Goal: Answer question/provide support: Share knowledge or assist other users

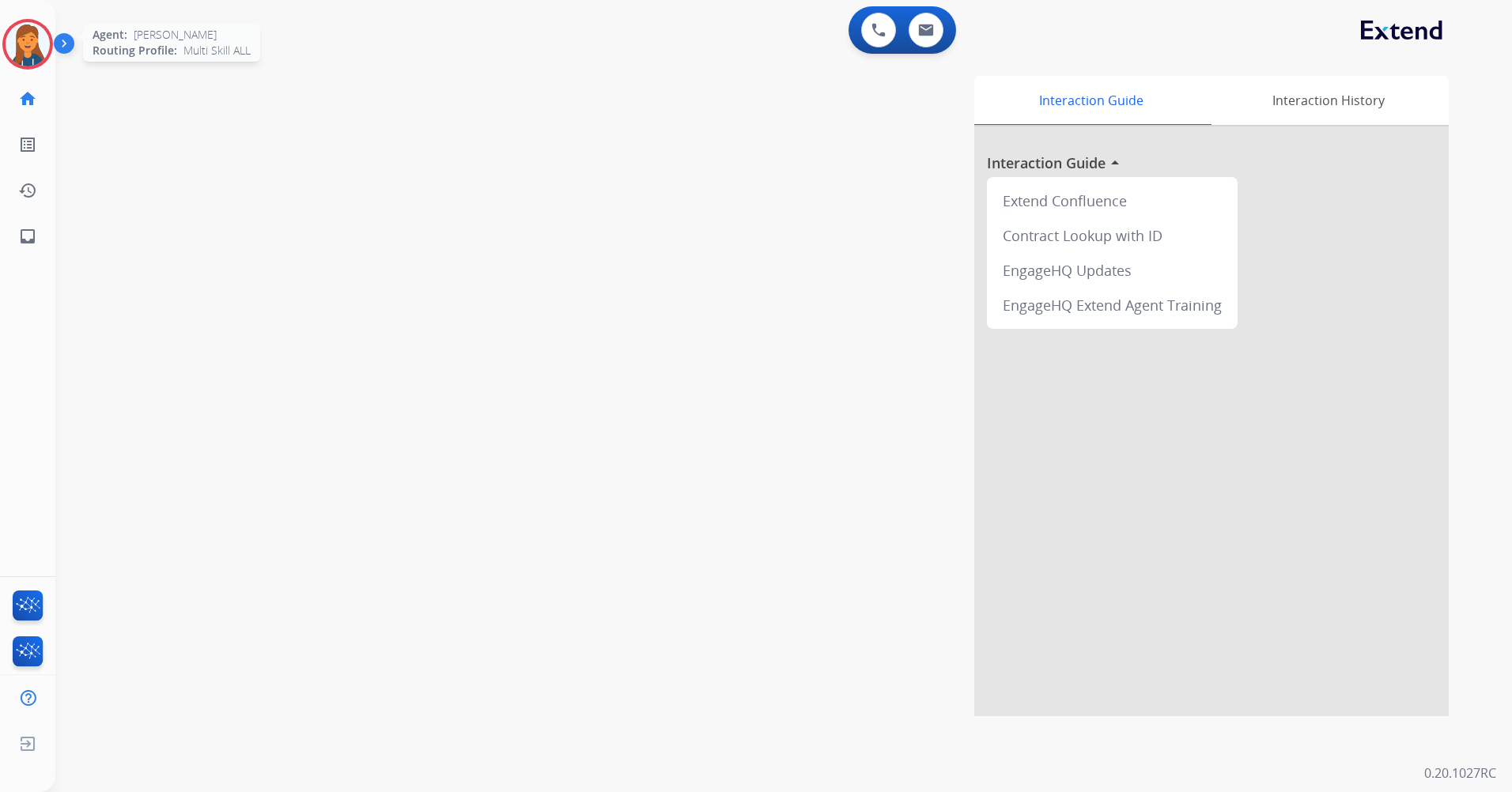
click at [35, 53] on img at bounding box center [27, 44] width 44 height 44
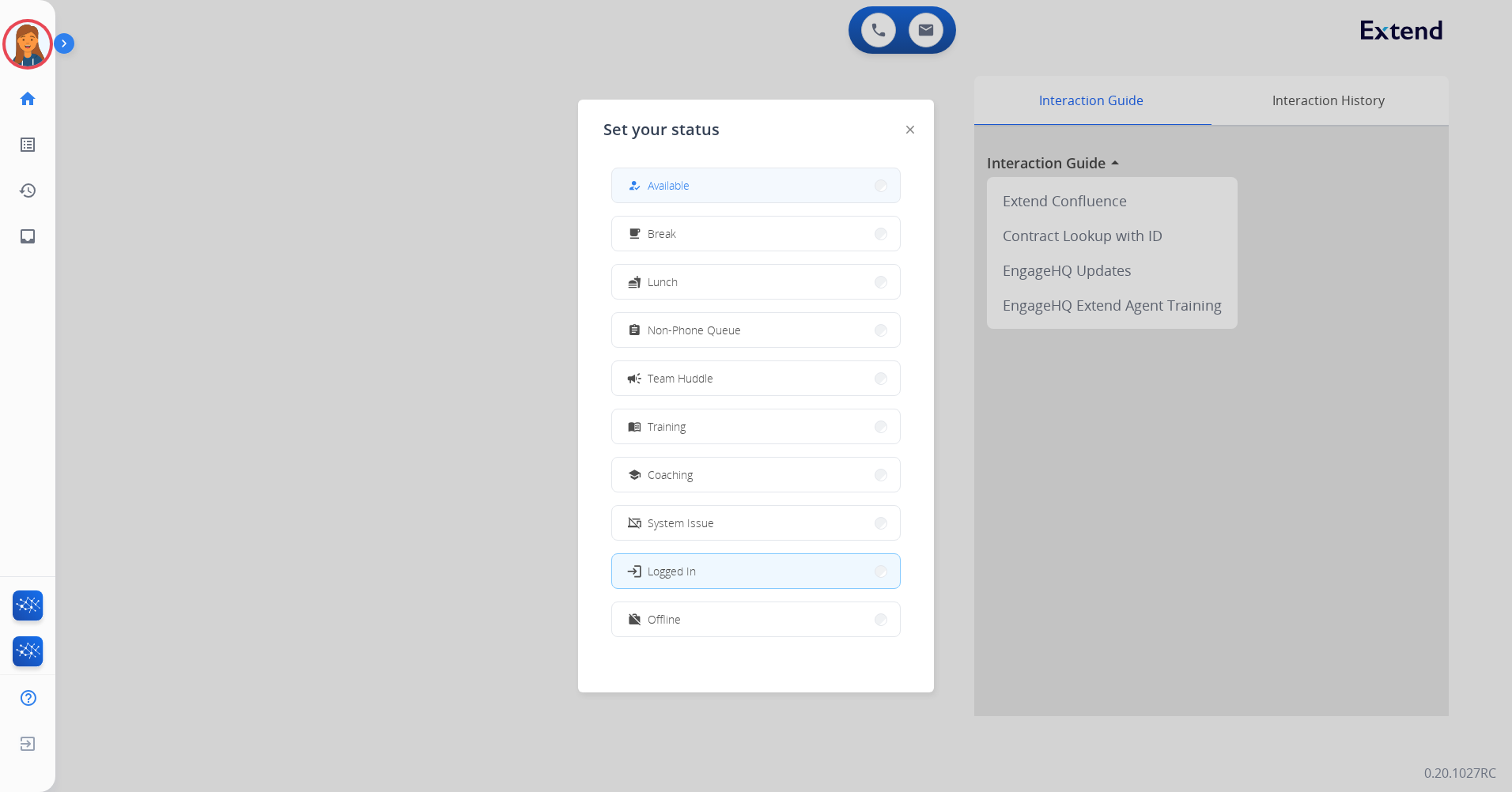
click at [624, 184] on button "how_to_reg Available" at bounding box center [756, 185] width 288 height 34
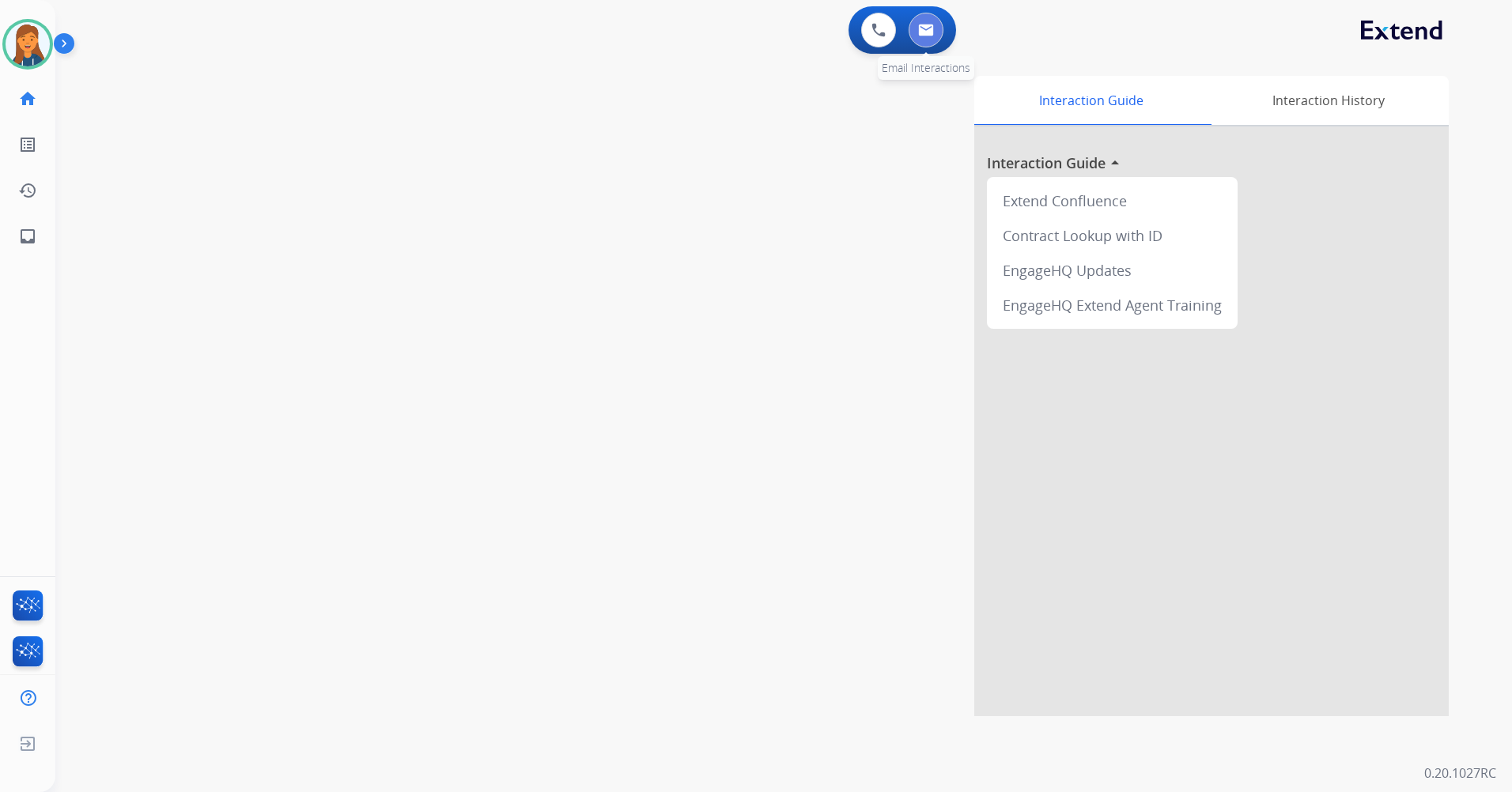
click at [930, 26] on img at bounding box center [926, 30] width 16 height 12
select select "**********"
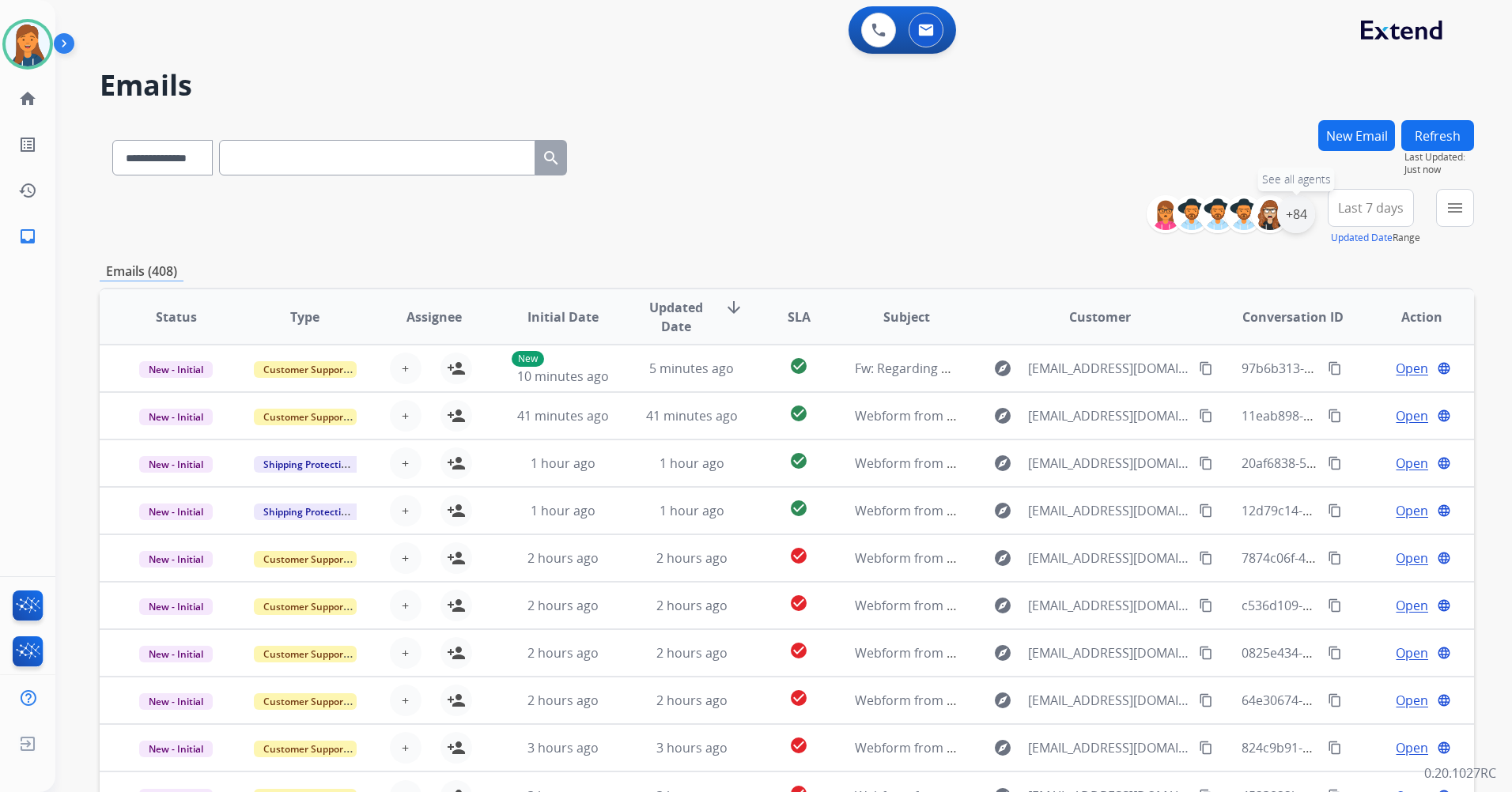
click at [1298, 212] on div "+84" at bounding box center [1296, 214] width 38 height 38
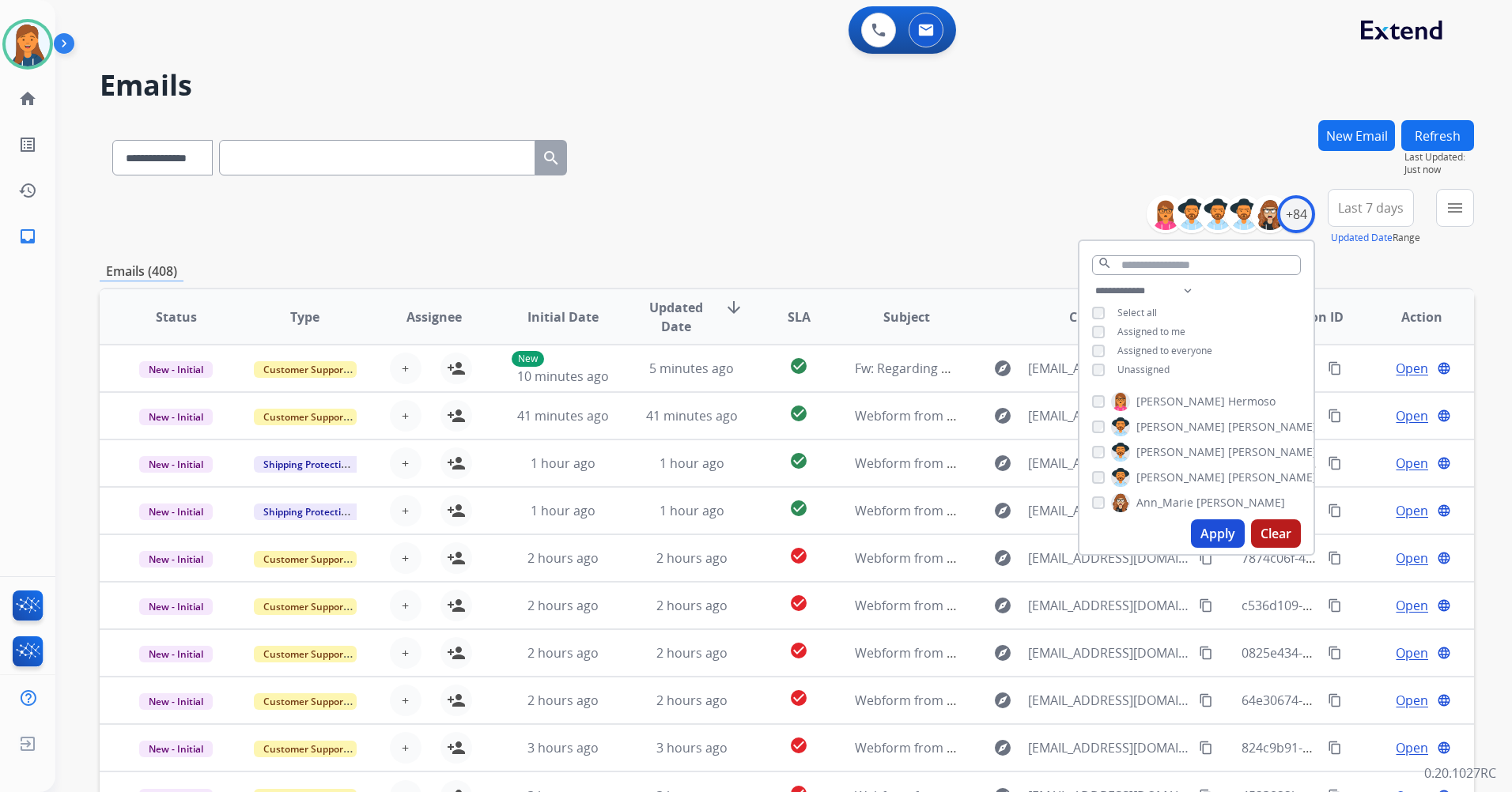
click at [1105, 365] on div "Unassigned" at bounding box center [1131, 370] width 77 height 12
click at [1224, 535] on button "Apply" at bounding box center [1218, 533] width 54 height 28
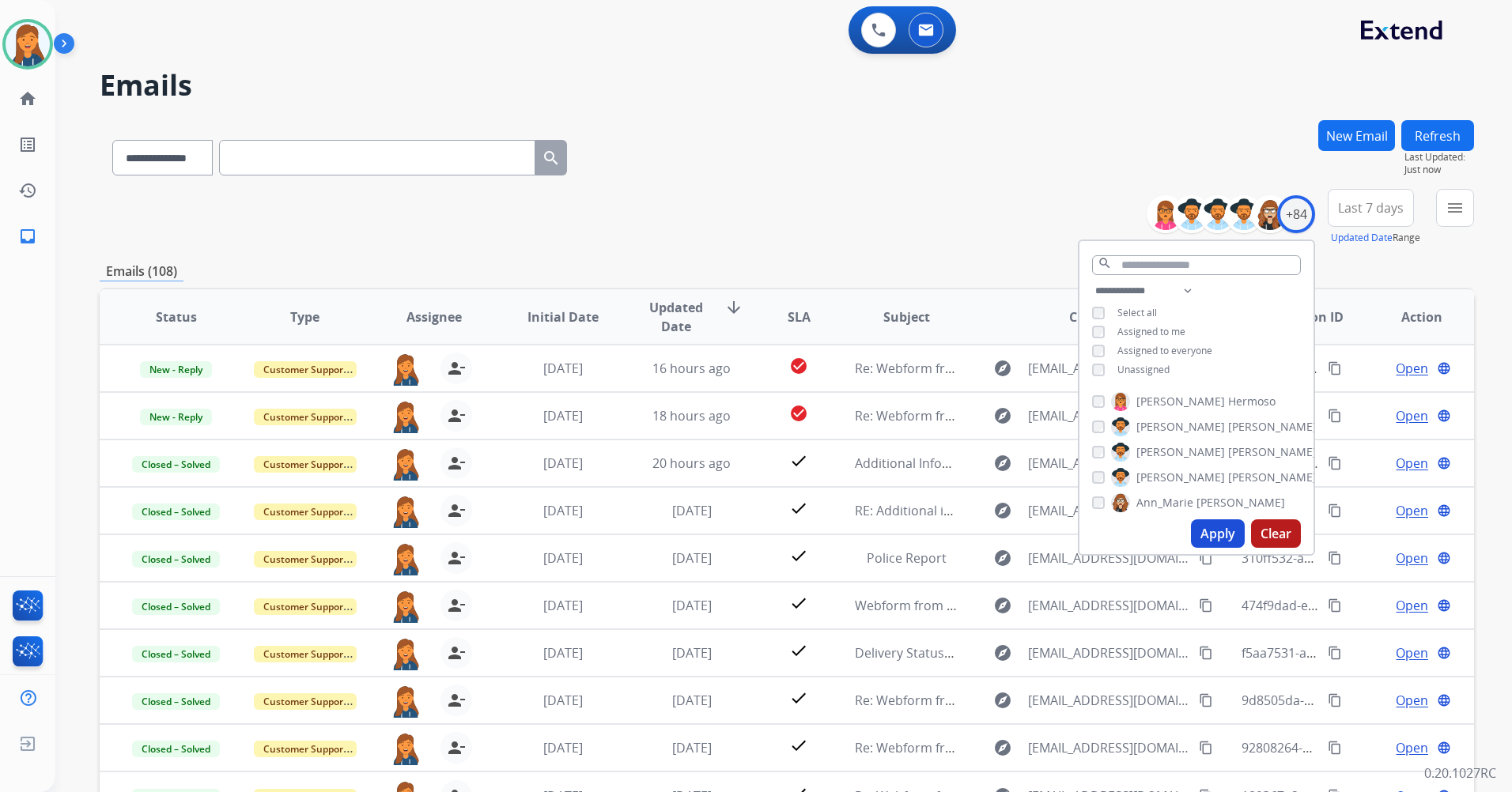
click at [1380, 209] on span "Last 7 days" at bounding box center [1371, 207] width 66 height 6
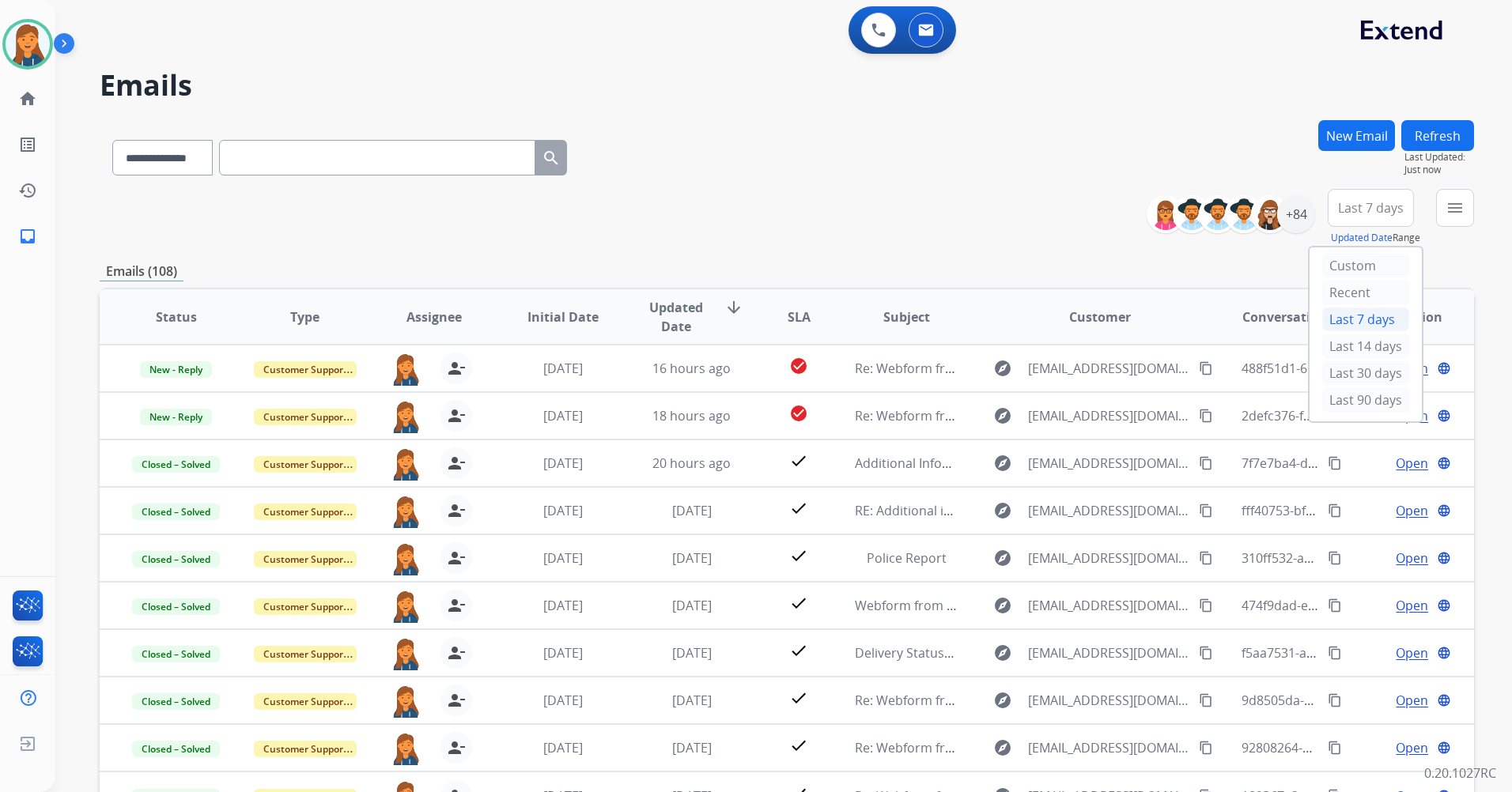
click at [1339, 400] on div "Last 90 days" at bounding box center [1366, 400] width 87 height 24
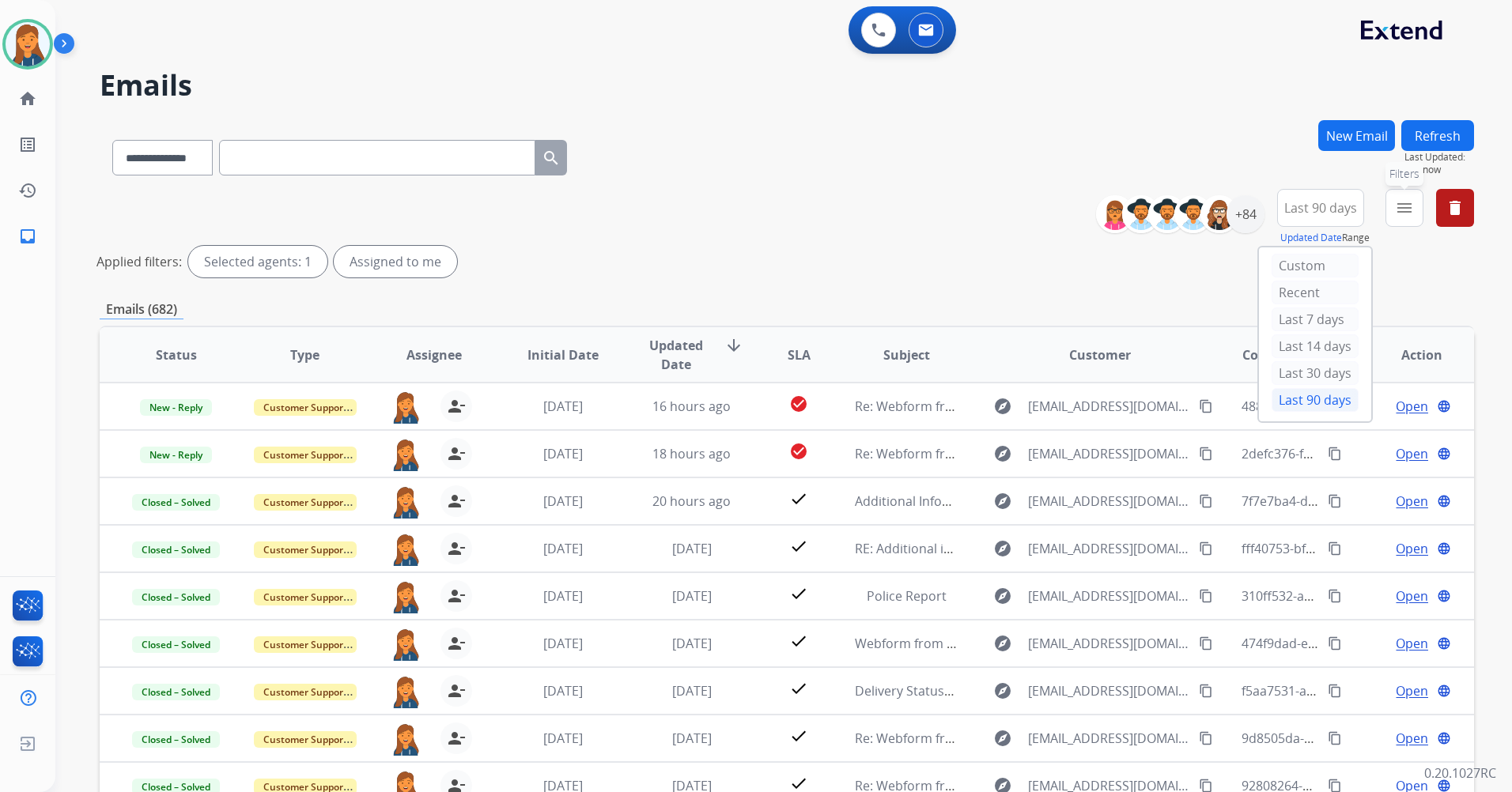
click at [1398, 209] on mat-icon "menu" at bounding box center [1404, 207] width 19 height 19
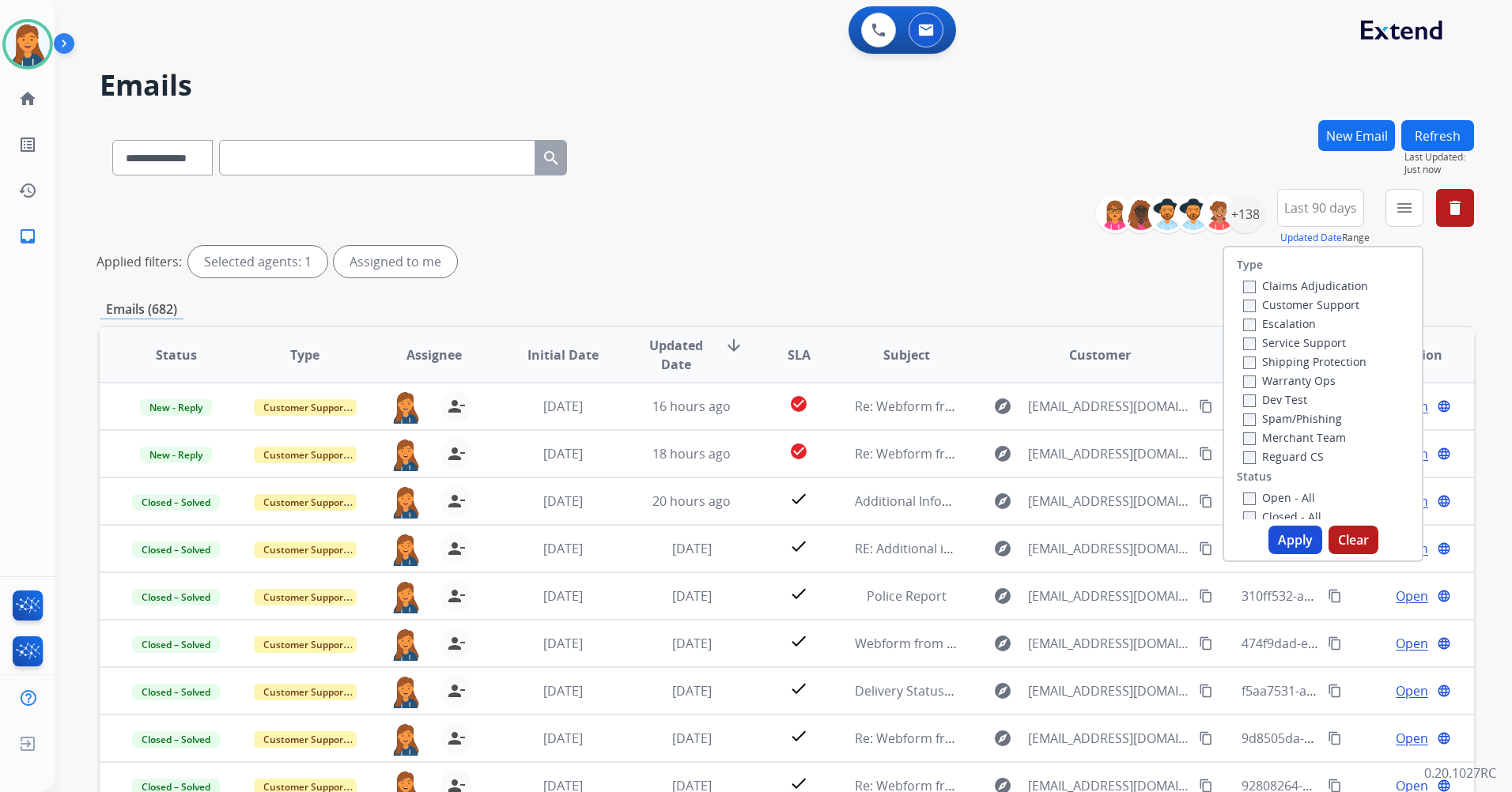
click at [1280, 308] on label "Customer Support" at bounding box center [1301, 305] width 116 height 15
click at [1271, 364] on label "Shipping Protection" at bounding box center [1305, 361] width 123 height 15
click at [1269, 460] on label "Reguard CS" at bounding box center [1283, 456] width 81 height 15
click at [1268, 489] on div "Open - All" at bounding box center [1326, 497] width 166 height 19
click at [1266, 497] on label "Open - All" at bounding box center [1279, 497] width 72 height 15
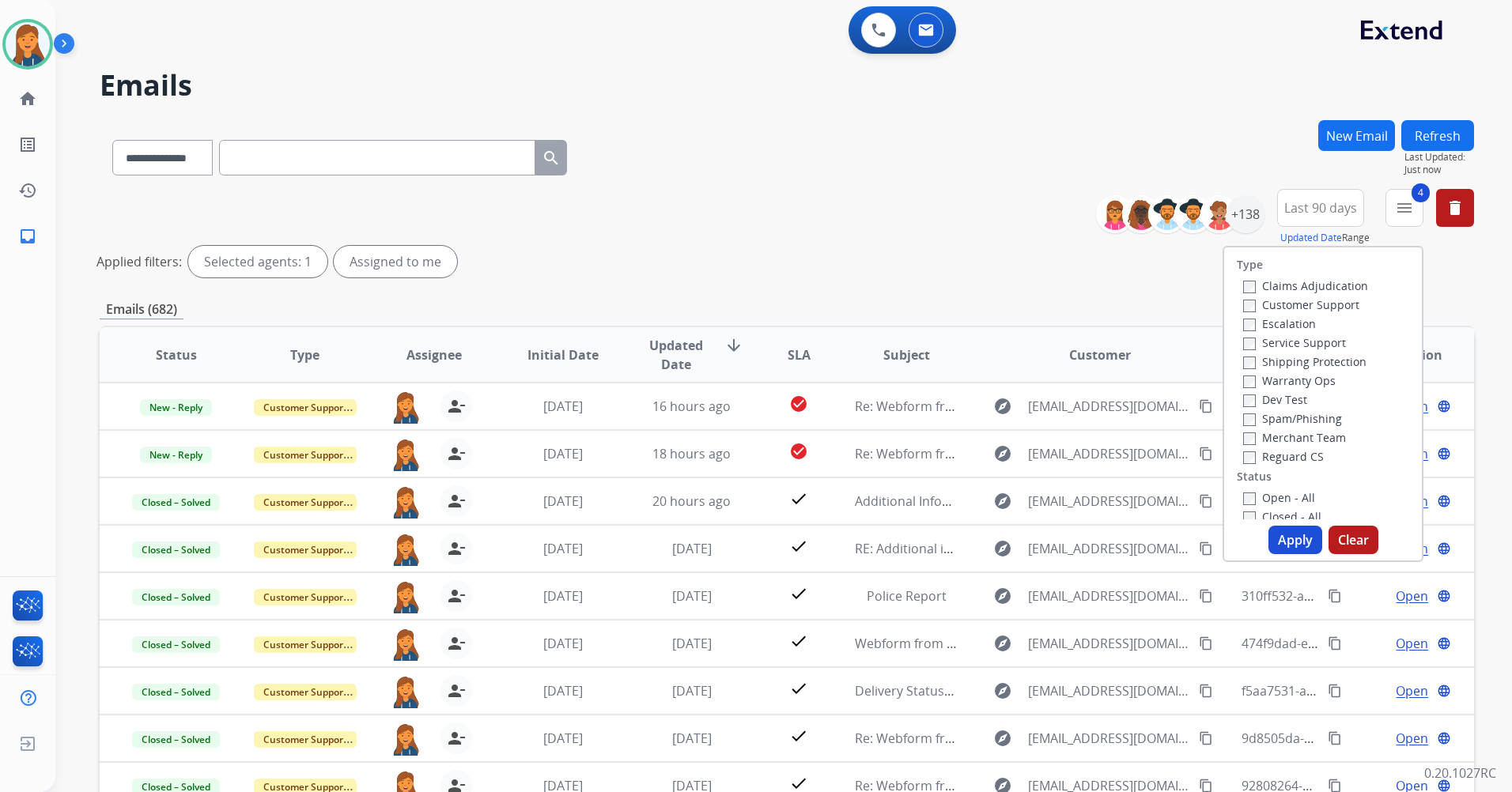
click at [1274, 531] on button "Apply" at bounding box center [1296, 540] width 54 height 28
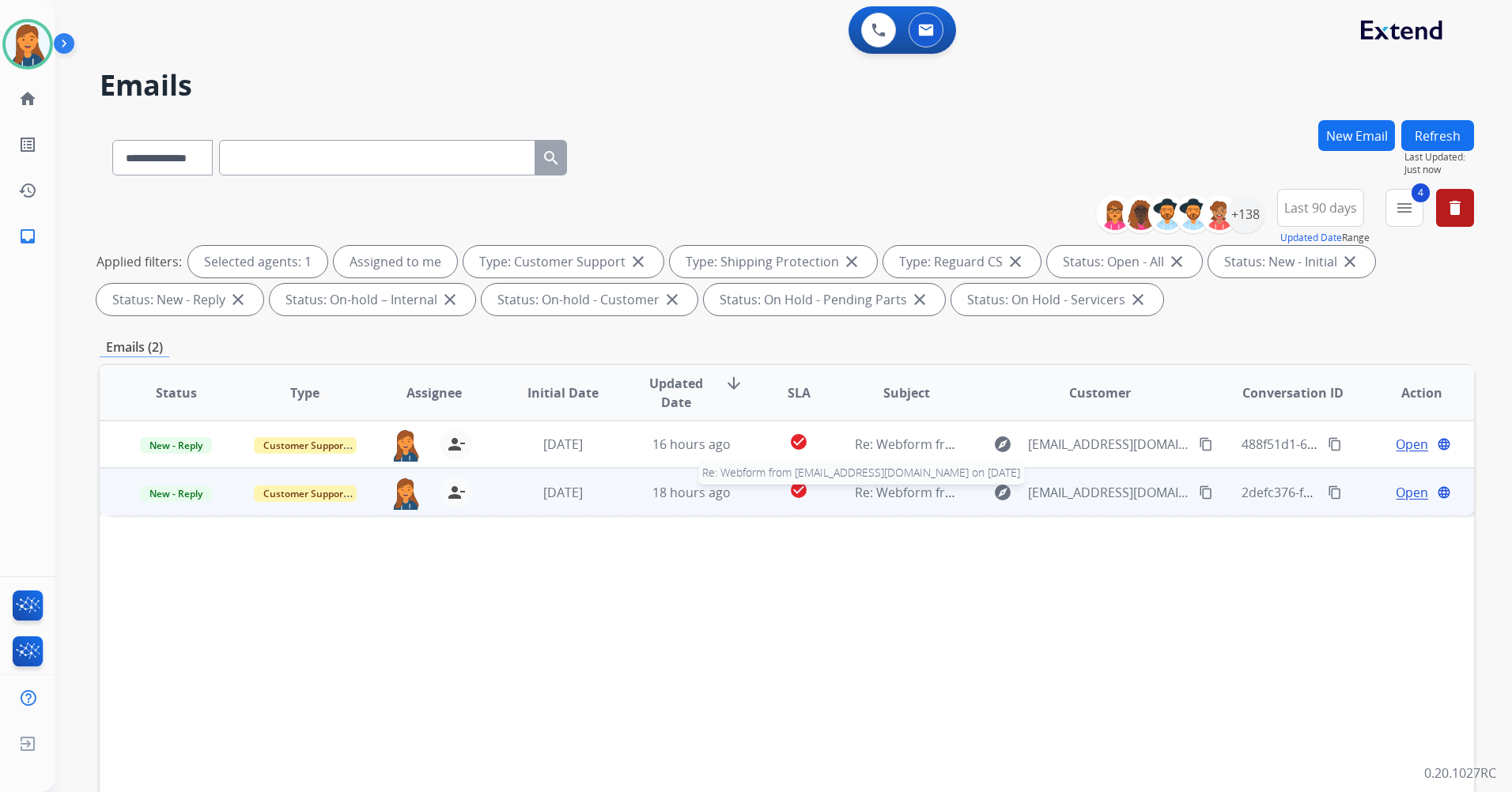
click at [896, 494] on span "Re: Webform from [EMAIL_ADDRESS][DOMAIN_NAME] on [DATE]" at bounding box center [1045, 493] width 379 height 18
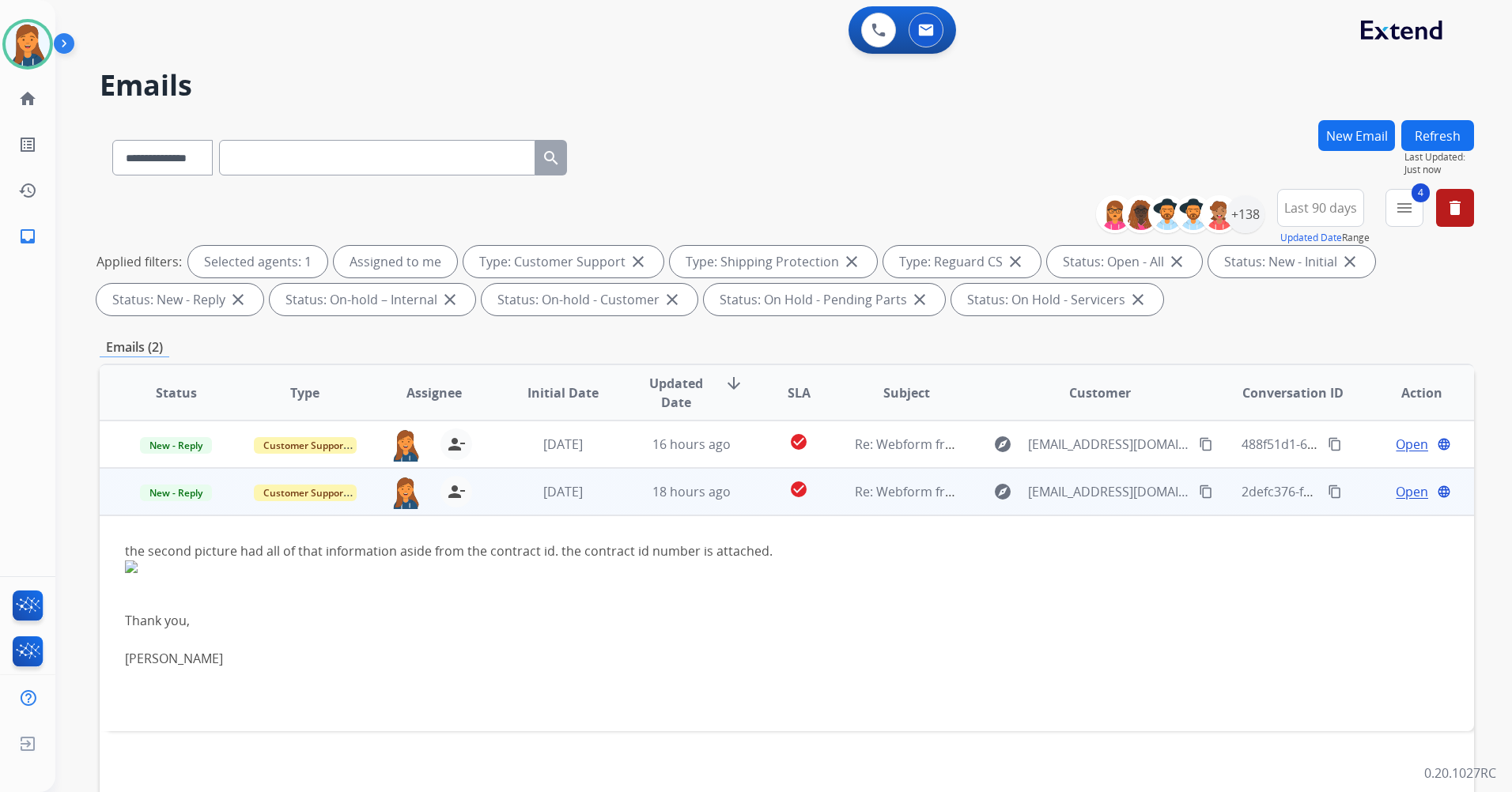
click at [1407, 495] on span "Open" at bounding box center [1412, 491] width 33 height 19
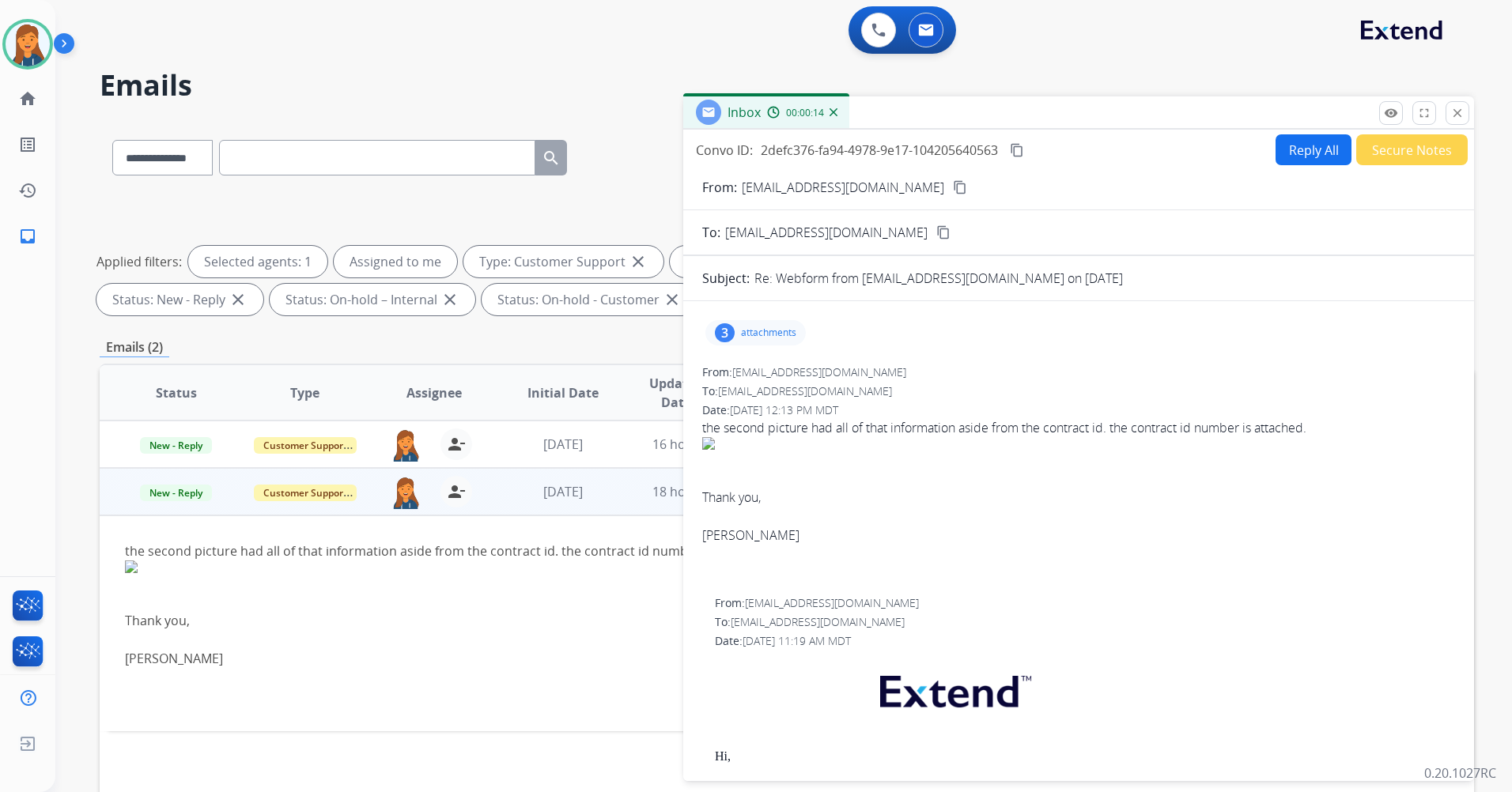
click at [953, 190] on mat-icon "content_copy" at bounding box center [960, 187] width 14 height 14
click at [759, 334] on p "attachments" at bounding box center [768, 333] width 55 height 12
click at [755, 378] on div at bounding box center [757, 373] width 79 height 55
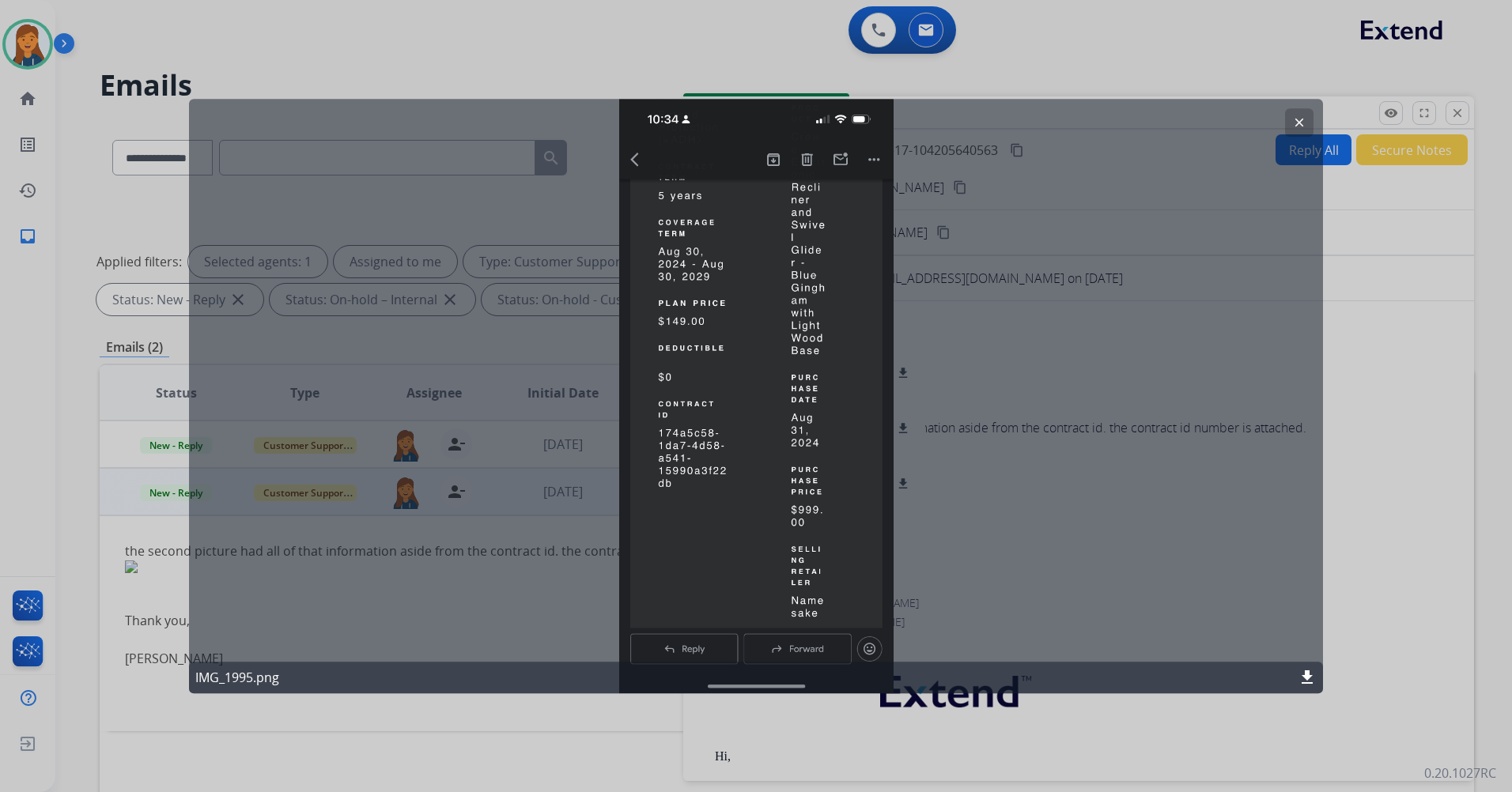
click at [1238, 367] on div "clear IMG_1995.png download" at bounding box center [756, 396] width 1134 height 594
click at [607, 121] on div "clear IMG_1995.png download" at bounding box center [756, 396] width 1134 height 594
click at [1304, 110] on button "clear" at bounding box center [1299, 122] width 28 height 28
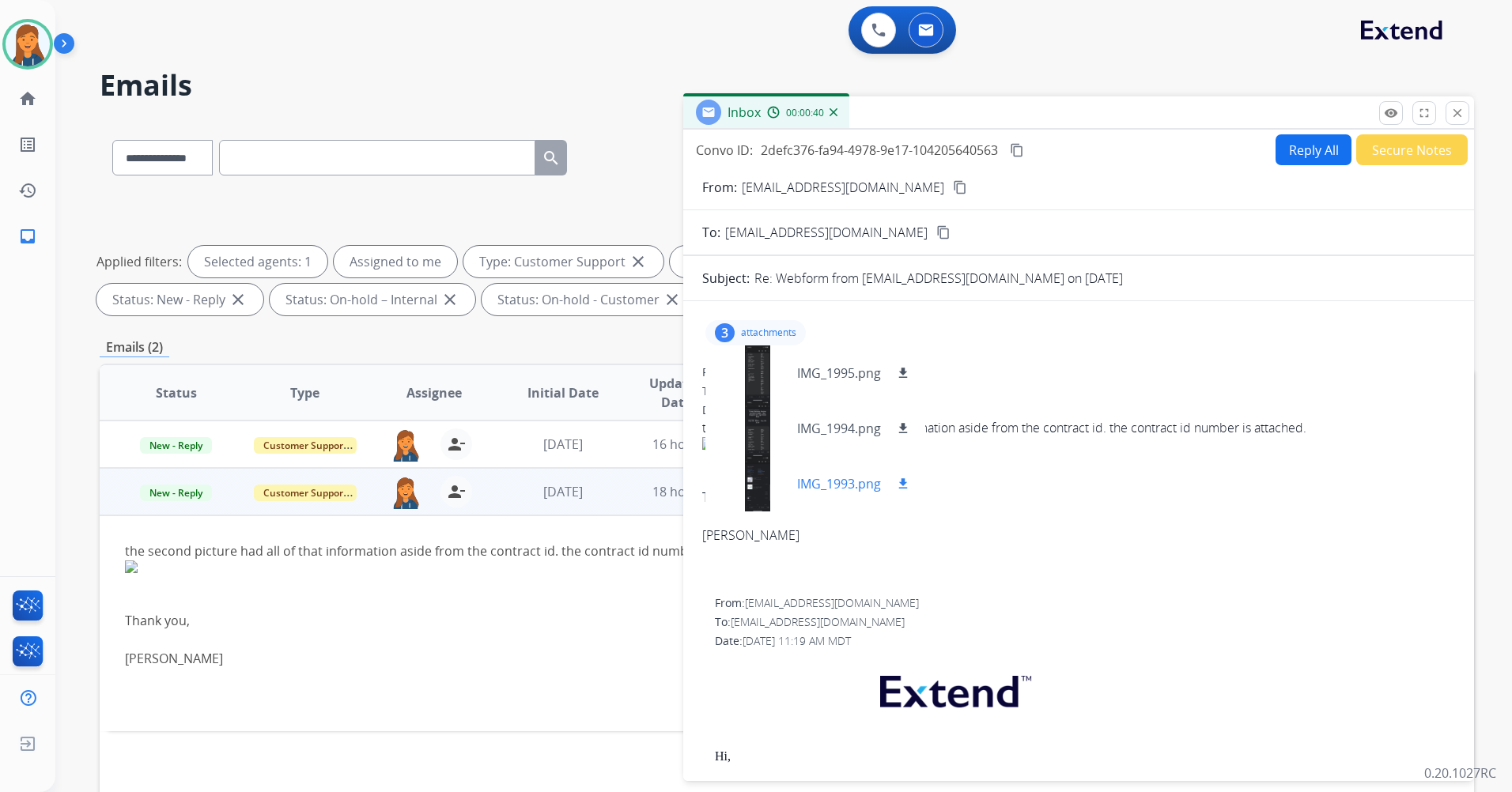
click at [754, 486] on div at bounding box center [757, 484] width 79 height 55
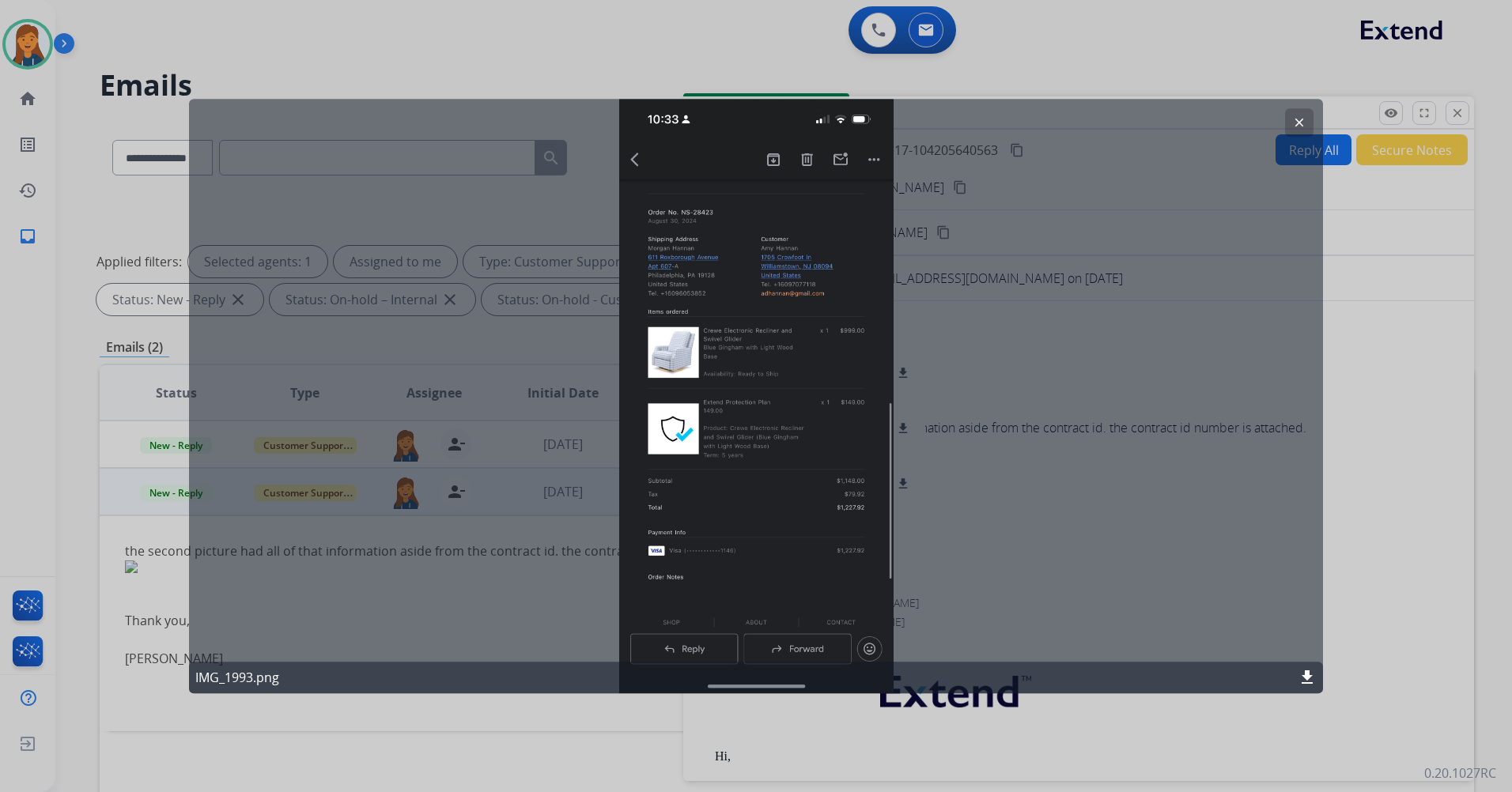
click at [1300, 112] on button "clear" at bounding box center [1299, 122] width 28 height 28
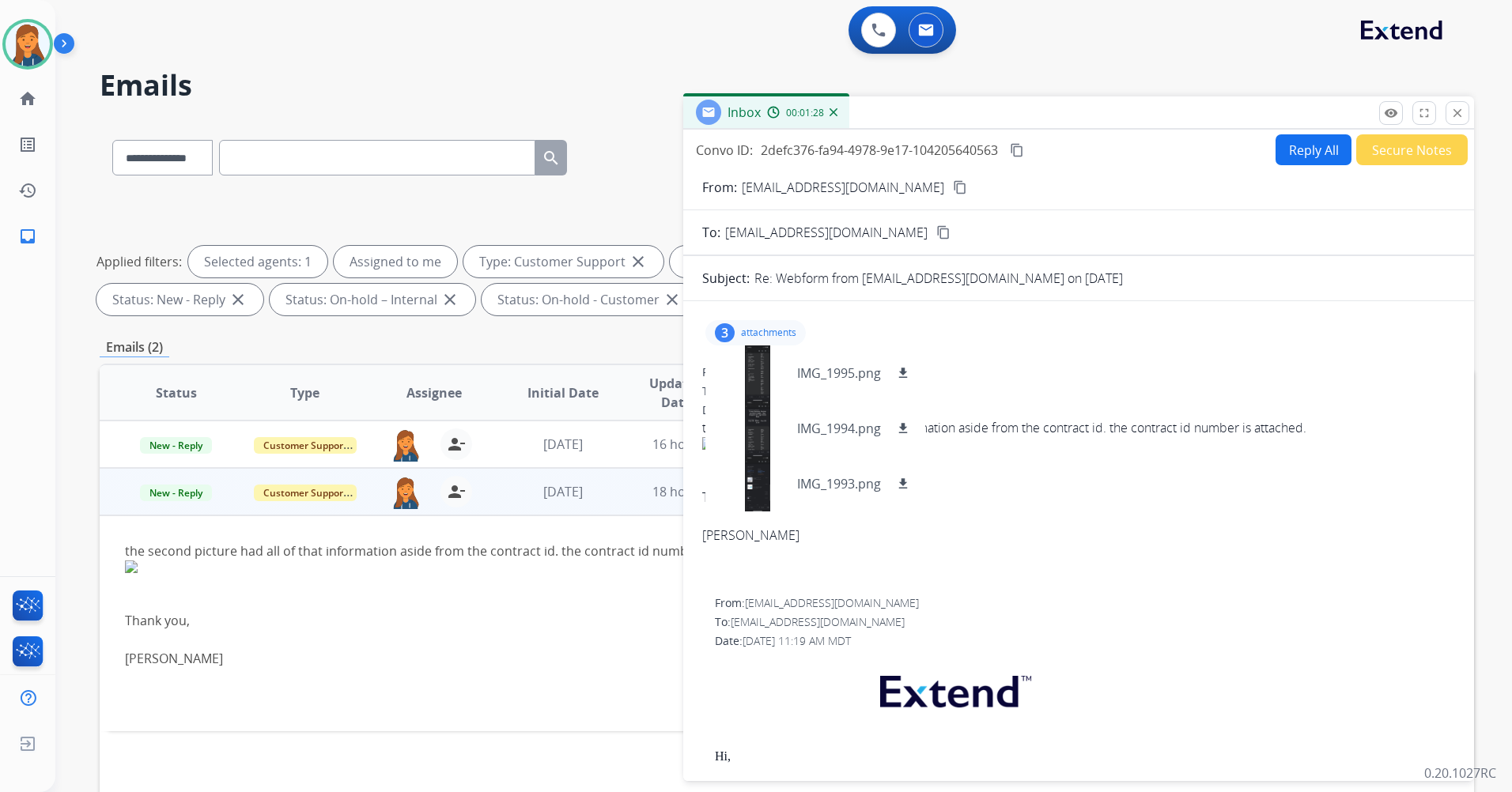
click at [1276, 151] on button "Reply All" at bounding box center [1314, 150] width 76 height 31
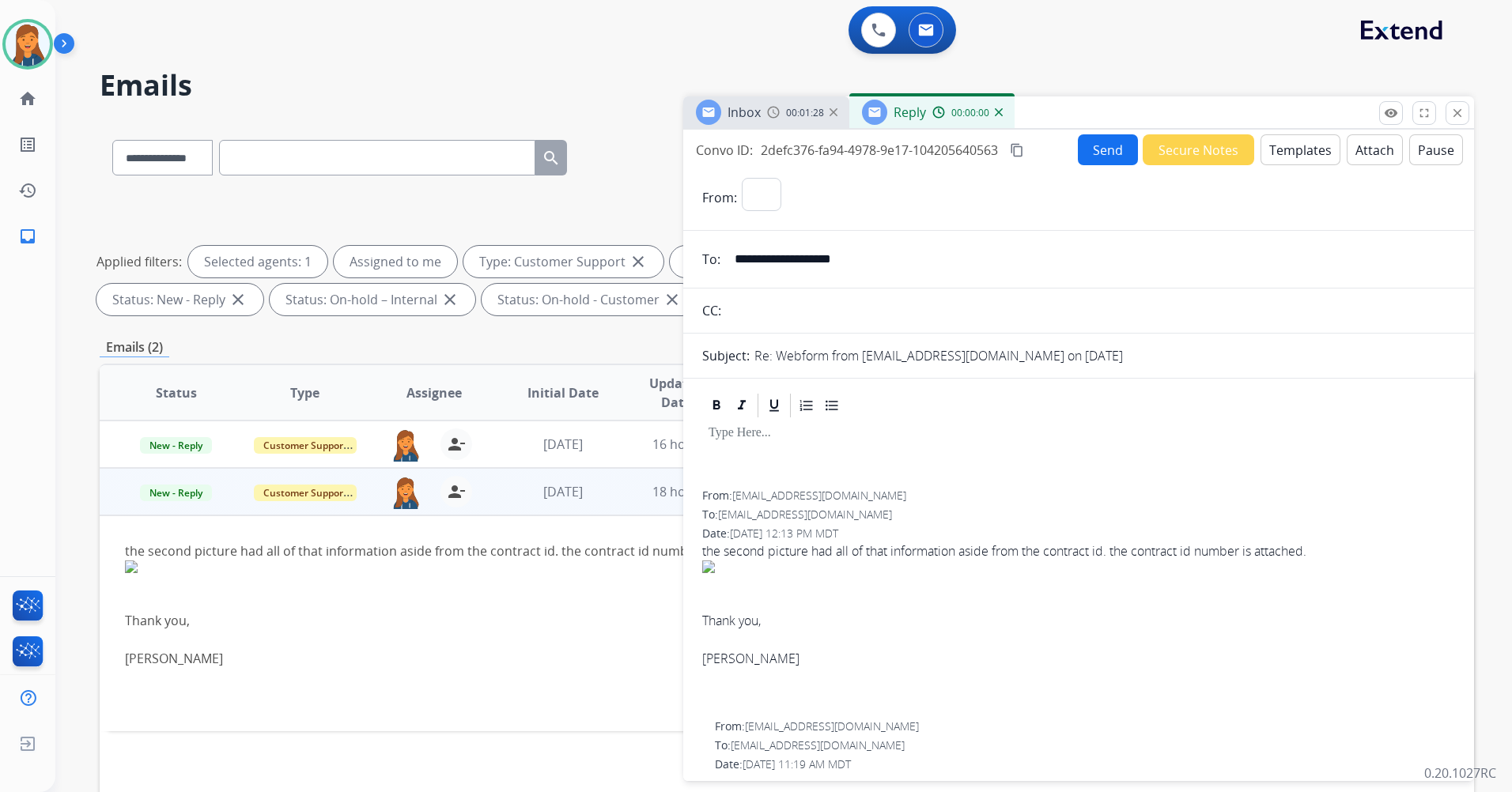
select select "**********"
click at [1288, 140] on button "Templates" at bounding box center [1301, 150] width 80 height 31
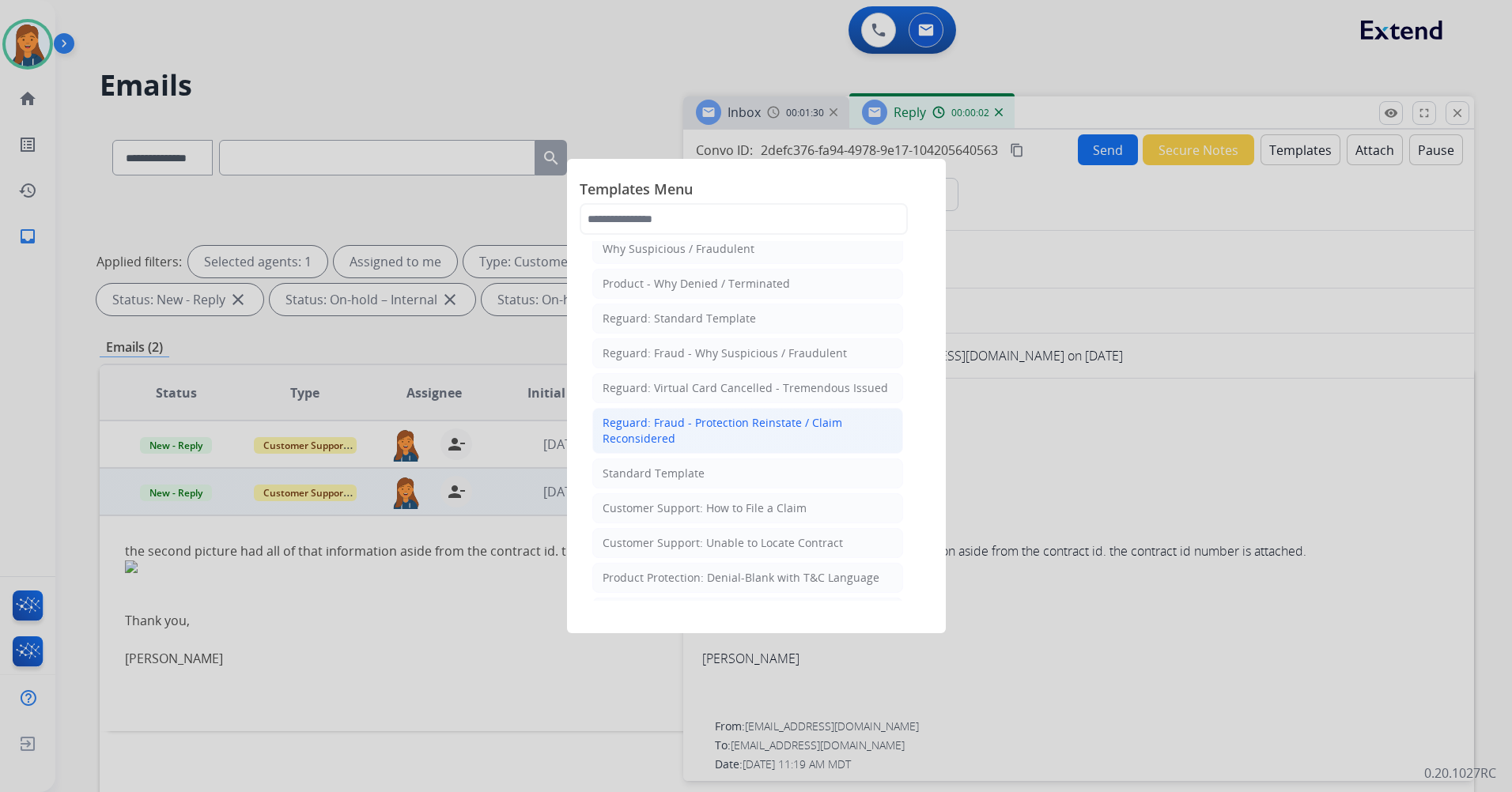
scroll to position [79, 0]
click at [761, 445] on li "Standard Template" at bounding box center [747, 441] width 311 height 30
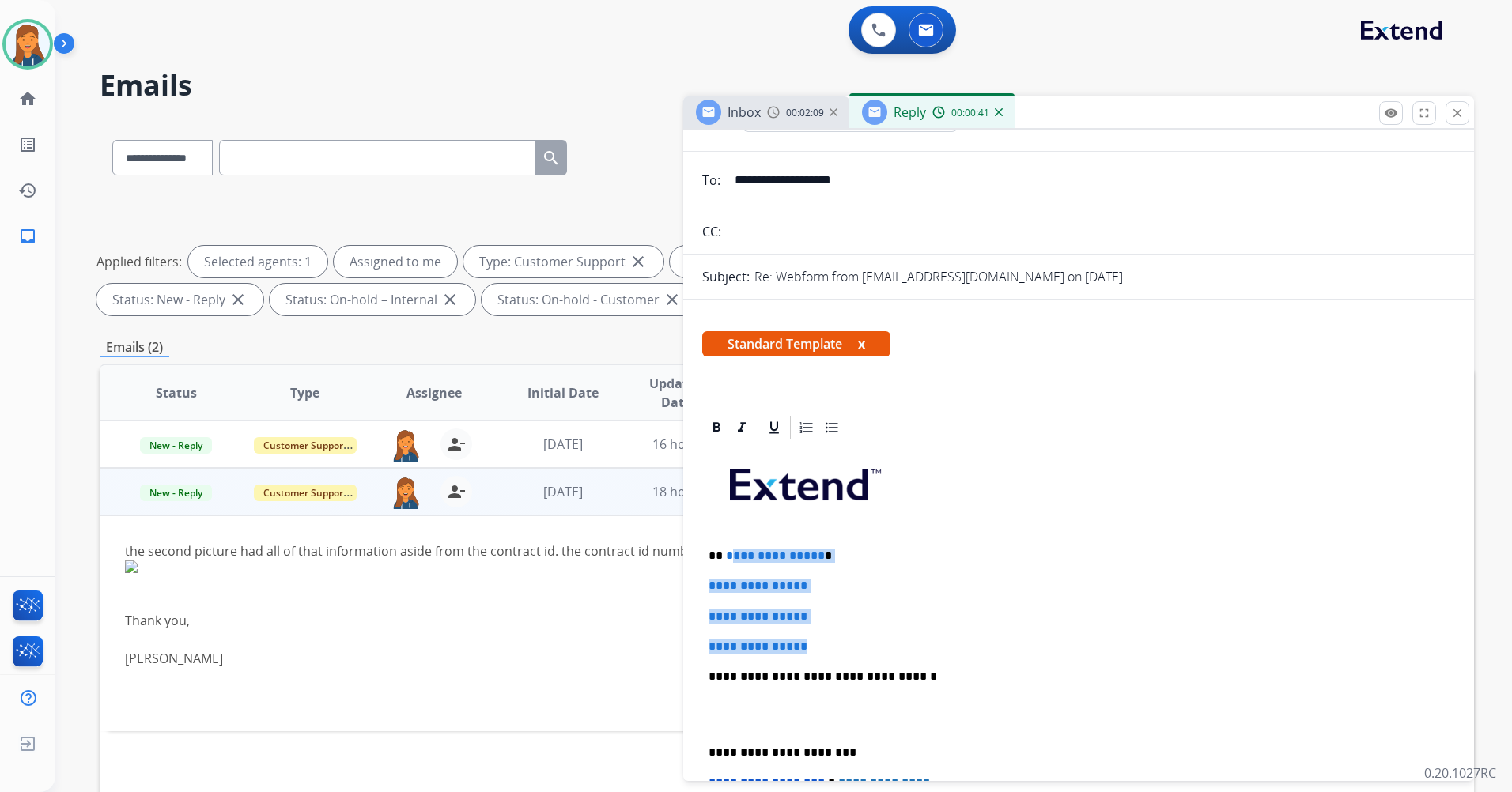
drag, startPoint x: 825, startPoint y: 652, endPoint x: 729, endPoint y: 563, distance: 130.9
click at [729, 563] on div "**********" at bounding box center [1079, 714] width 753 height 544
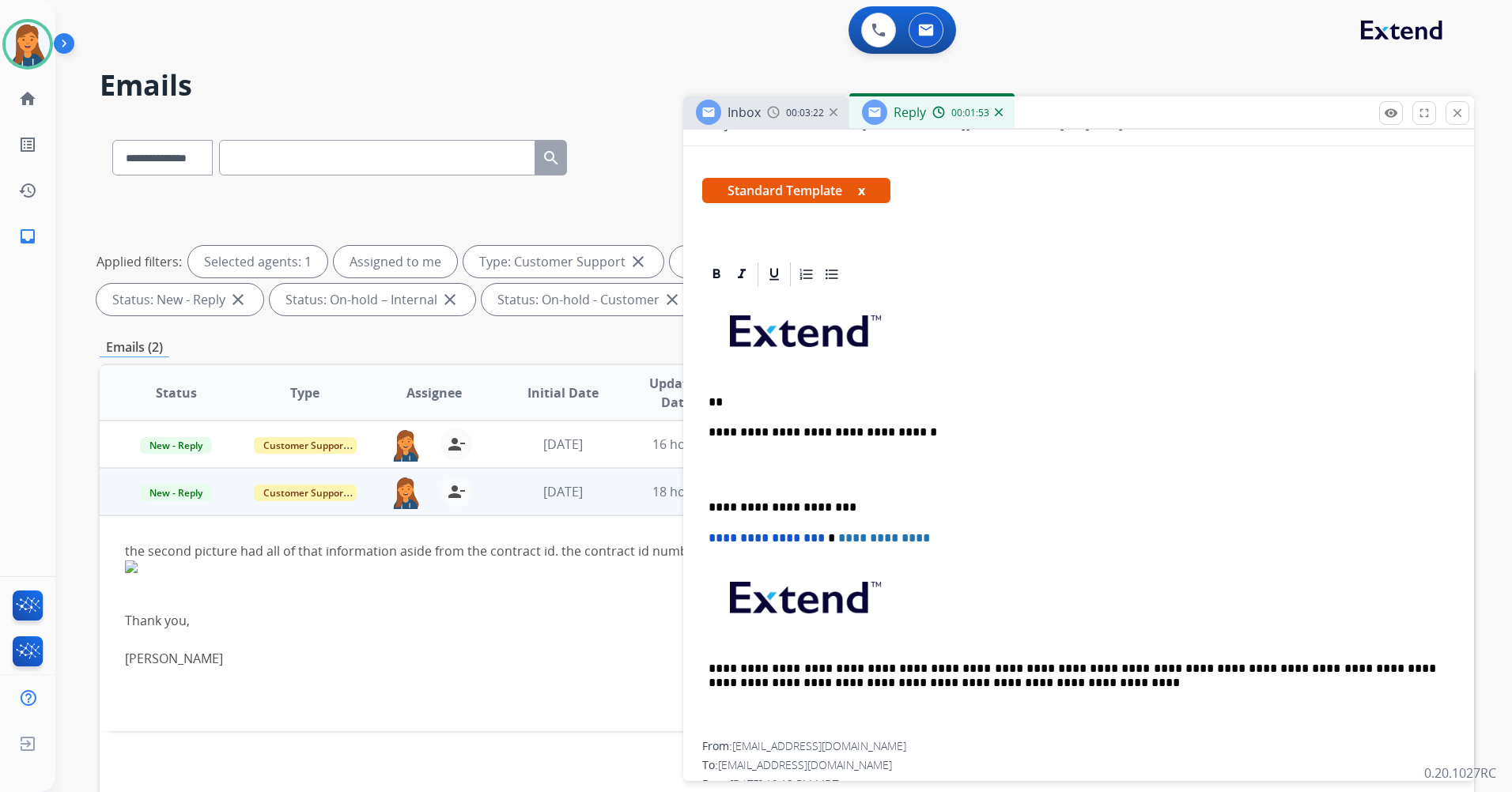
scroll to position [237, 0]
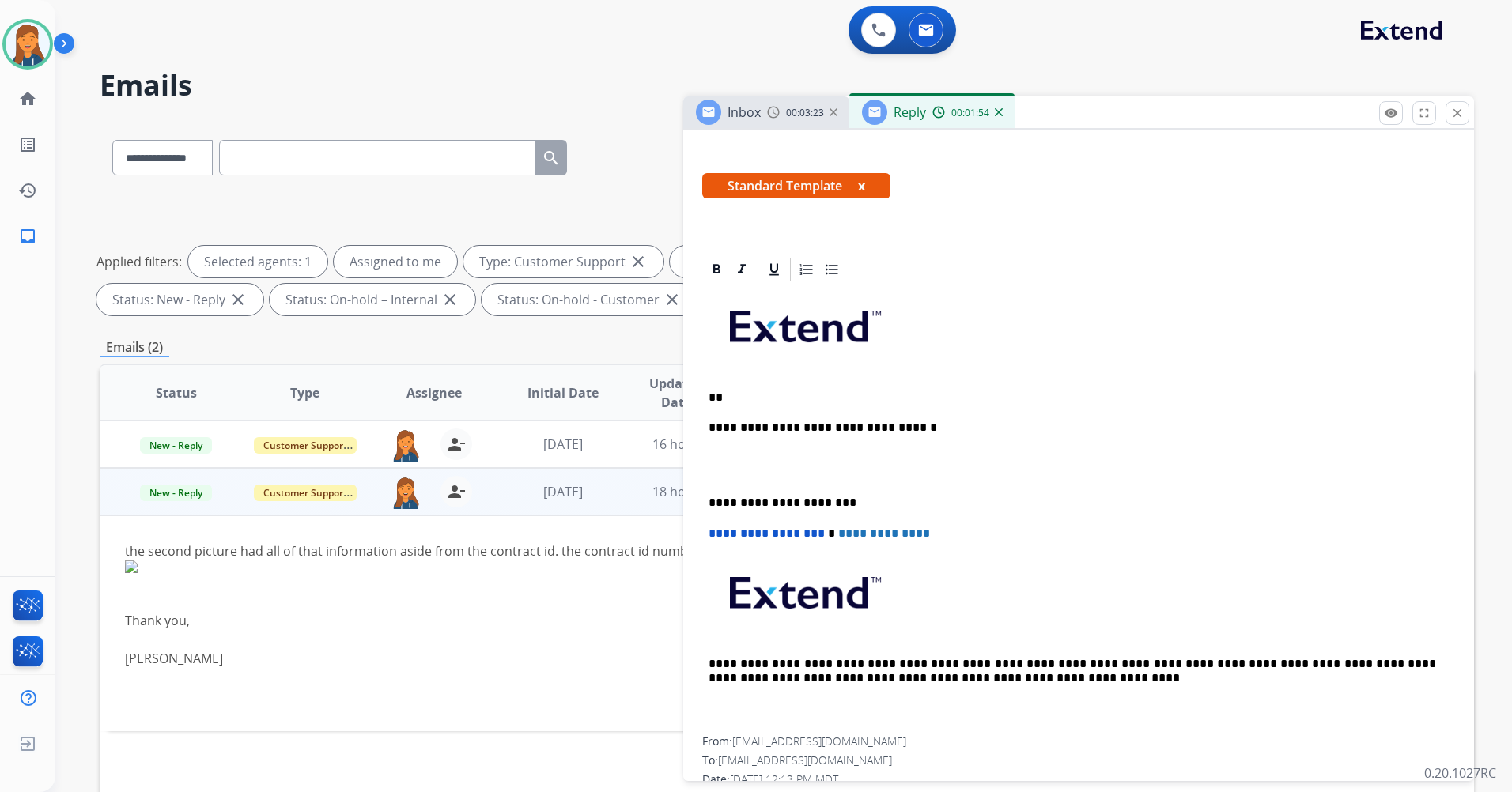
click at [719, 396] on p "**" at bounding box center [1072, 398] width 728 height 14
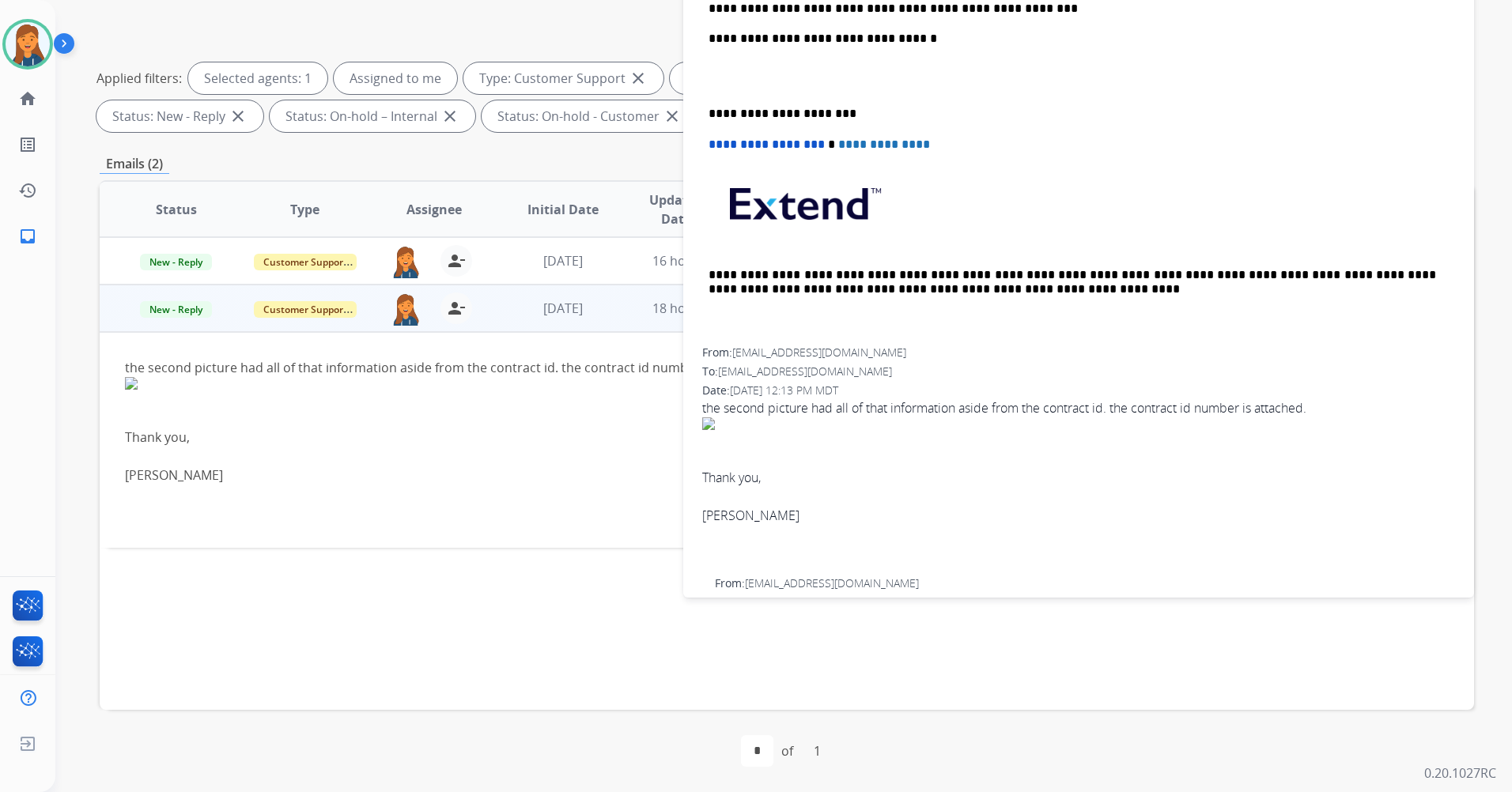
scroll to position [272, 0]
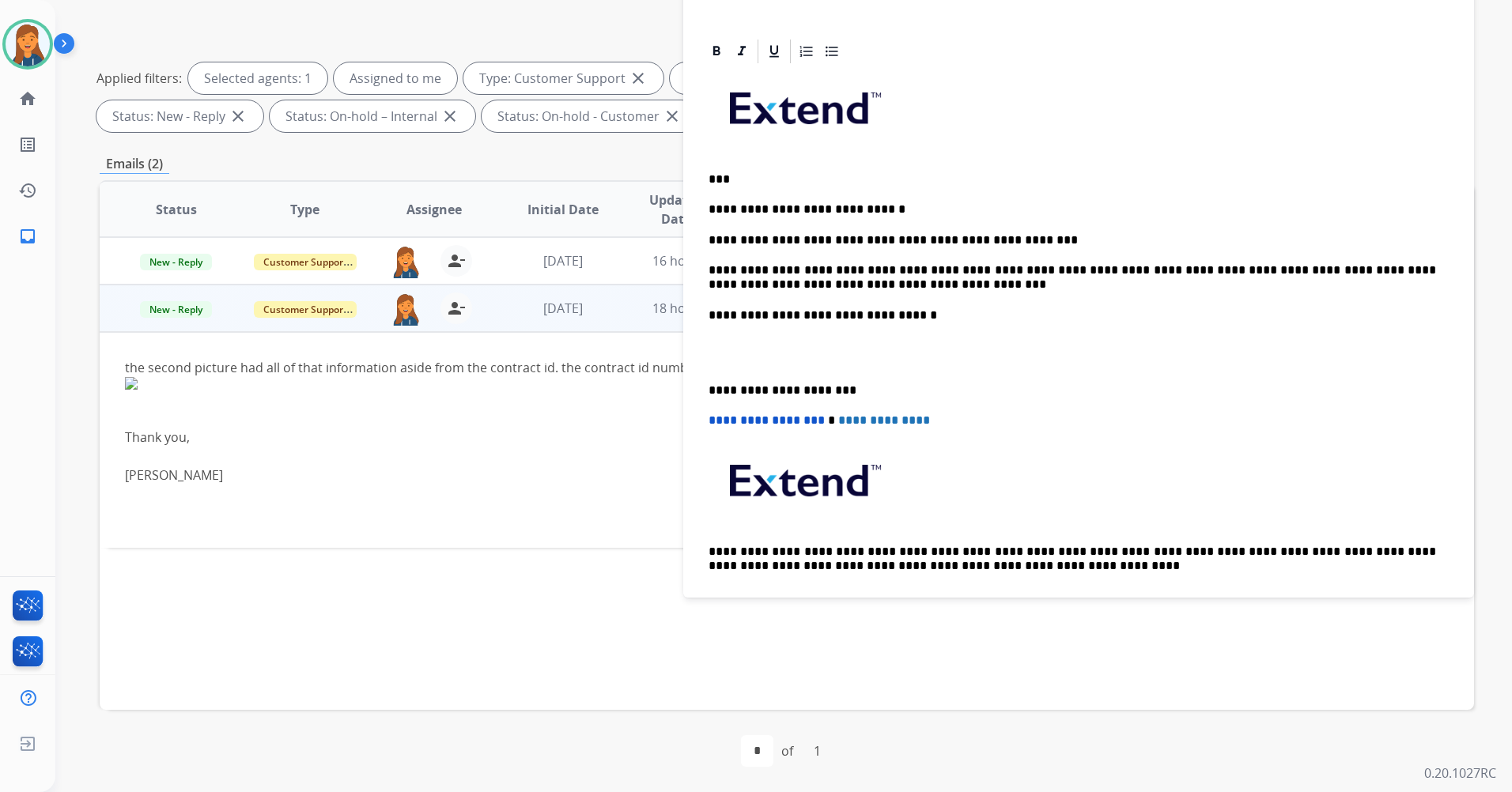
click at [857, 283] on p "**********" at bounding box center [1072, 277] width 728 height 29
click at [704, 388] on div "**********" at bounding box center [1079, 345] width 753 height 559
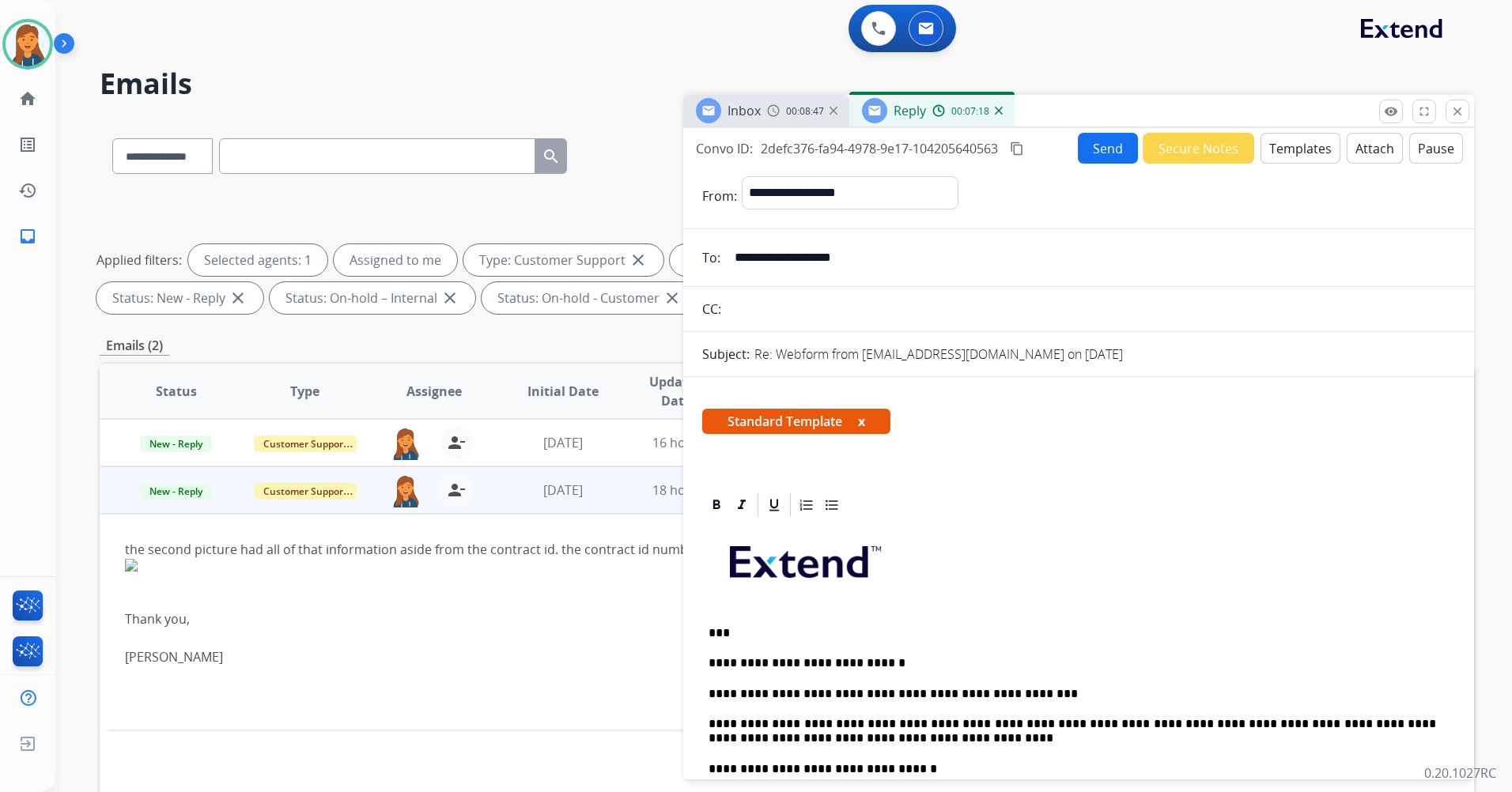
scroll to position [0, 0]
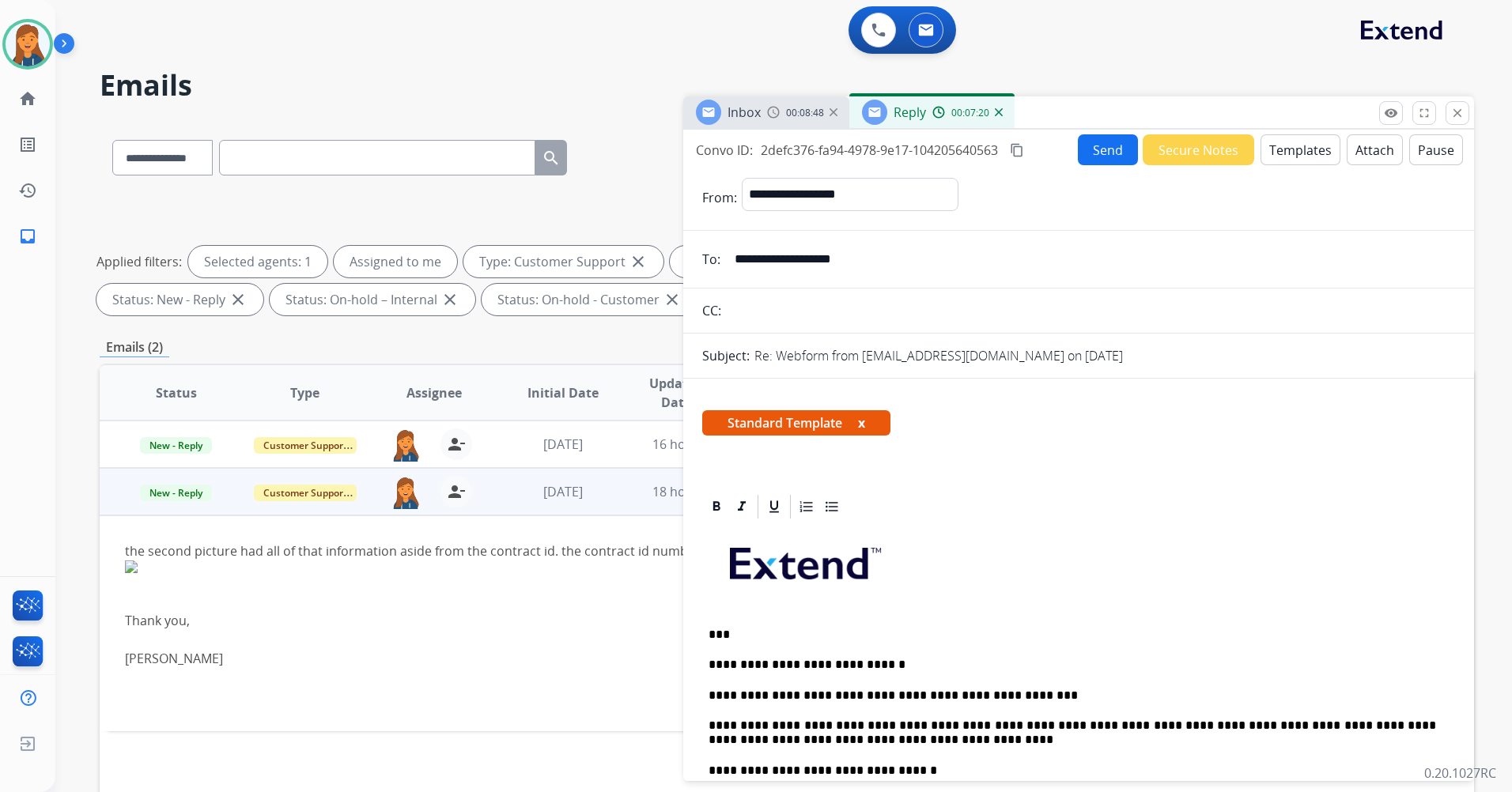
click at [1083, 154] on button "Send" at bounding box center [1108, 150] width 60 height 31
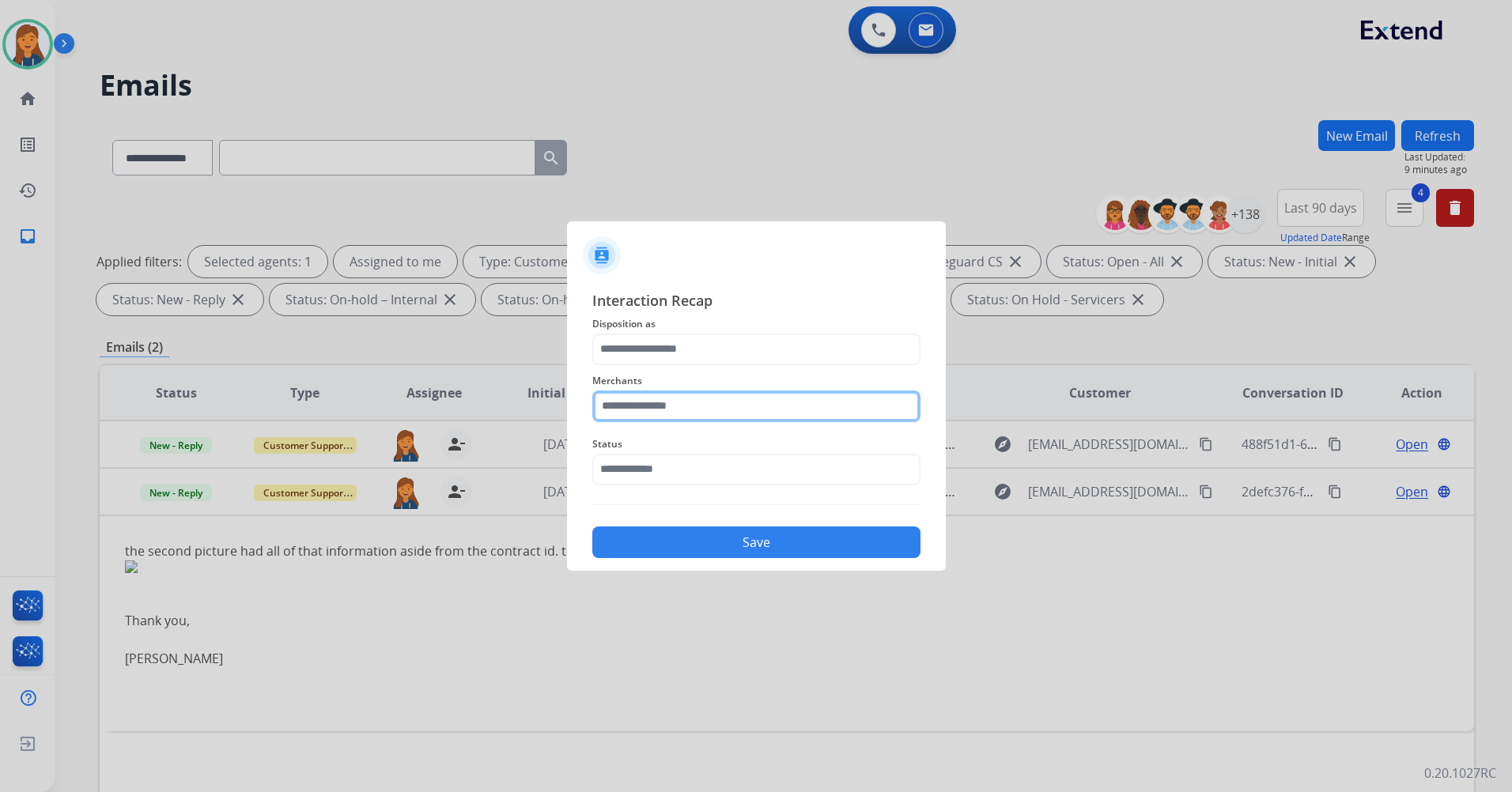
click at [694, 408] on input "text" at bounding box center [756, 407] width 328 height 32
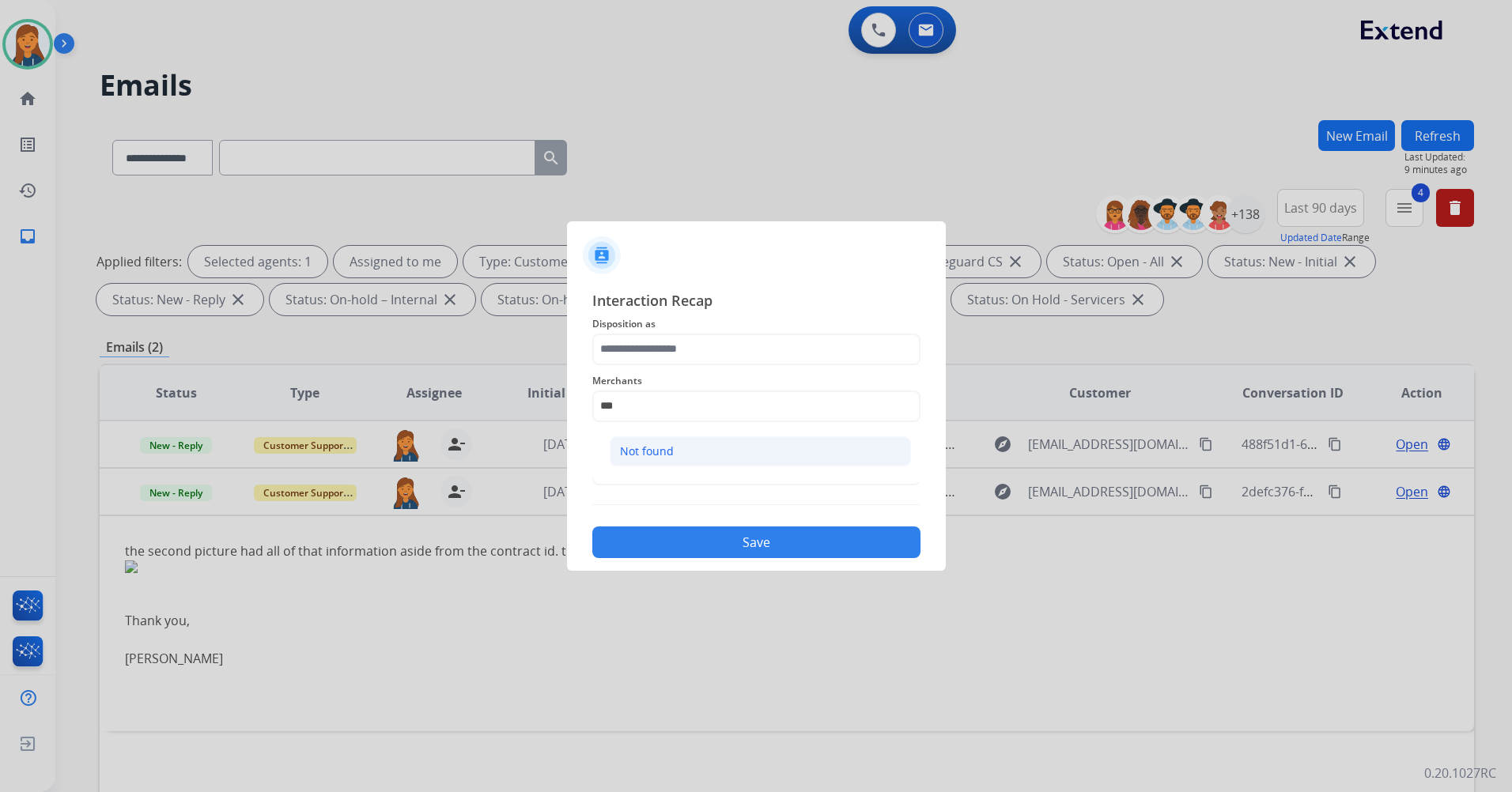
click at [680, 446] on li "Not found" at bounding box center [760, 452] width 301 height 30
type input "*********"
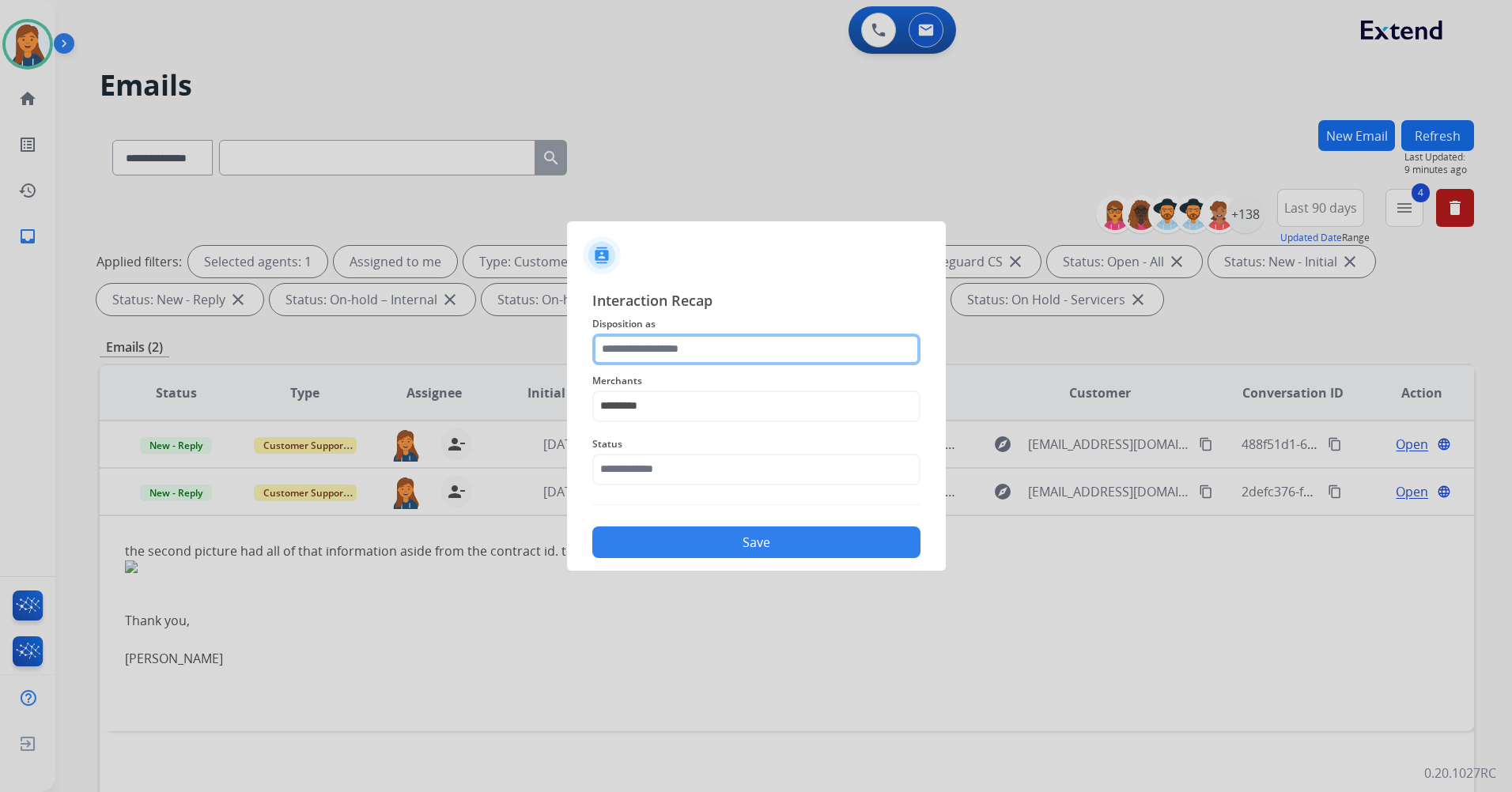
click at [684, 347] on input "text" at bounding box center [756, 350] width 328 height 32
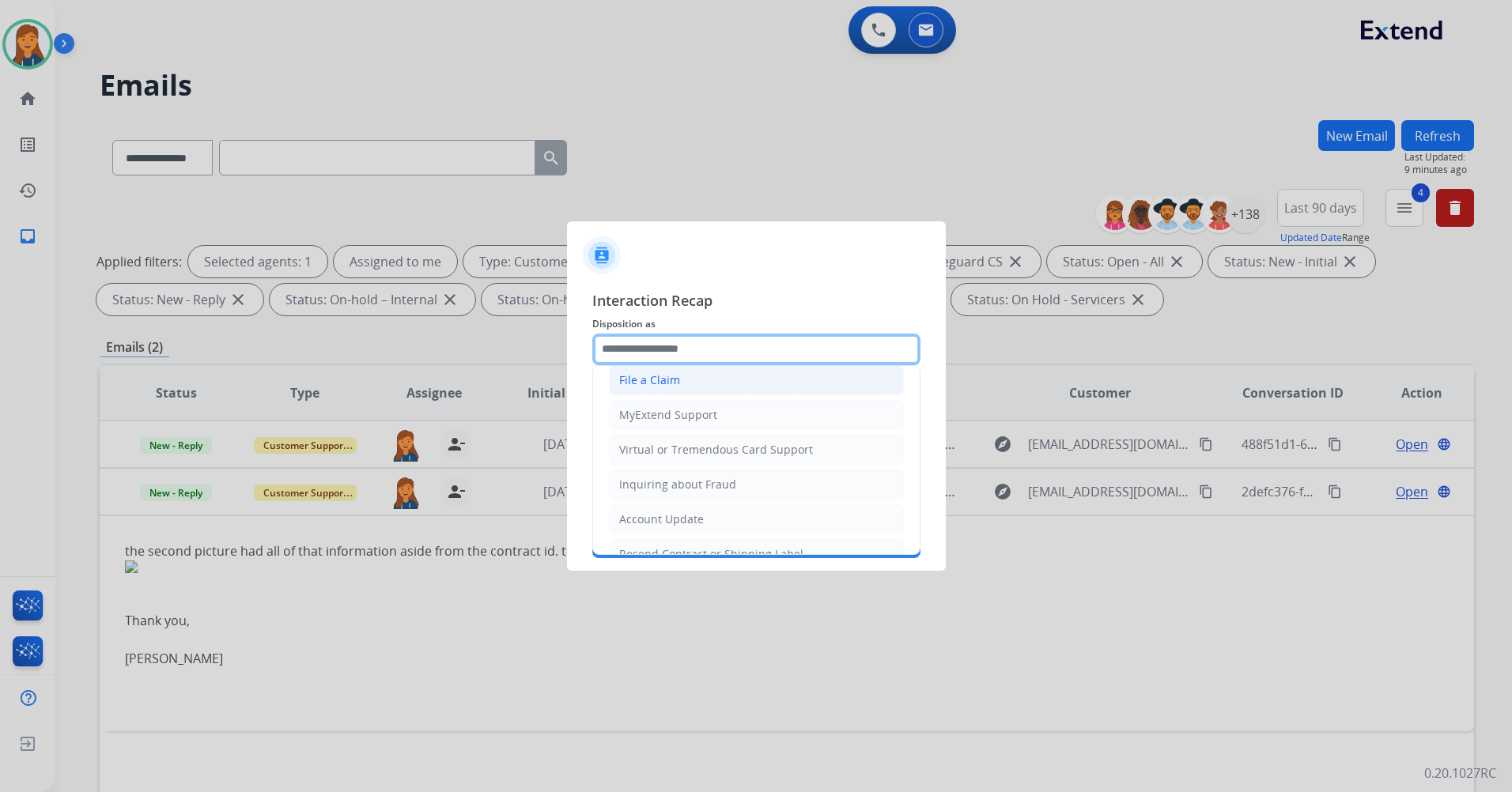
scroll to position [246, 0]
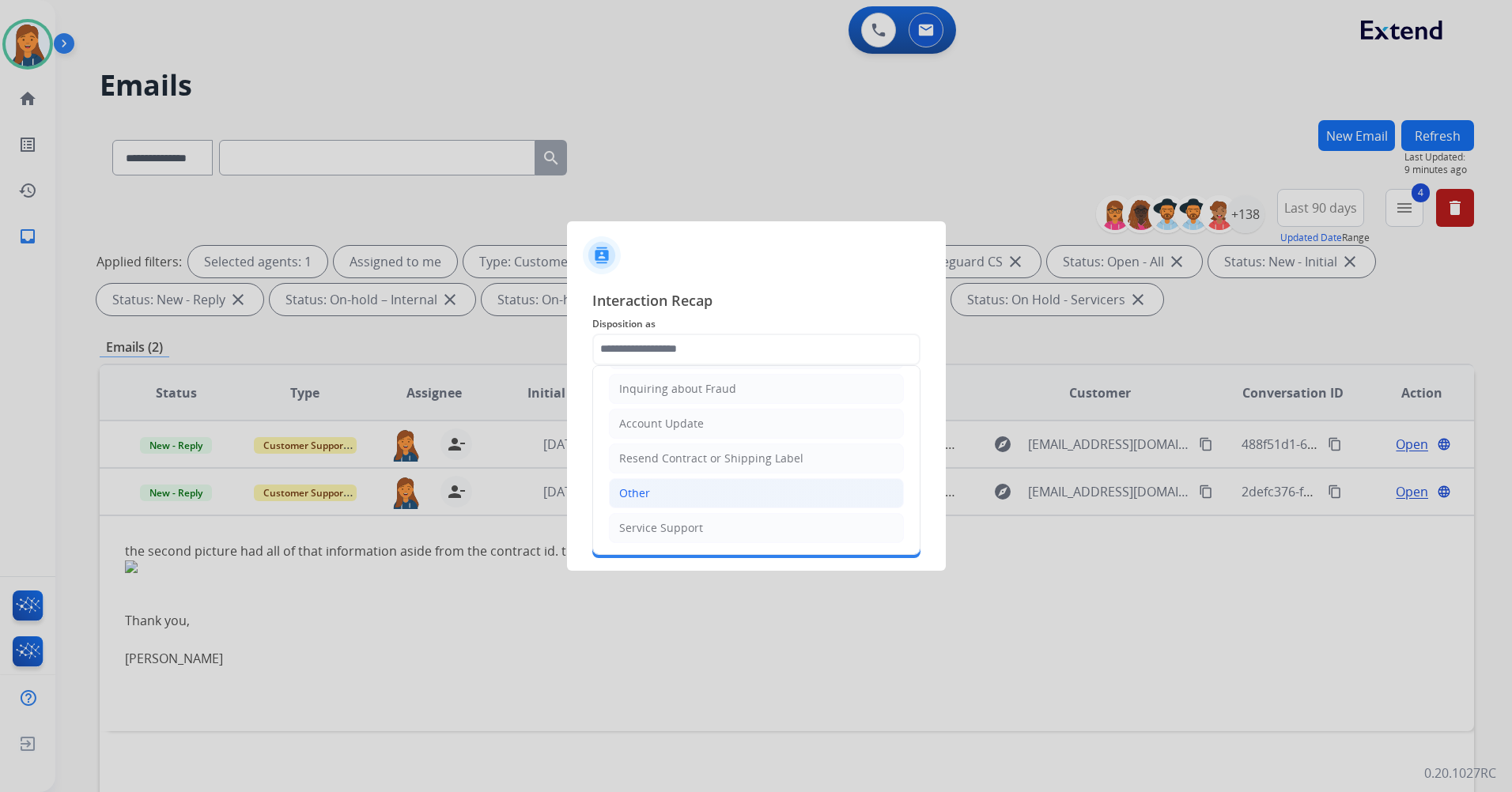
click at [654, 497] on li "Other" at bounding box center [756, 493] width 295 height 30
type input "*****"
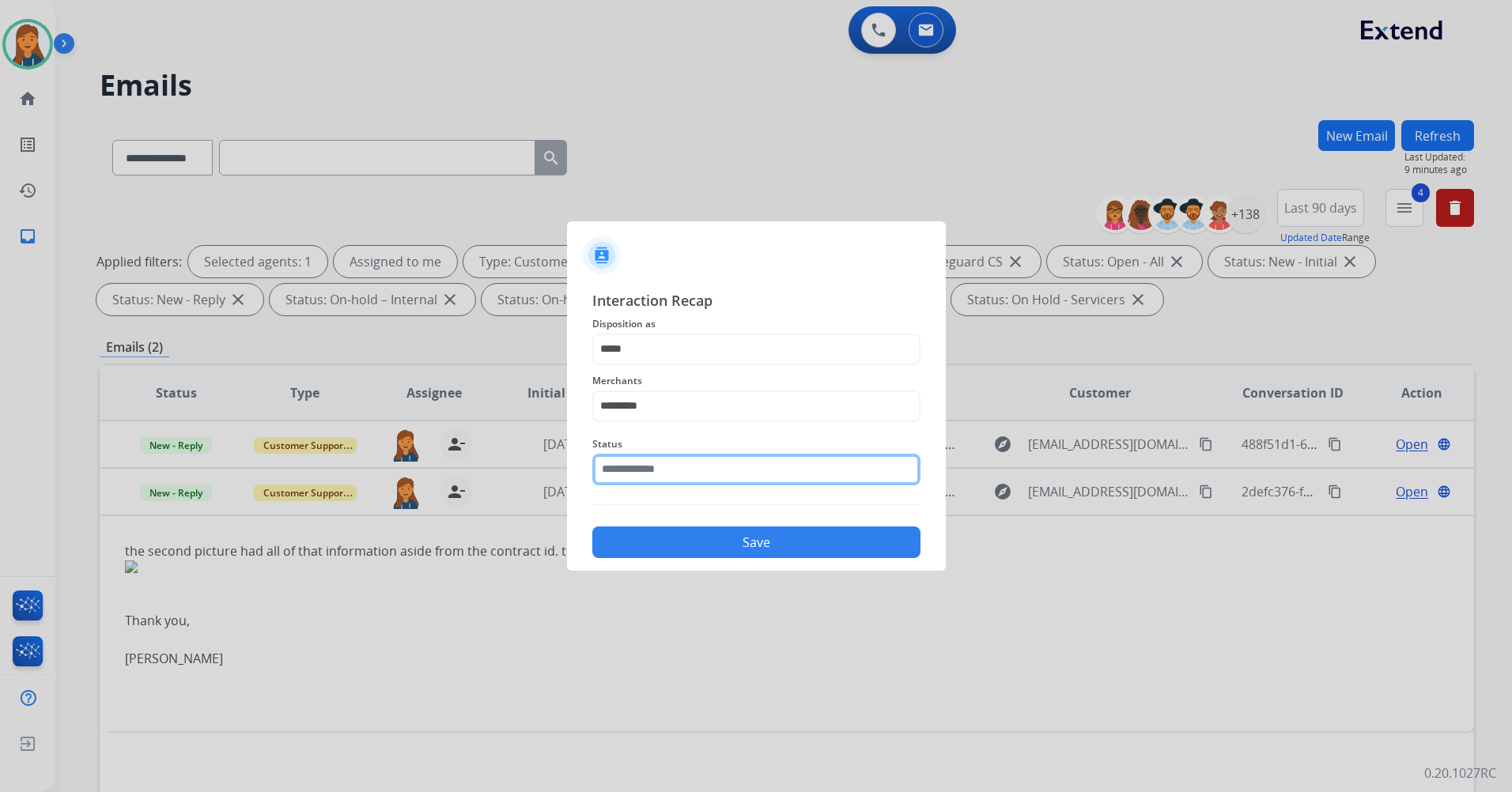
click at [657, 469] on input "text" at bounding box center [756, 470] width 328 height 32
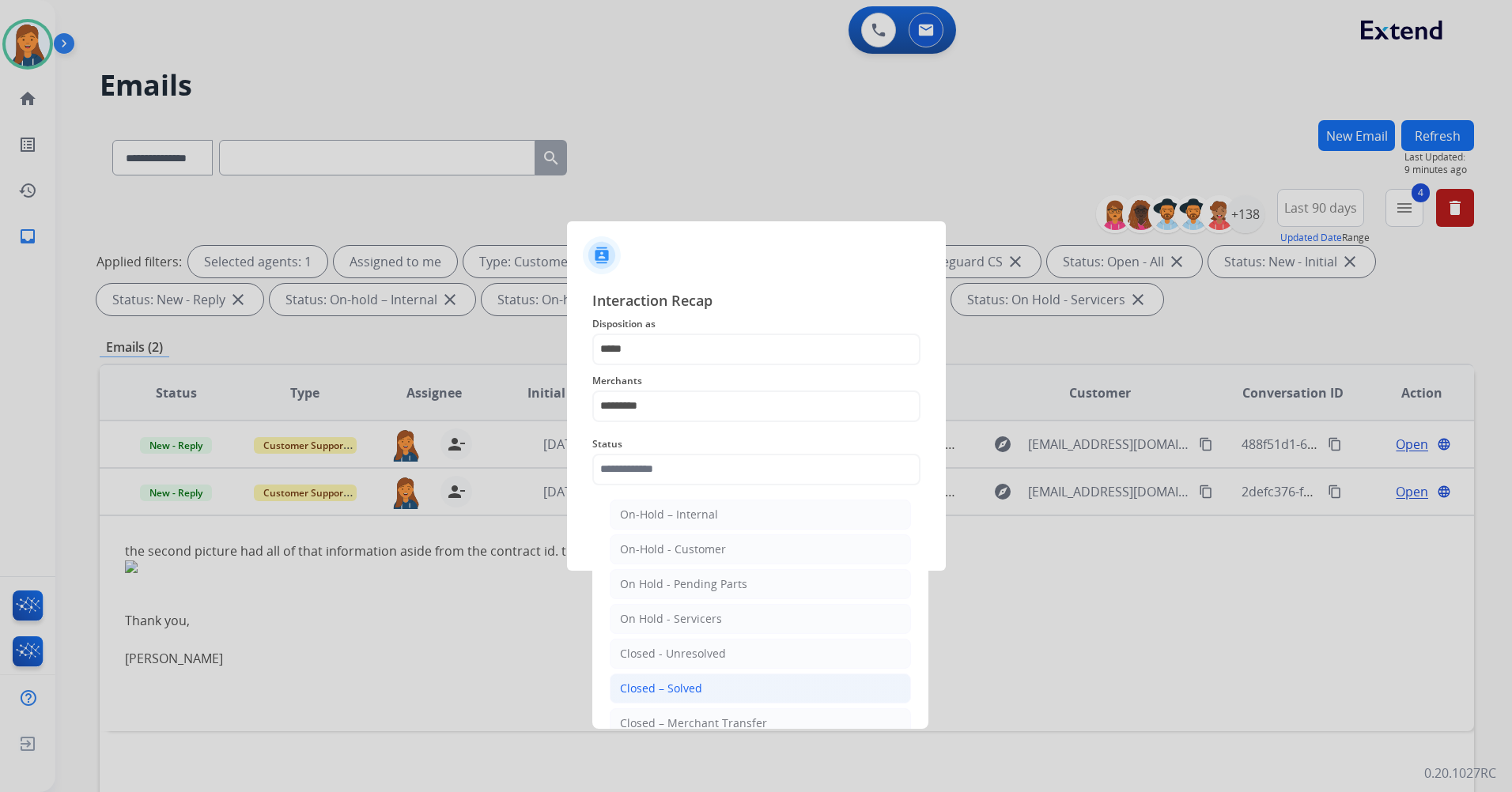
click at [654, 687] on div "Closed – Solved" at bounding box center [661, 688] width 82 height 16
type input "**********"
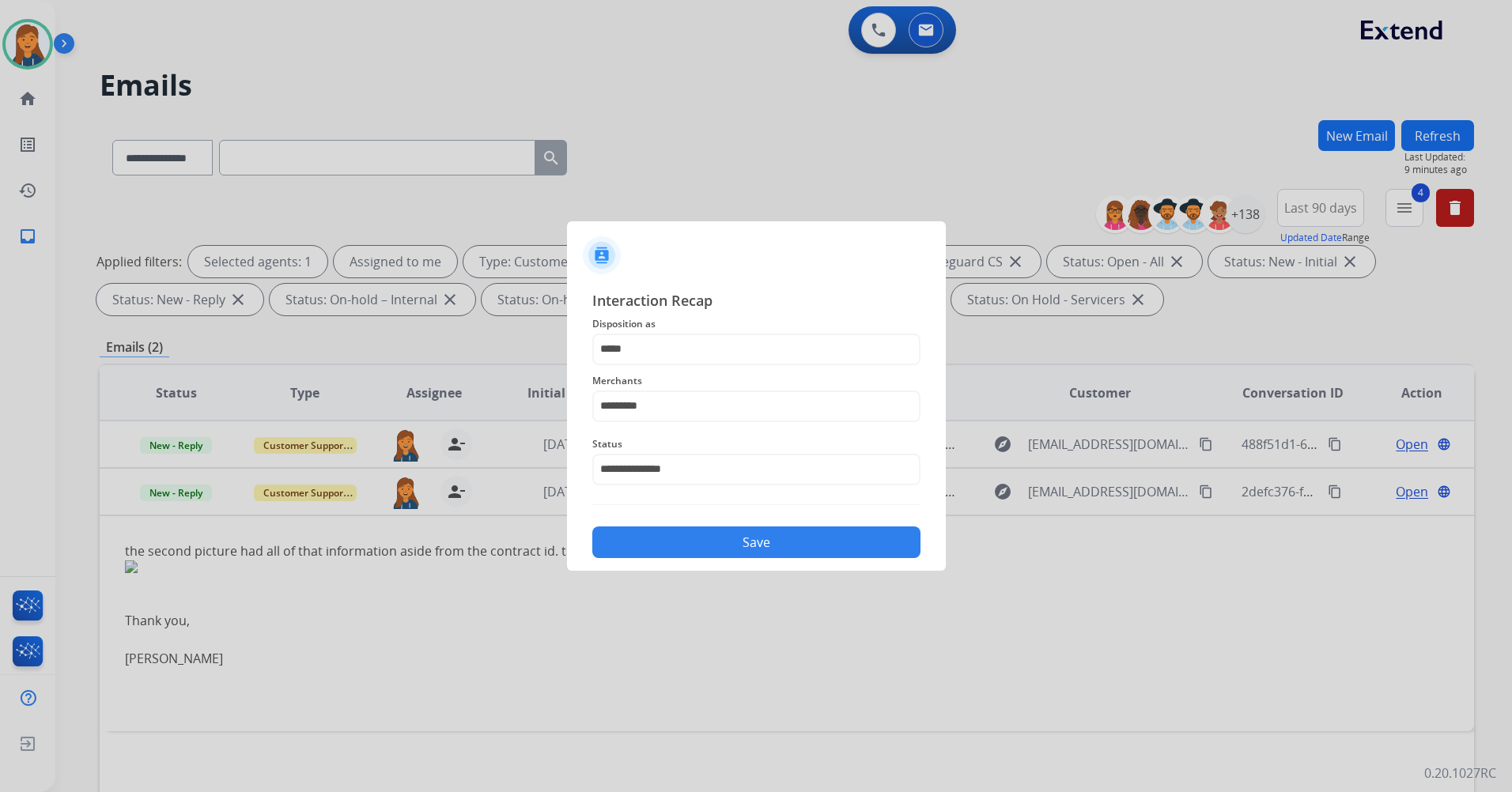
click at [705, 537] on button "Save" at bounding box center [756, 542] width 328 height 32
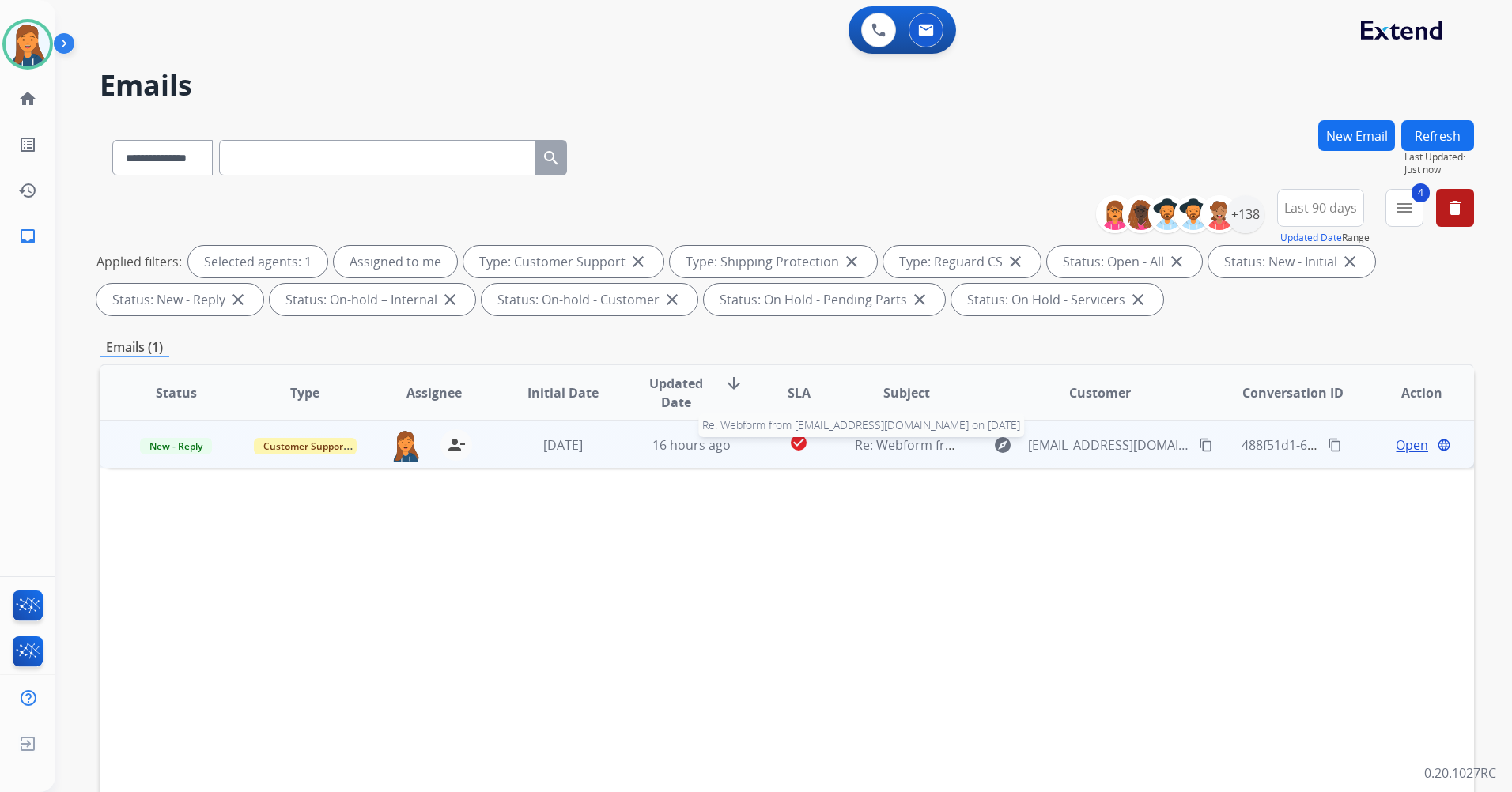
click at [916, 438] on span "Re: Webform from [EMAIL_ADDRESS][DOMAIN_NAME] on [DATE]" at bounding box center [1045, 446] width 379 height 18
click at [1199, 450] on mat-icon "content_copy" at bounding box center [1206, 445] width 14 height 14
click at [1396, 446] on span "Open" at bounding box center [1412, 444] width 33 height 19
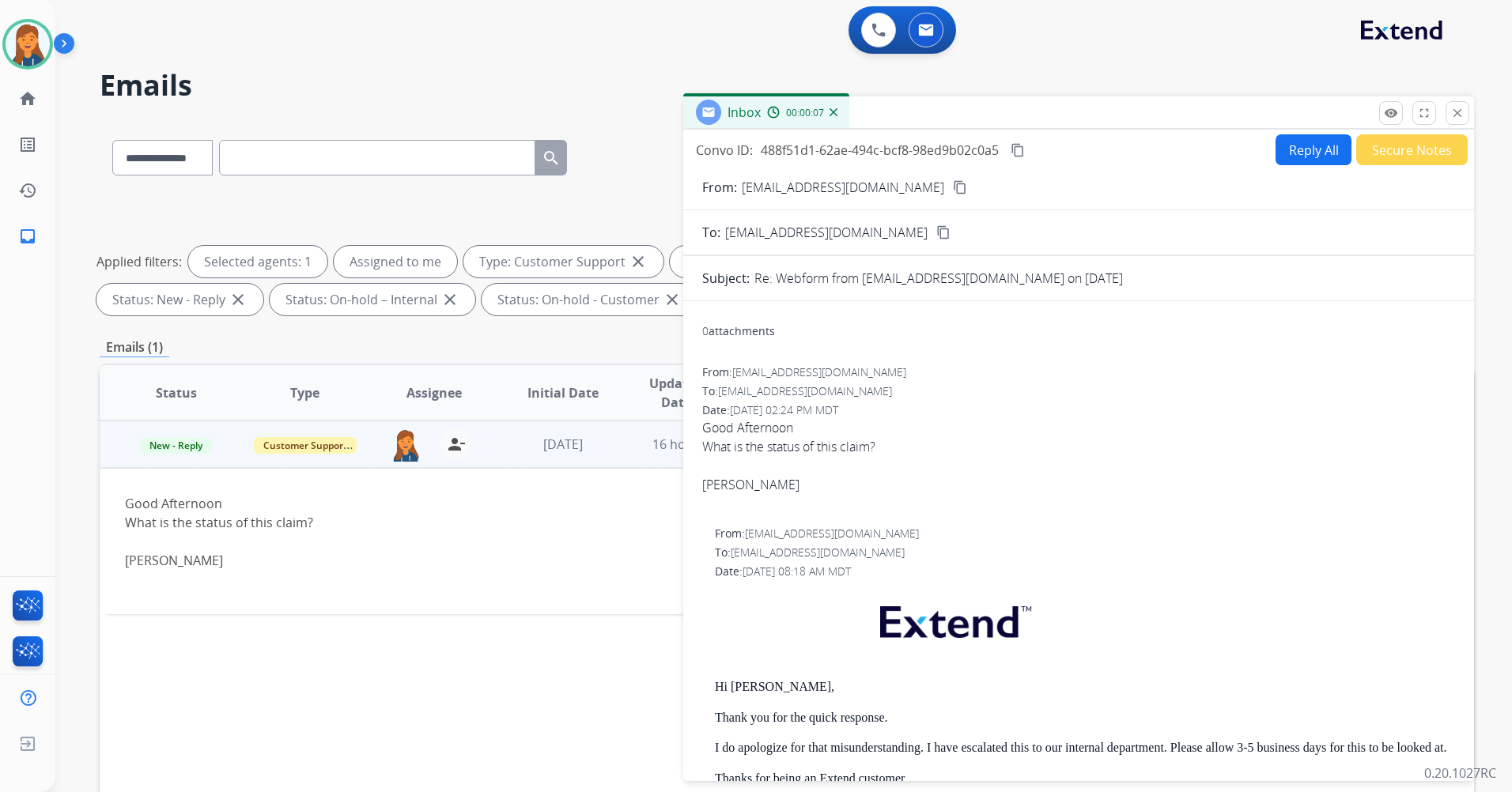
click at [1294, 159] on button "Reply All" at bounding box center [1314, 150] width 76 height 31
select select "**********"
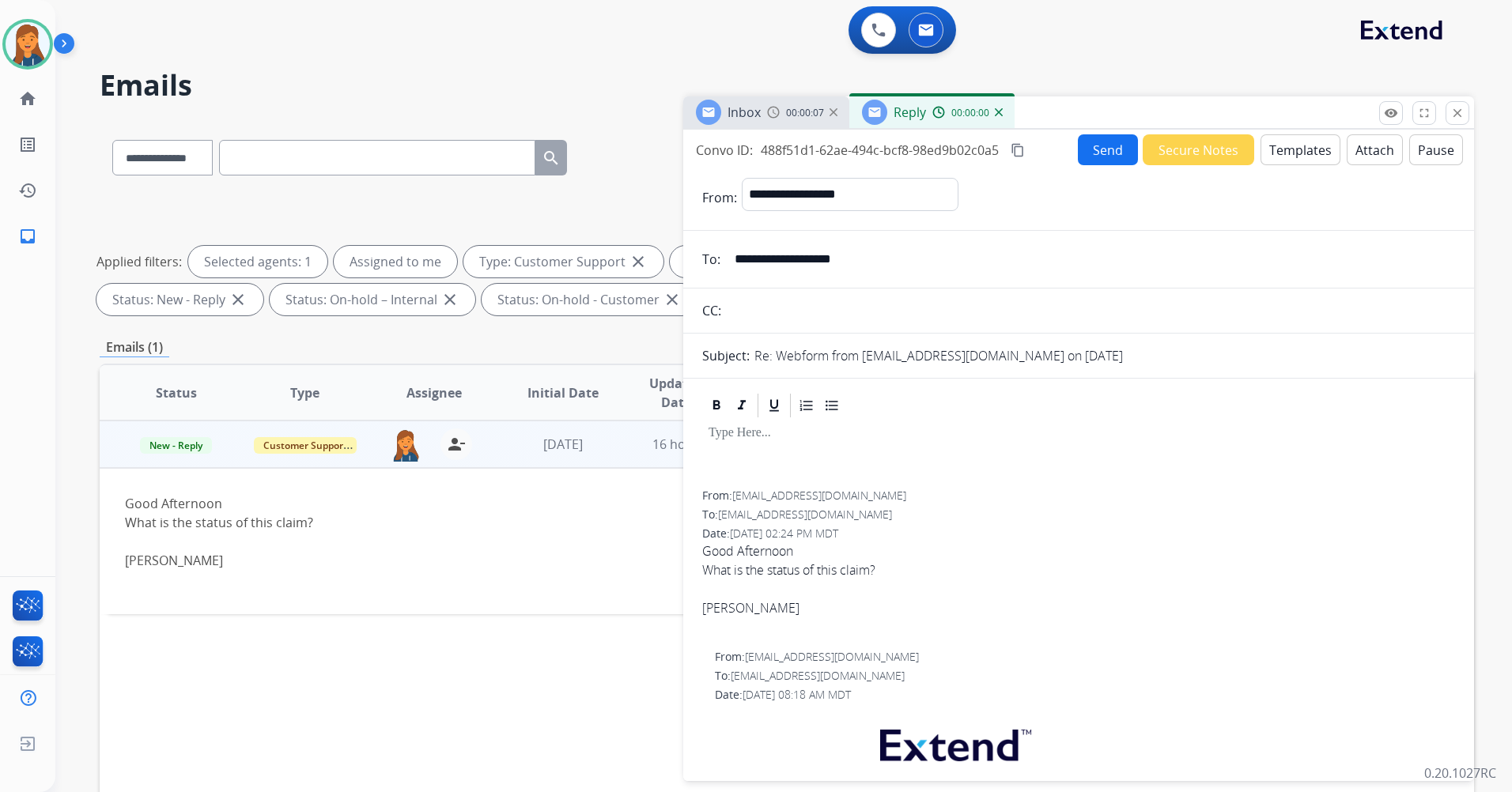
click at [1290, 142] on button "Templates" at bounding box center [1301, 150] width 80 height 31
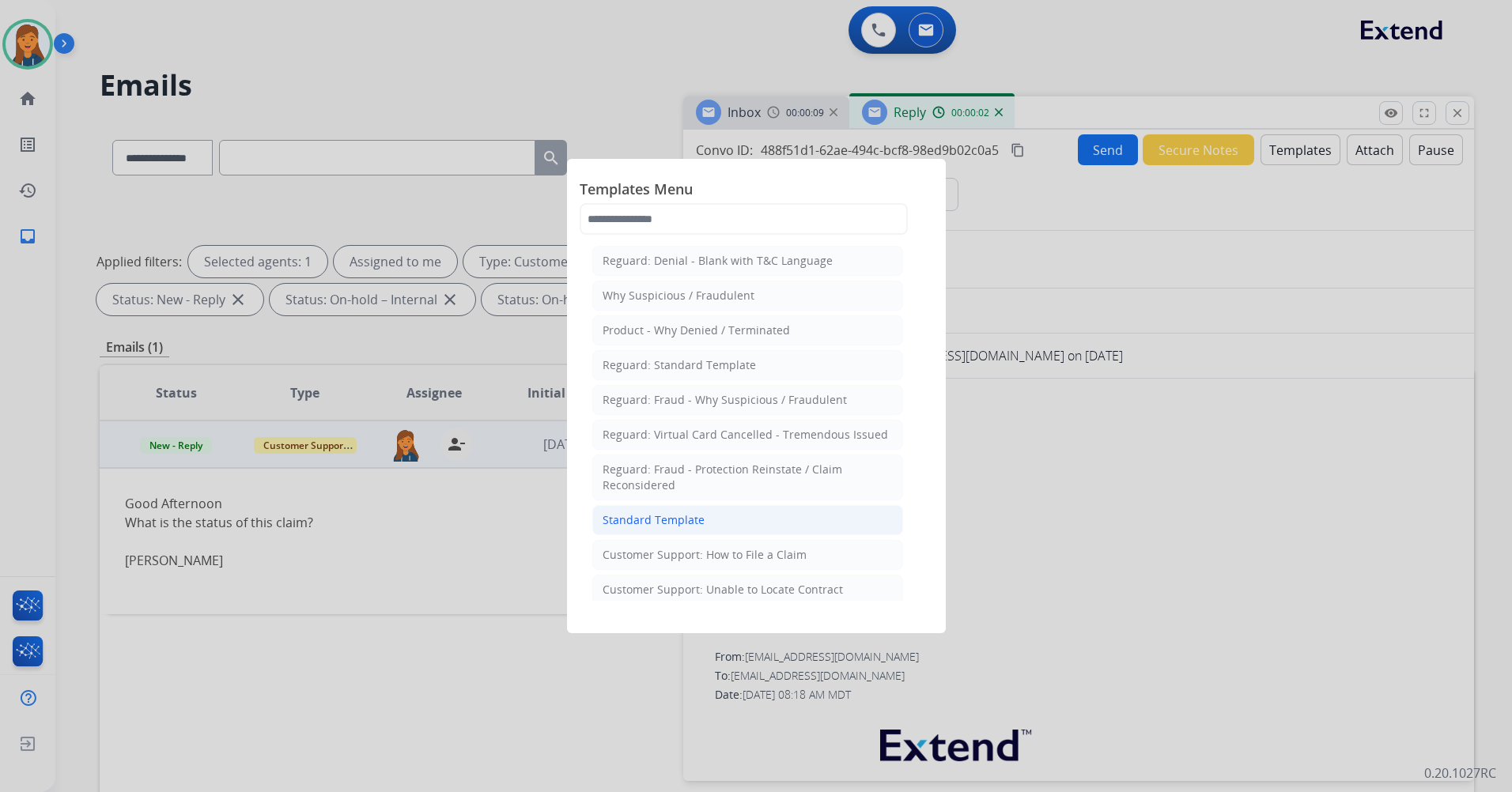
click at [681, 516] on div "Standard Template" at bounding box center [653, 520] width 102 height 16
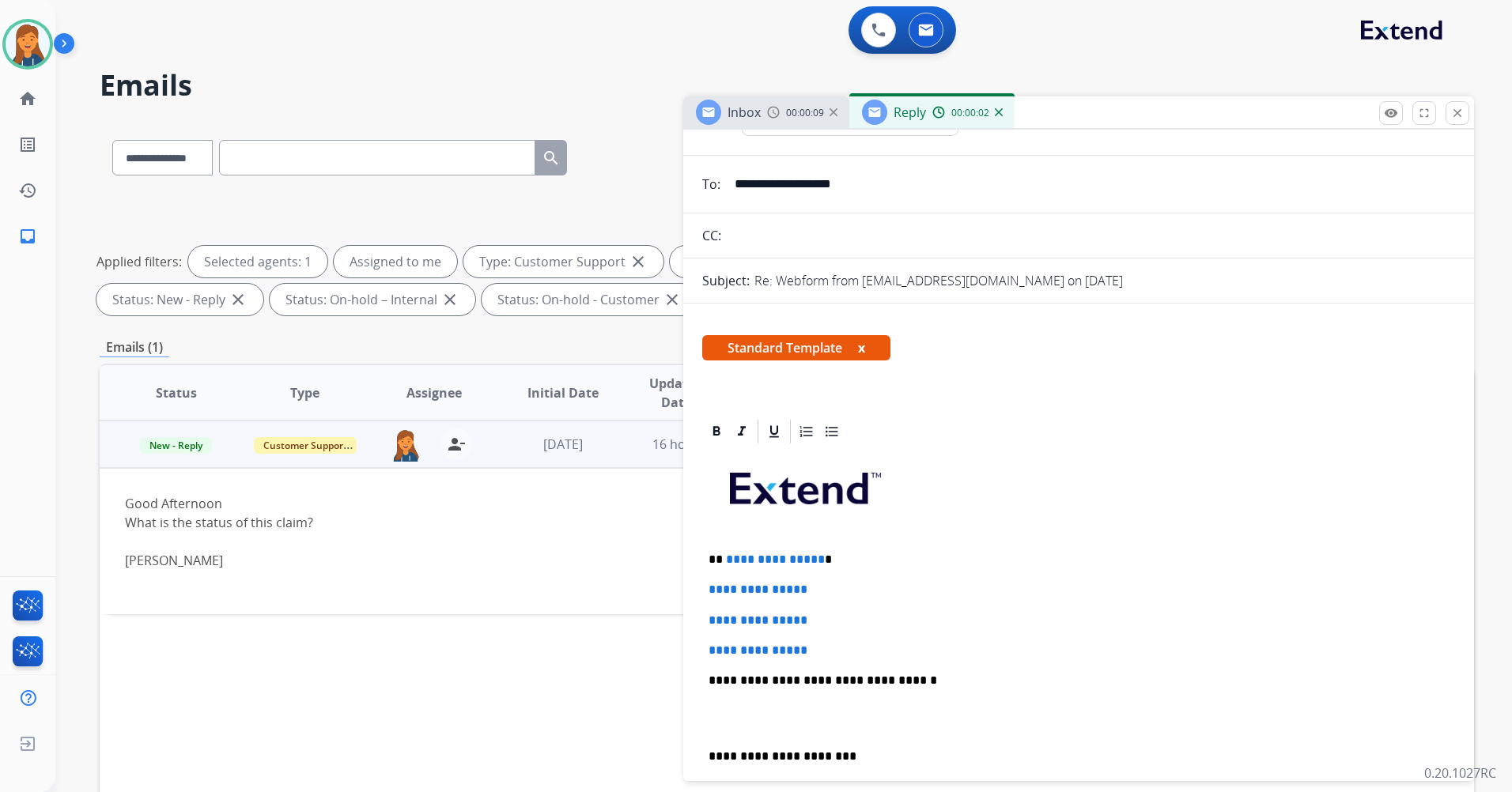
scroll to position [159, 0]
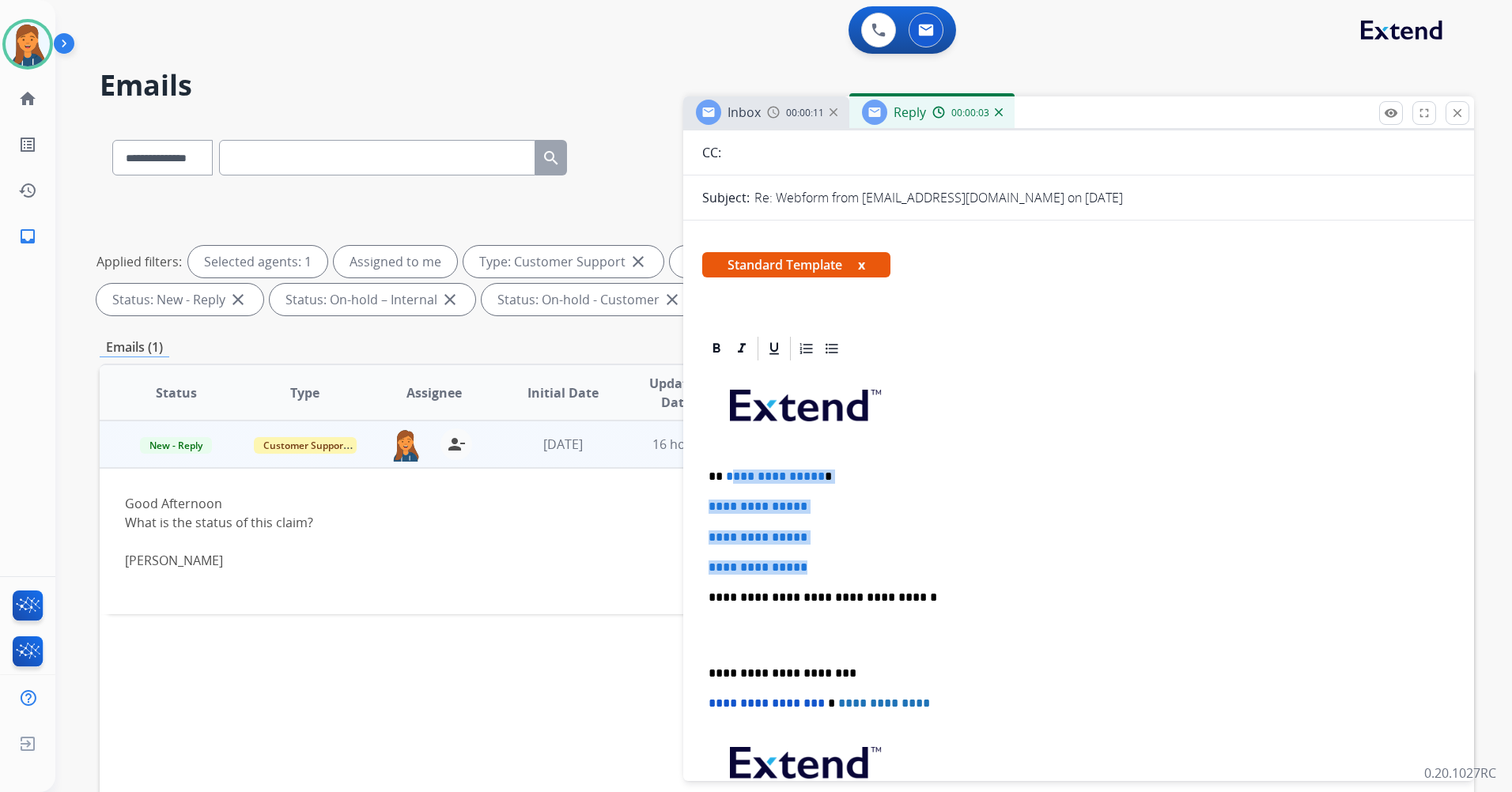
drag, startPoint x: 794, startPoint y: 557, endPoint x: 729, endPoint y: 476, distance: 103.9
click at [729, 476] on div "**********" at bounding box center [1079, 635] width 753 height 544
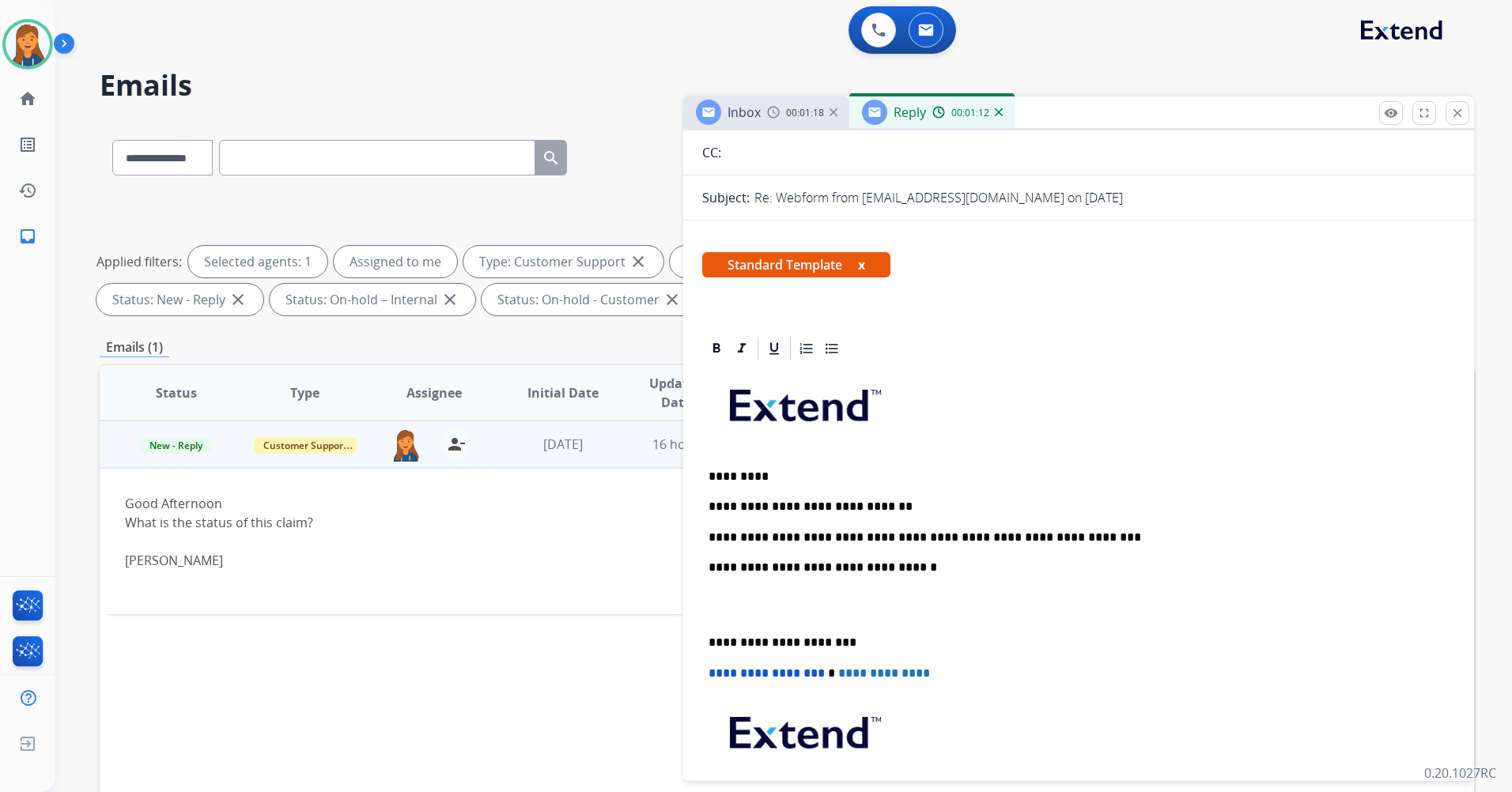
click at [1085, 535] on p "**********" at bounding box center [1072, 538] width 728 height 14
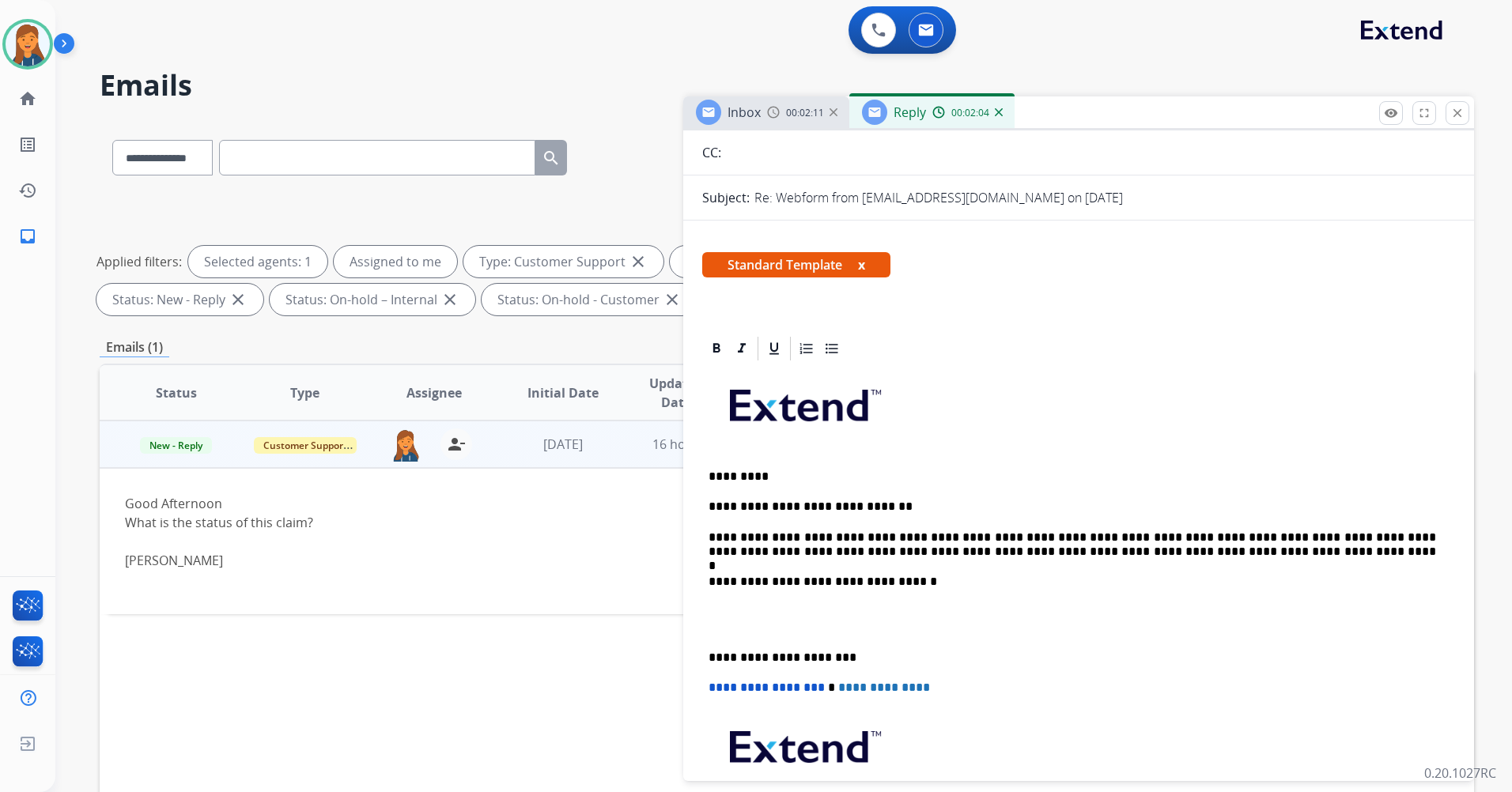
click at [706, 655] on div "**********" at bounding box center [1079, 627] width 753 height 528
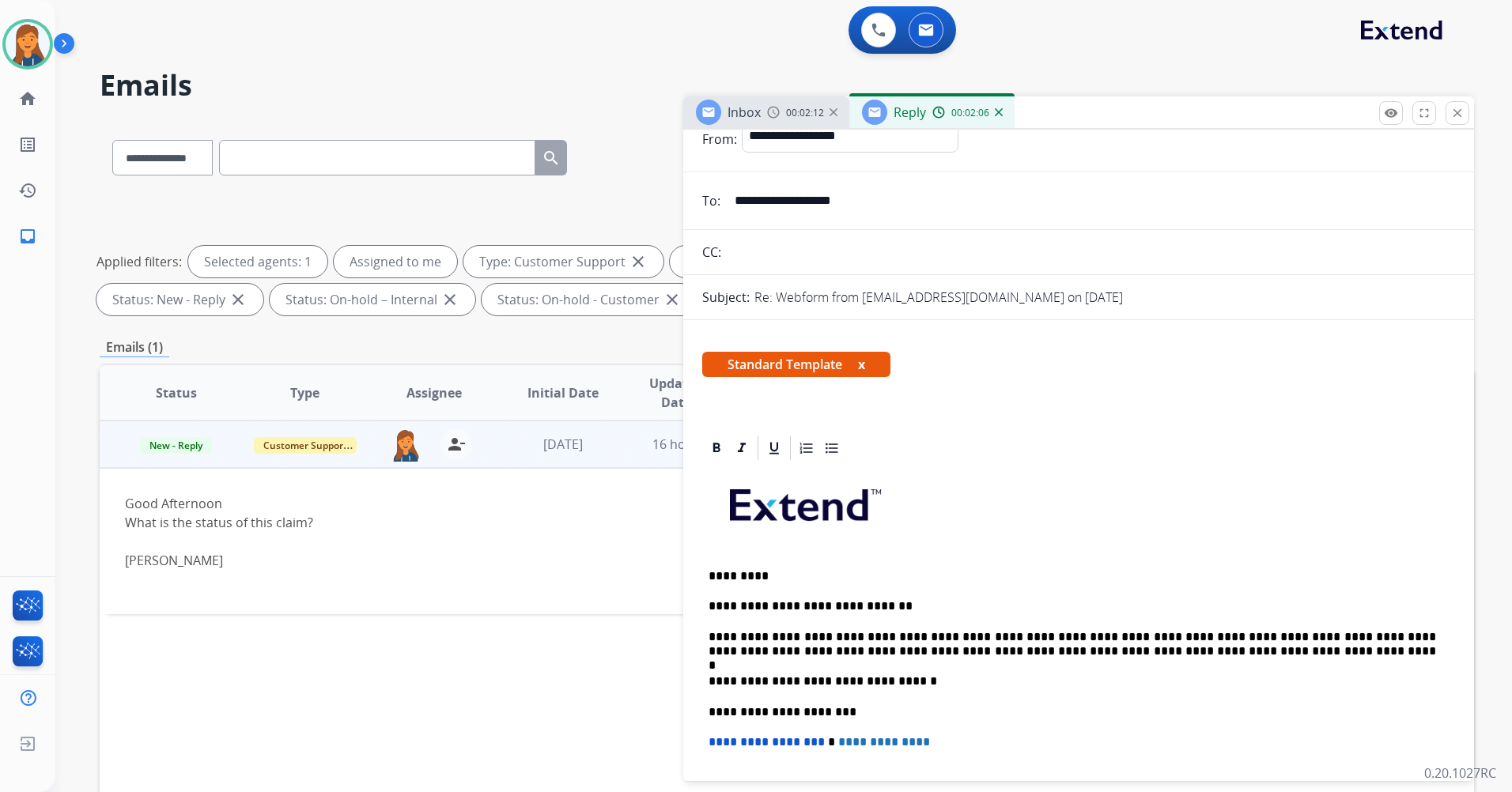
scroll to position [0, 0]
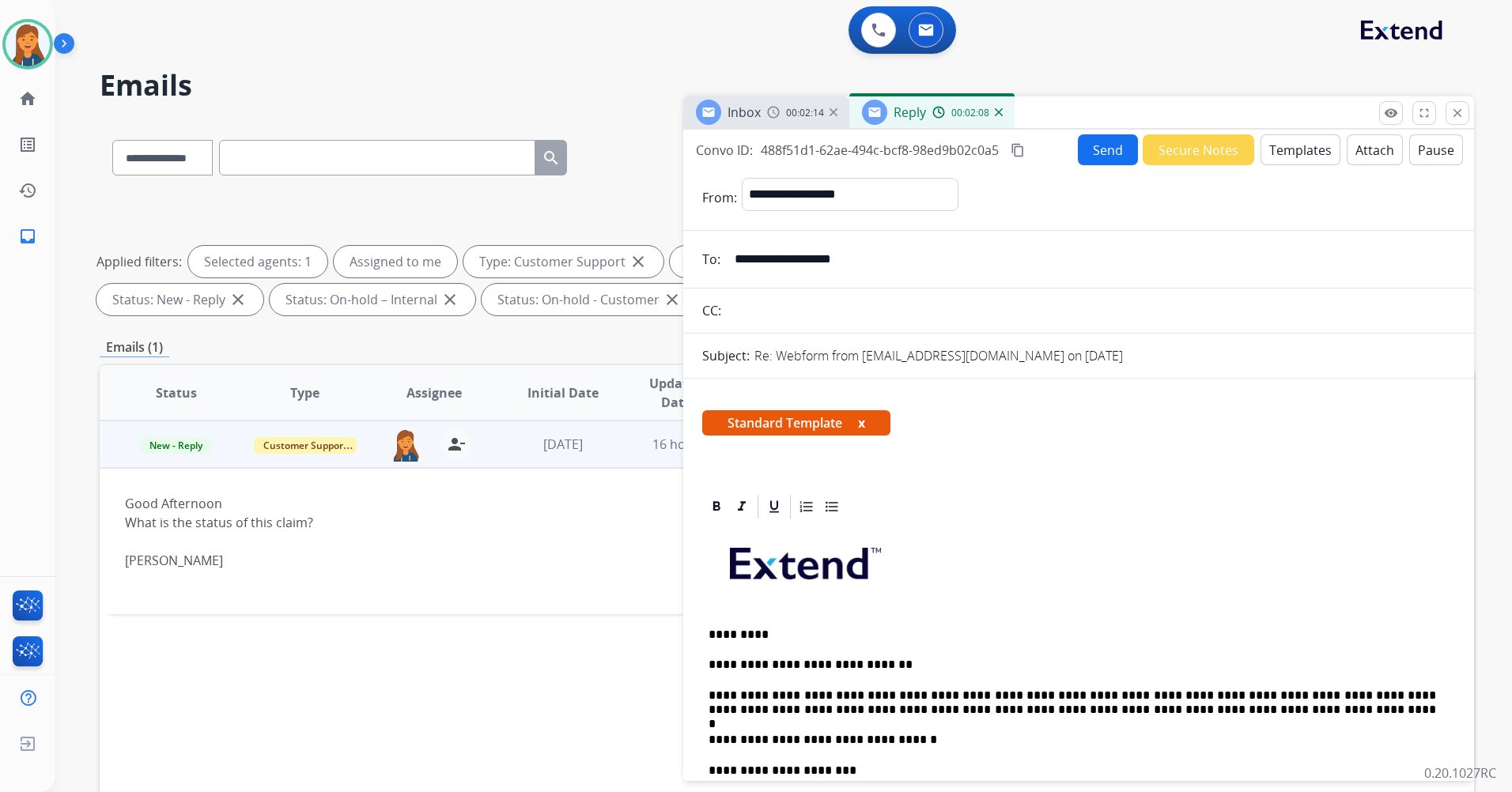
click at [1023, 144] on mat-icon "content_copy" at bounding box center [1018, 151] width 14 height 14
click at [1090, 141] on button "Send" at bounding box center [1108, 150] width 60 height 31
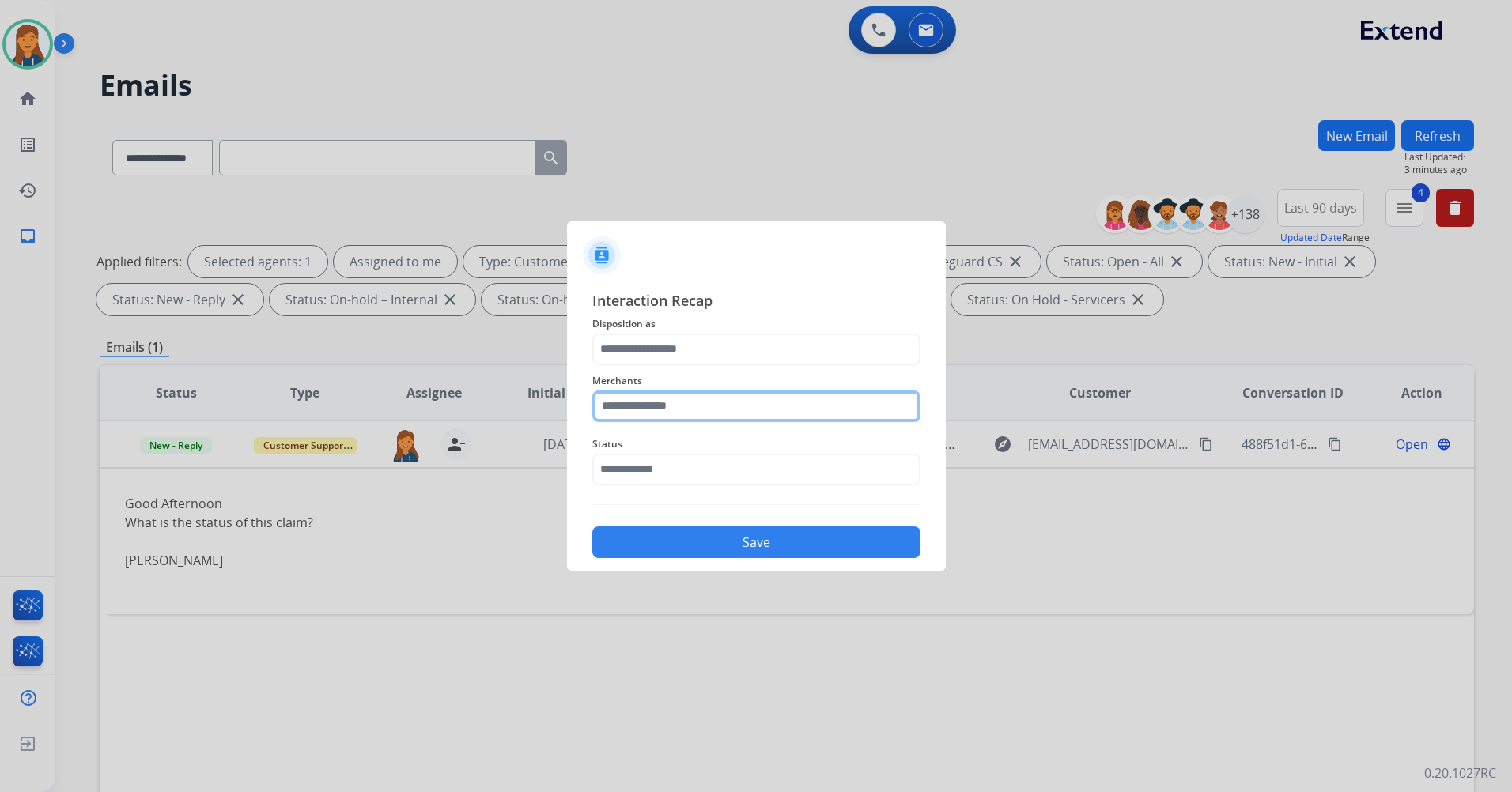
click at [658, 406] on input "text" at bounding box center [756, 407] width 328 height 32
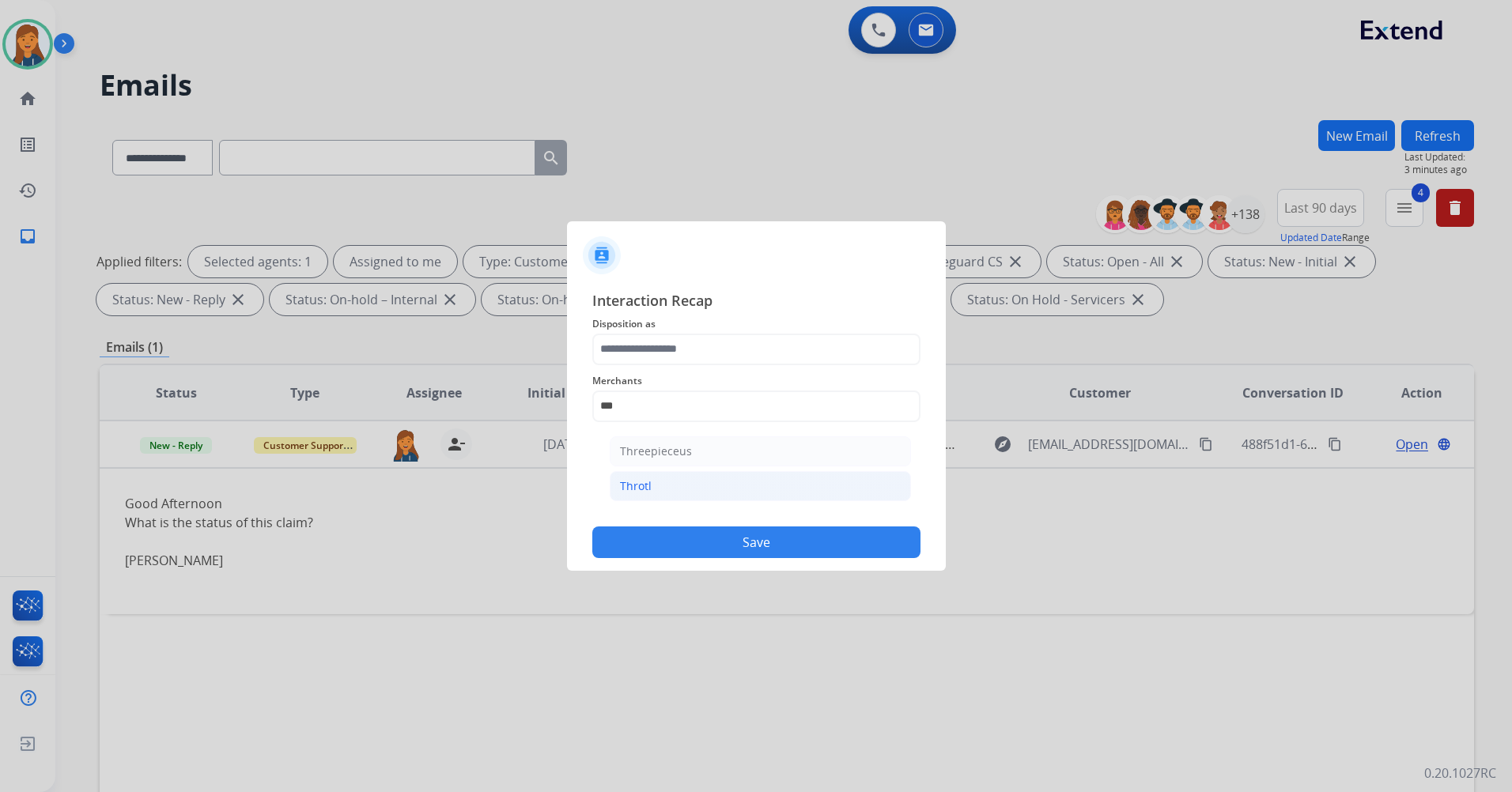
click at [657, 495] on li "Throtl" at bounding box center [760, 486] width 301 height 30
type input "******"
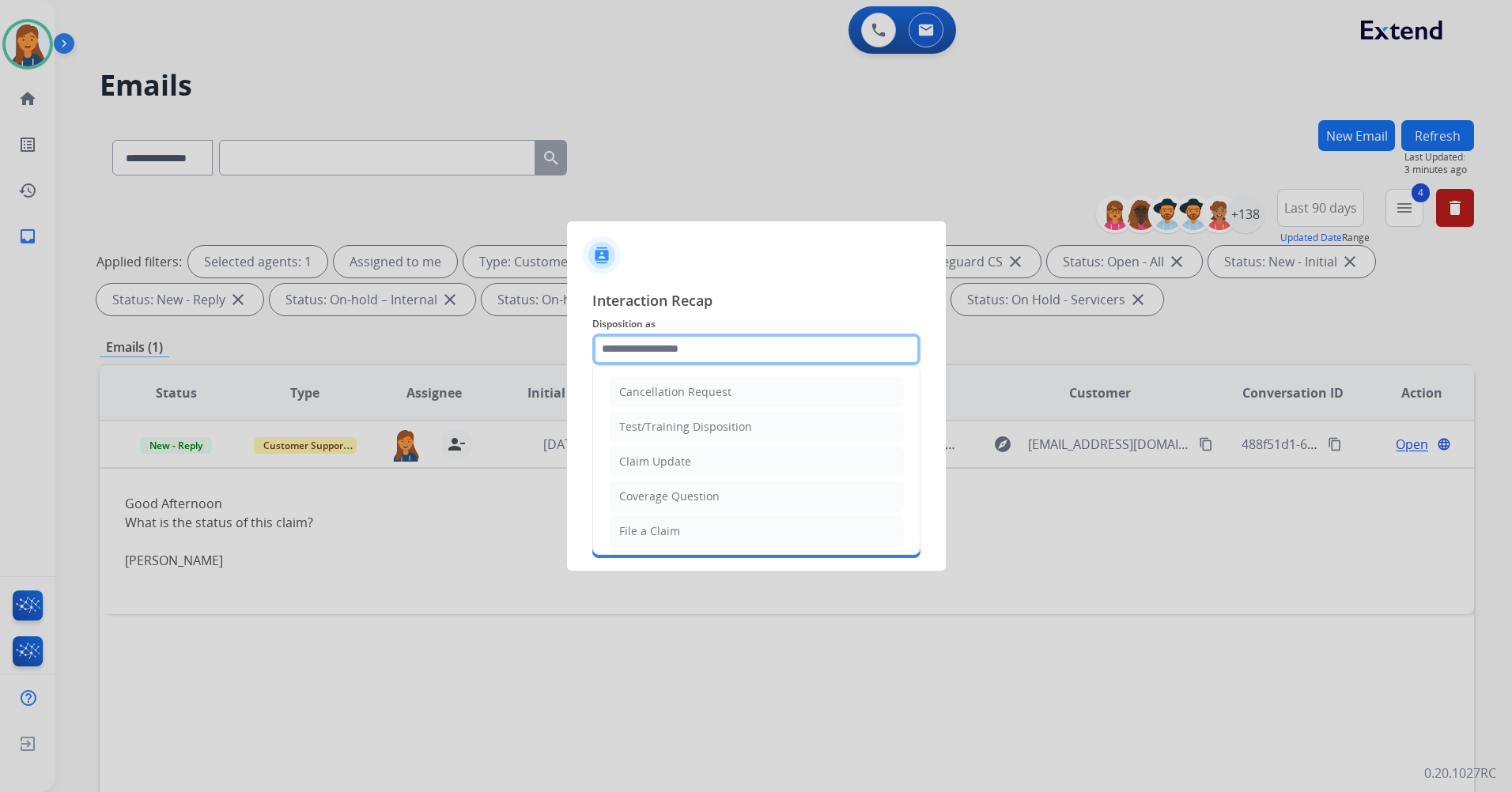
click at [662, 354] on input "text" at bounding box center [756, 350] width 328 height 32
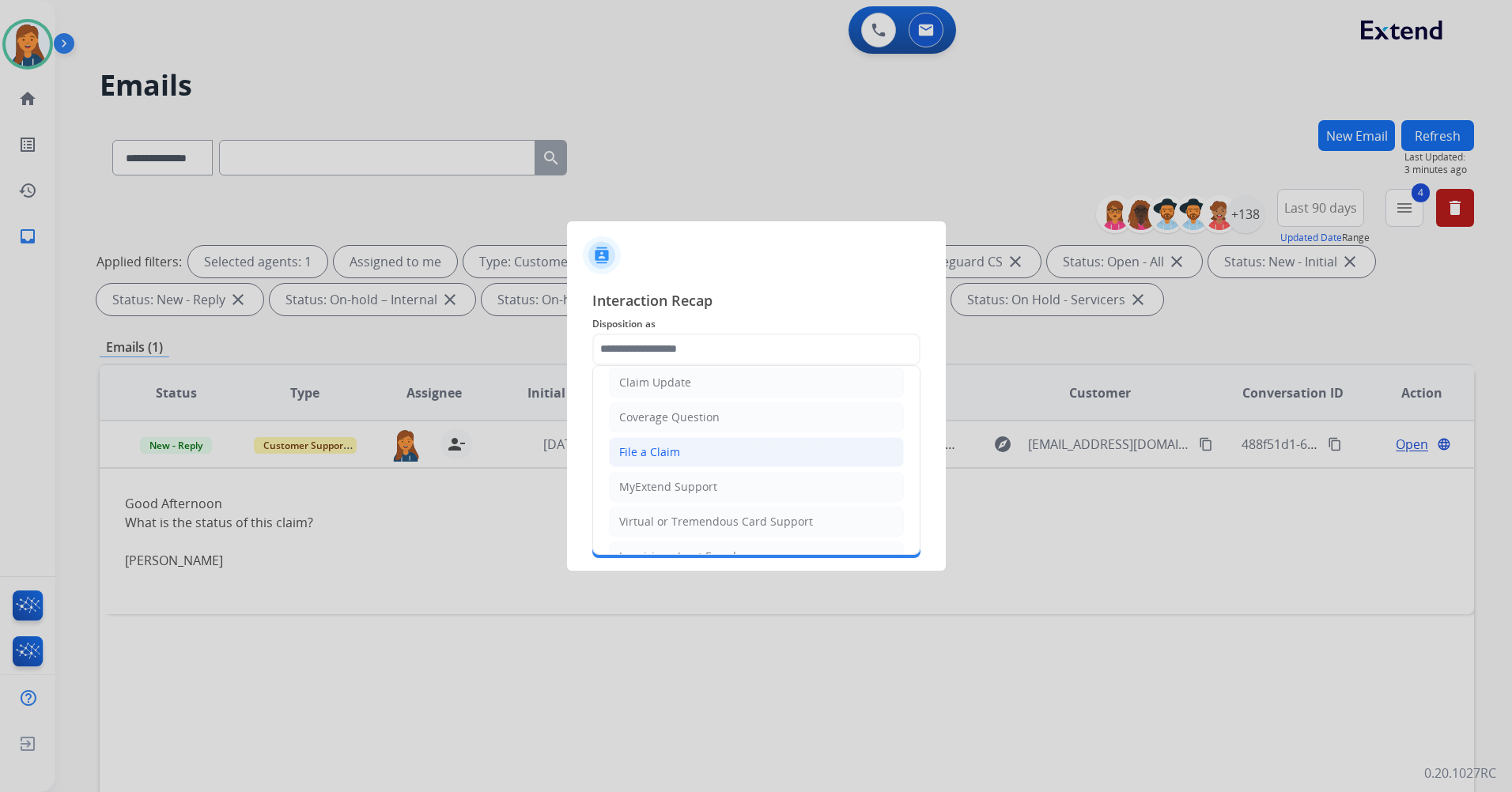
click at [657, 453] on div "File a Claim" at bounding box center [650, 453] width 61 height 16
type input "**********"
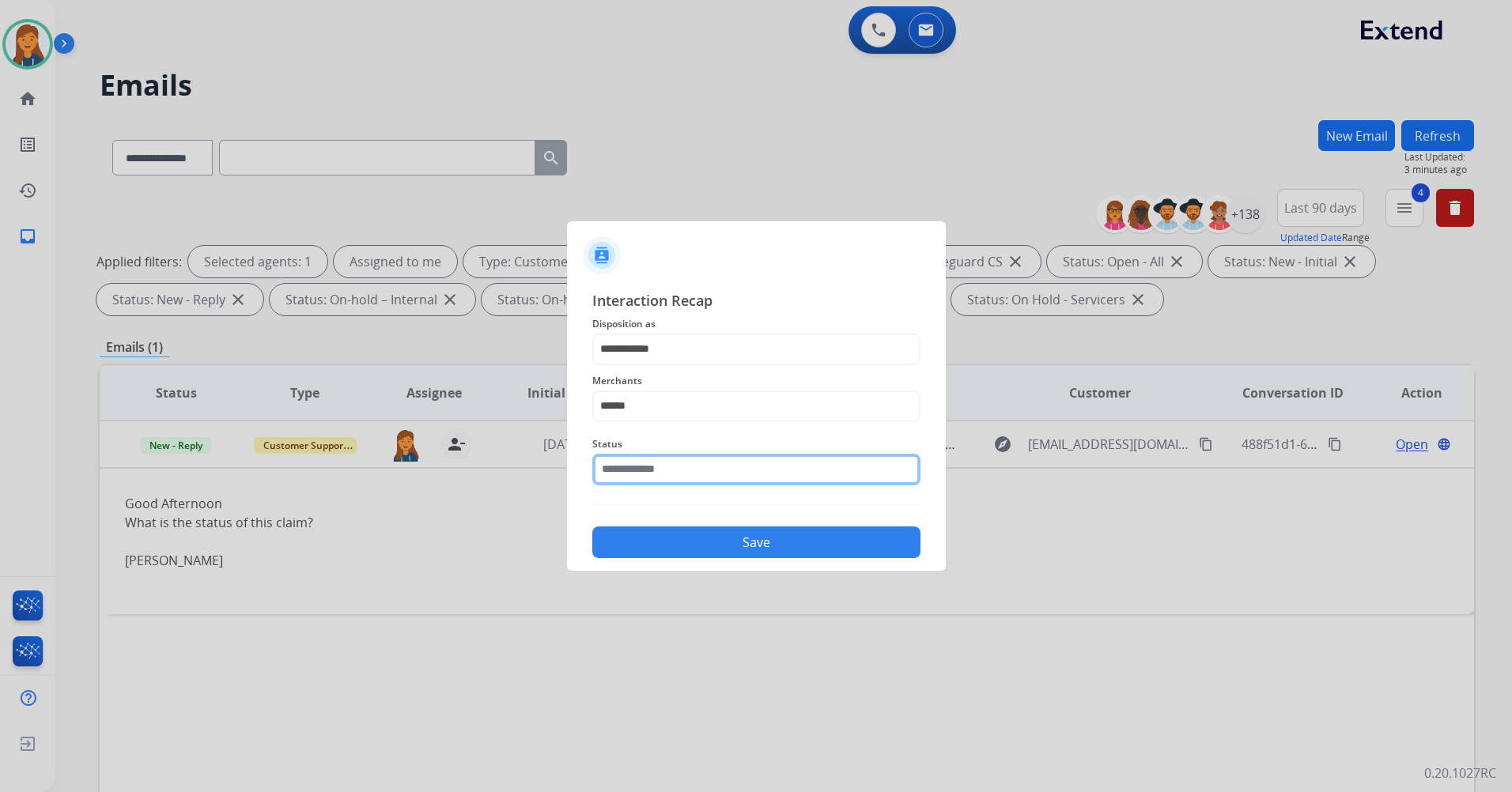
click at [659, 484] on input "text" at bounding box center [756, 470] width 328 height 32
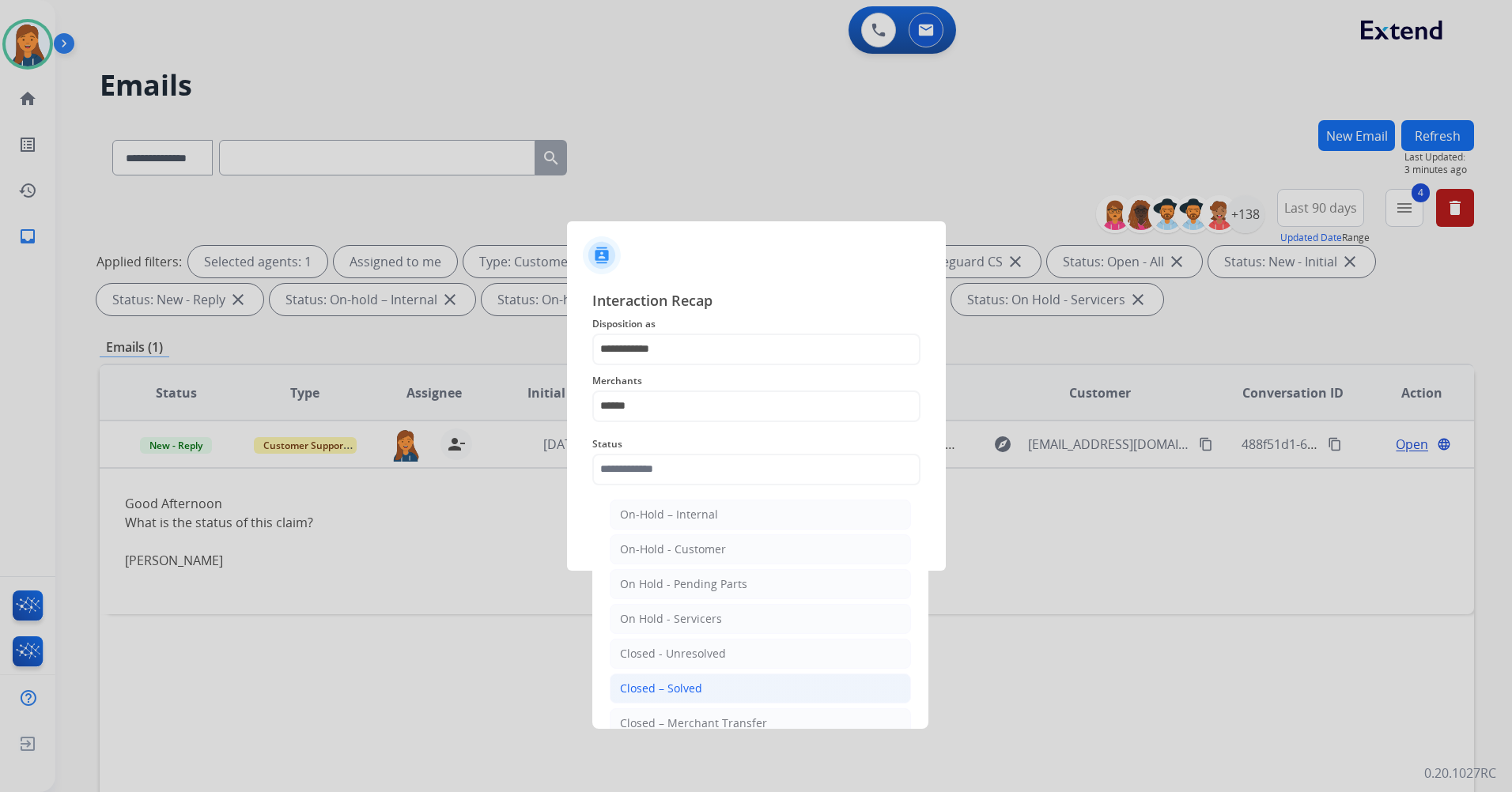
click at [645, 688] on div "Closed – Solved" at bounding box center [661, 688] width 82 height 16
type input "**********"
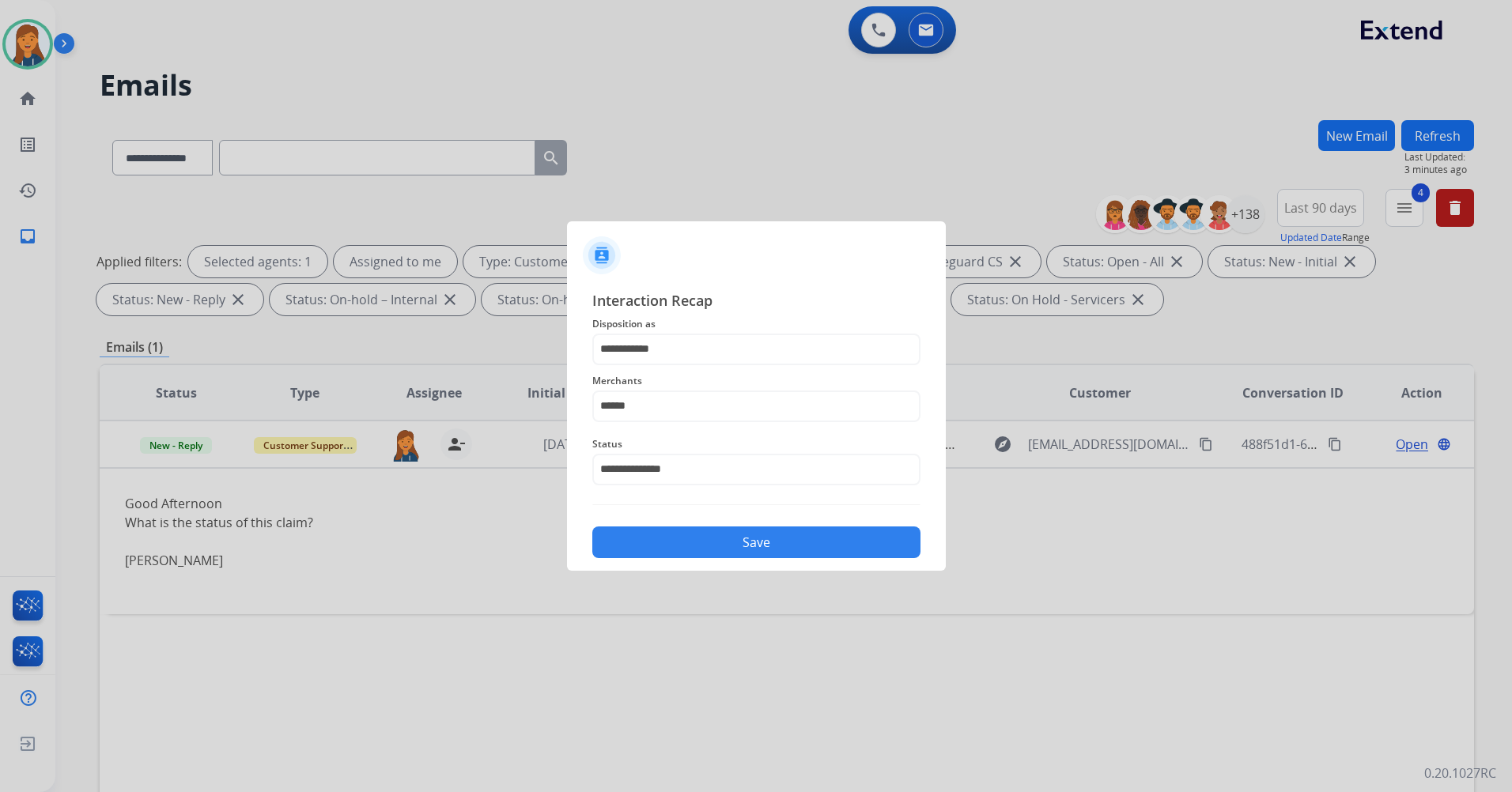
click at [699, 540] on button "Save" at bounding box center [756, 542] width 328 height 32
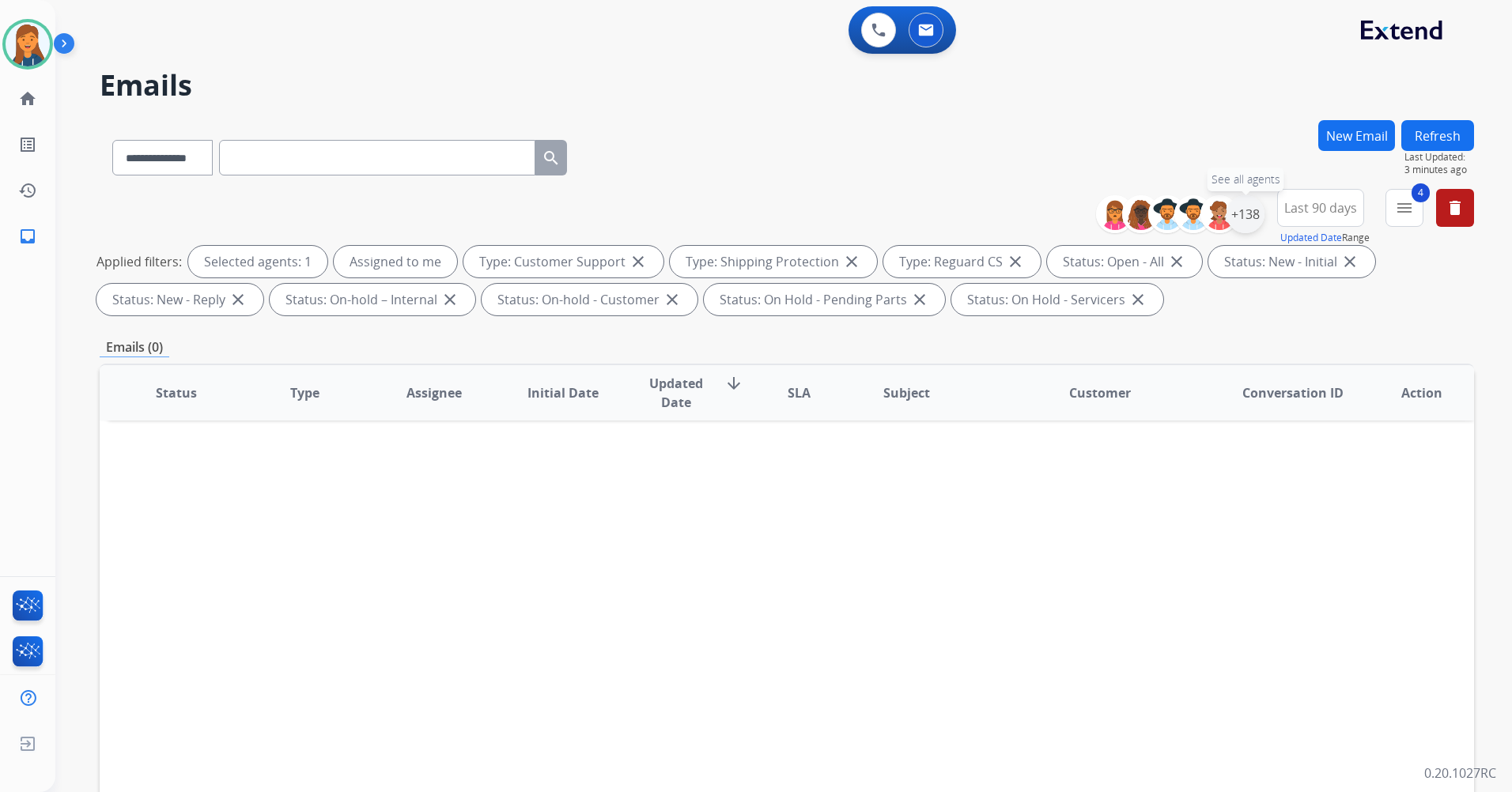
click at [1240, 214] on div "+138" at bounding box center [1245, 214] width 38 height 38
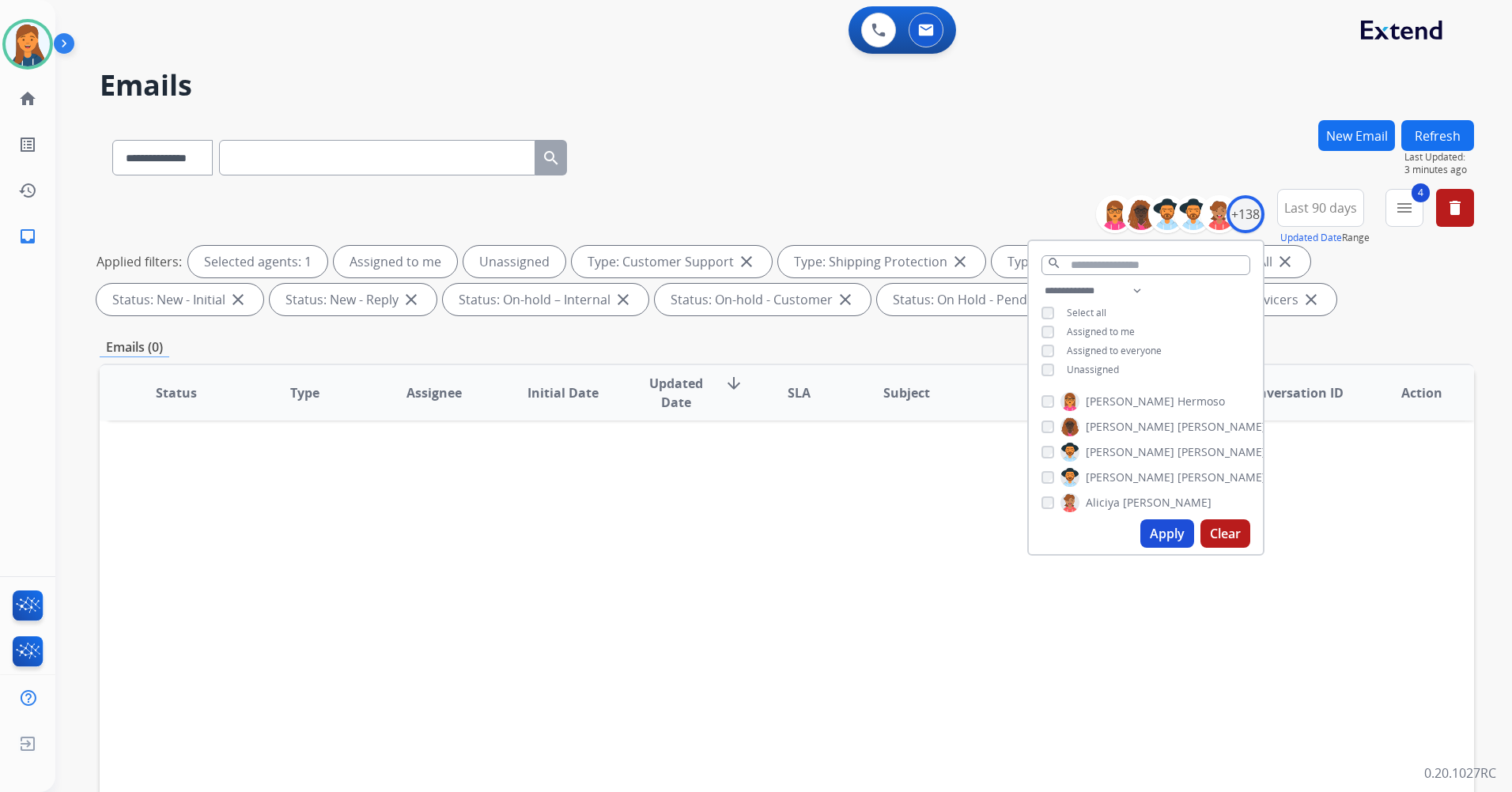
click at [1181, 540] on button "Apply" at bounding box center [1167, 533] width 54 height 28
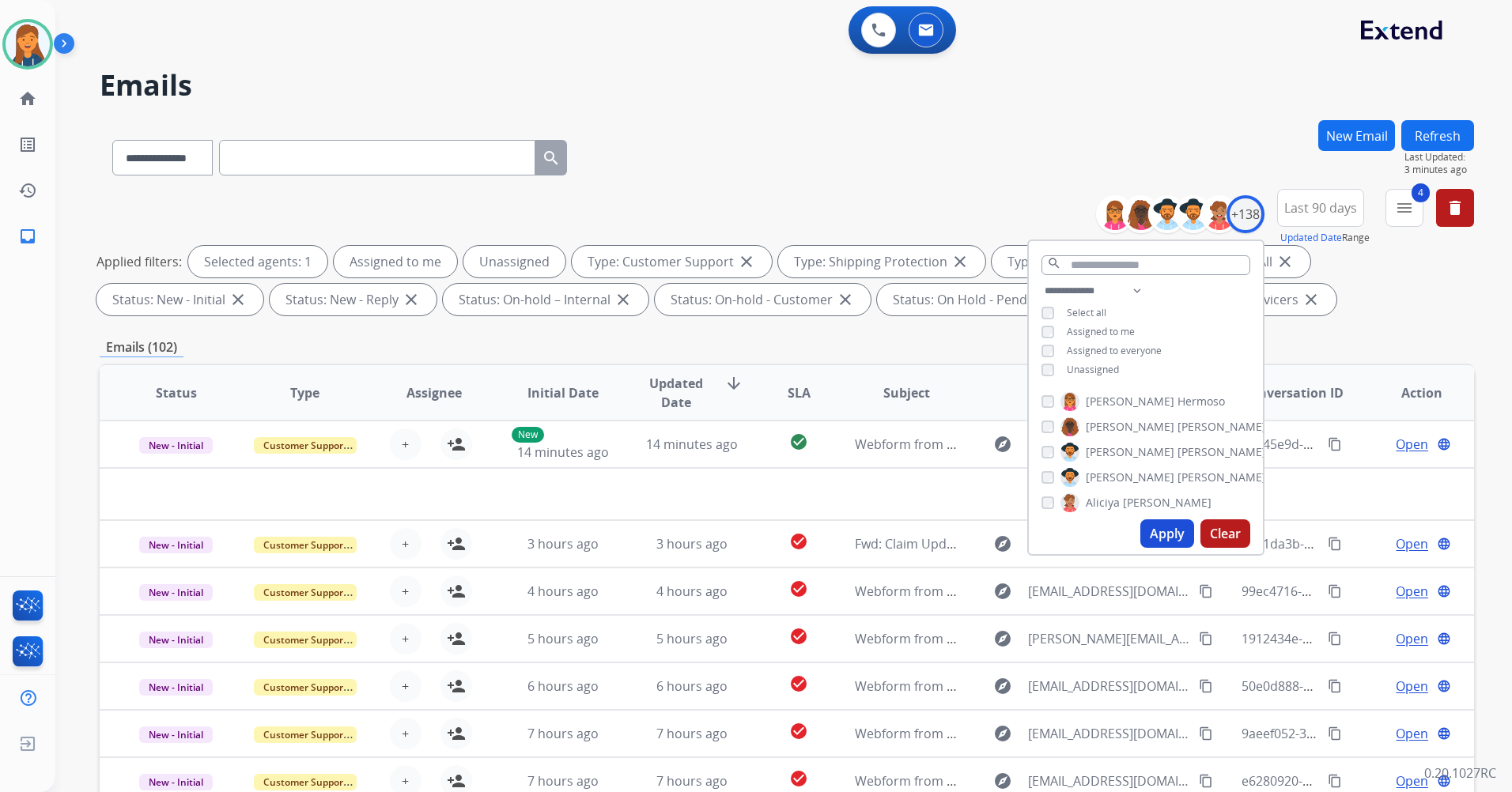
click at [590, 345] on div "Emails (102)" at bounding box center [786, 347] width 1375 height 19
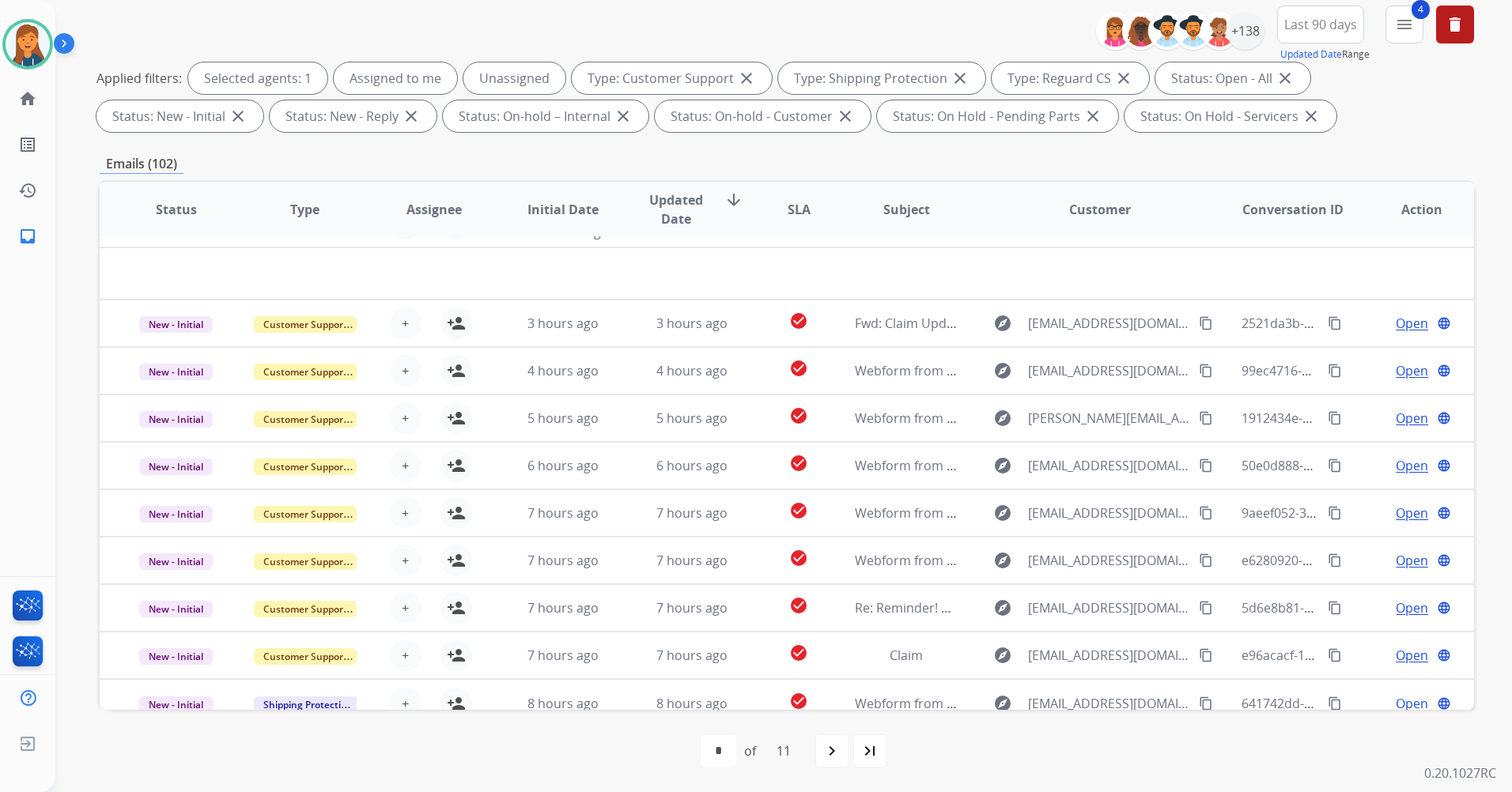
scroll to position [54, 0]
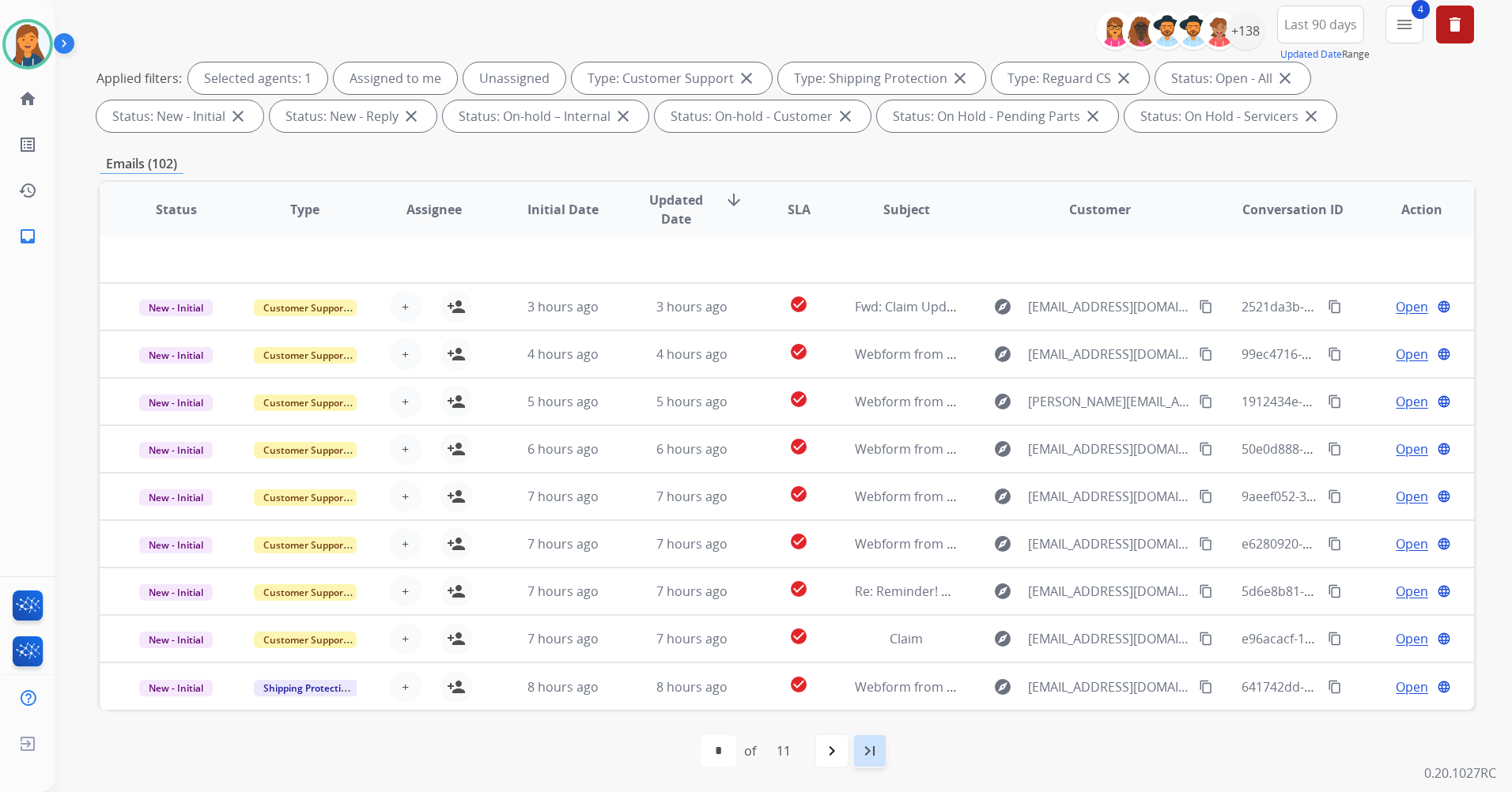
click at [878, 742] on mat-icon "last_page" at bounding box center [869, 750] width 19 height 19
select select "**"
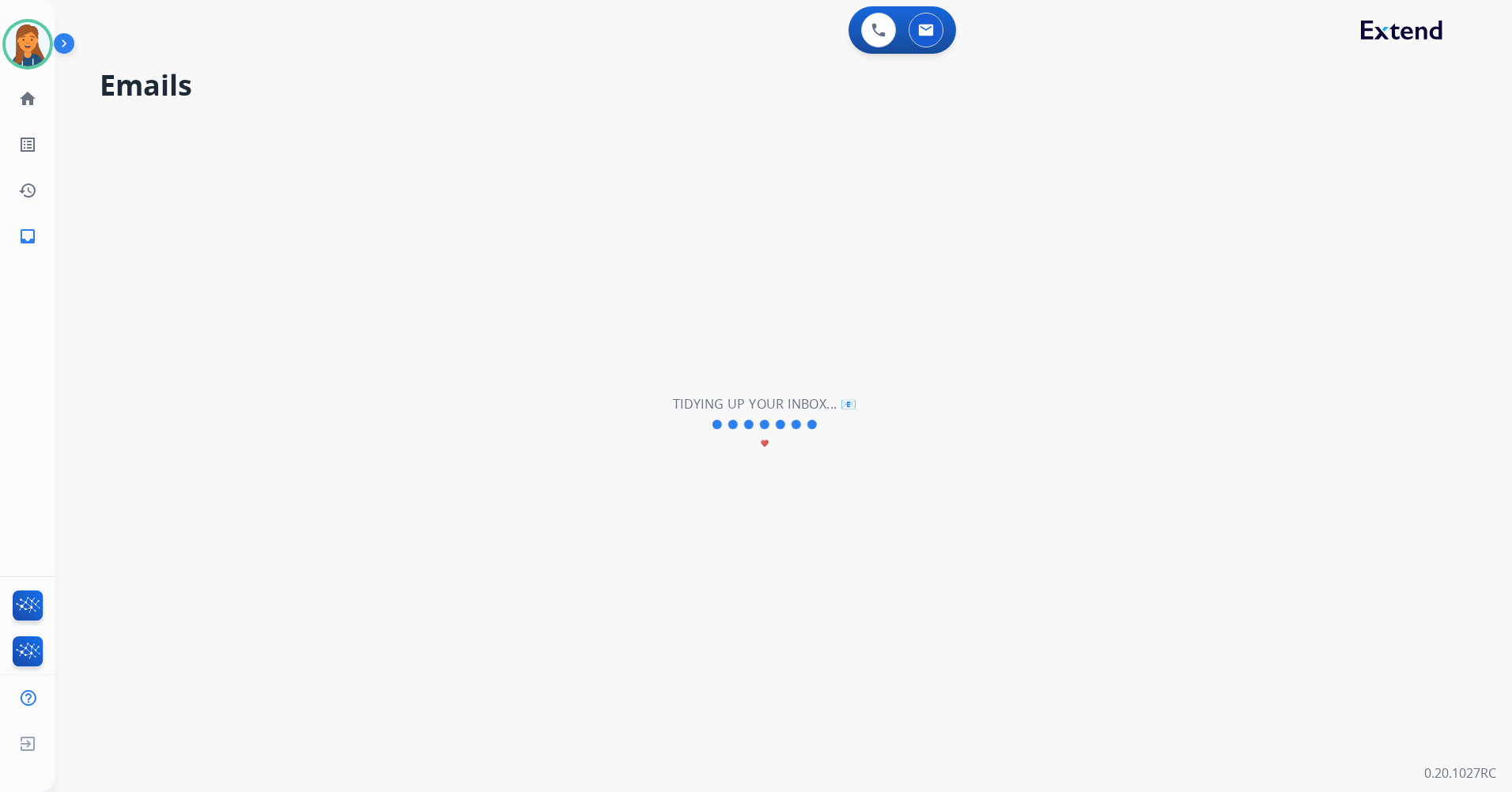
scroll to position [0, 0]
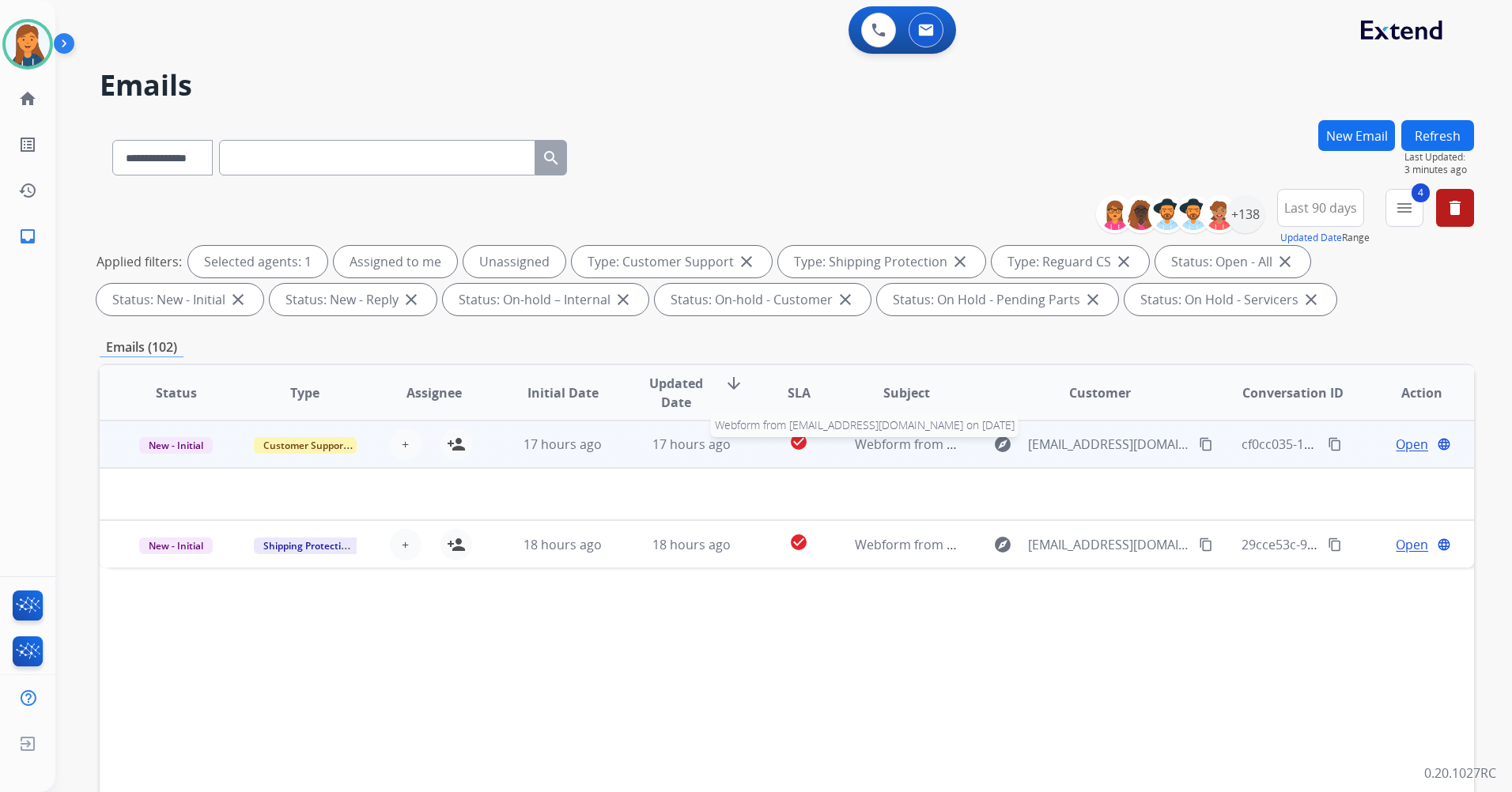
click at [885, 446] on span "Webform from [EMAIL_ADDRESS][DOMAIN_NAME] on [DATE]" at bounding box center [1034, 445] width 358 height 18
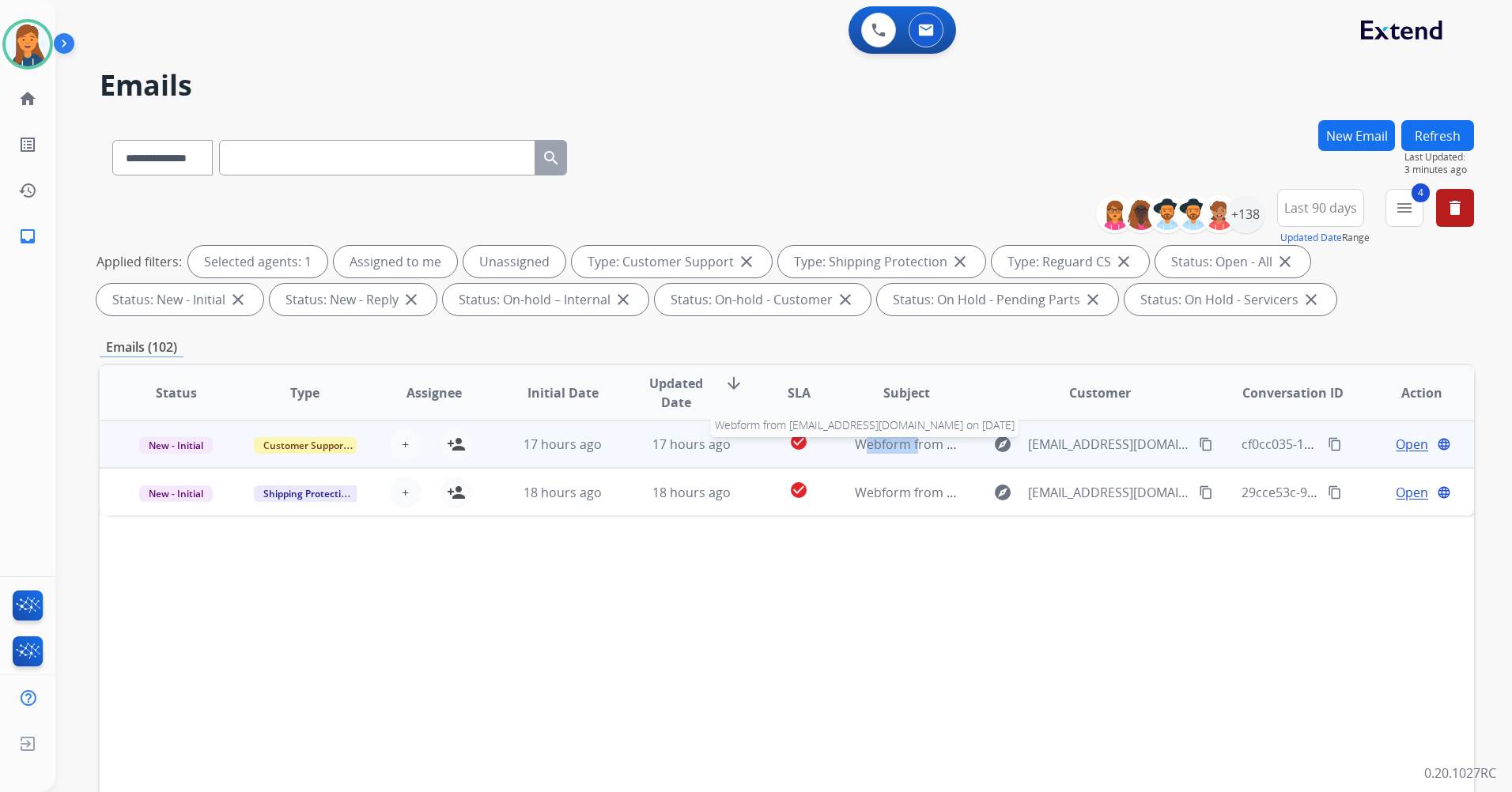
click at [885, 446] on span "Webform from [EMAIL_ADDRESS][DOMAIN_NAME] on [DATE]" at bounding box center [1034, 445] width 358 height 18
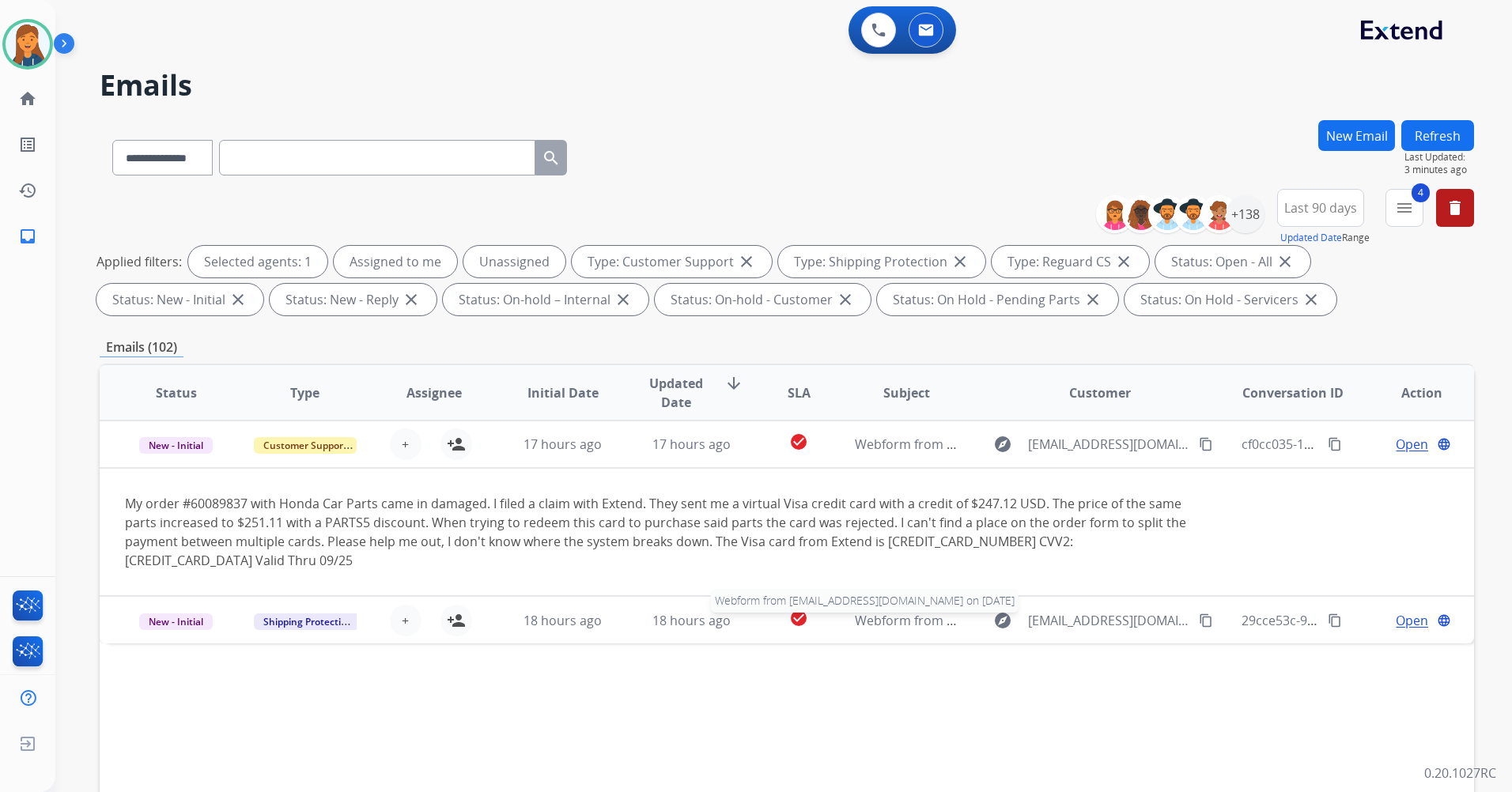
click at [893, 612] on span "Webform from [EMAIL_ADDRESS][DOMAIN_NAME] on [DATE]" at bounding box center [1034, 621] width 358 height 18
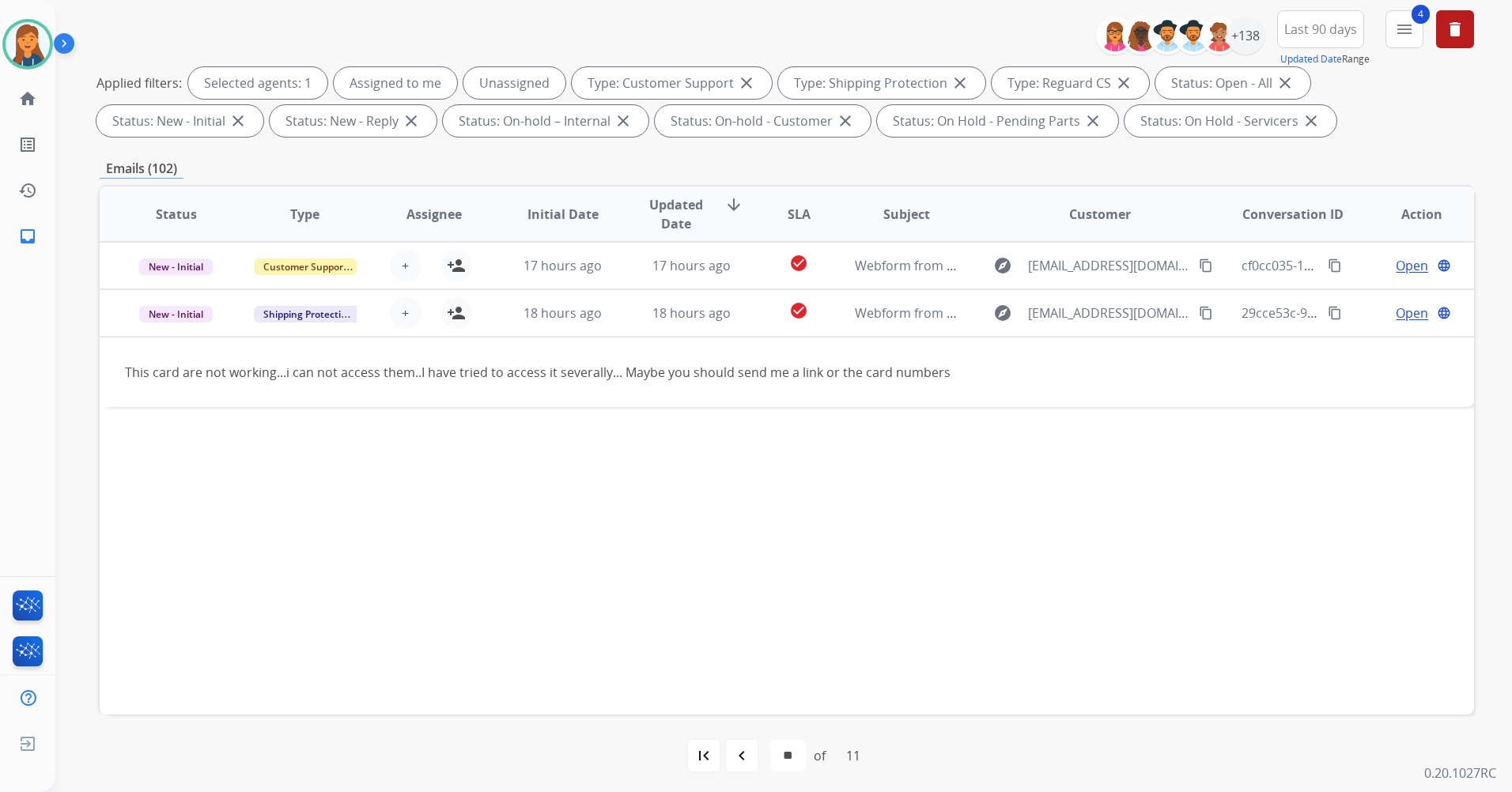
scroll to position [183, 0]
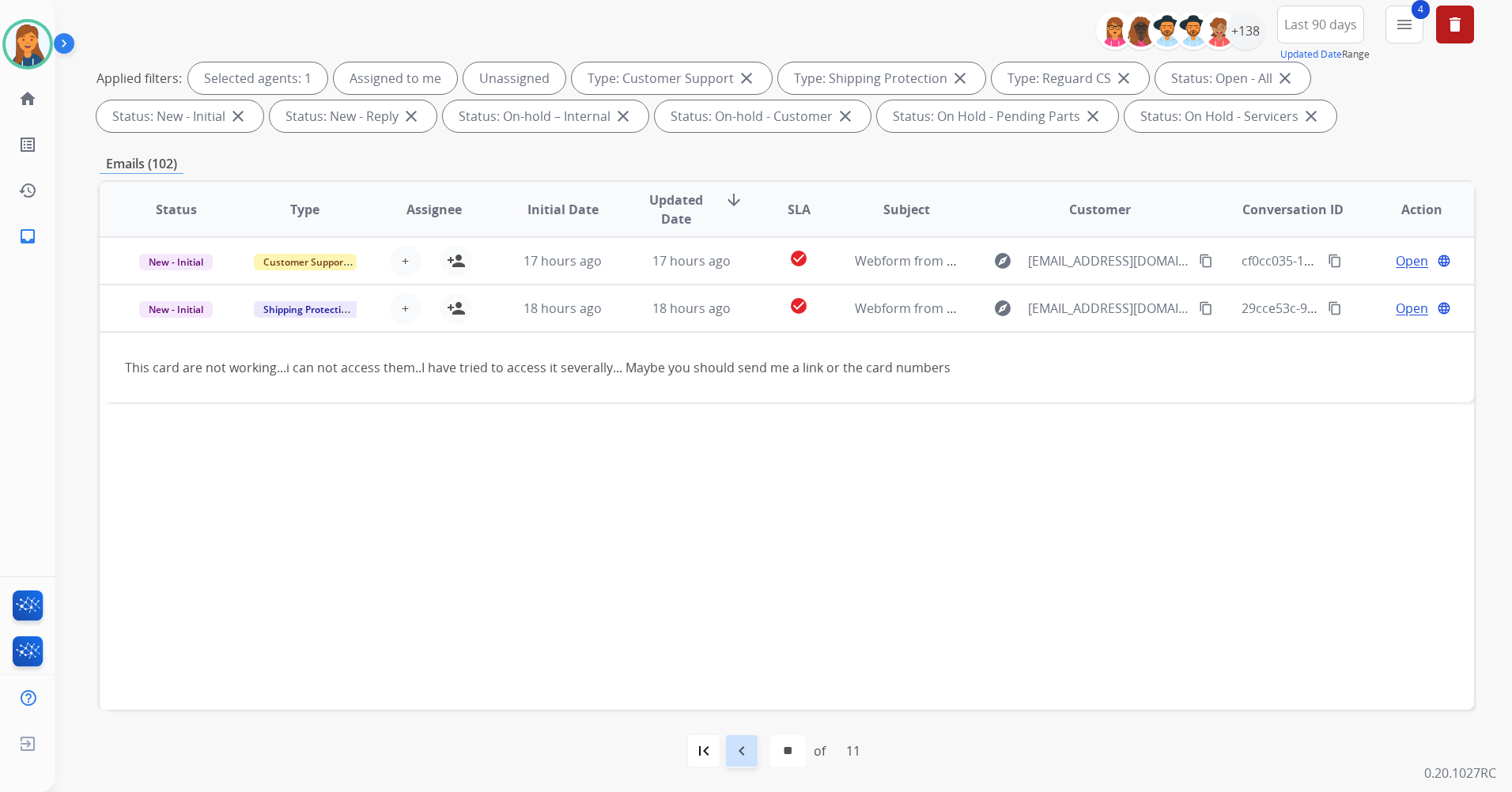
click at [732, 744] on mat-icon "navigate_before" at bounding box center [741, 750] width 19 height 19
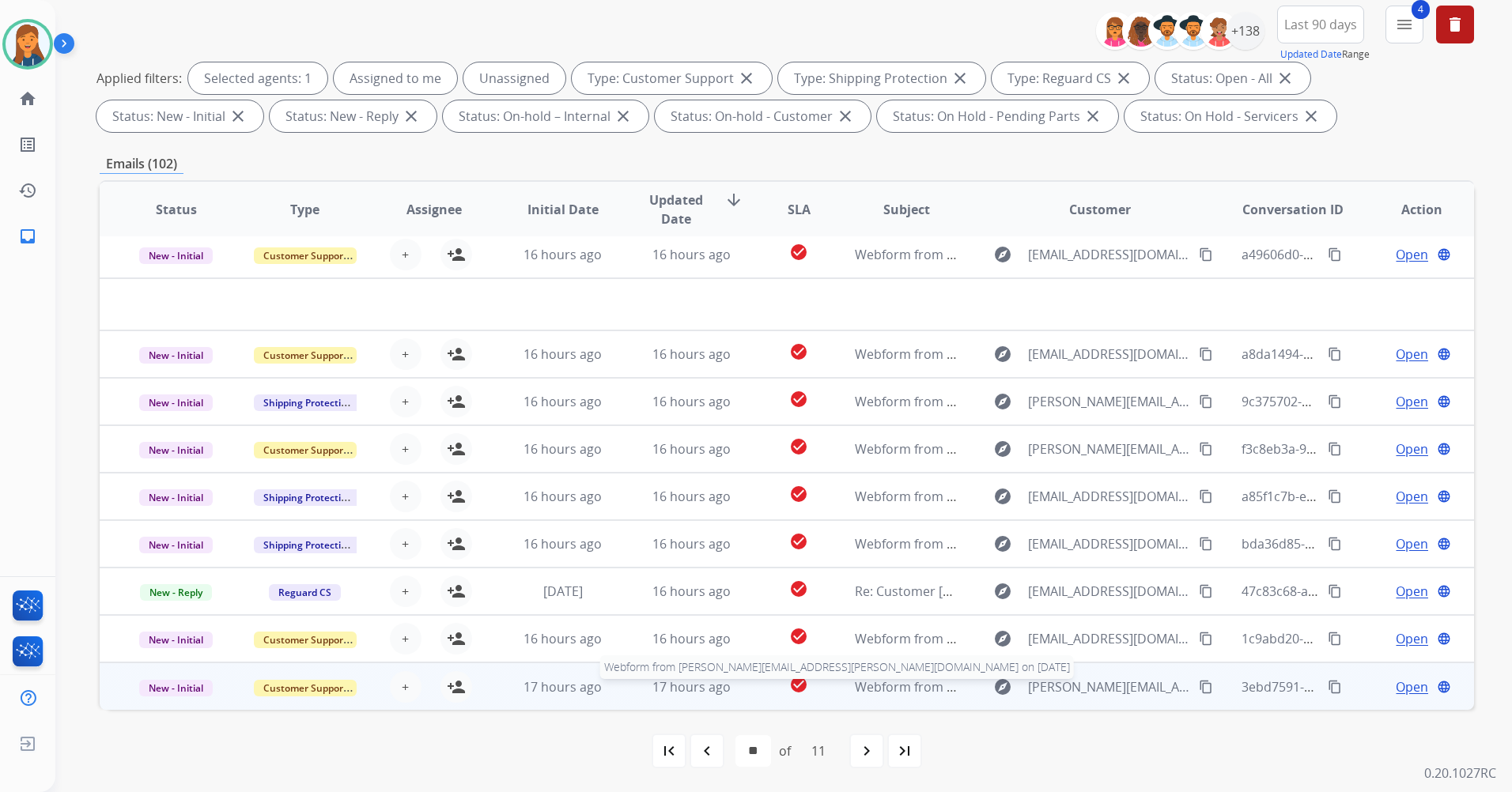
click at [878, 686] on span "Webform from [PERSON_NAME][EMAIL_ADDRESS][PERSON_NAME][DOMAIN_NAME] on [DATE]" at bounding box center [1133, 687] width 555 height 18
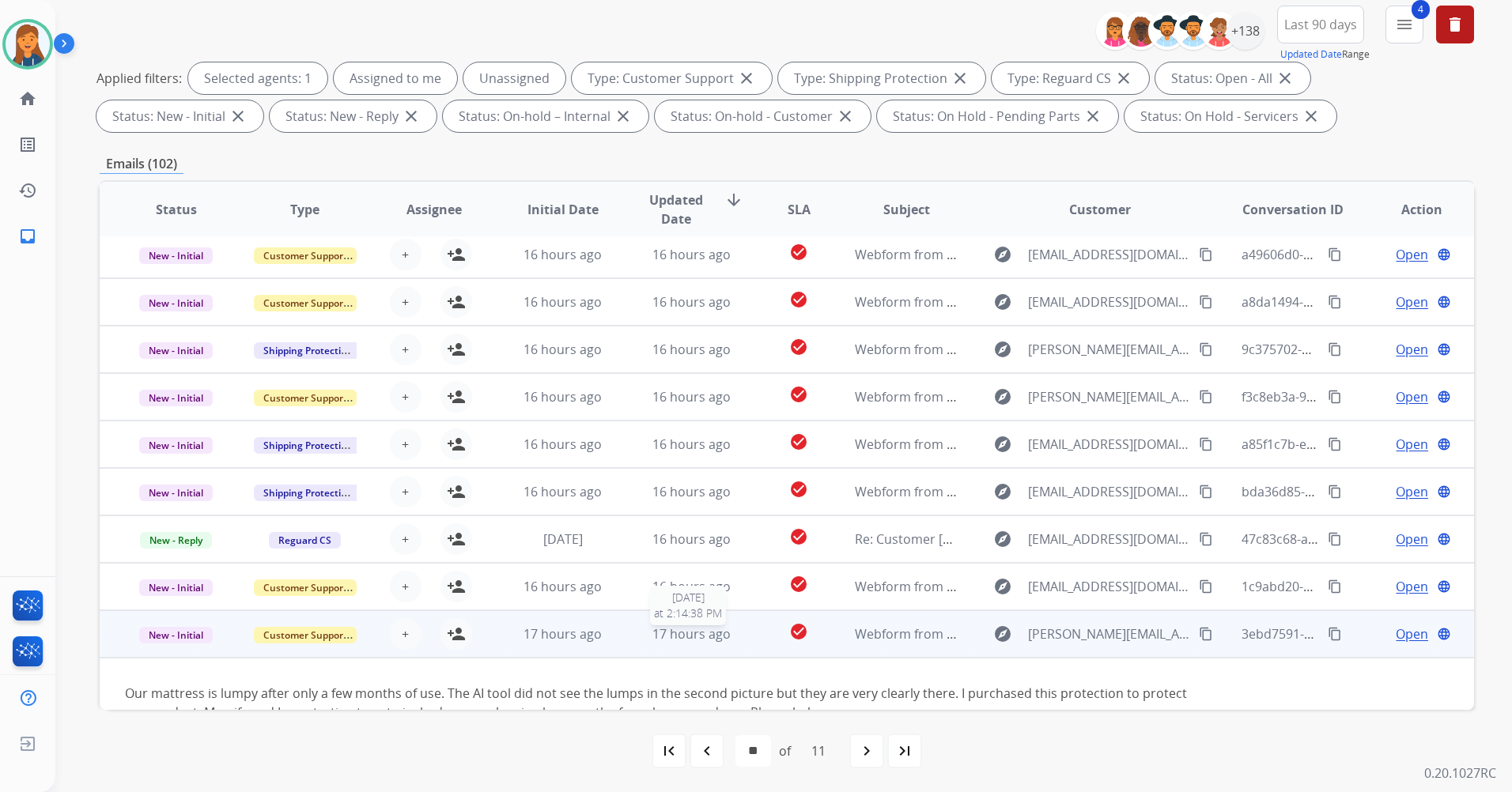
scroll to position [91, 0]
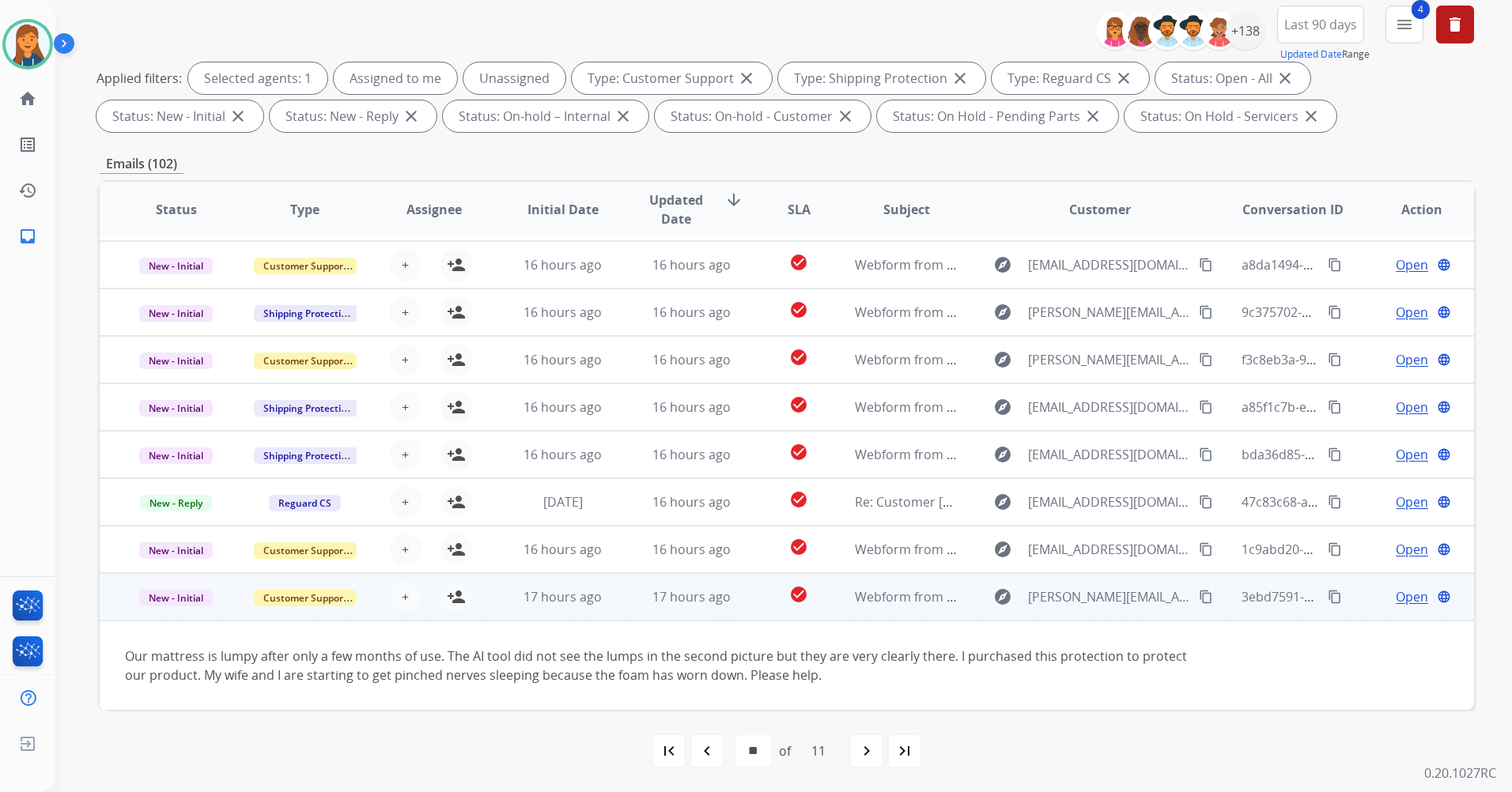
click at [1199, 594] on mat-icon "content_copy" at bounding box center [1206, 597] width 14 height 14
click at [454, 597] on mat-icon "person_add" at bounding box center [456, 596] width 19 height 19
click at [1402, 602] on span "Open" at bounding box center [1412, 596] width 33 height 19
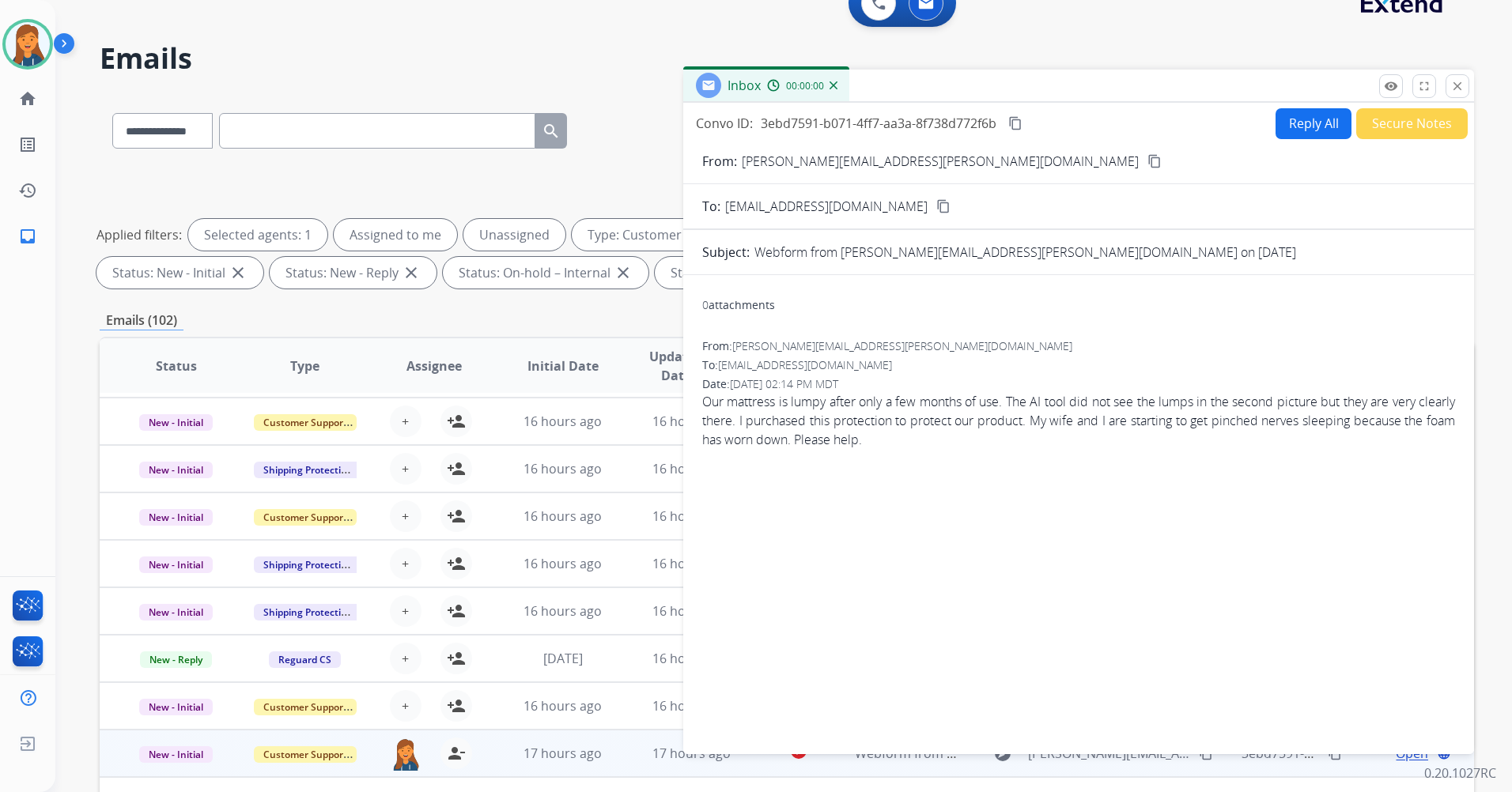
scroll to position [26, 0]
click at [1292, 128] on button "Reply All" at bounding box center [1314, 125] width 76 height 31
select select "**********"
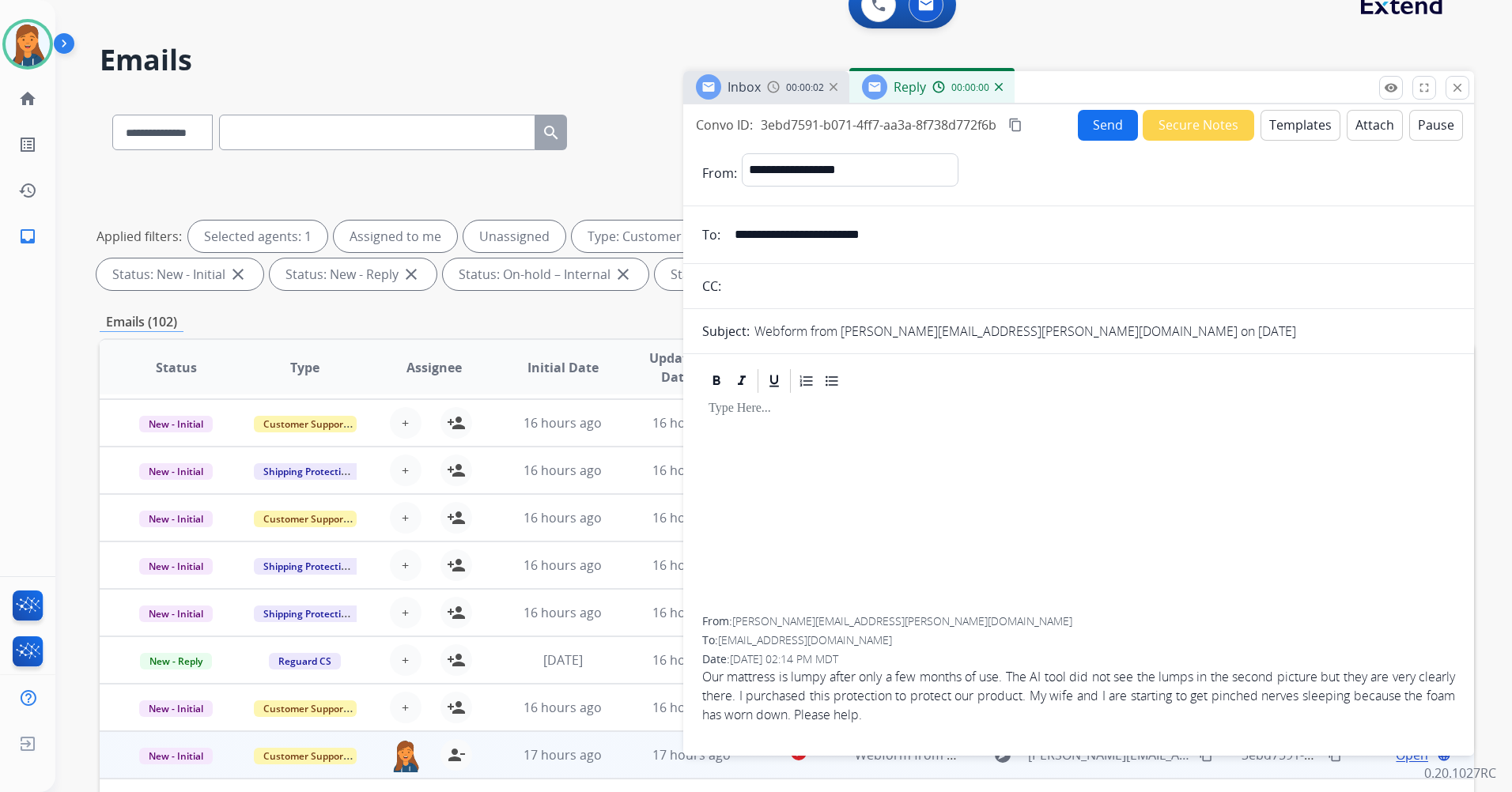
click at [1301, 121] on button "Templates" at bounding box center [1301, 125] width 80 height 31
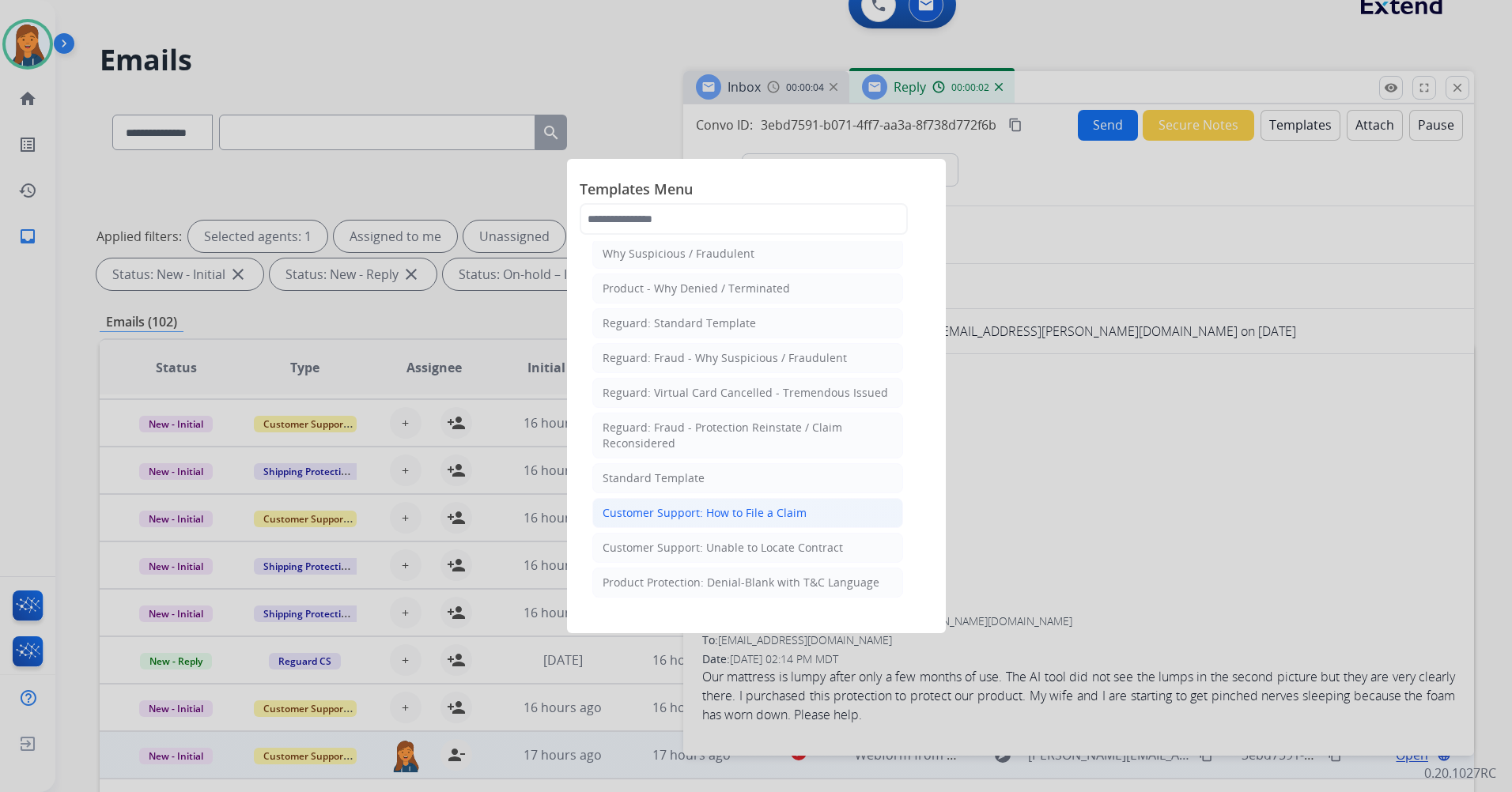
scroll to position [79, 0]
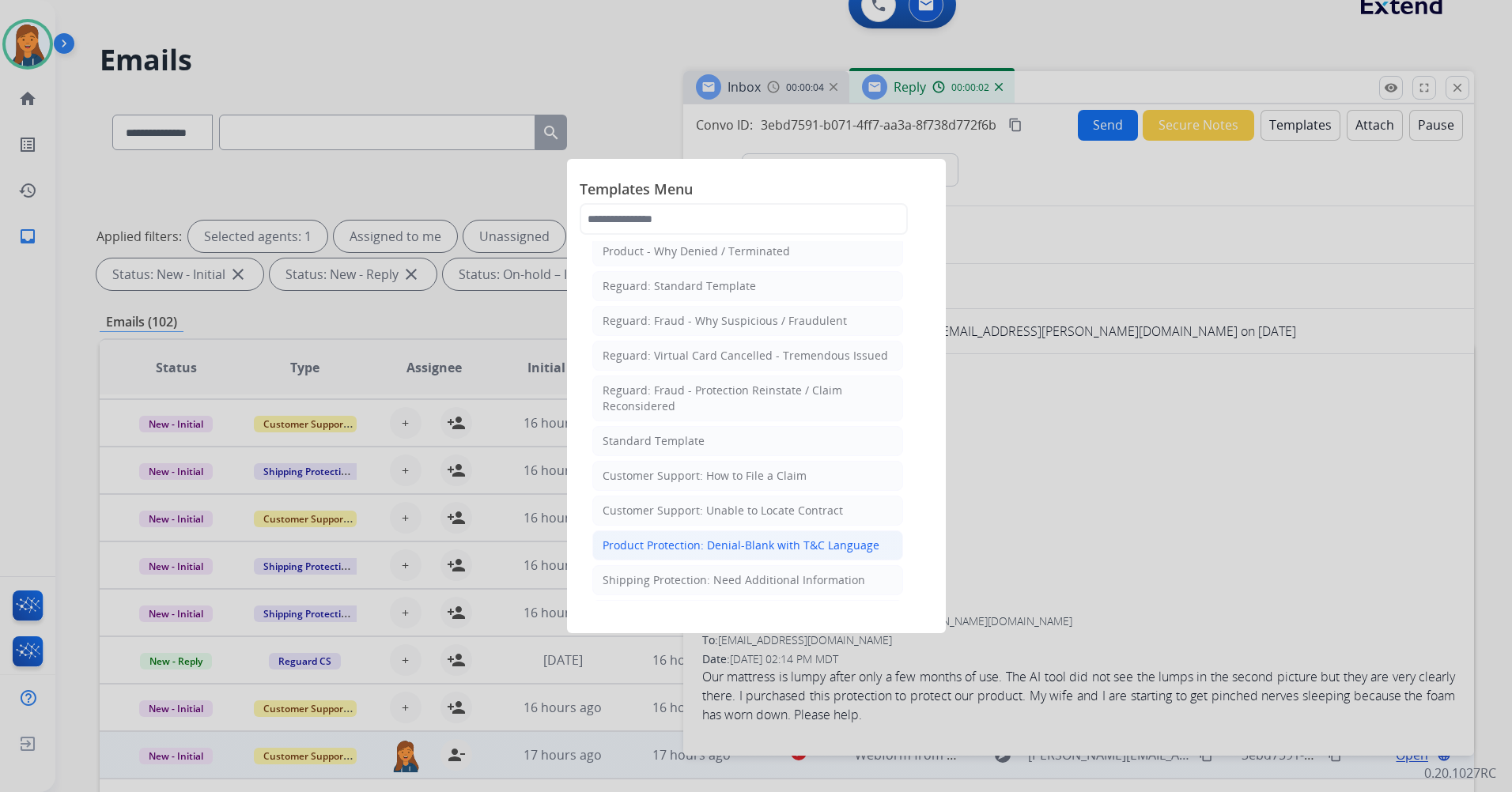
click at [723, 547] on div "Product Protection: Denial-Blank with T&C Language" at bounding box center [741, 546] width 277 height 16
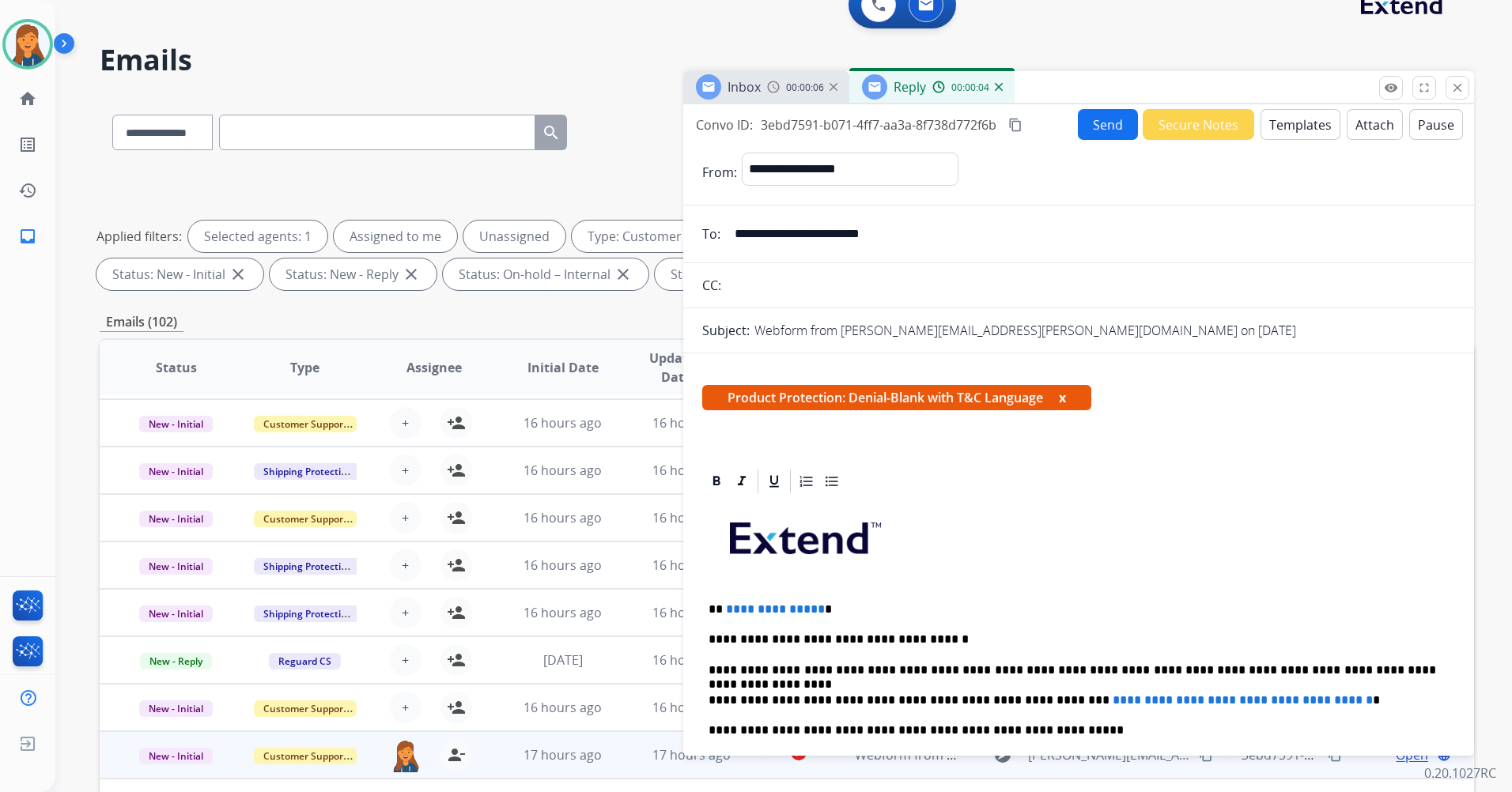
click at [813, 610] on span "**********" at bounding box center [775, 609] width 99 height 12
click at [1342, 700] on span "**********" at bounding box center [1243, 700] width 261 height 12
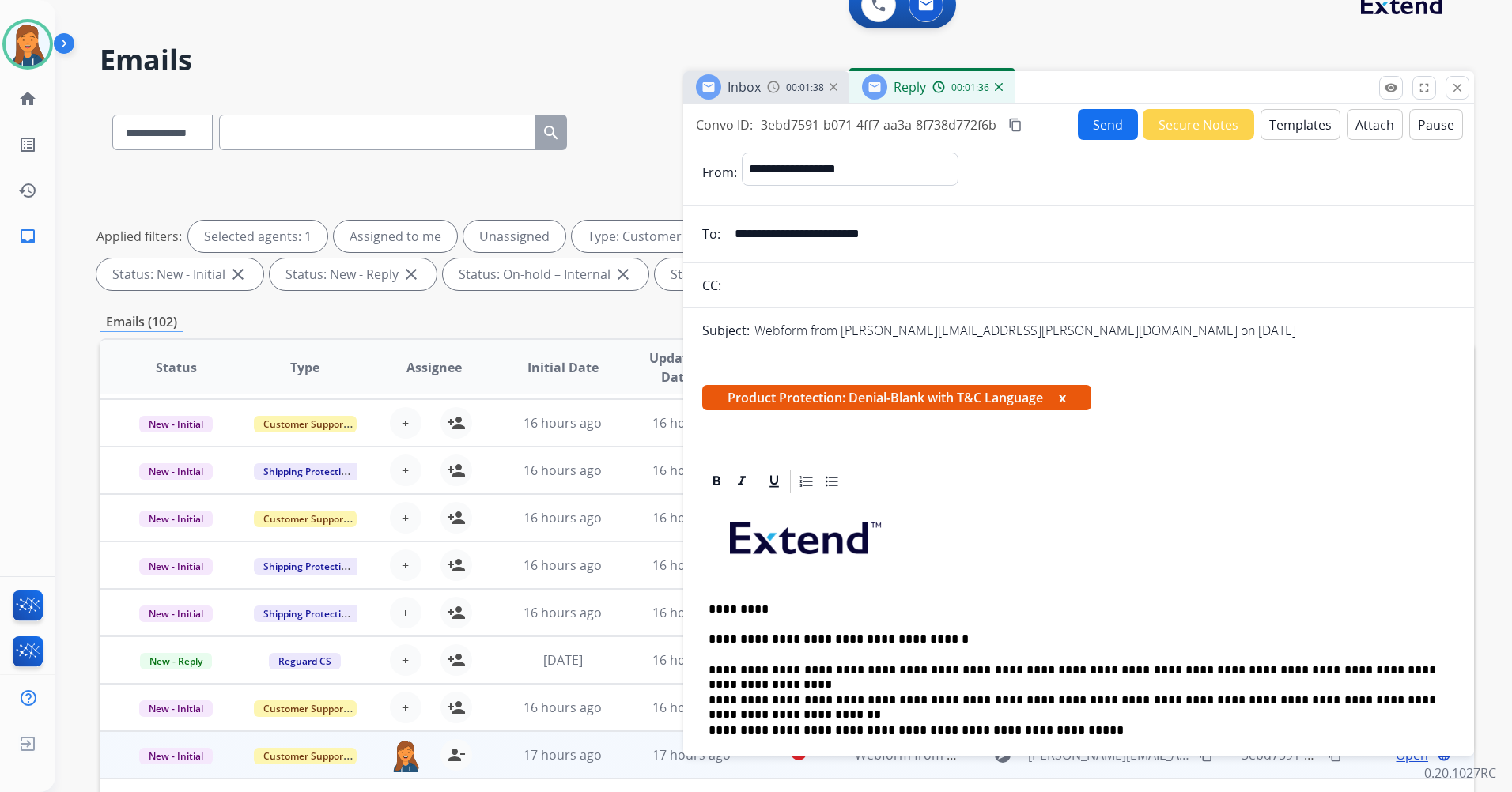
click at [1371, 122] on button "Attach" at bounding box center [1375, 124] width 56 height 31
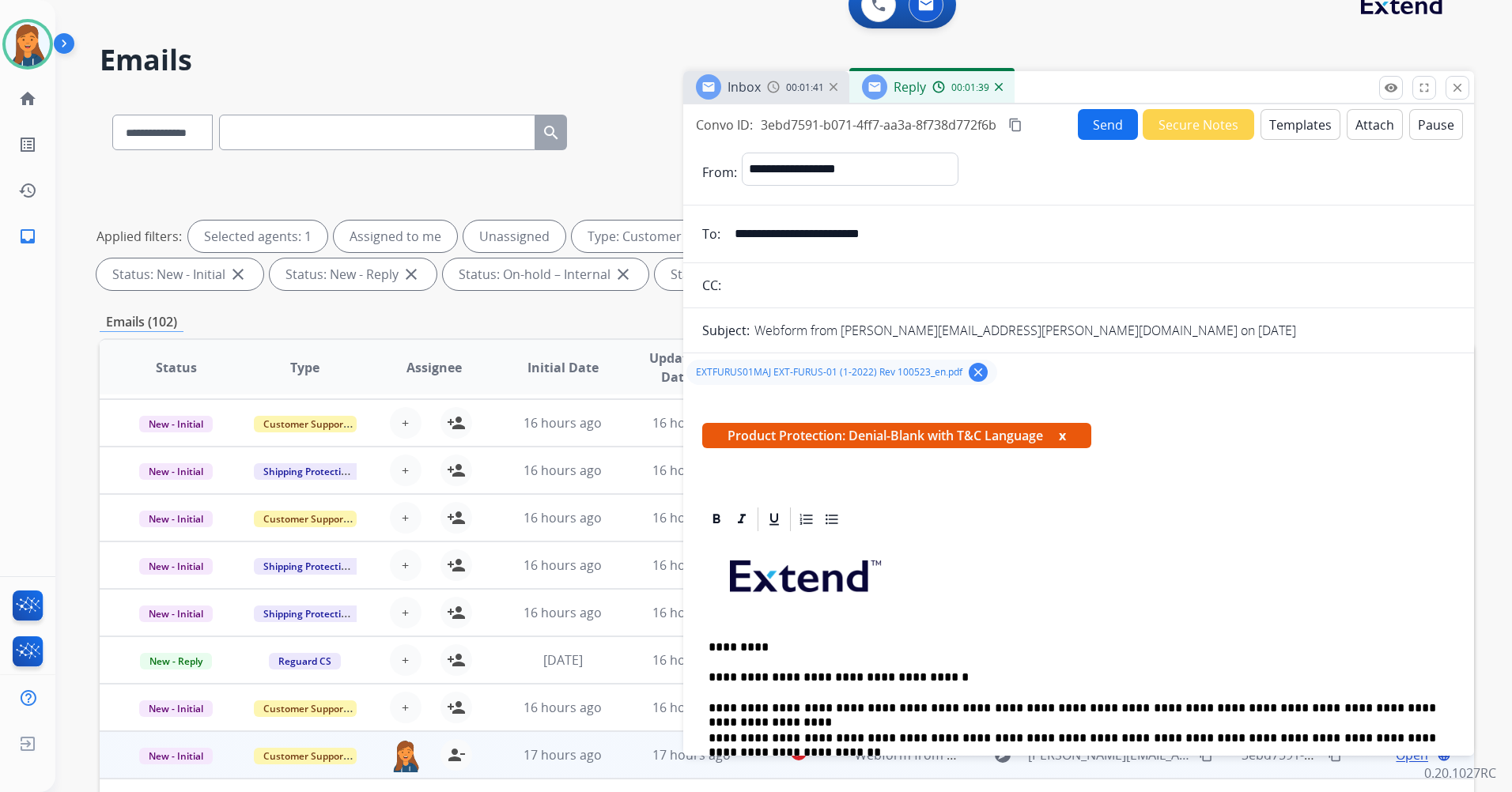
click at [1019, 133] on button "content_copy" at bounding box center [1015, 124] width 19 height 19
click at [1079, 132] on button "Send" at bounding box center [1108, 124] width 60 height 31
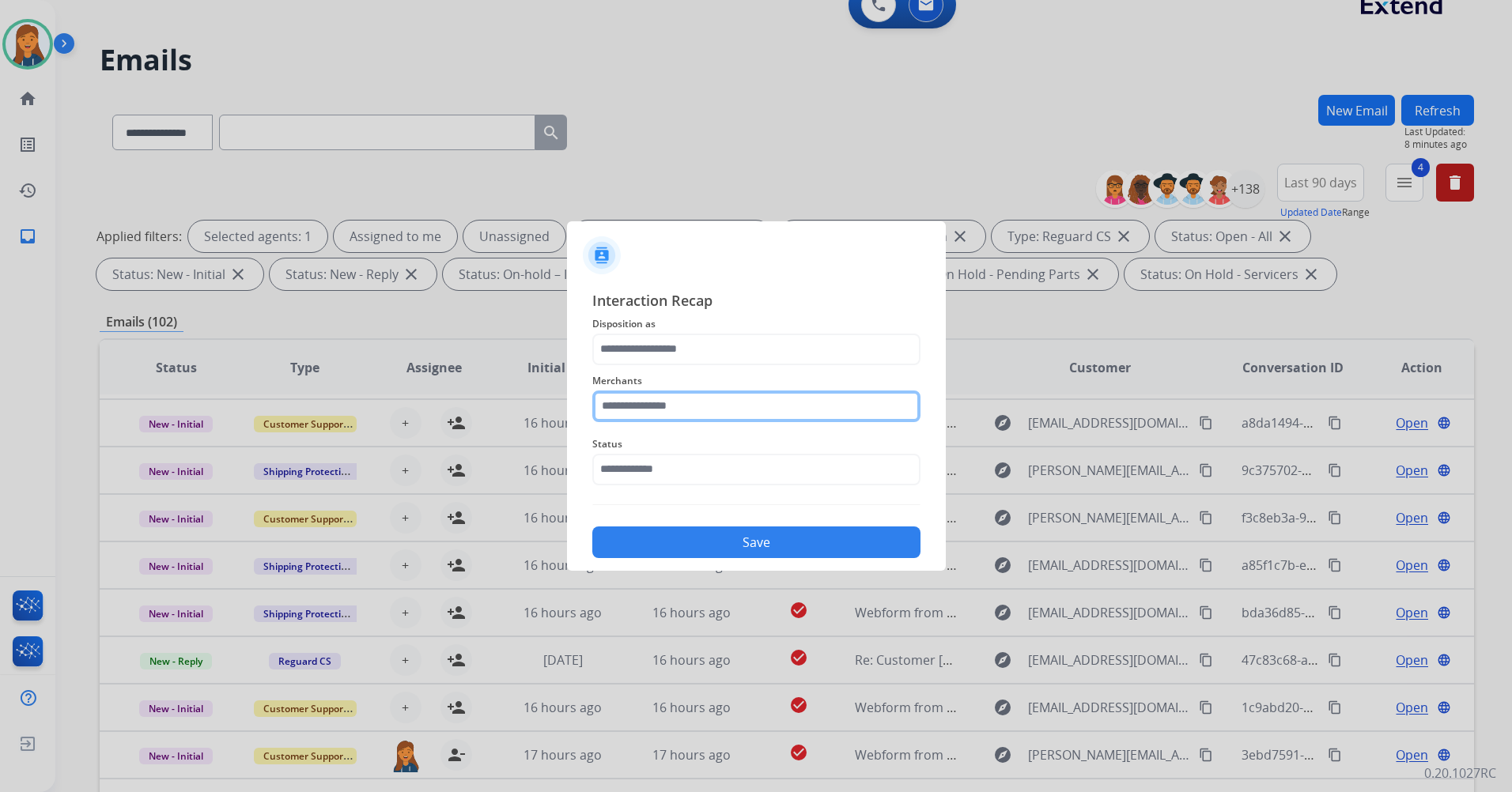
click at [670, 416] on input "text" at bounding box center [756, 407] width 328 height 32
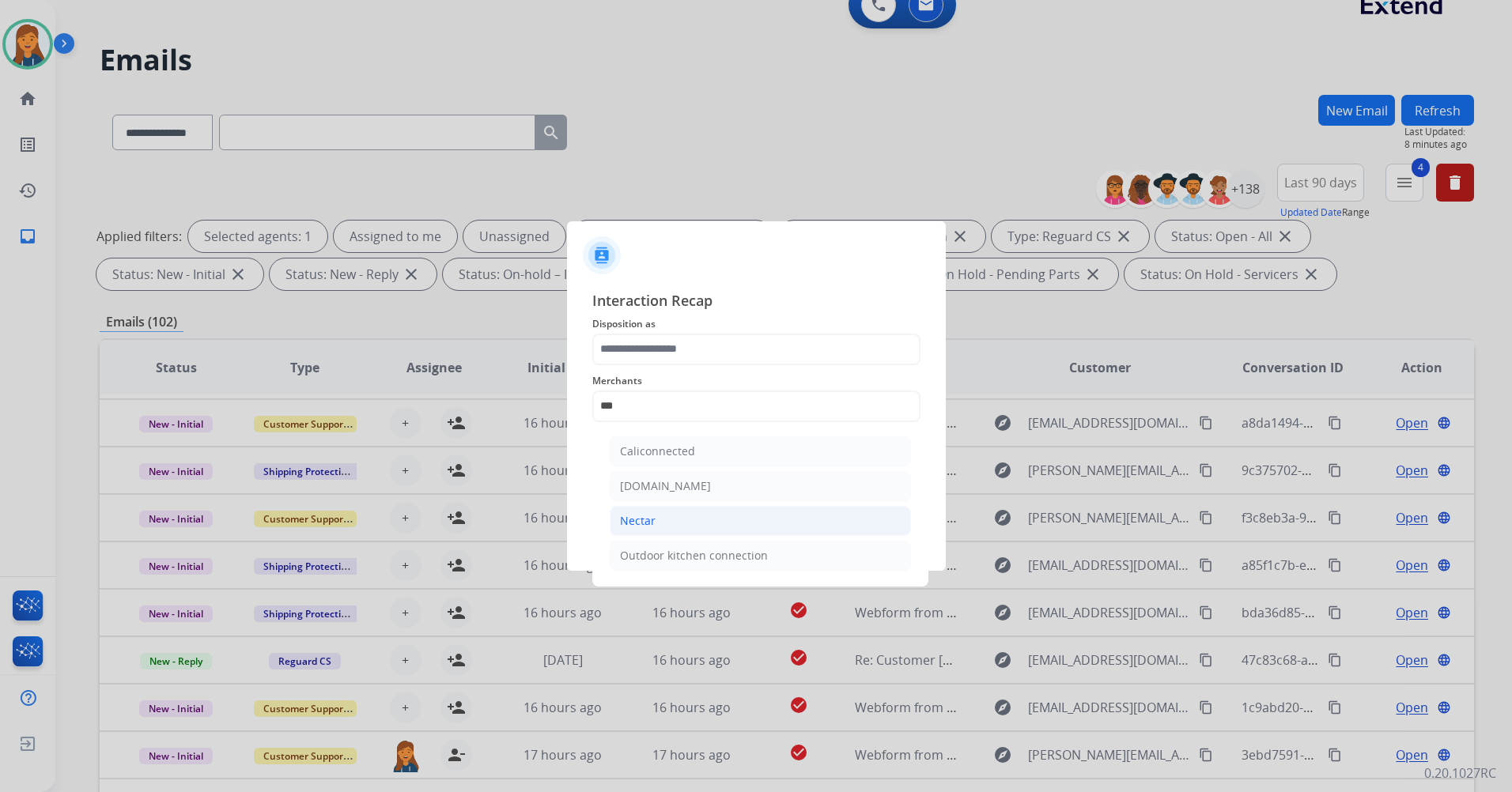
click at [666, 515] on li "Nectar" at bounding box center [760, 521] width 301 height 30
type input "******"
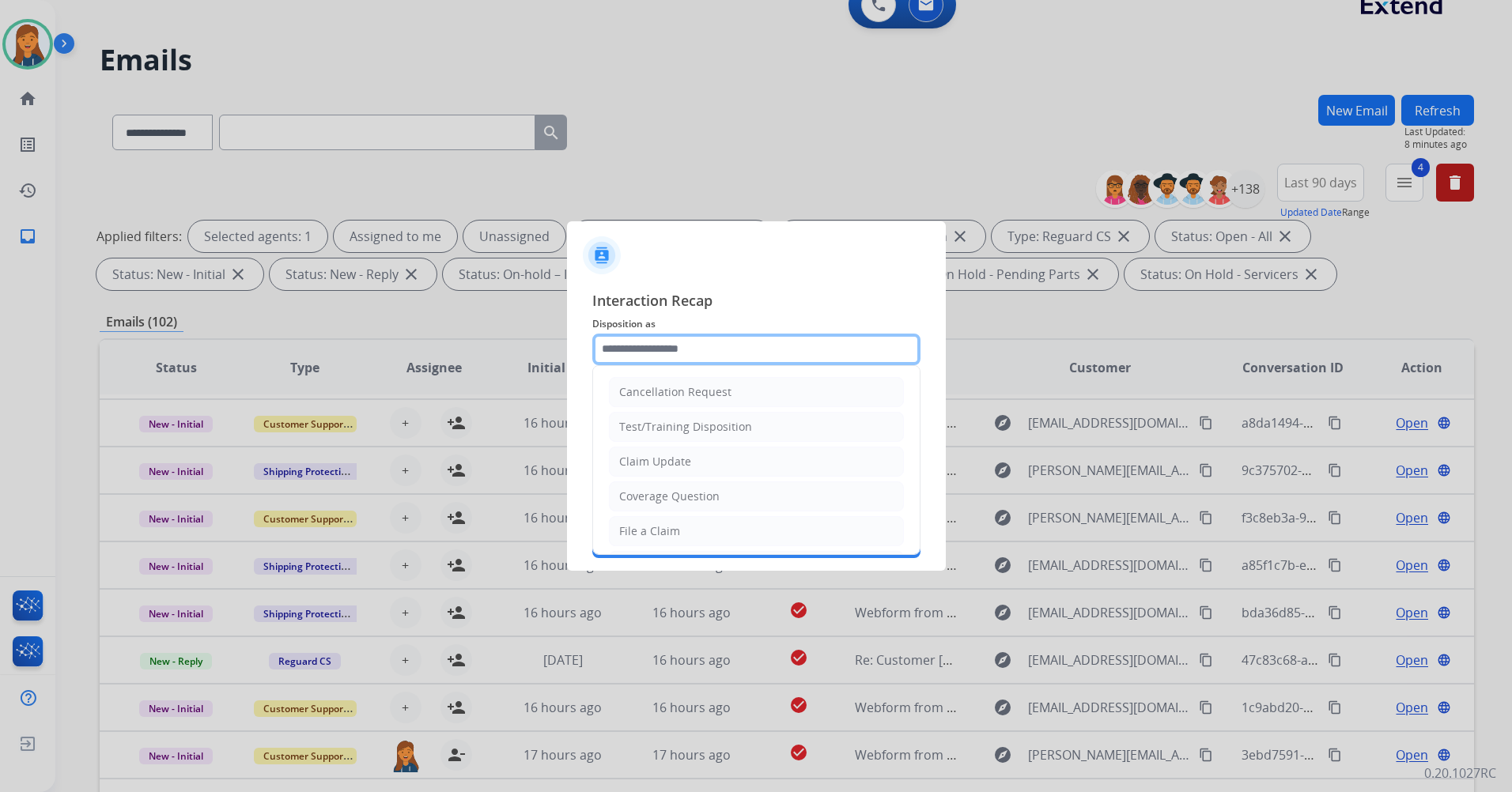
click at [696, 346] on input "text" at bounding box center [756, 350] width 328 height 32
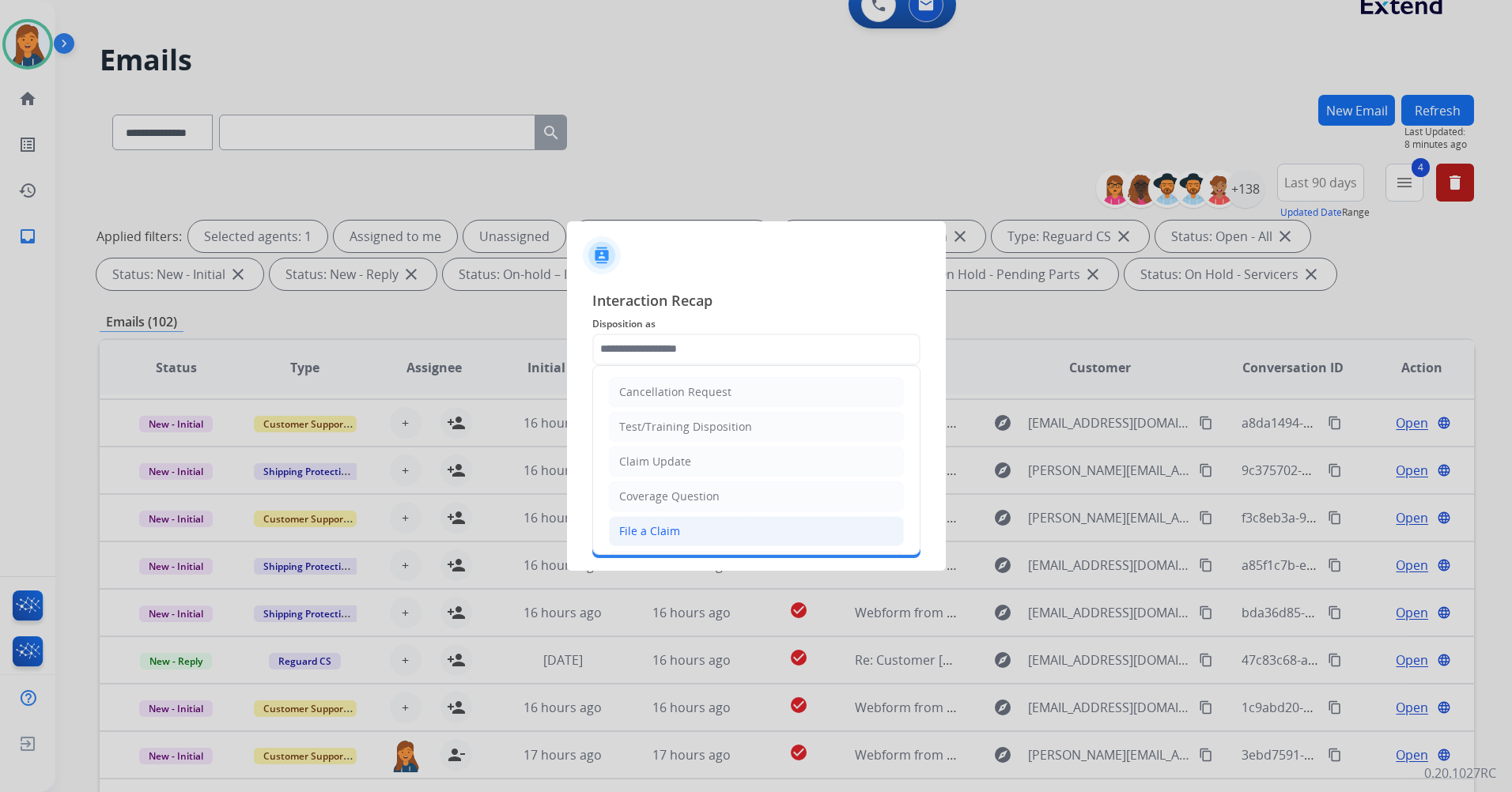
click at [666, 526] on div "File a Claim" at bounding box center [650, 532] width 61 height 16
type input "**********"
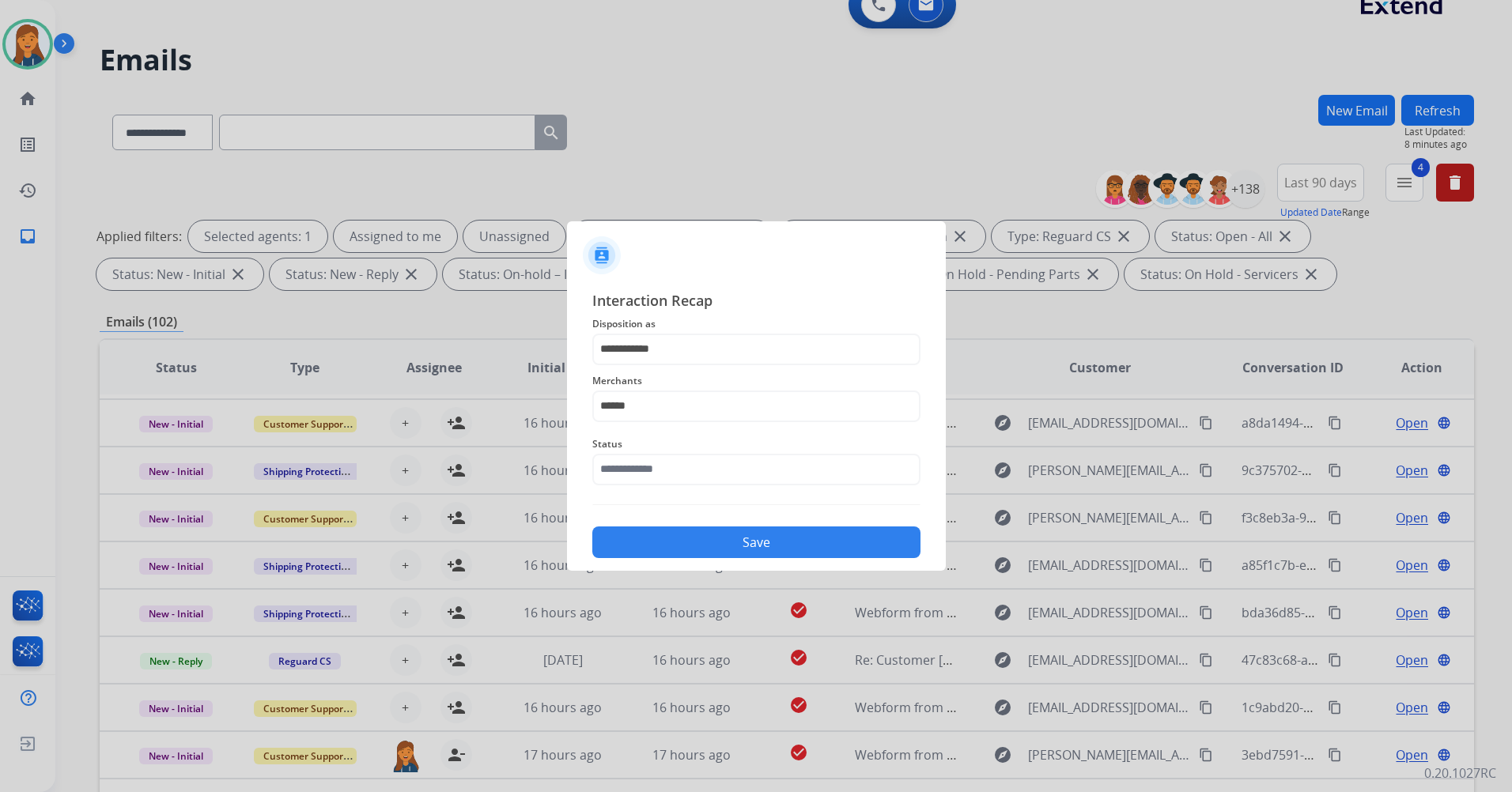
click at [666, 496] on div "**********" at bounding box center [756, 424] width 328 height 269
click at [668, 470] on input "text" at bounding box center [756, 470] width 328 height 32
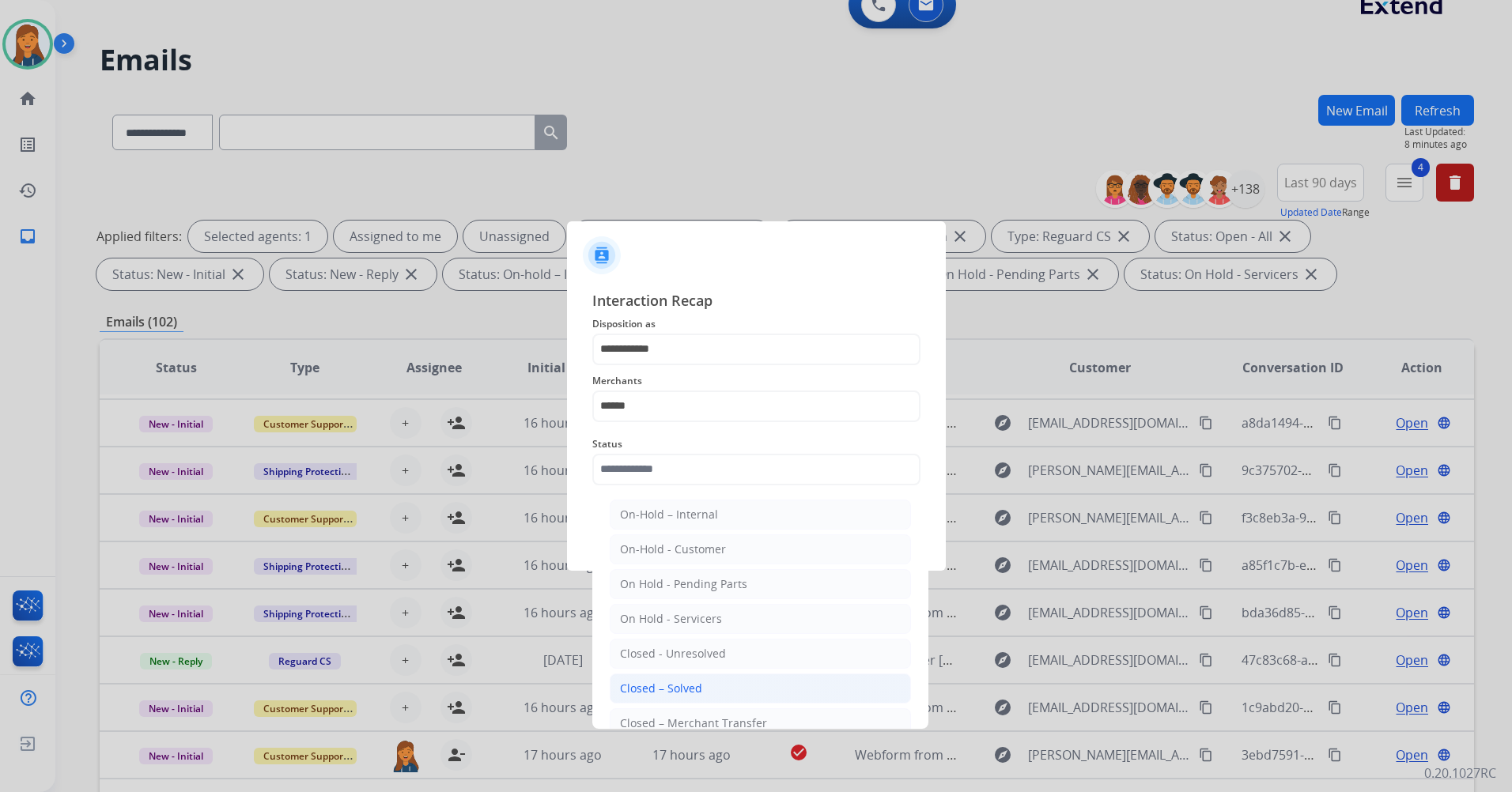
click at [674, 677] on li "Closed – Solved" at bounding box center [760, 688] width 301 height 30
type input "**********"
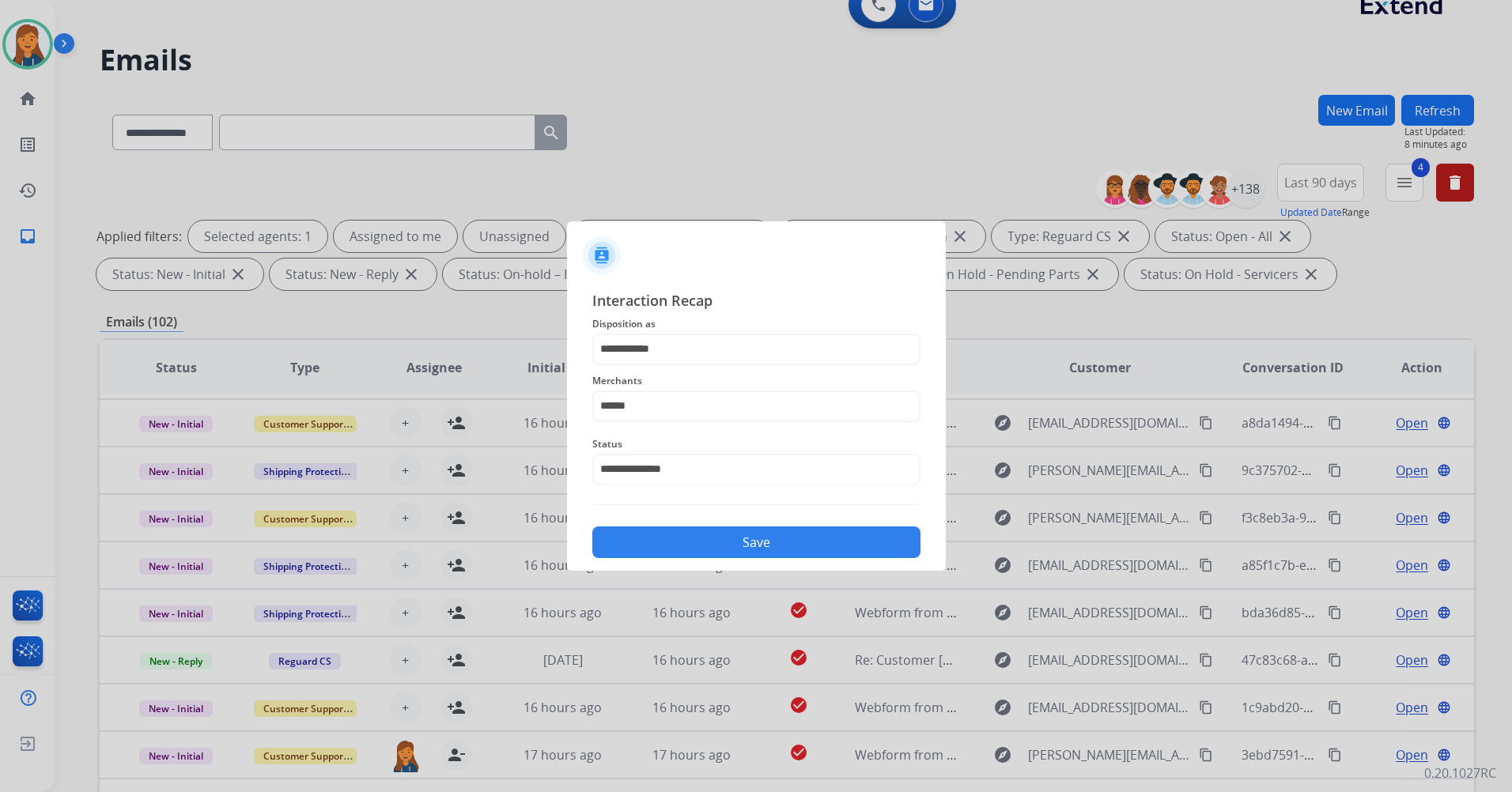
click at [681, 558] on div "Save" at bounding box center [756, 538] width 328 height 41
click at [674, 549] on button "Save" at bounding box center [756, 542] width 328 height 32
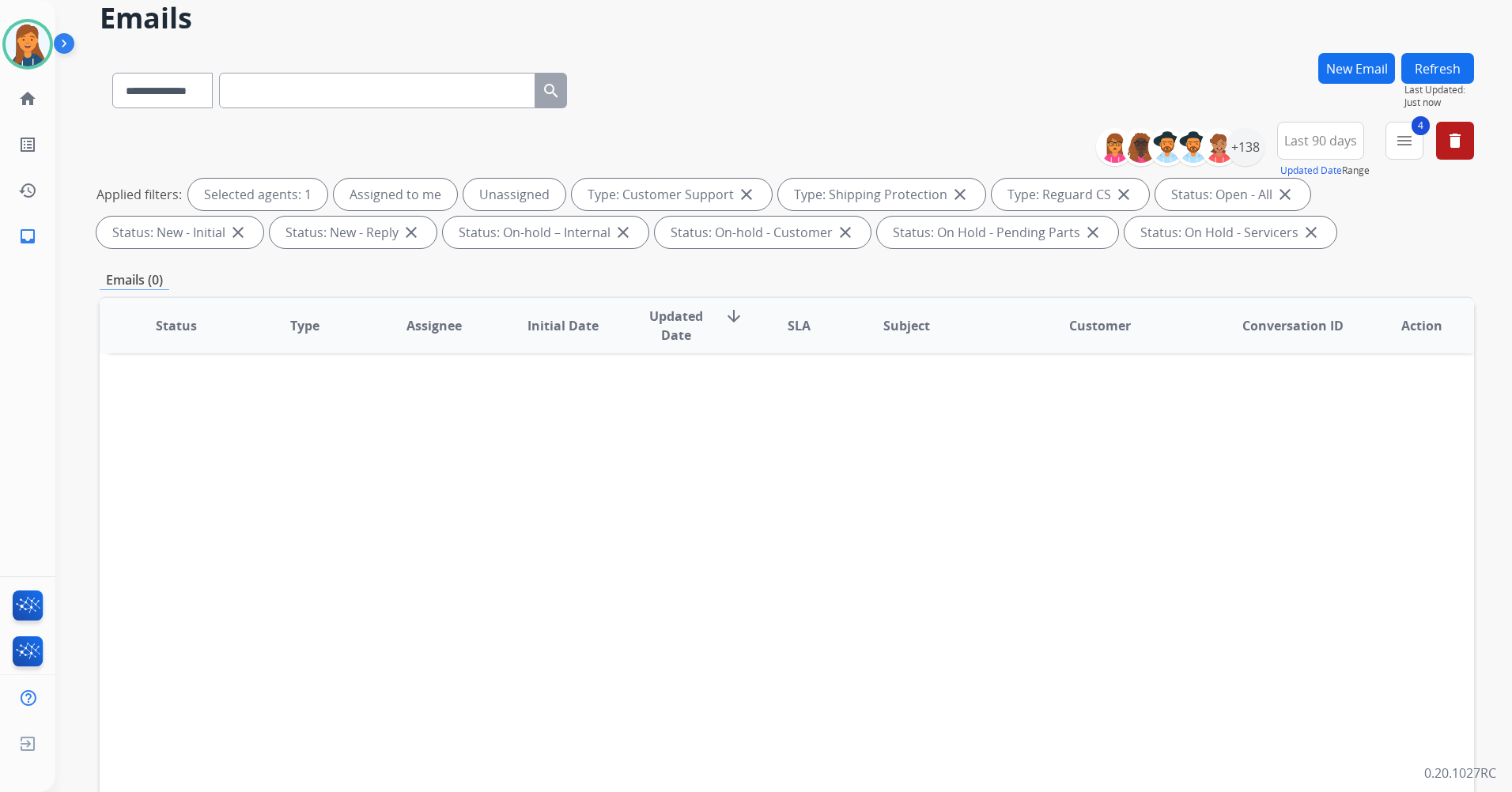
scroll to position [183, 0]
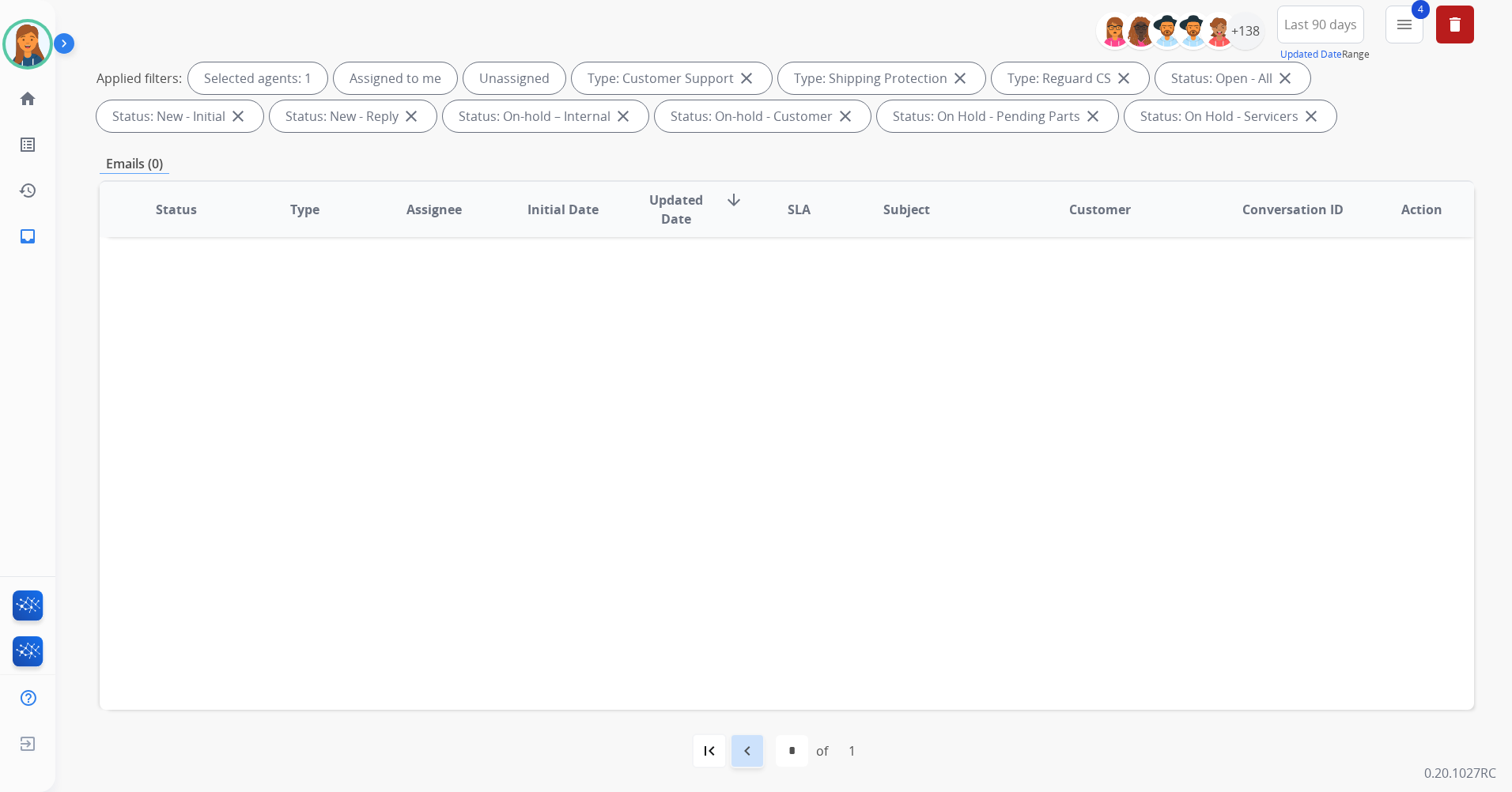
click at [754, 757] on mat-icon "navigate_before" at bounding box center [747, 750] width 19 height 19
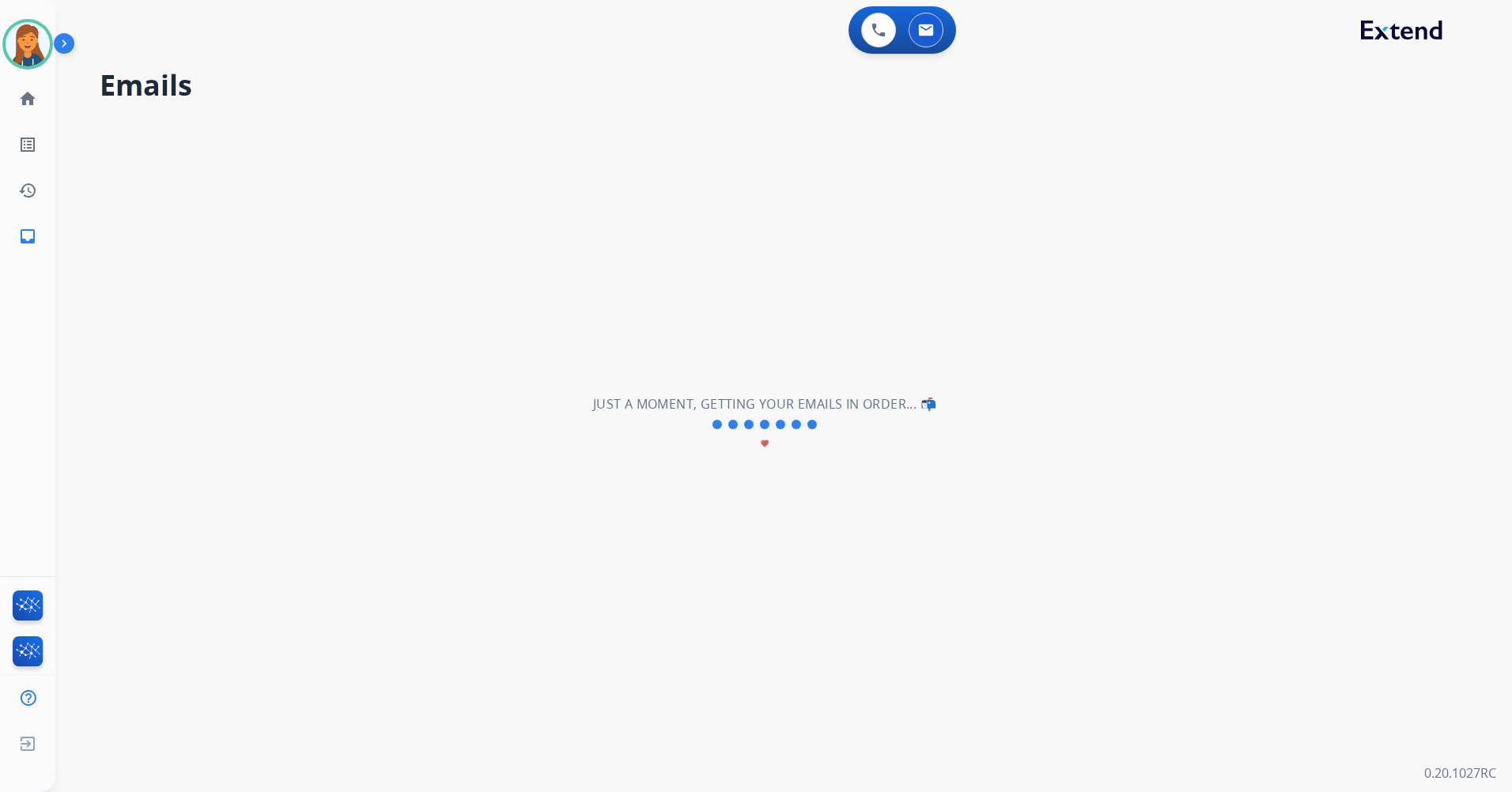
select select "*"
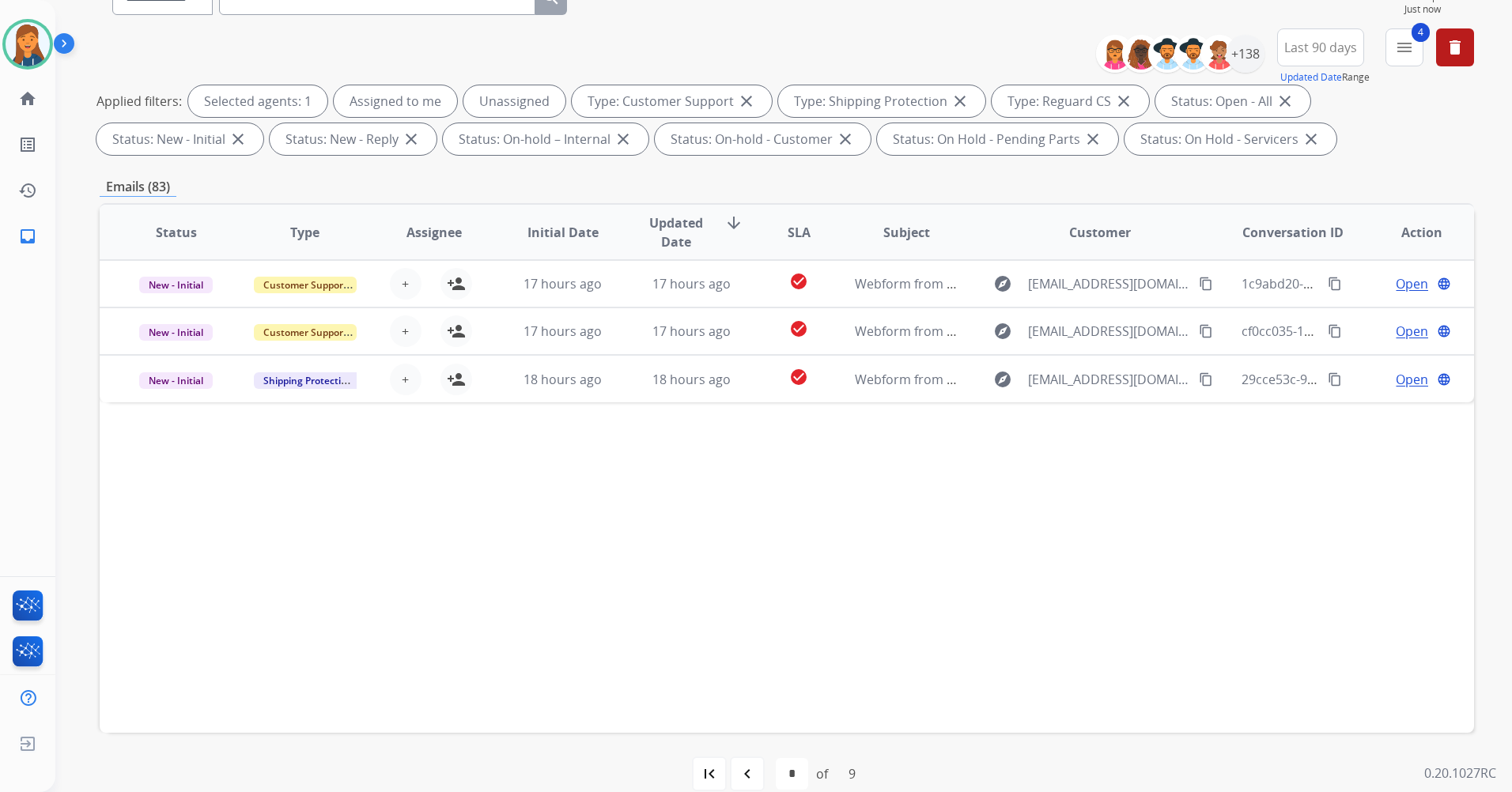
scroll to position [183, 0]
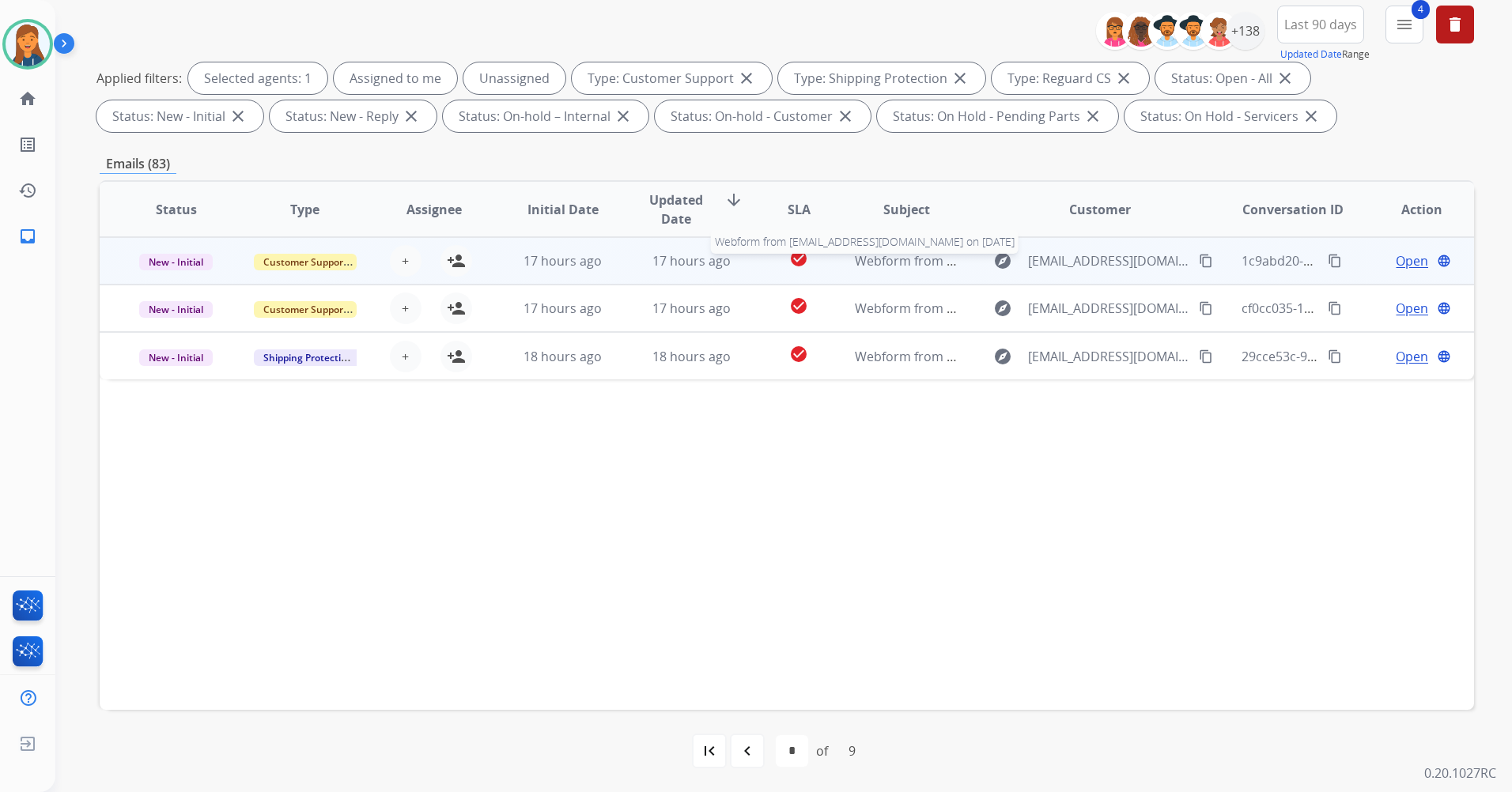
click at [885, 266] on span "Webform from [EMAIL_ADDRESS][DOMAIN_NAME] on [DATE]" at bounding box center [1034, 261] width 358 height 18
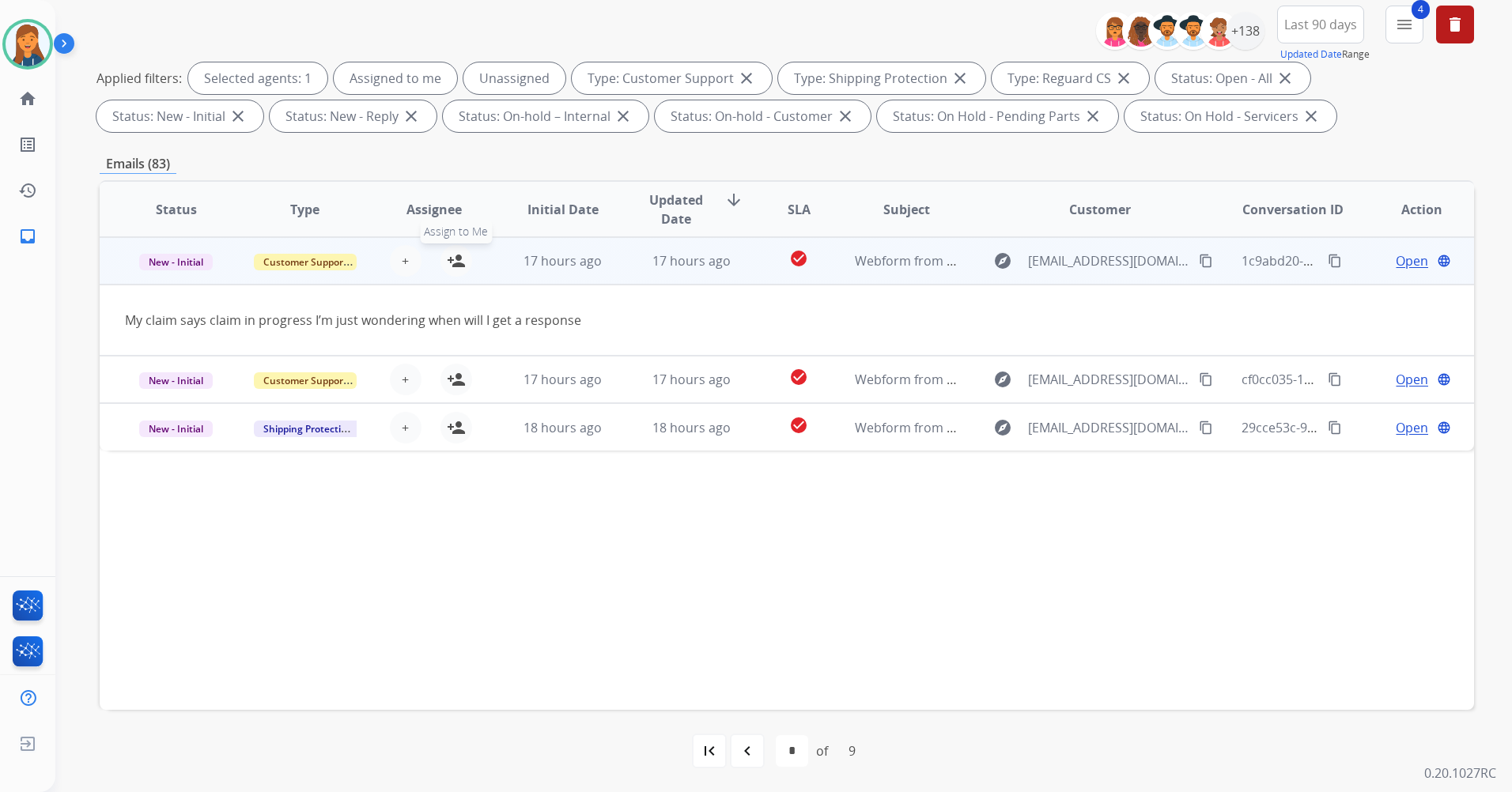
click at [453, 267] on mat-icon "person_add" at bounding box center [456, 260] width 19 height 19
click at [1199, 258] on mat-icon "content_copy" at bounding box center [1206, 260] width 14 height 14
click at [1400, 261] on span "Open" at bounding box center [1412, 260] width 33 height 19
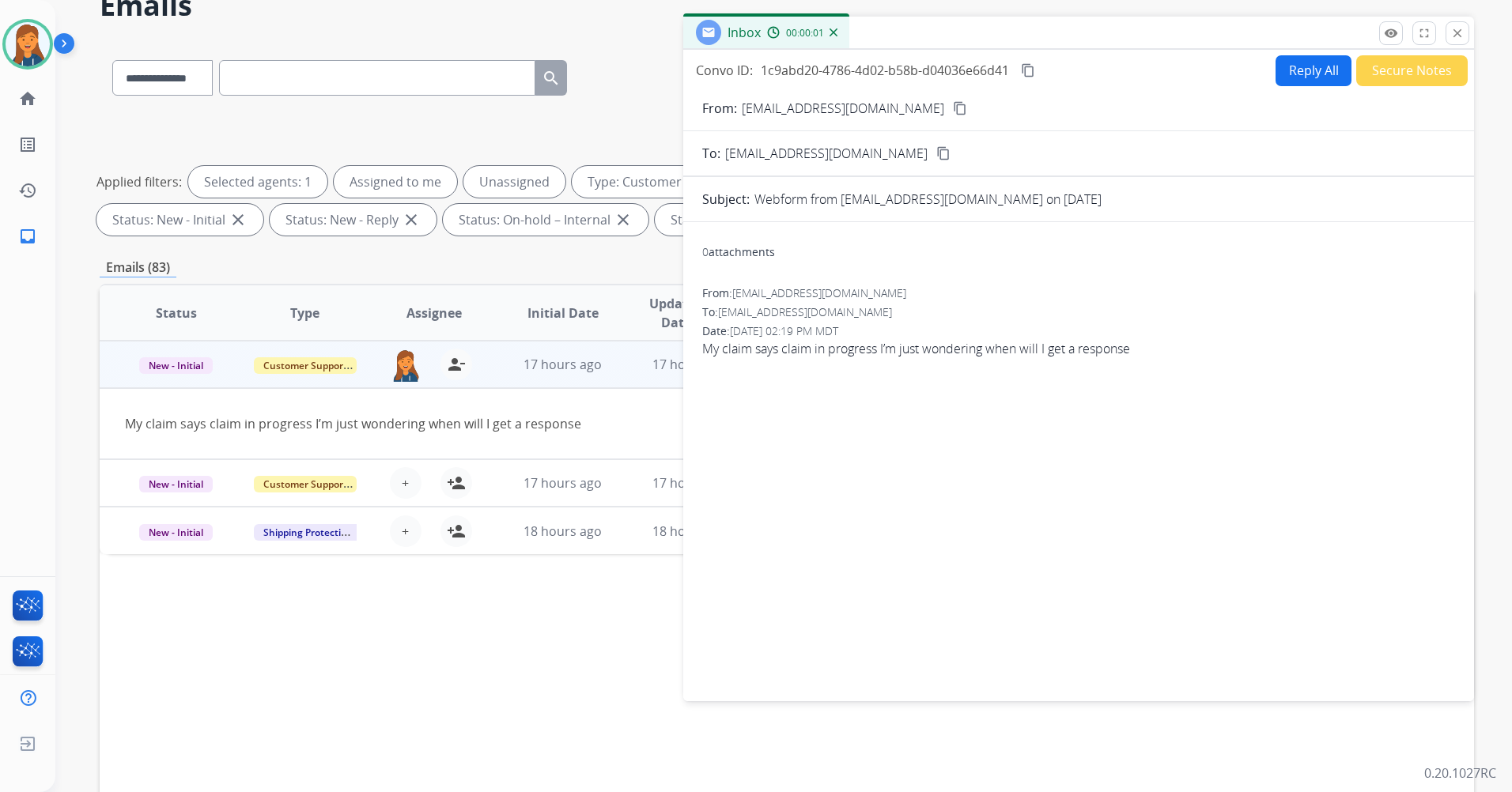
scroll to position [0, 0]
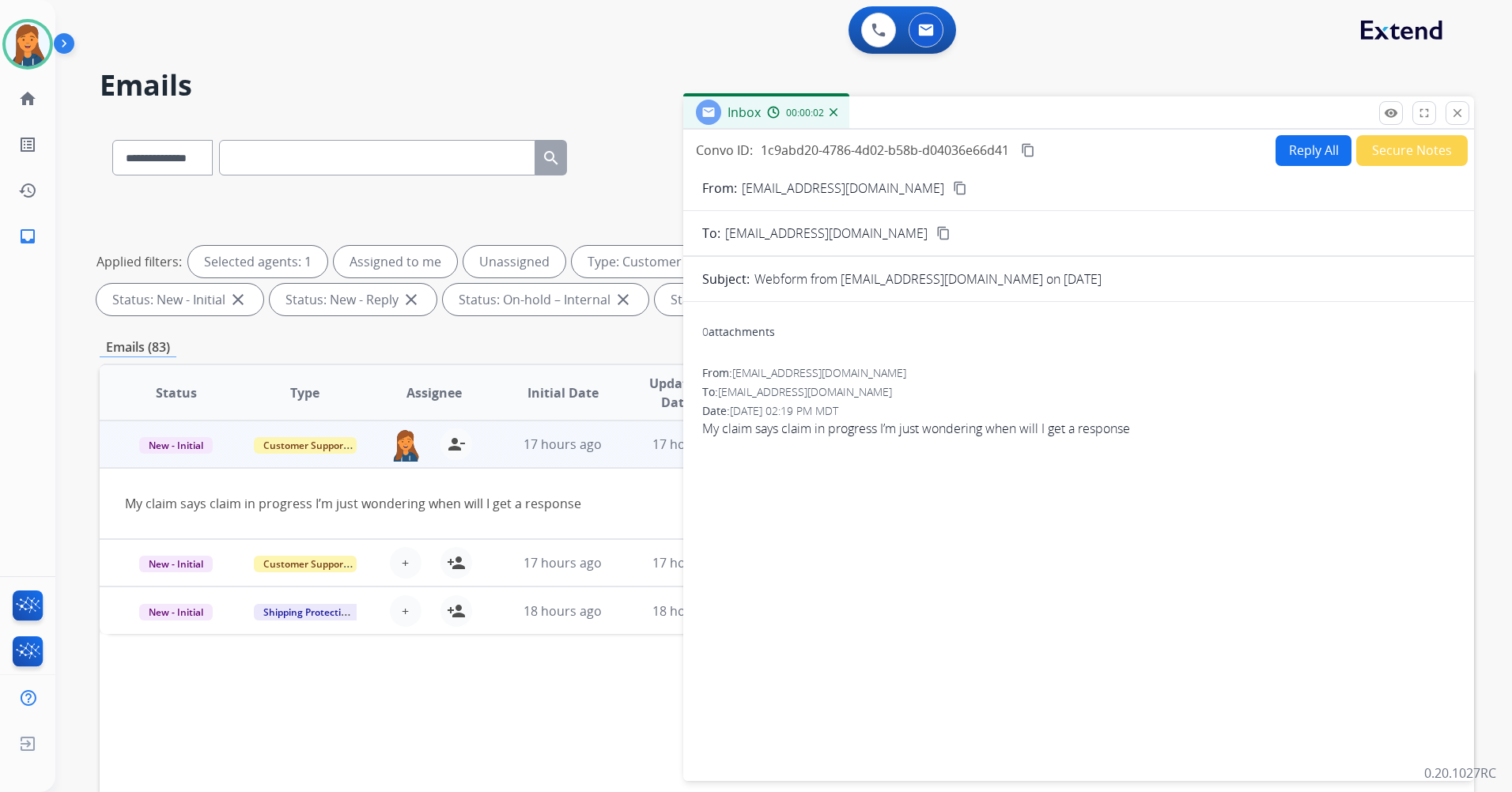
click at [1288, 160] on button "Reply All" at bounding box center [1314, 151] width 76 height 31
select select "**********"
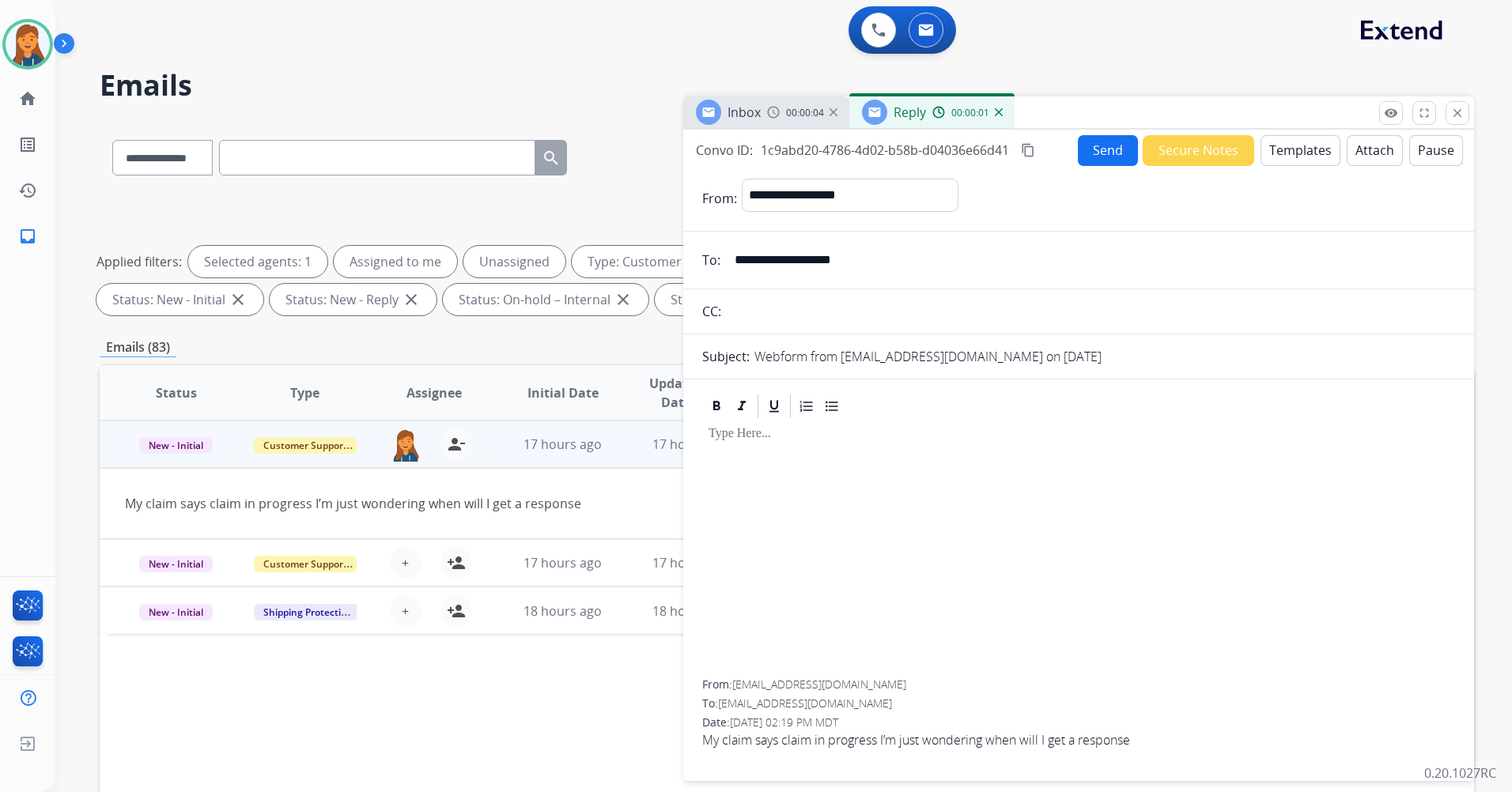
click at [1282, 149] on button "Templates" at bounding box center [1301, 151] width 80 height 31
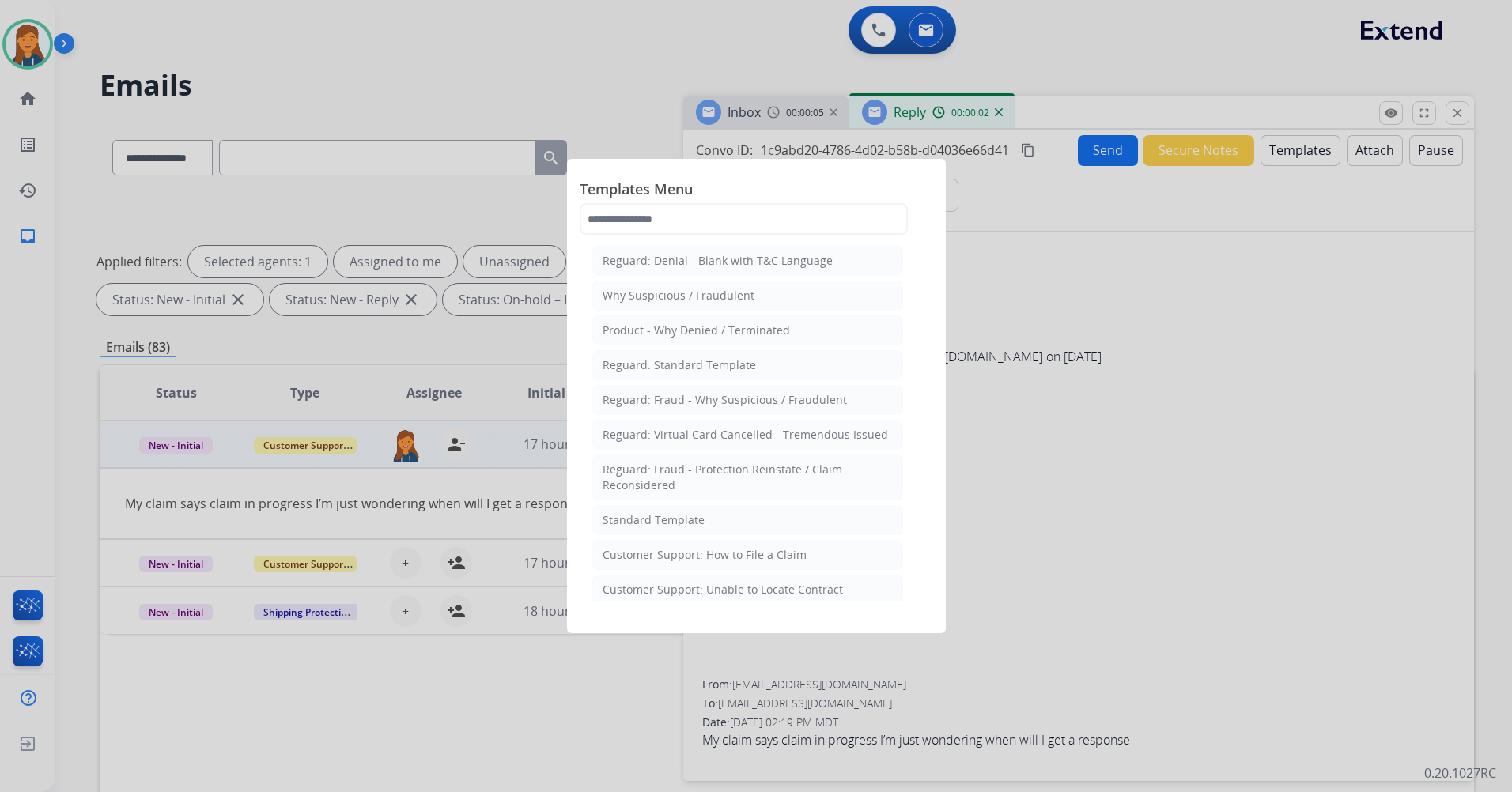
click at [644, 523] on div "Standard Template" at bounding box center [653, 520] width 102 height 16
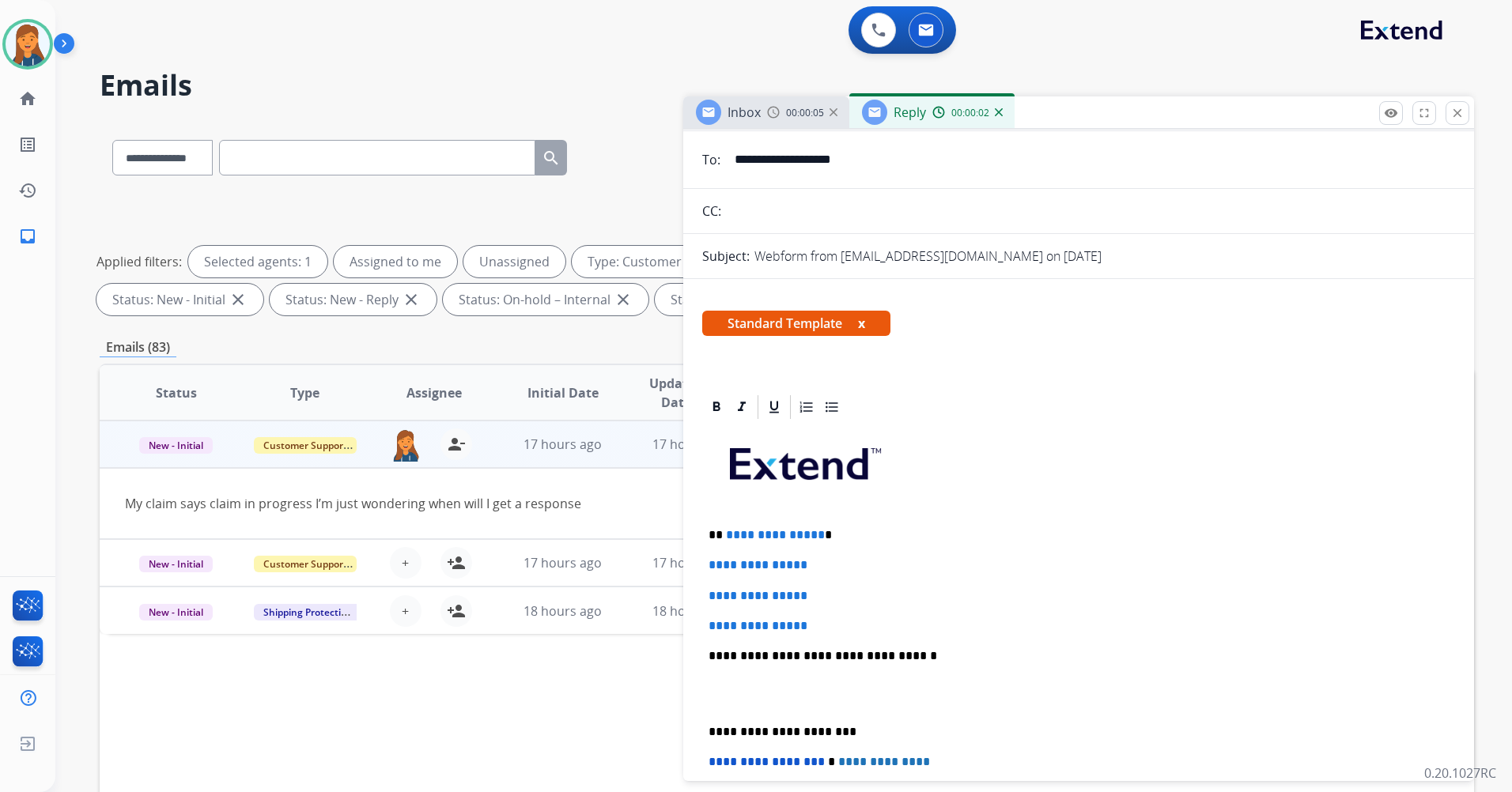
scroll to position [237, 0]
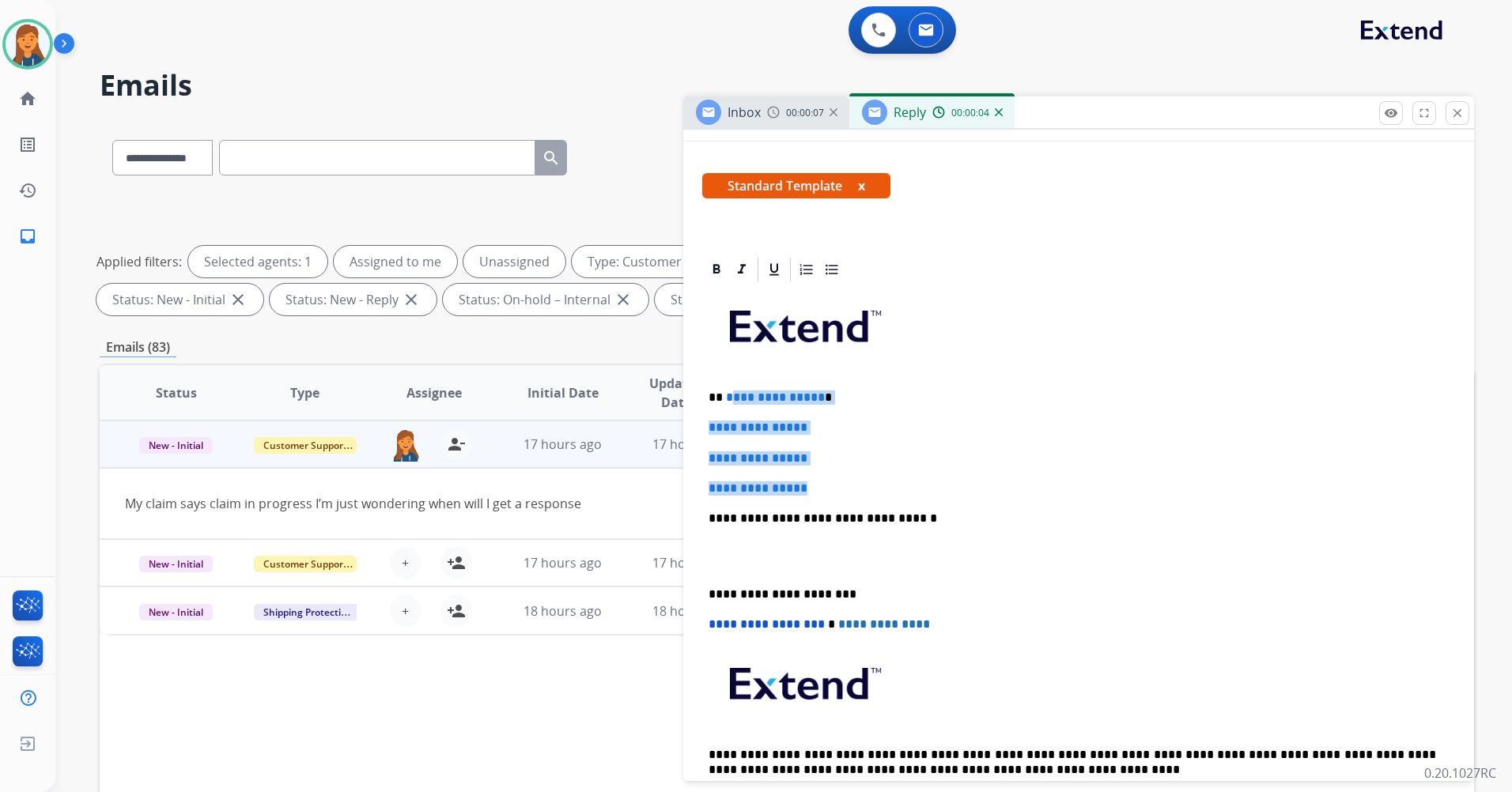
drag, startPoint x: 822, startPoint y: 482, endPoint x: 729, endPoint y: 402, distance: 122.7
click at [729, 402] on div "**********" at bounding box center [1079, 555] width 753 height 544
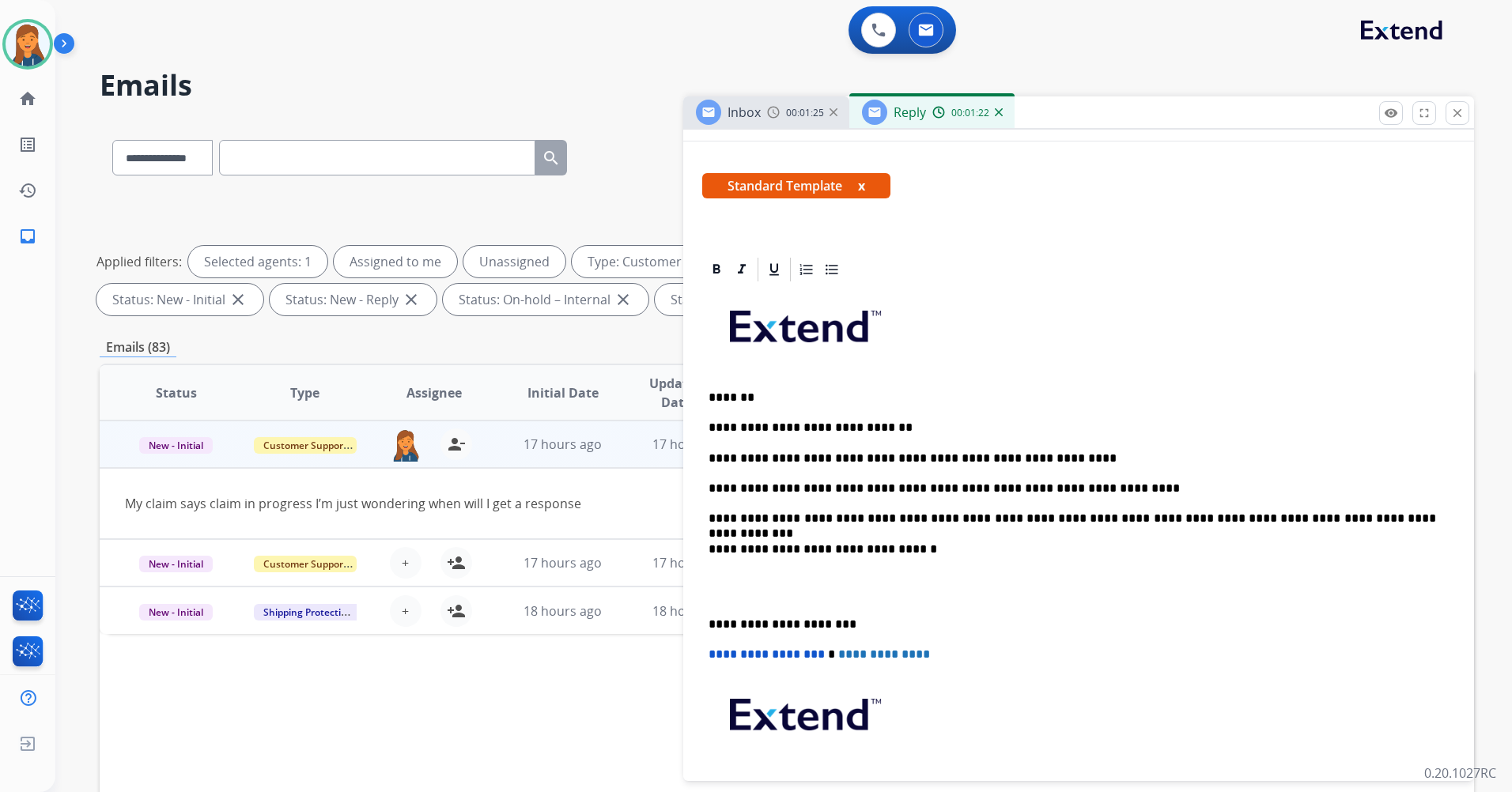
click at [708, 622] on div "**********" at bounding box center [1079, 571] width 753 height 575
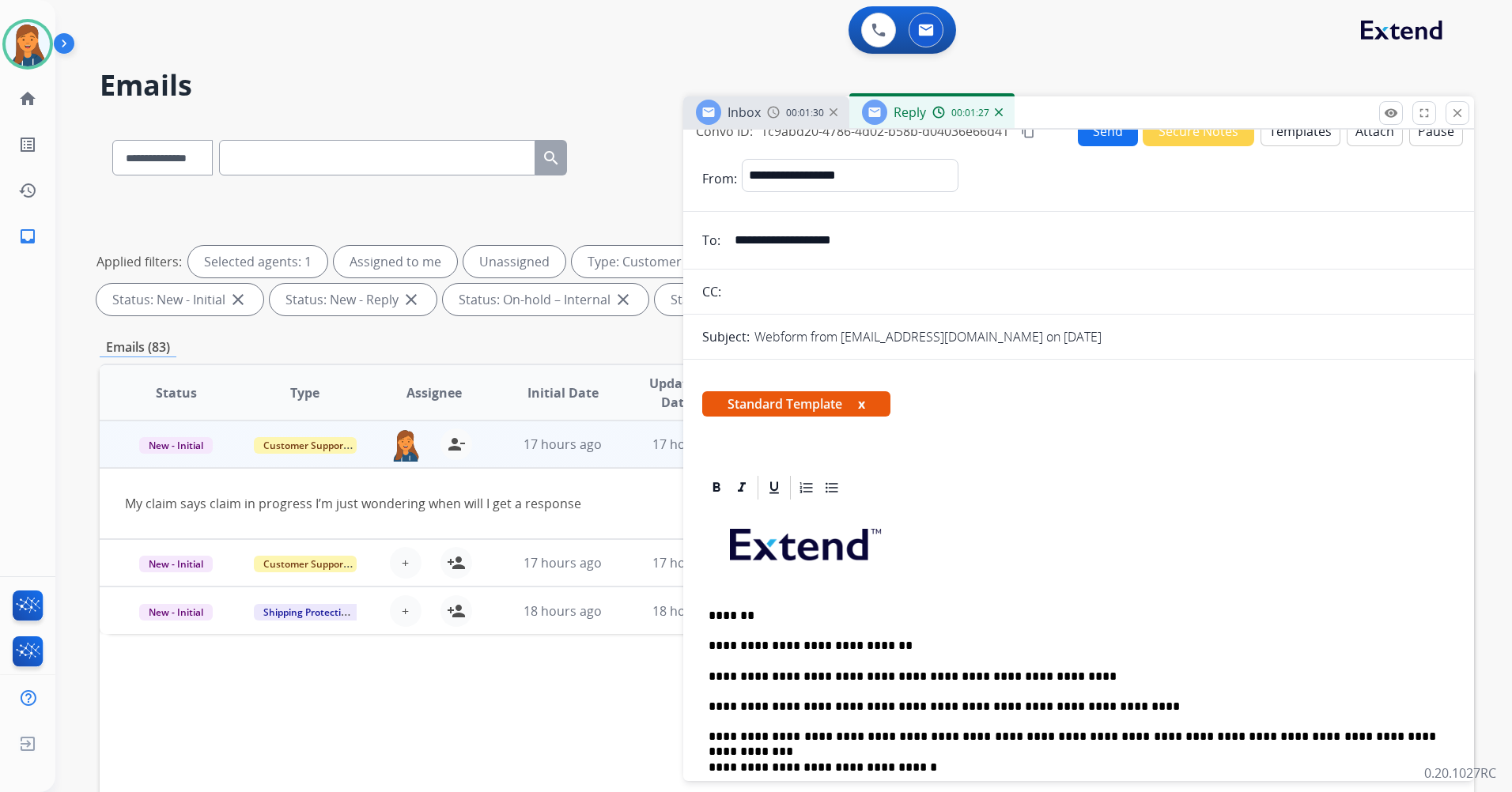
scroll to position [0, 0]
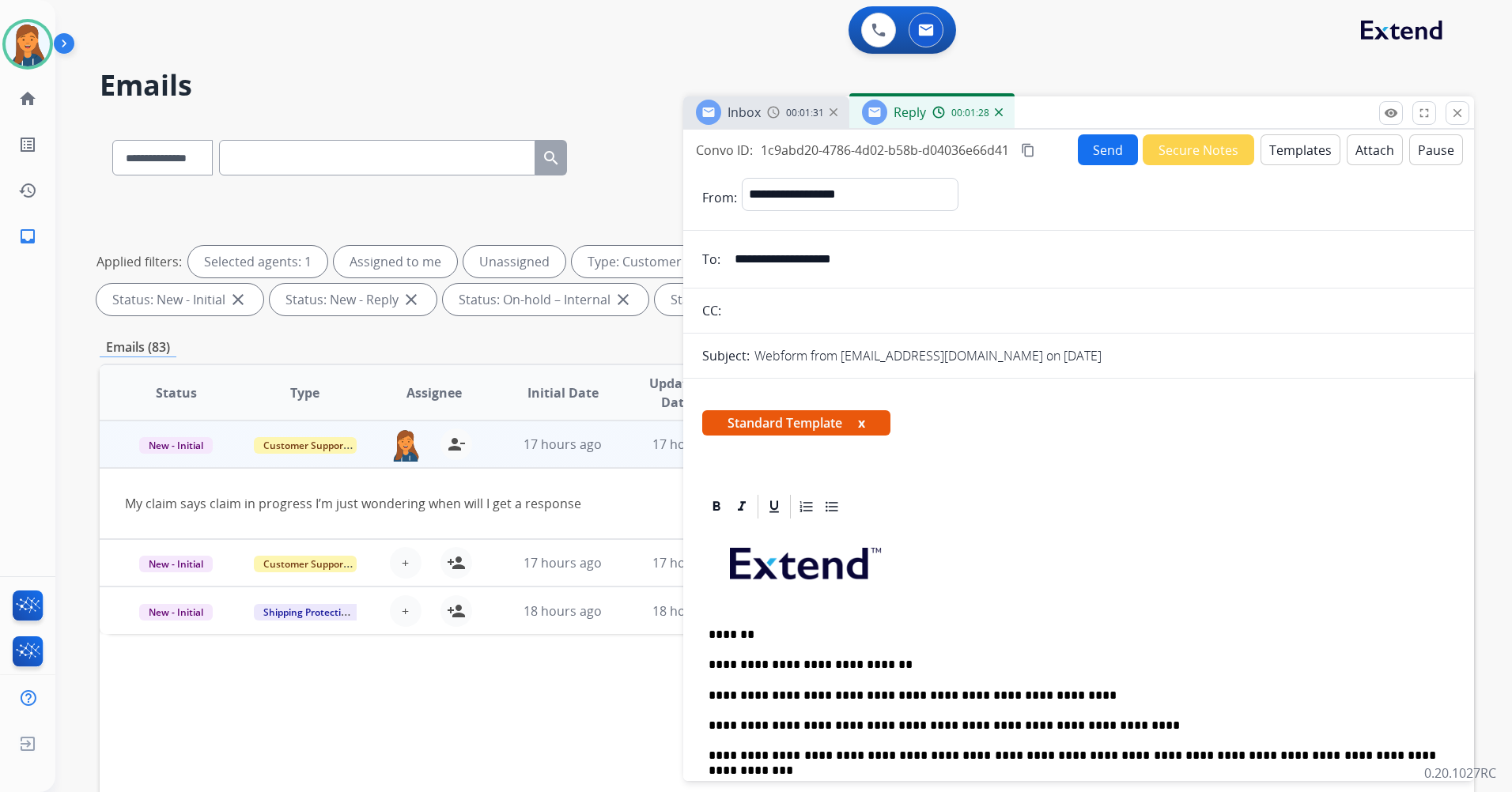
click at [1031, 154] on mat-icon "content_copy" at bounding box center [1028, 151] width 14 height 14
click at [1095, 150] on button "Send" at bounding box center [1110, 151] width 59 height 31
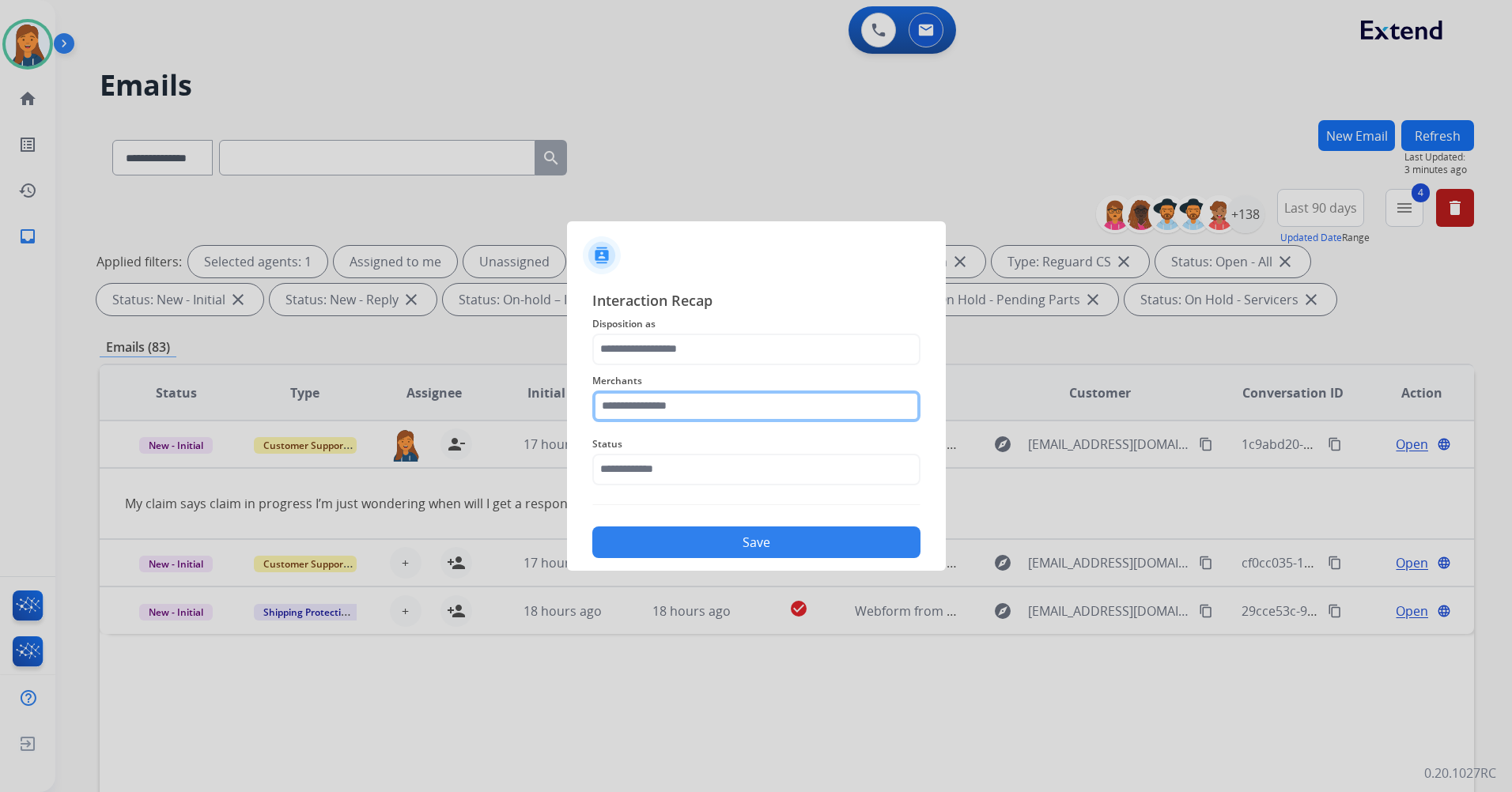
click at [733, 403] on input "text" at bounding box center [756, 407] width 328 height 32
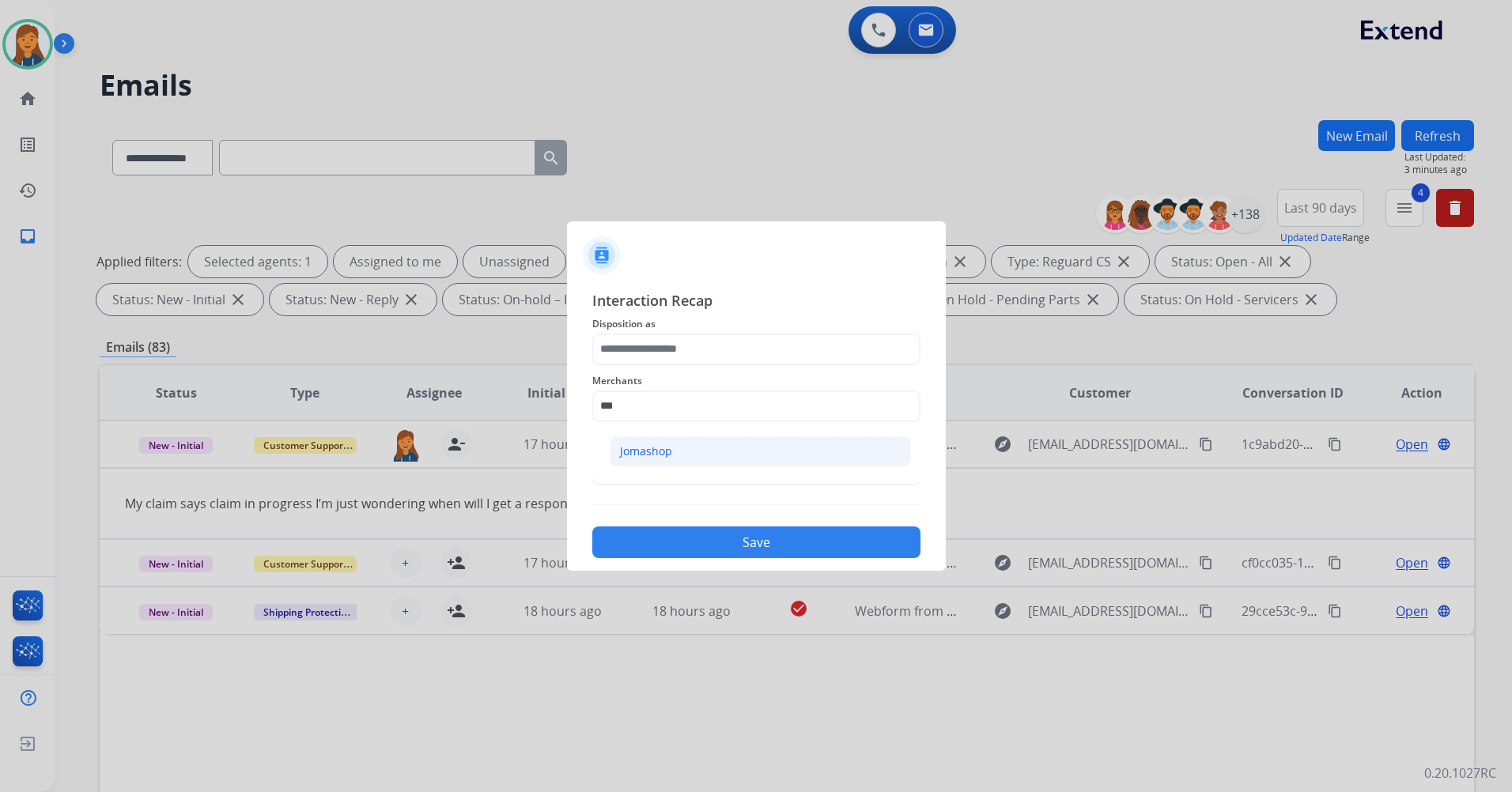
click at [713, 446] on li "Jomashop" at bounding box center [760, 452] width 301 height 30
type input "********"
click at [690, 365] on div "Merchants ********" at bounding box center [756, 396] width 328 height 63
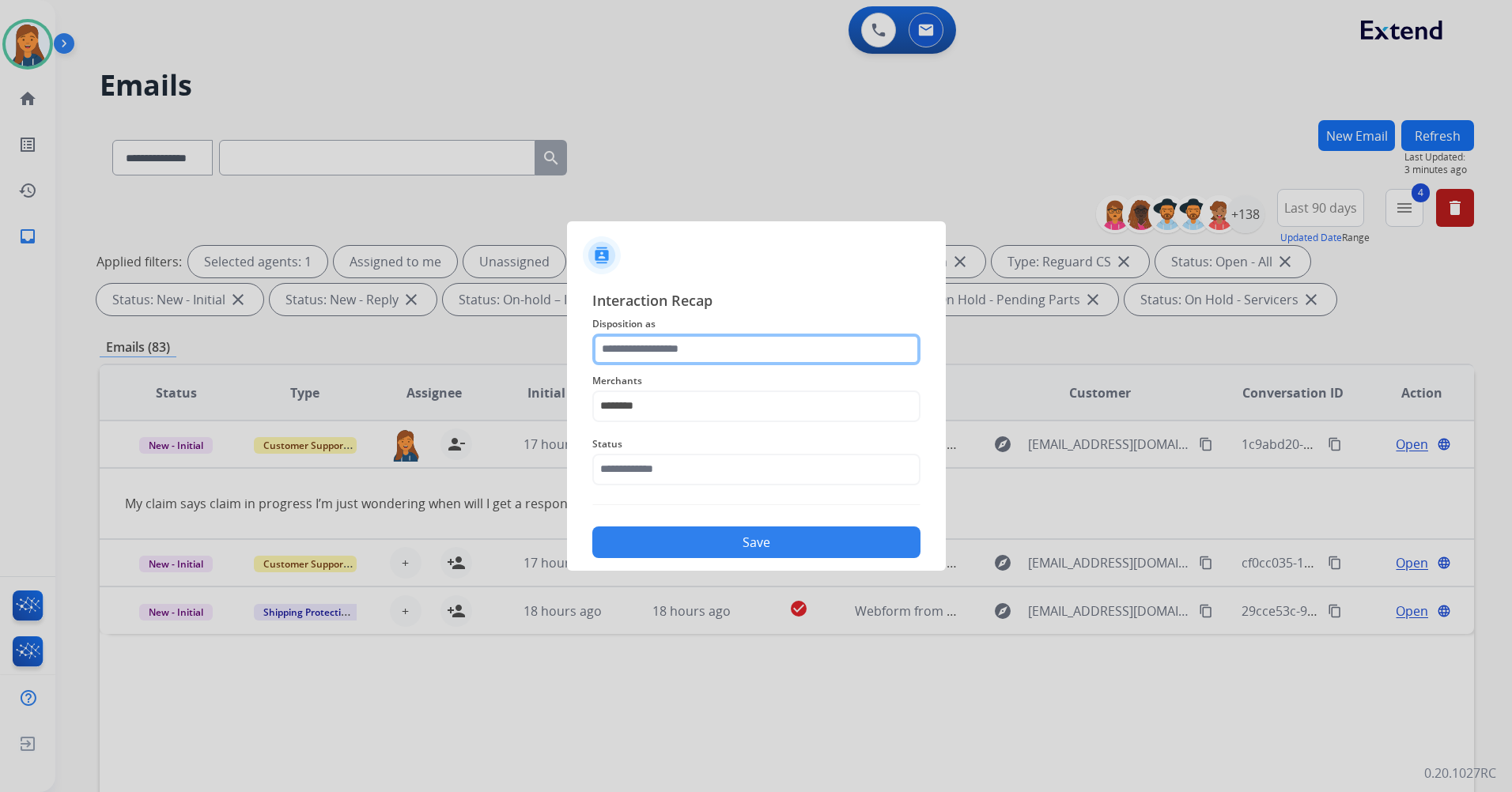
click at [690, 353] on input "text" at bounding box center [756, 350] width 328 height 32
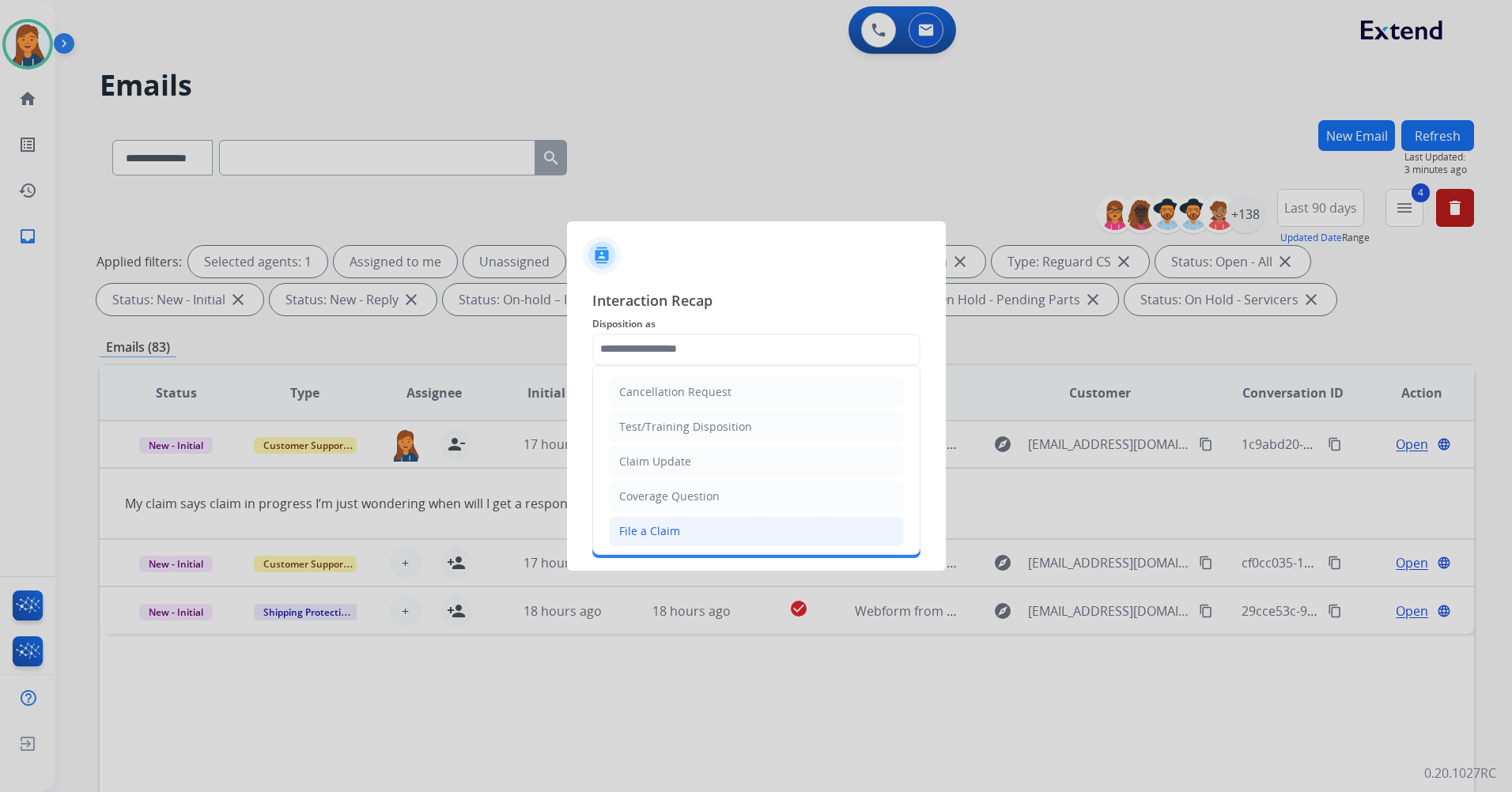
click at [666, 532] on div "File a Claim" at bounding box center [650, 532] width 61 height 16
type input "**********"
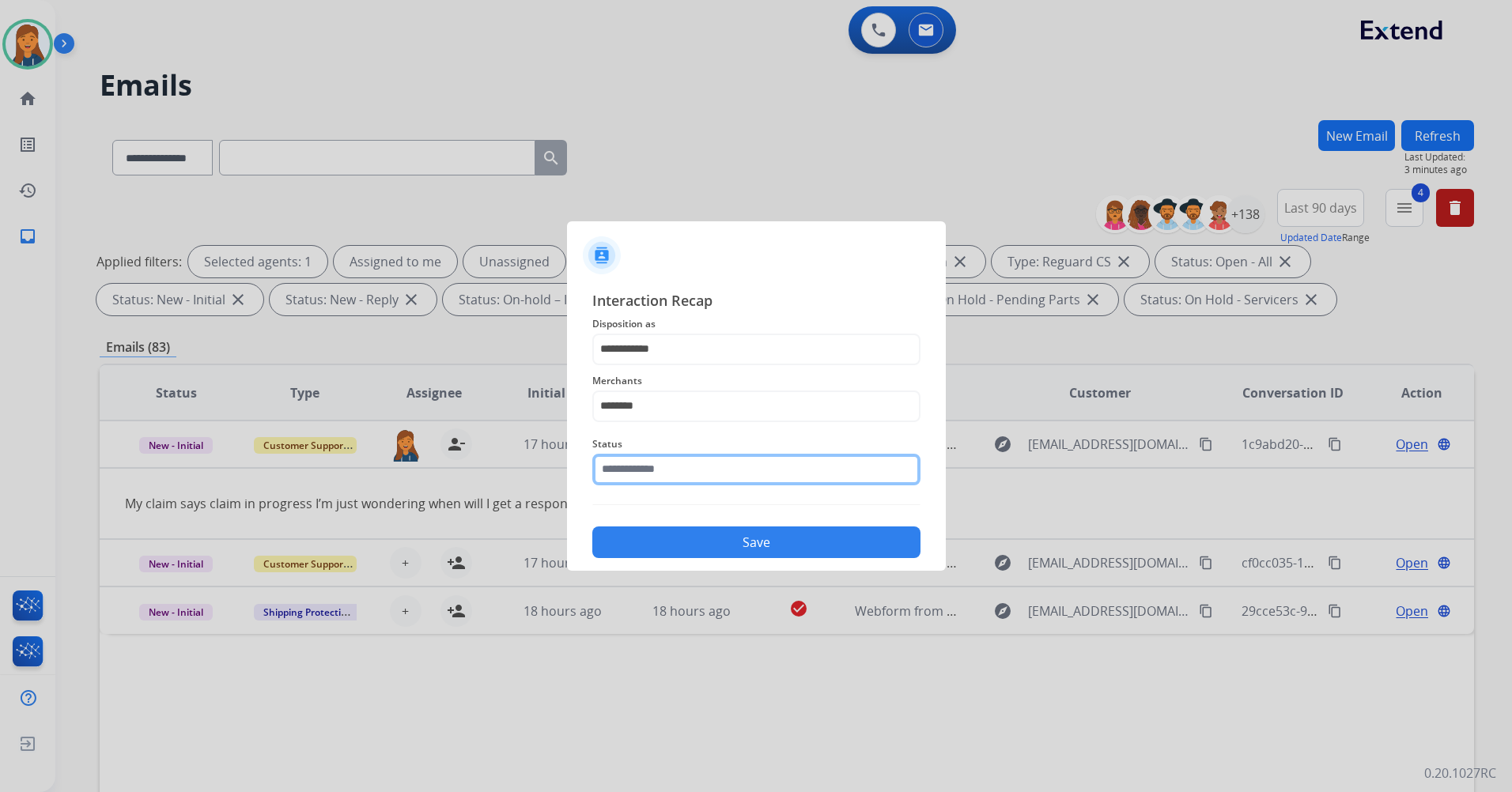
click at [660, 461] on input "text" at bounding box center [756, 470] width 328 height 32
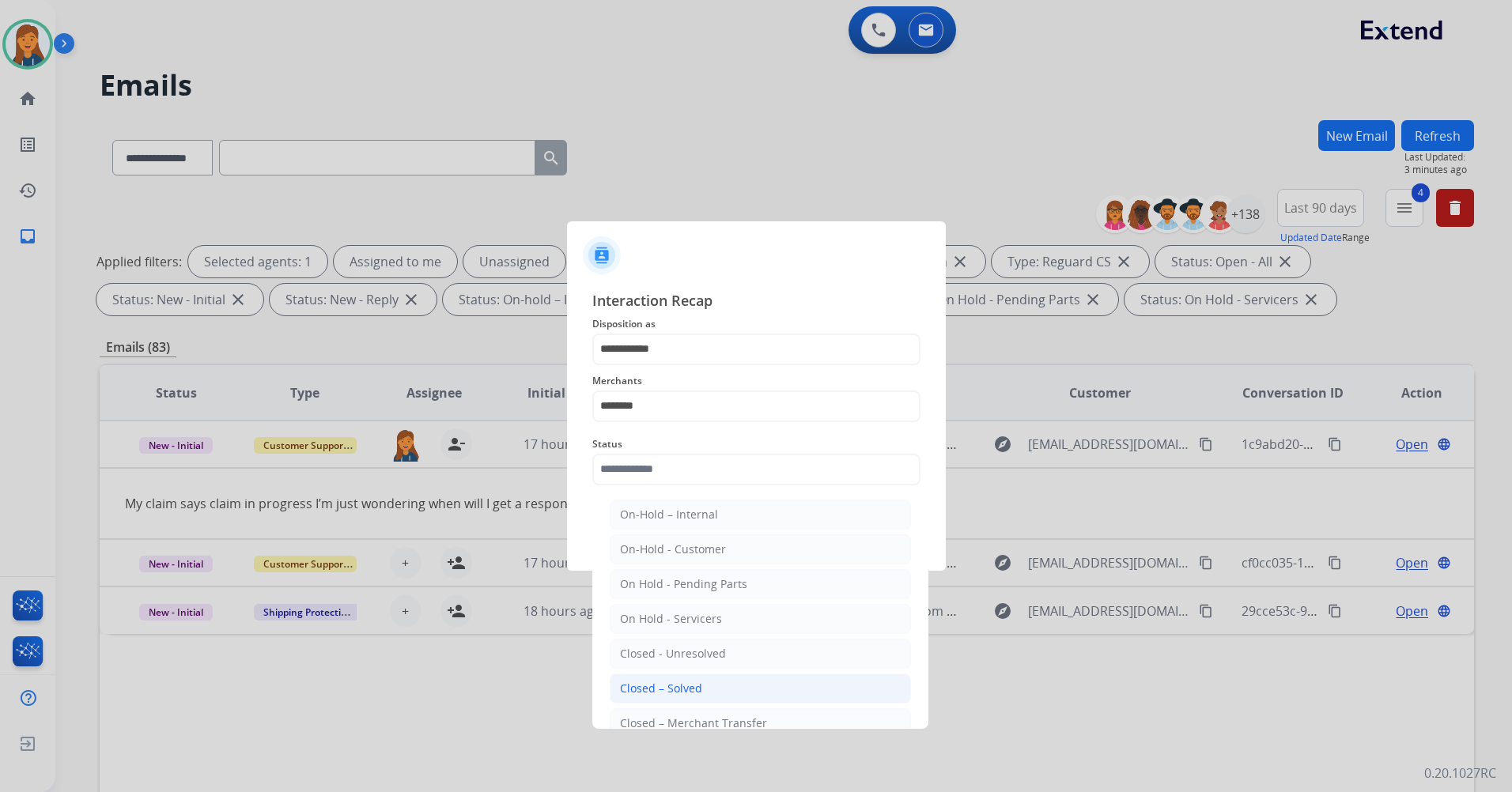
click at [674, 687] on div "Closed – Solved" at bounding box center [661, 688] width 82 height 16
type input "**********"
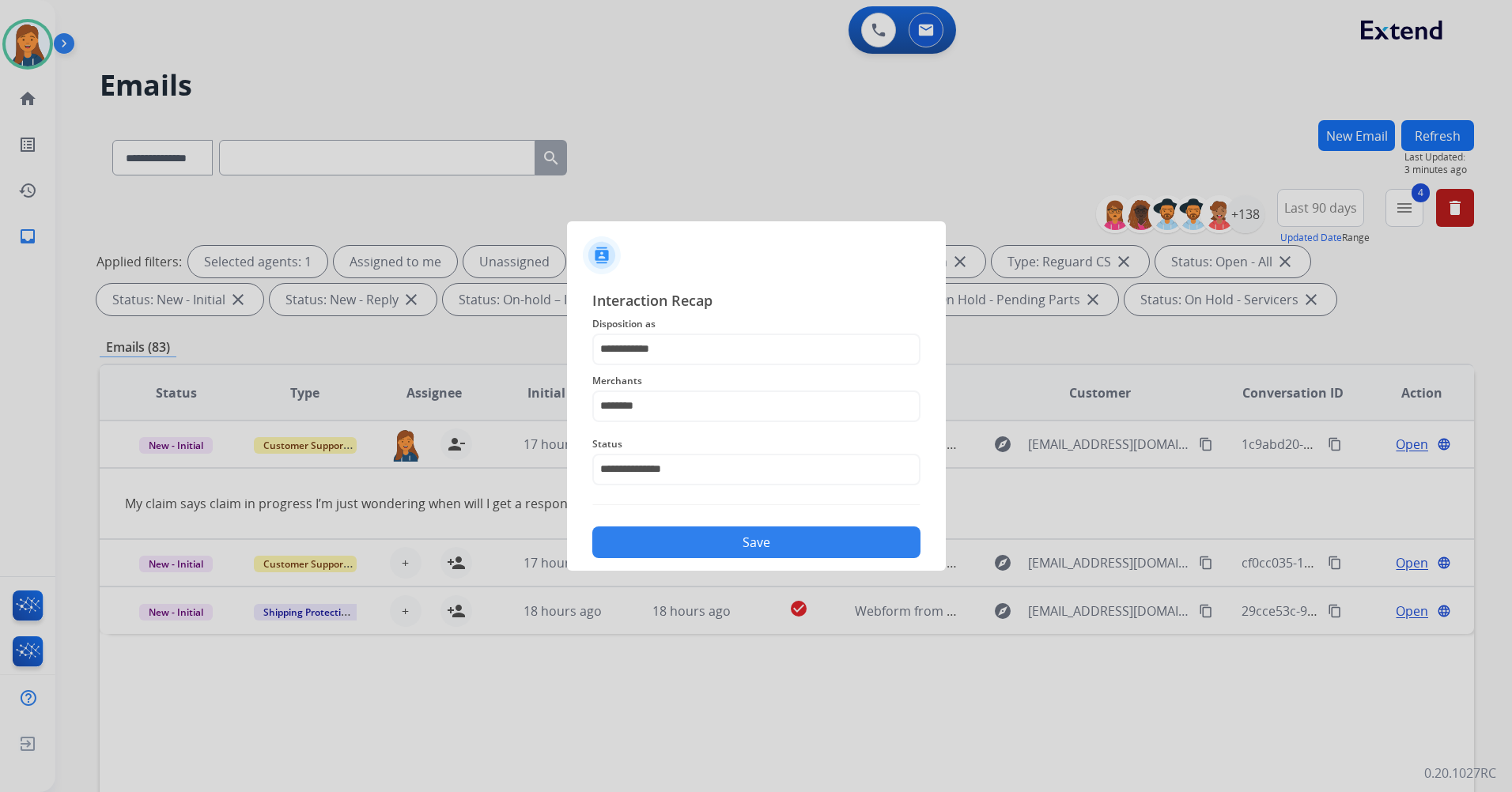
drag, startPoint x: 710, startPoint y: 547, endPoint x: 709, endPoint y: 504, distance: 43.0
click at [711, 549] on button "Save" at bounding box center [756, 542] width 328 height 32
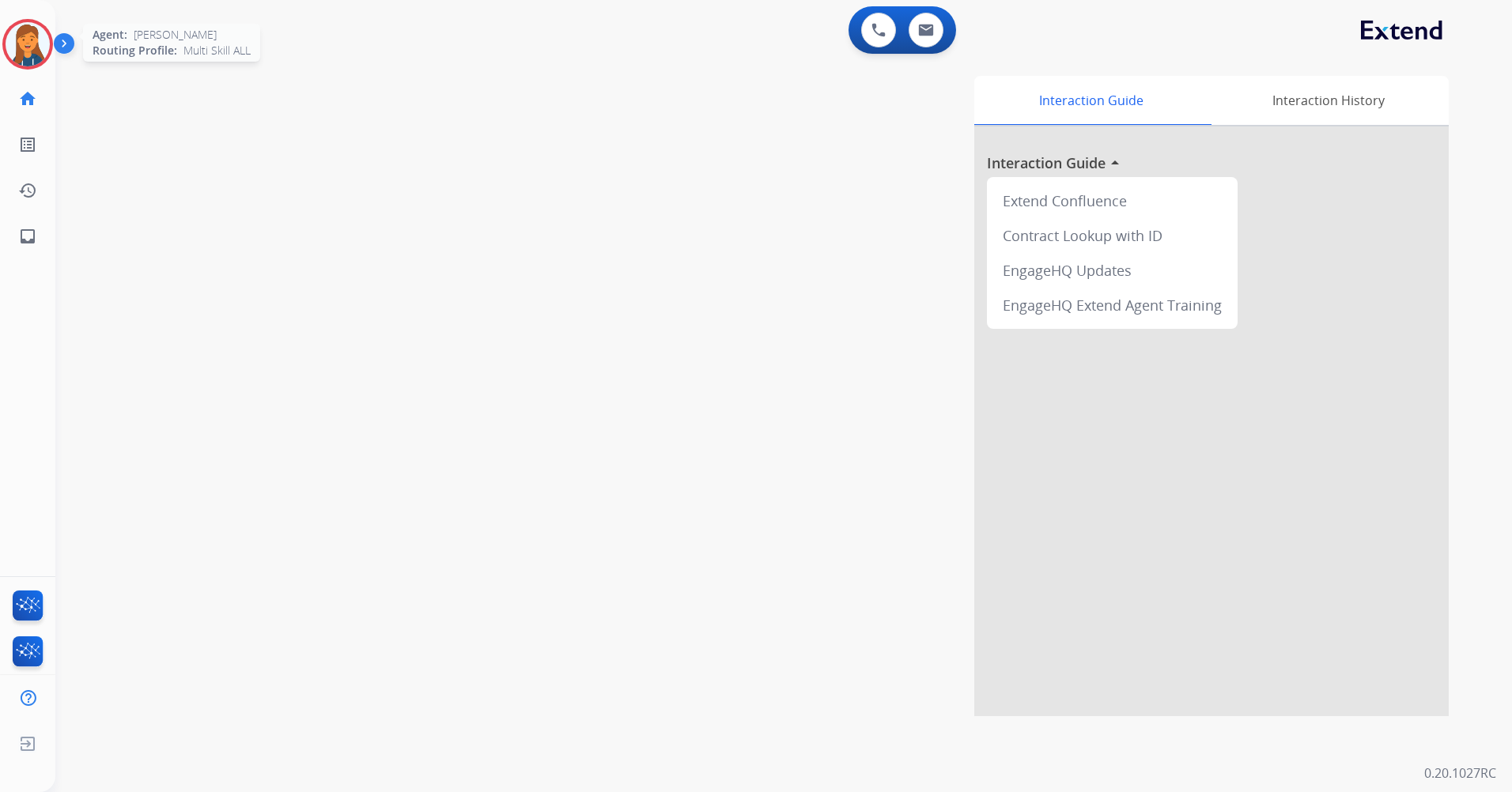
click at [31, 41] on img at bounding box center [27, 44] width 44 height 44
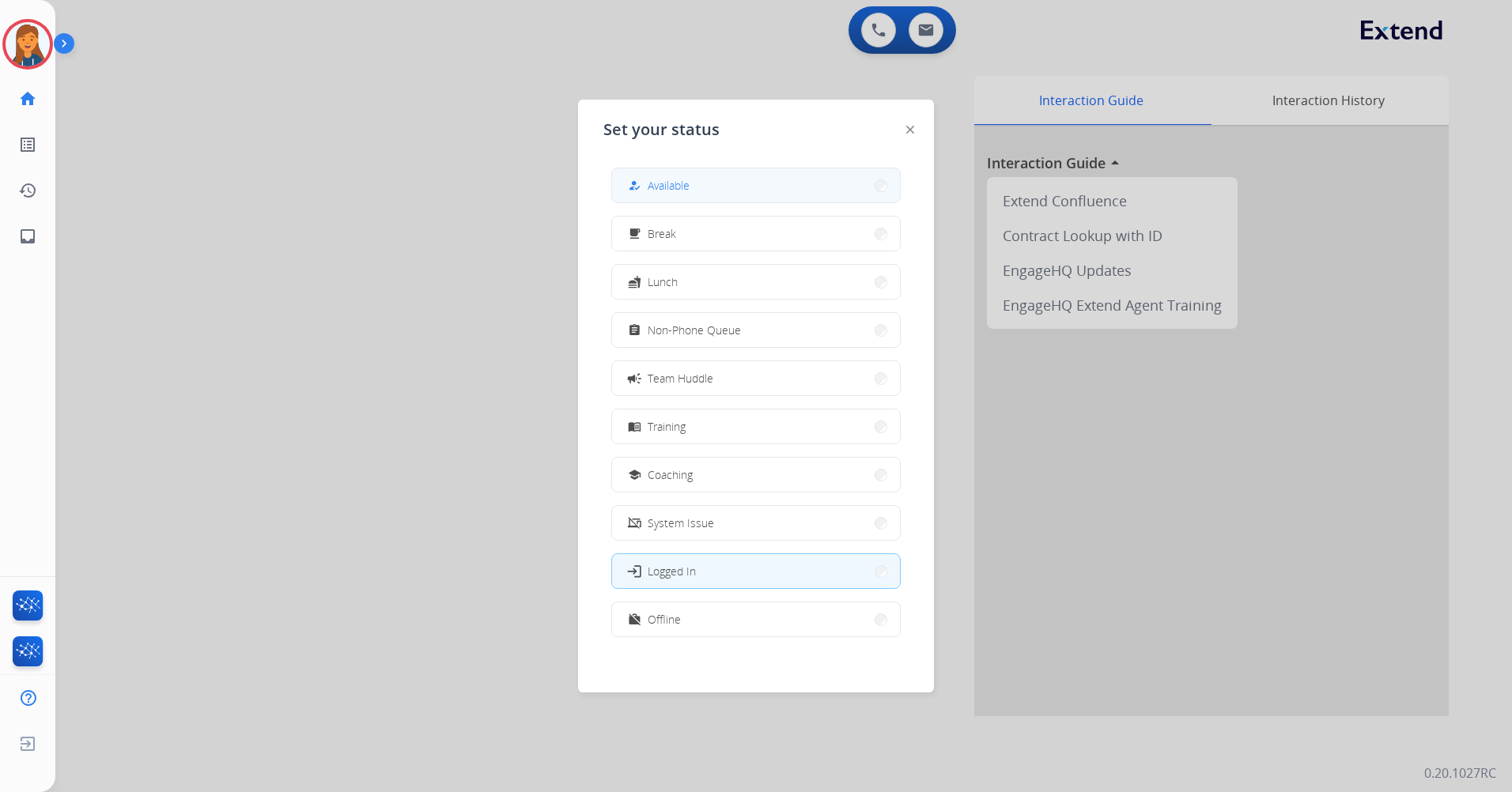
click at [645, 170] on button "how_to_reg Available" at bounding box center [756, 185] width 288 height 34
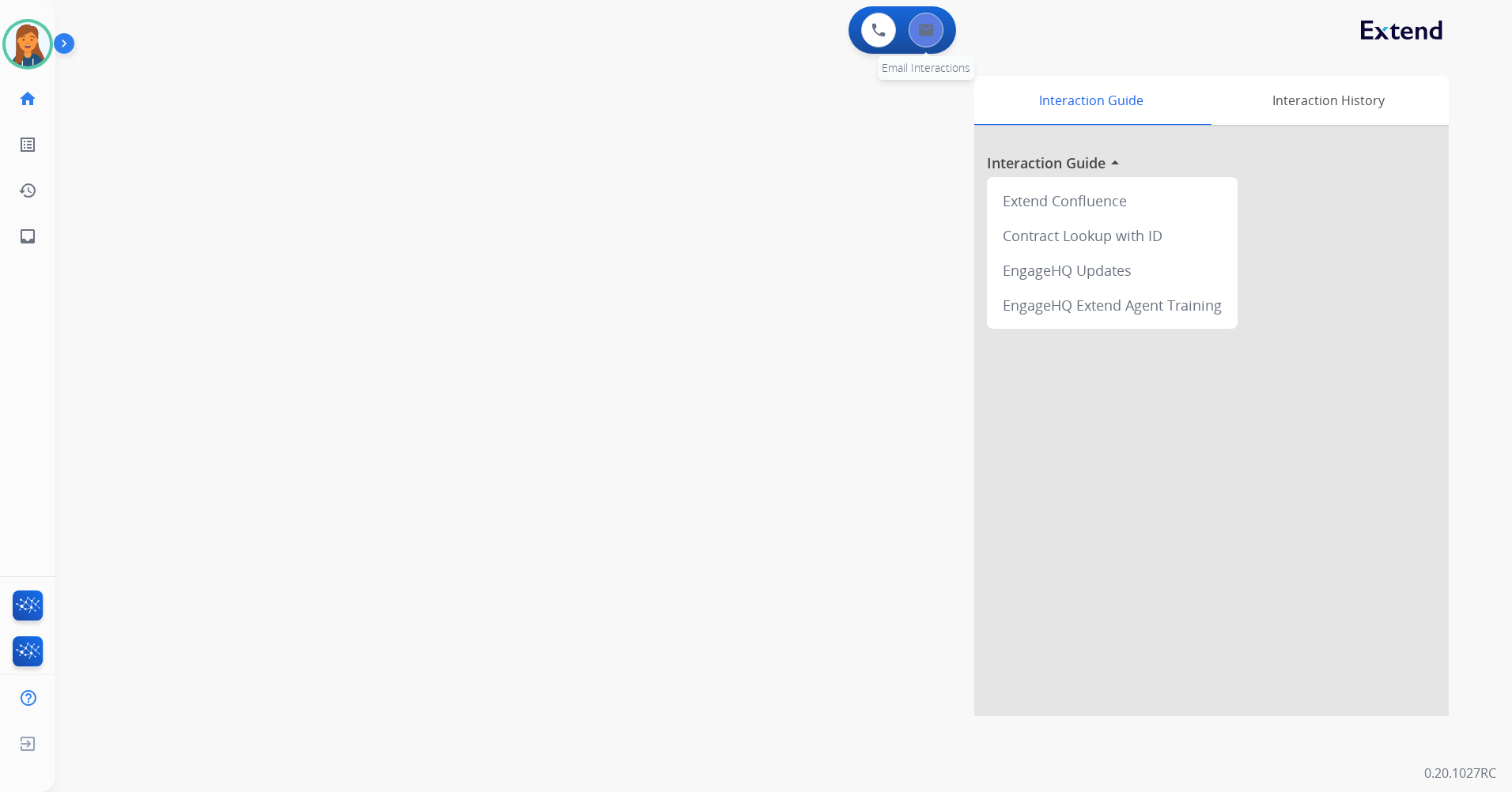
click at [924, 27] on img at bounding box center [926, 30] width 16 height 12
select select "**********"
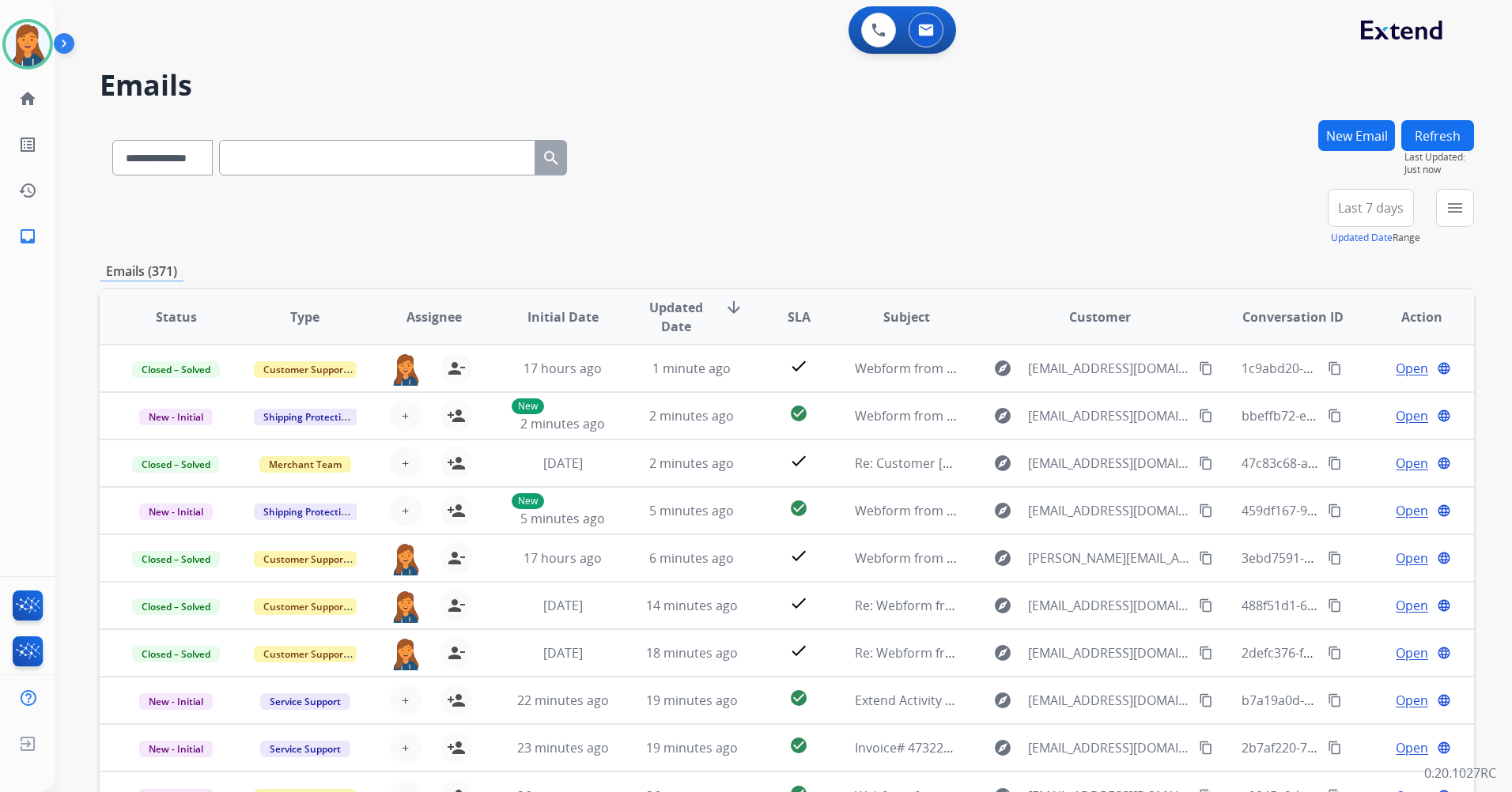
drag, startPoint x: 1351, startPoint y: 216, endPoint x: 1365, endPoint y: 217, distance: 14.0
click at [1352, 211] on span "Last 7 days" at bounding box center [1371, 207] width 66 height 6
click at [1322, 397] on div "Last 90 days" at bounding box center [1366, 400] width 87 height 24
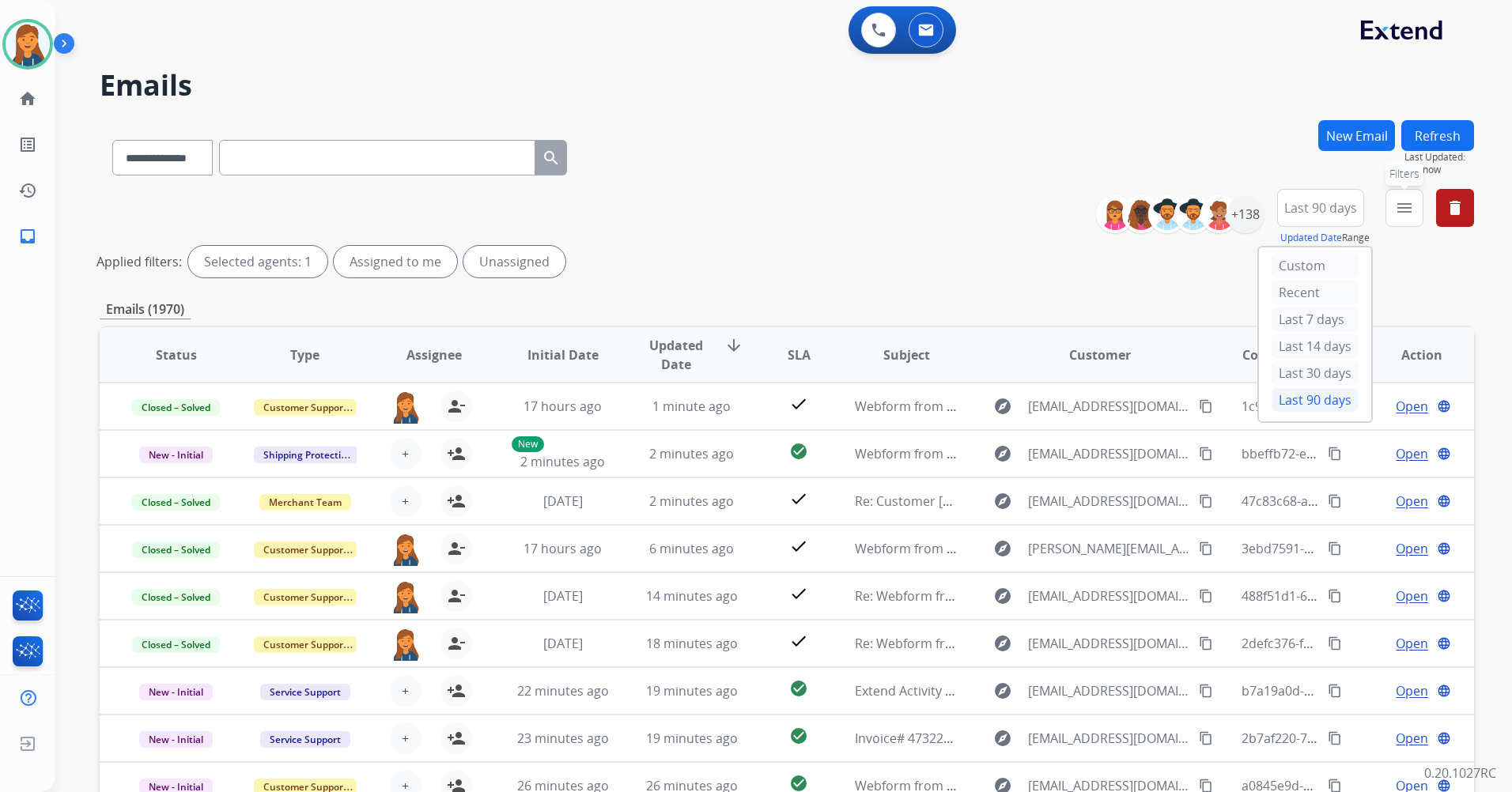
click at [1412, 206] on mat-icon "menu" at bounding box center [1404, 207] width 19 height 19
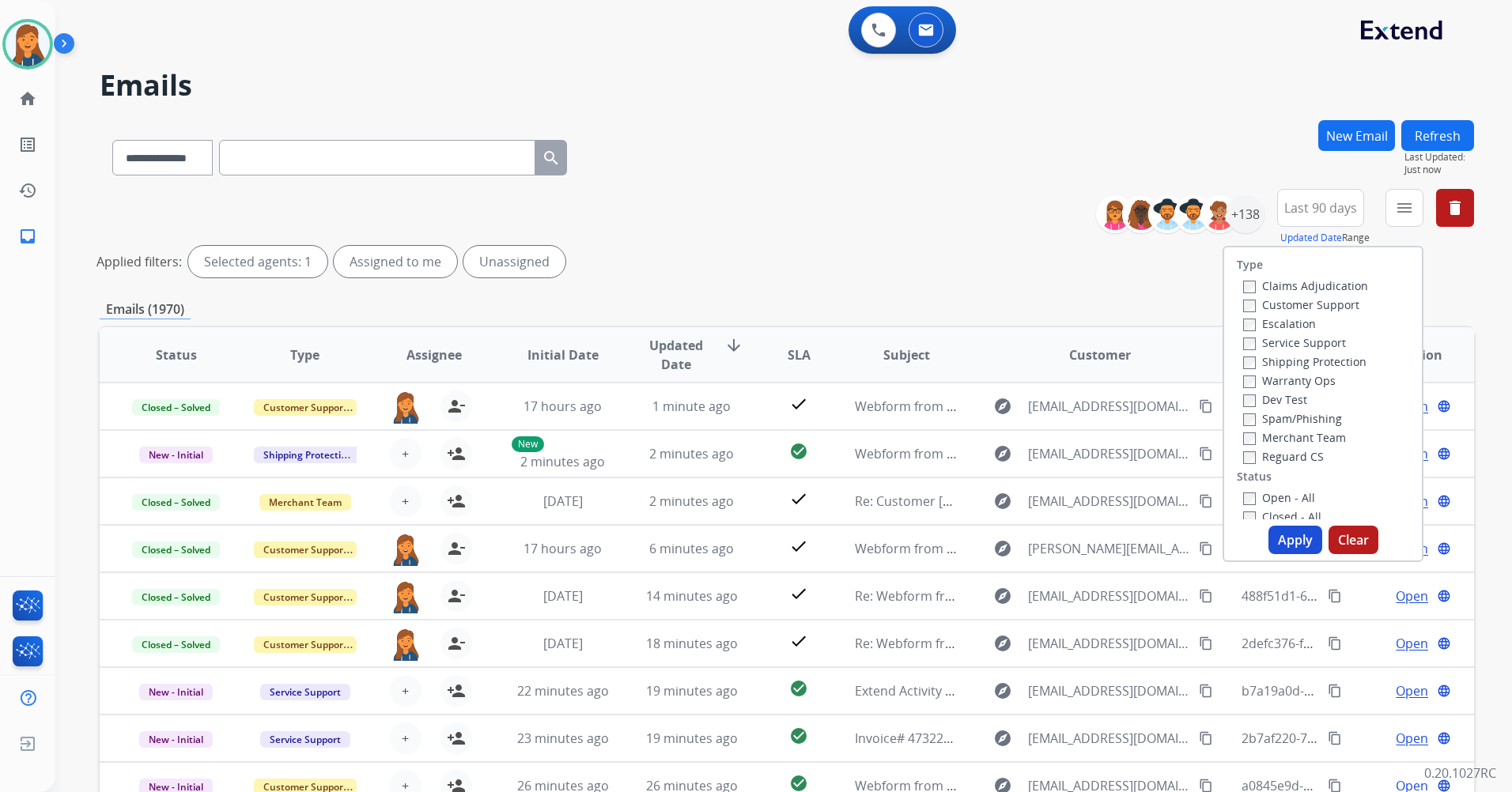
click at [1280, 303] on label "Customer Support" at bounding box center [1301, 305] width 116 height 15
click at [1289, 365] on label "Shipping Protection" at bounding box center [1305, 361] width 123 height 15
click at [1243, 451] on label "Reguard CS" at bounding box center [1283, 456] width 81 height 15
click at [1282, 540] on button "Apply" at bounding box center [1296, 540] width 54 height 28
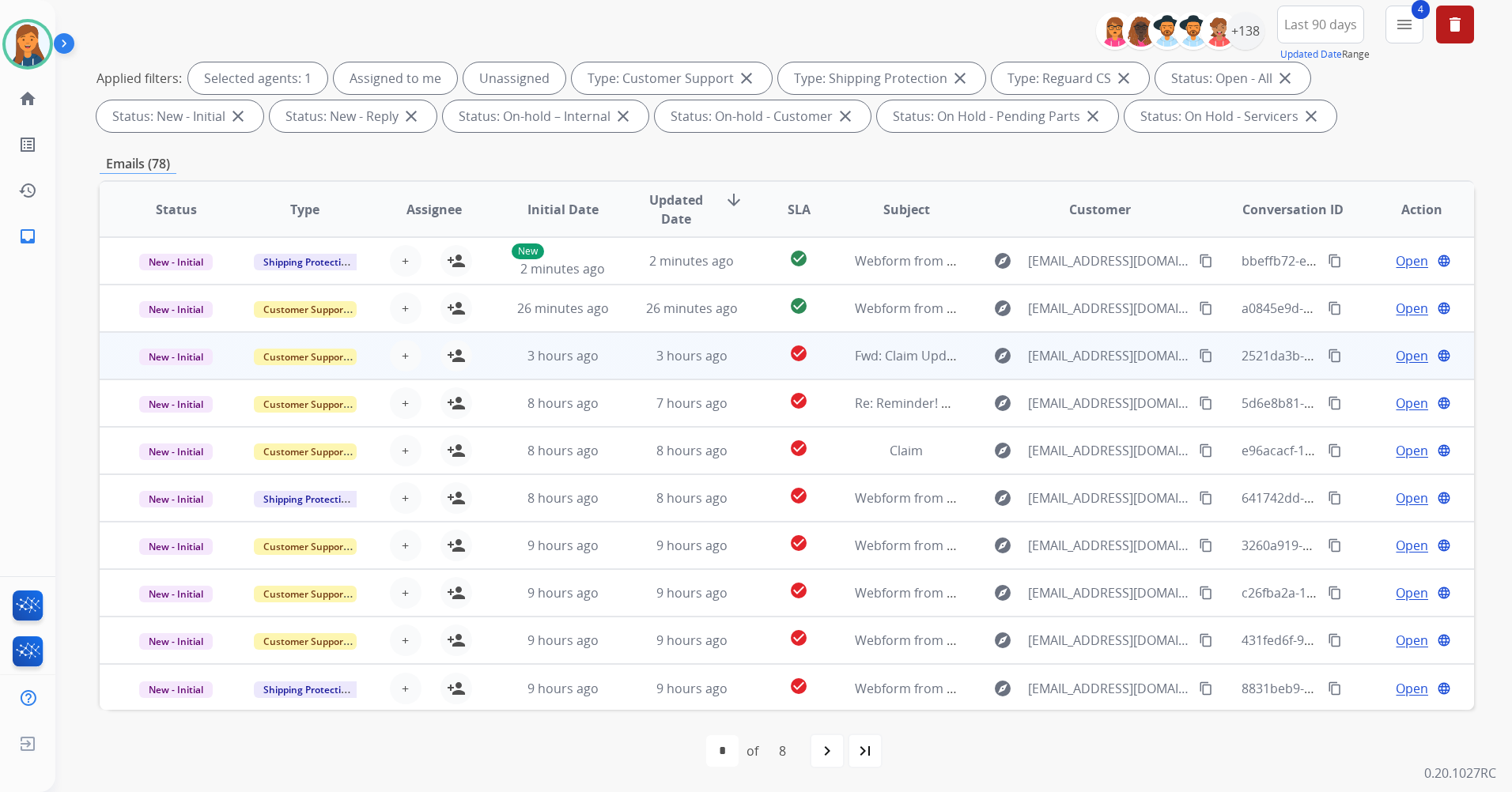
scroll to position [2, 0]
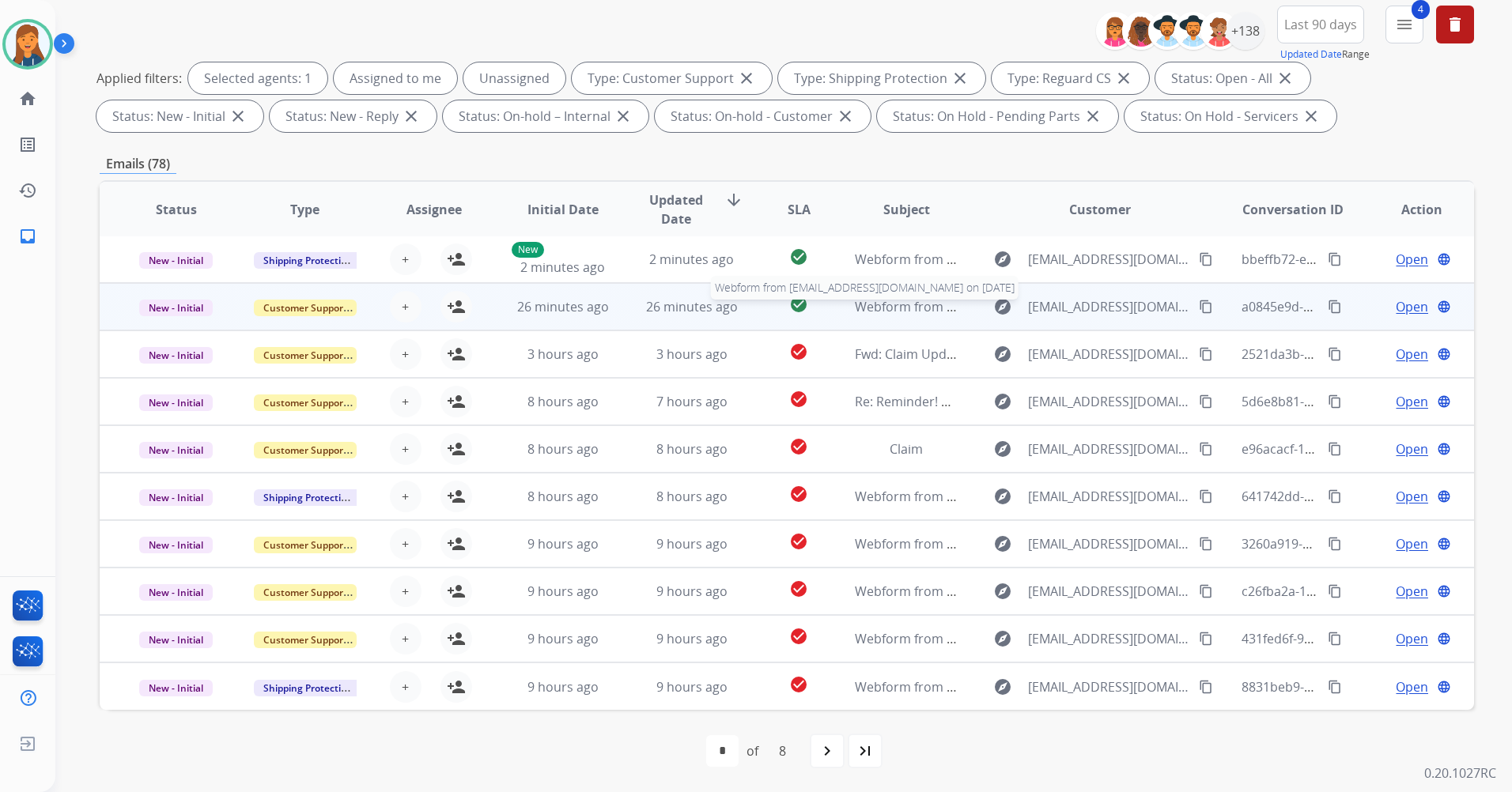
click at [892, 310] on span "Webform from [EMAIL_ADDRESS][DOMAIN_NAME] on [DATE]" at bounding box center [1034, 307] width 358 height 18
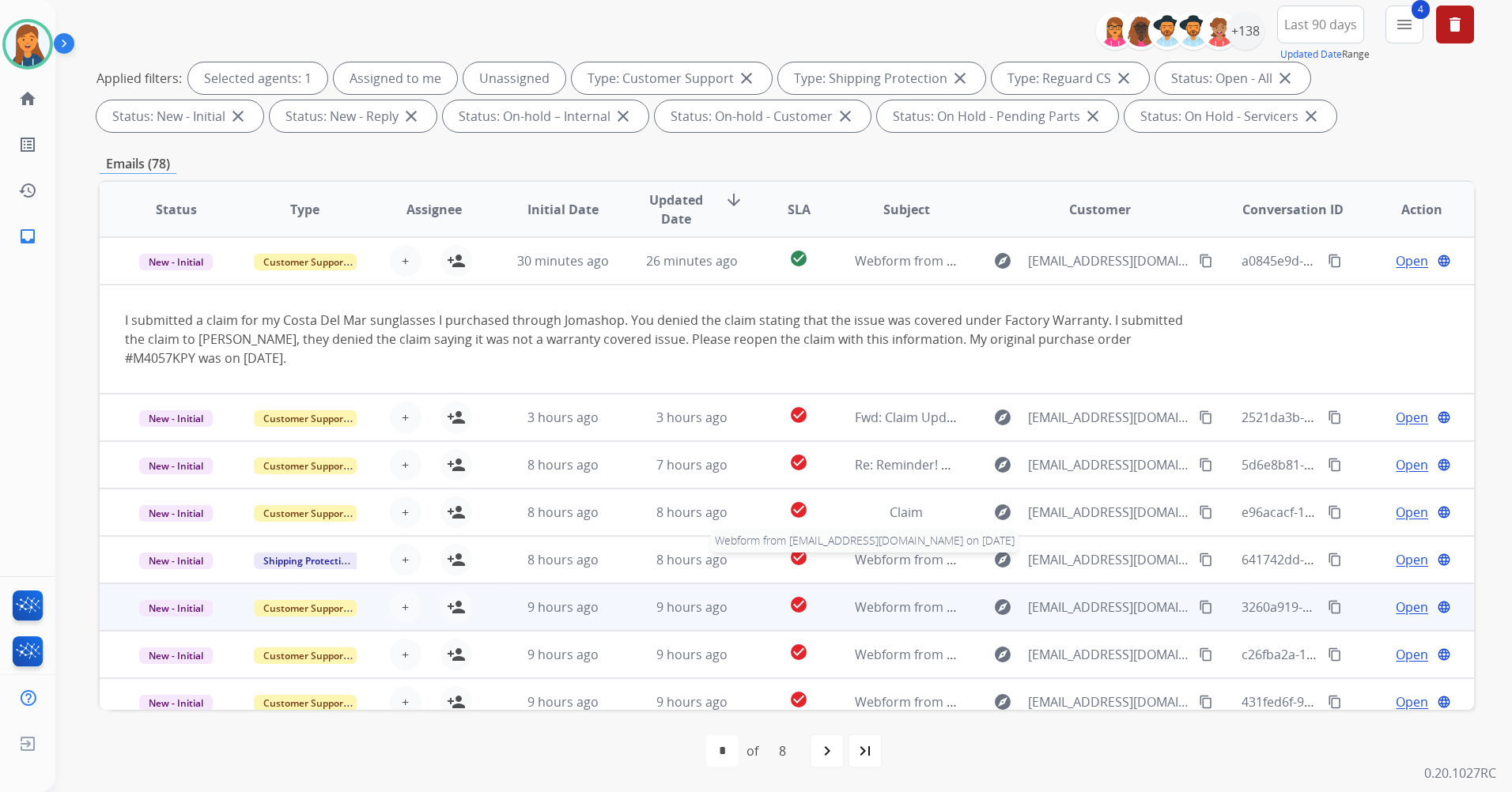
scroll to position [111, 0]
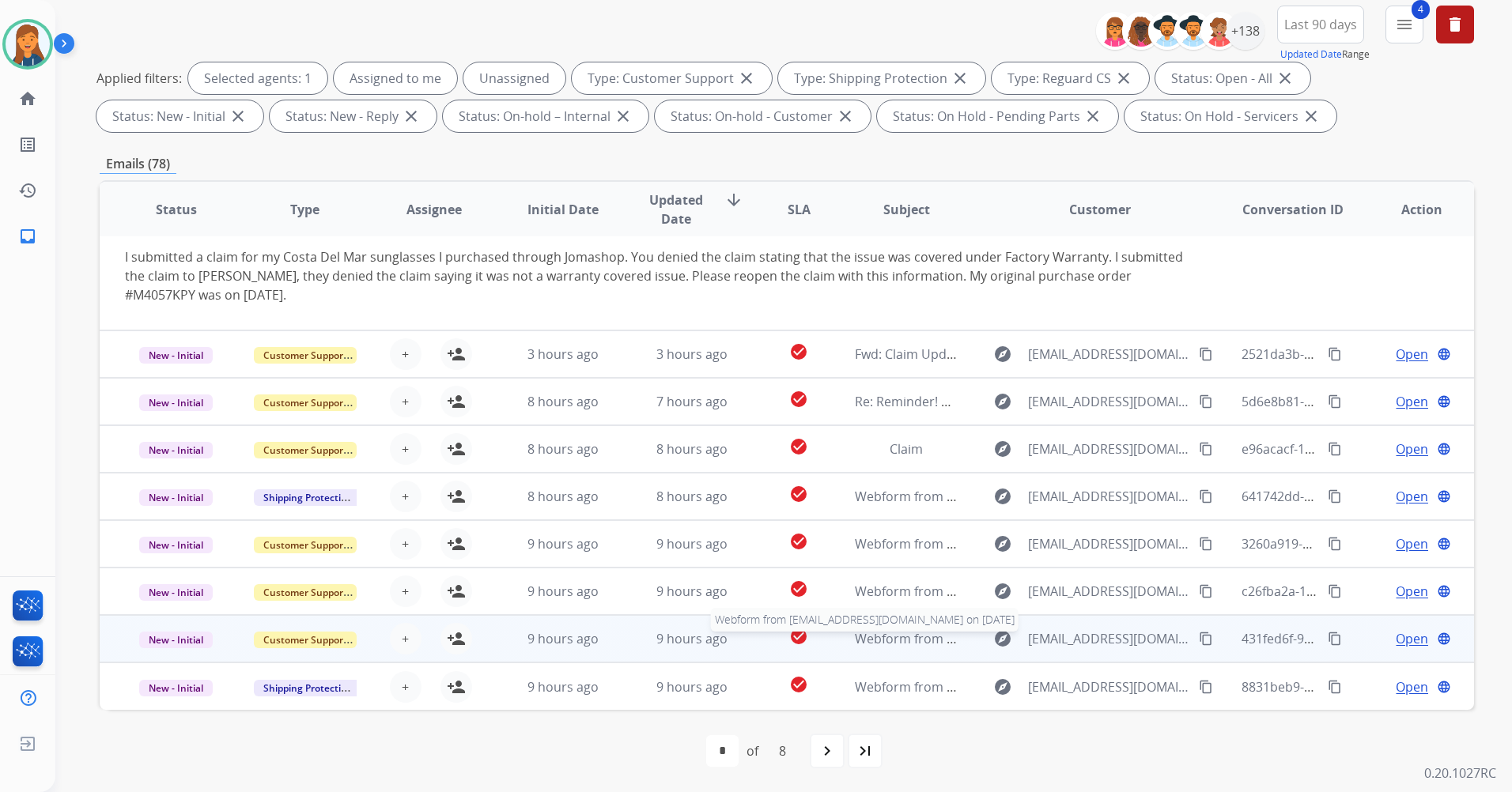
click at [910, 640] on span "Webform from eldarkarmiev96@gmail.com on 08/24/2025" at bounding box center [1034, 639] width 358 height 18
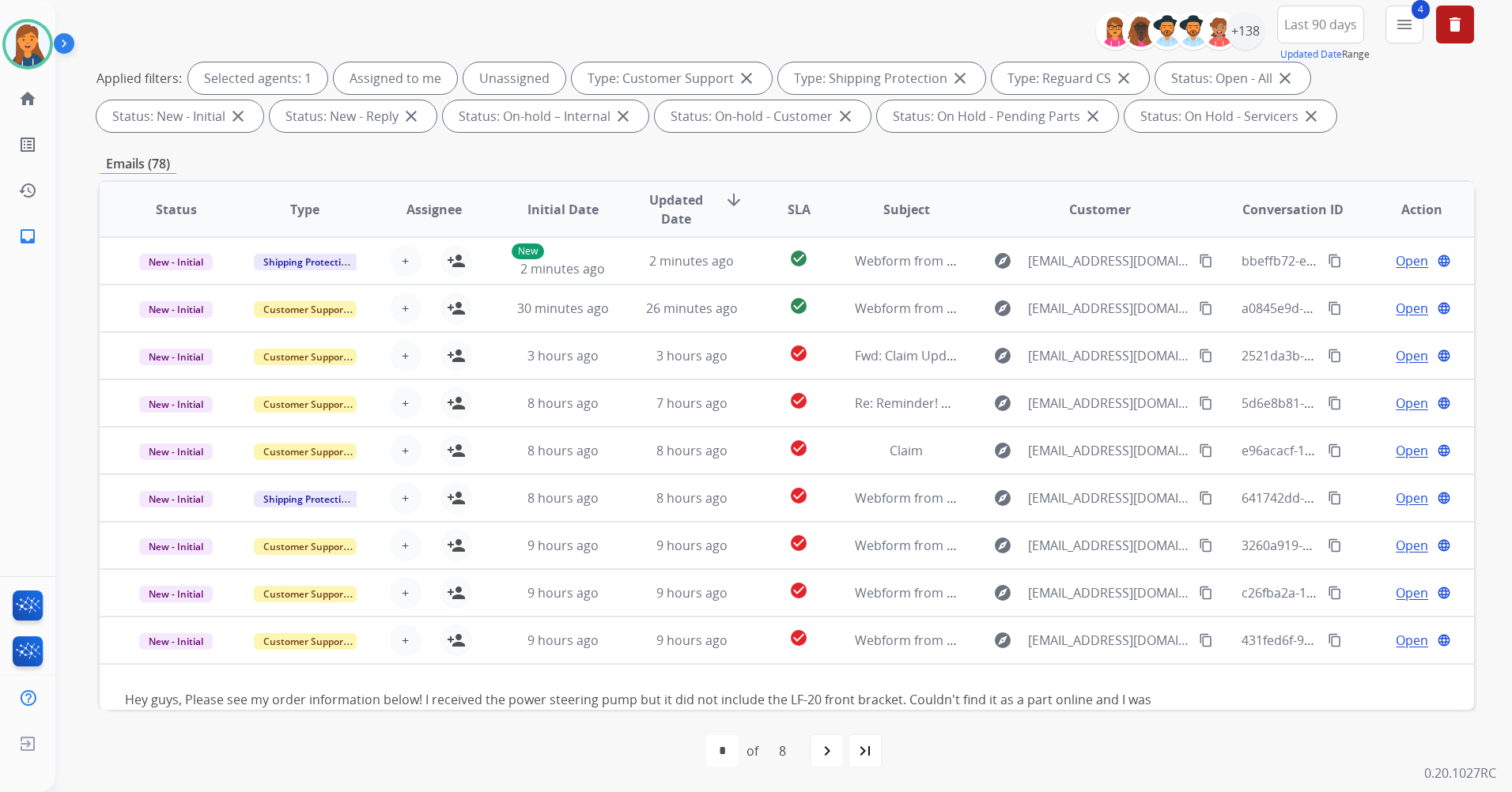
scroll to position [0, 0]
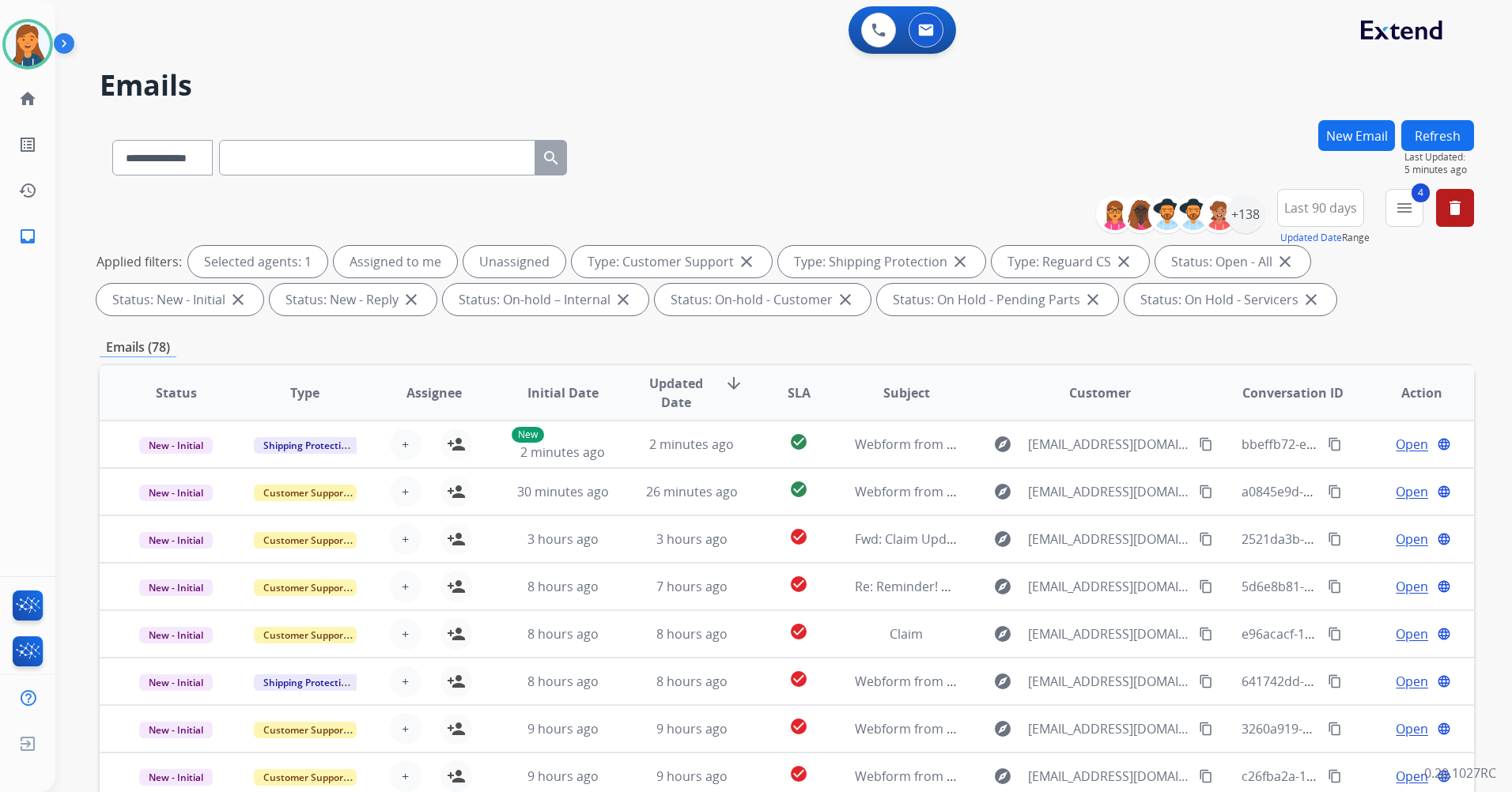
click at [1446, 138] on button "Refresh" at bounding box center [1438, 136] width 73 height 31
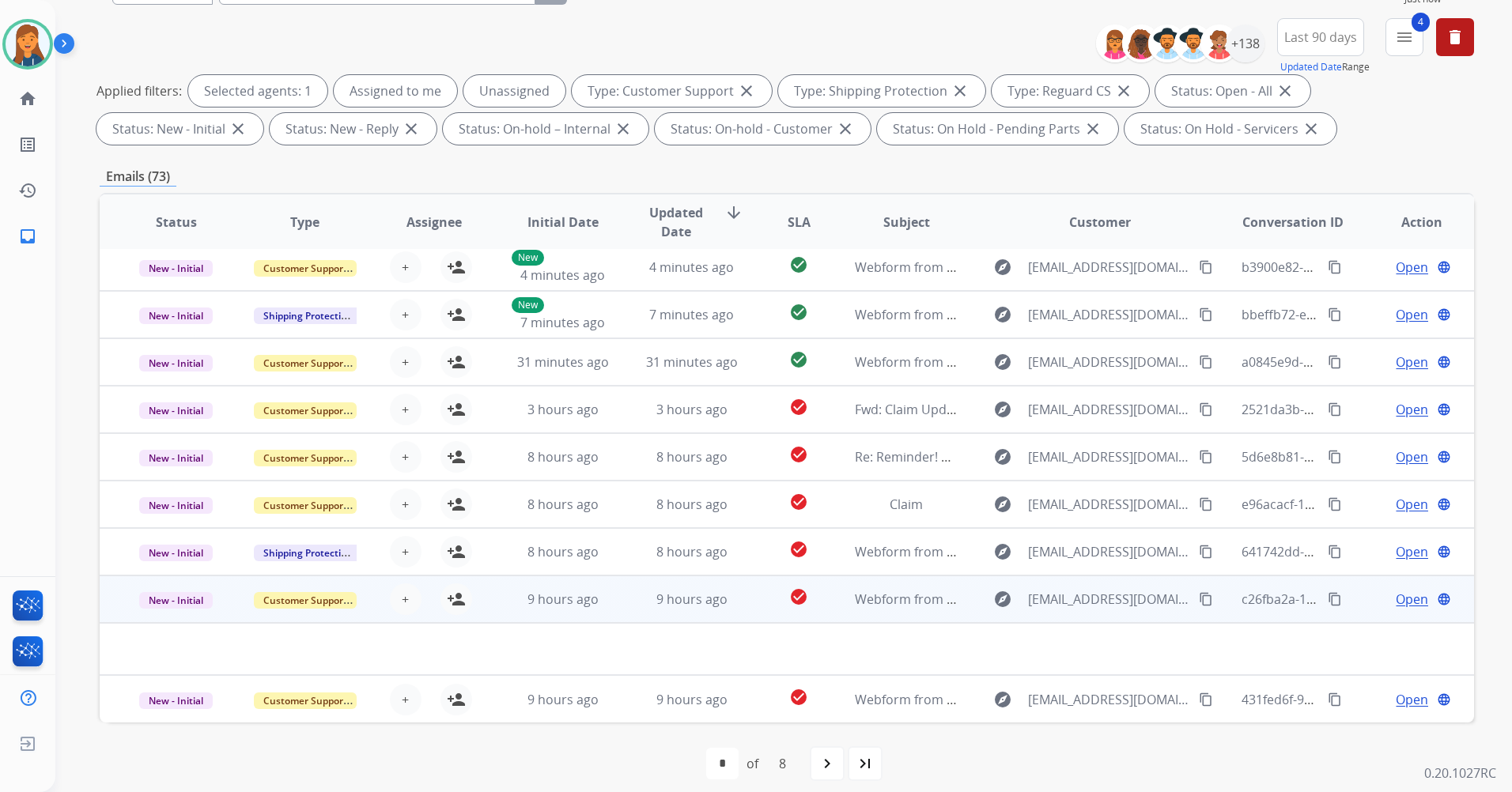
scroll to position [183, 0]
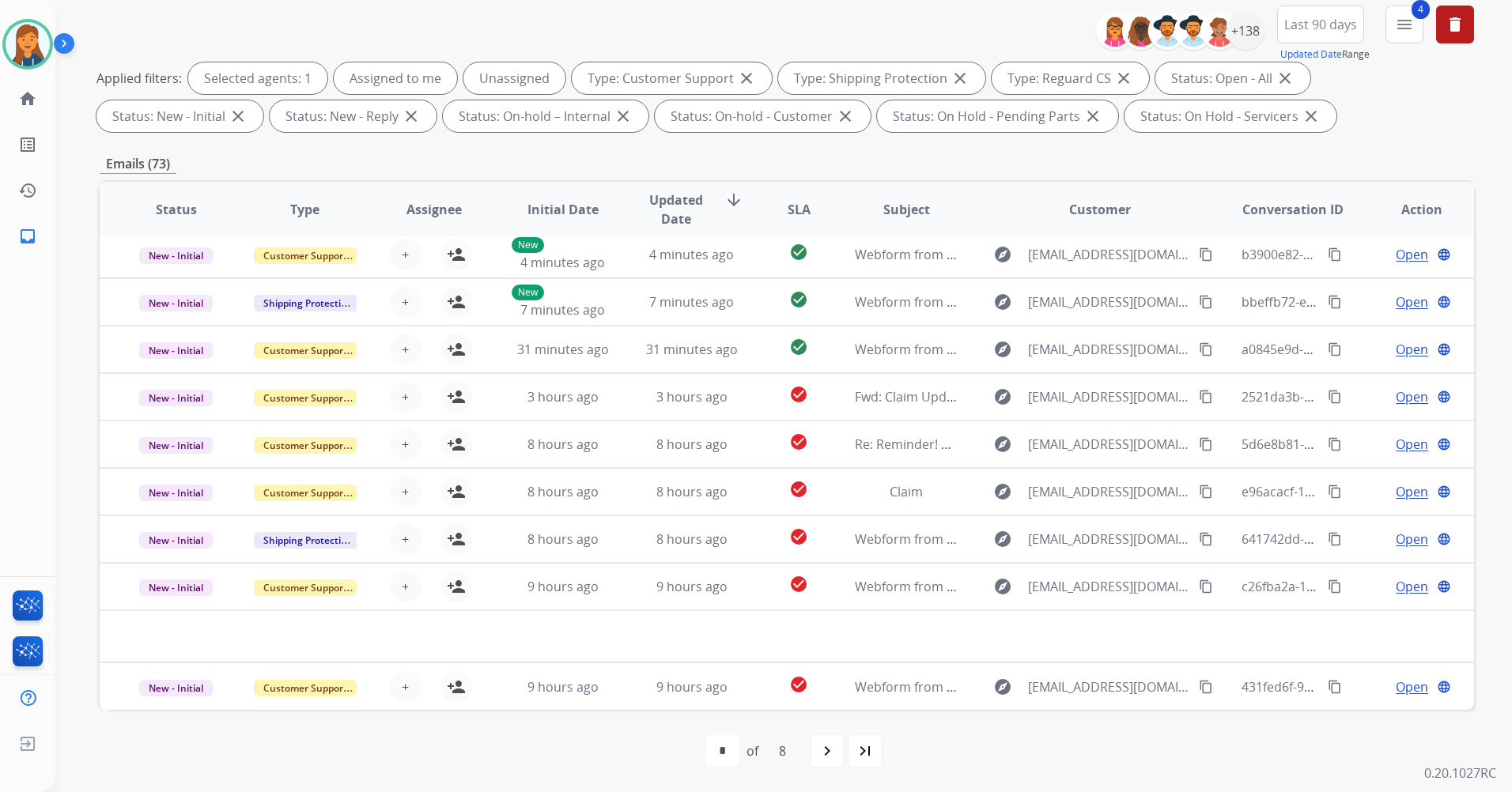
click at [838, 756] on div "navigate_next" at bounding box center [827, 750] width 35 height 35
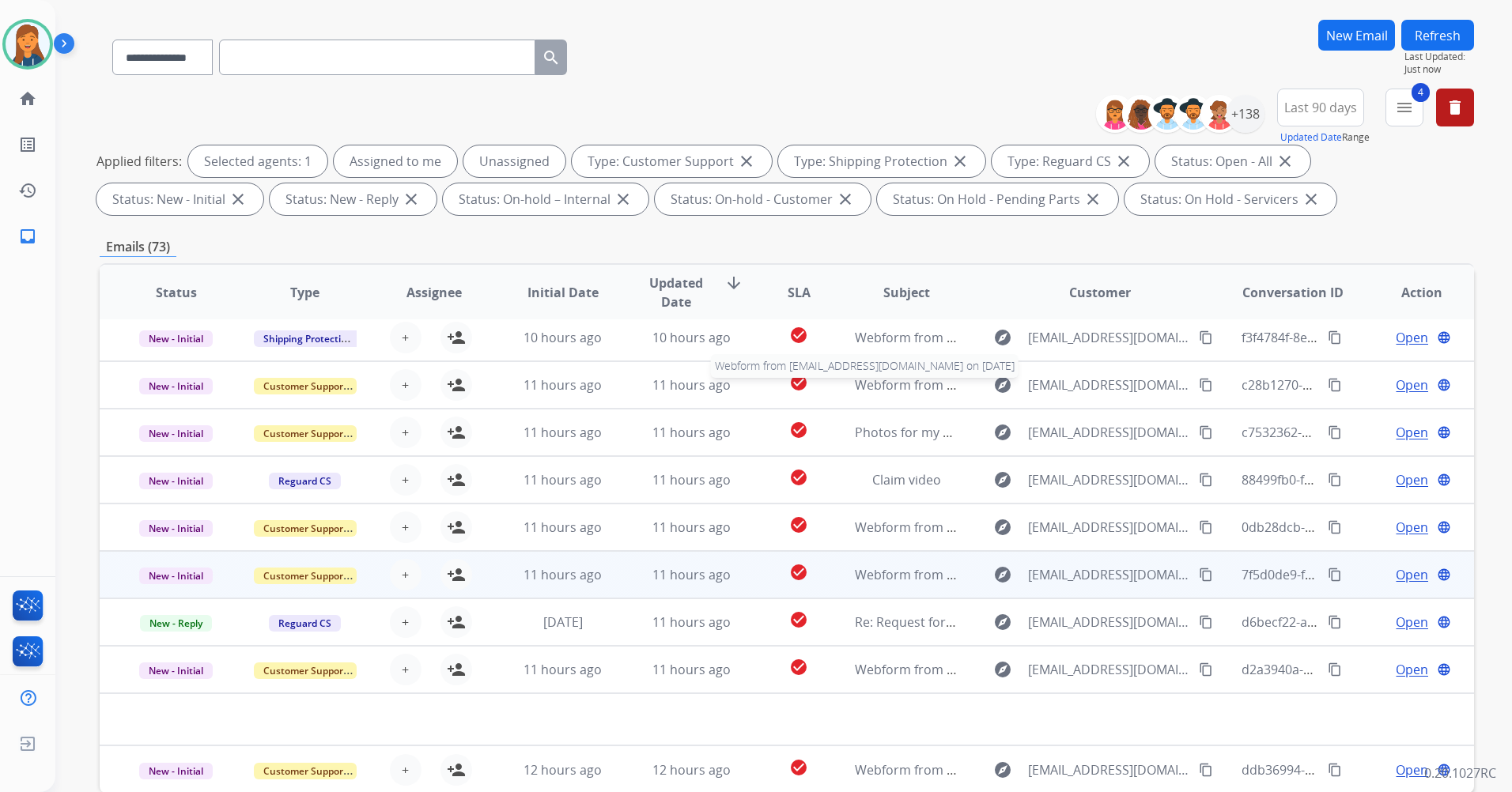
scroll to position [159, 0]
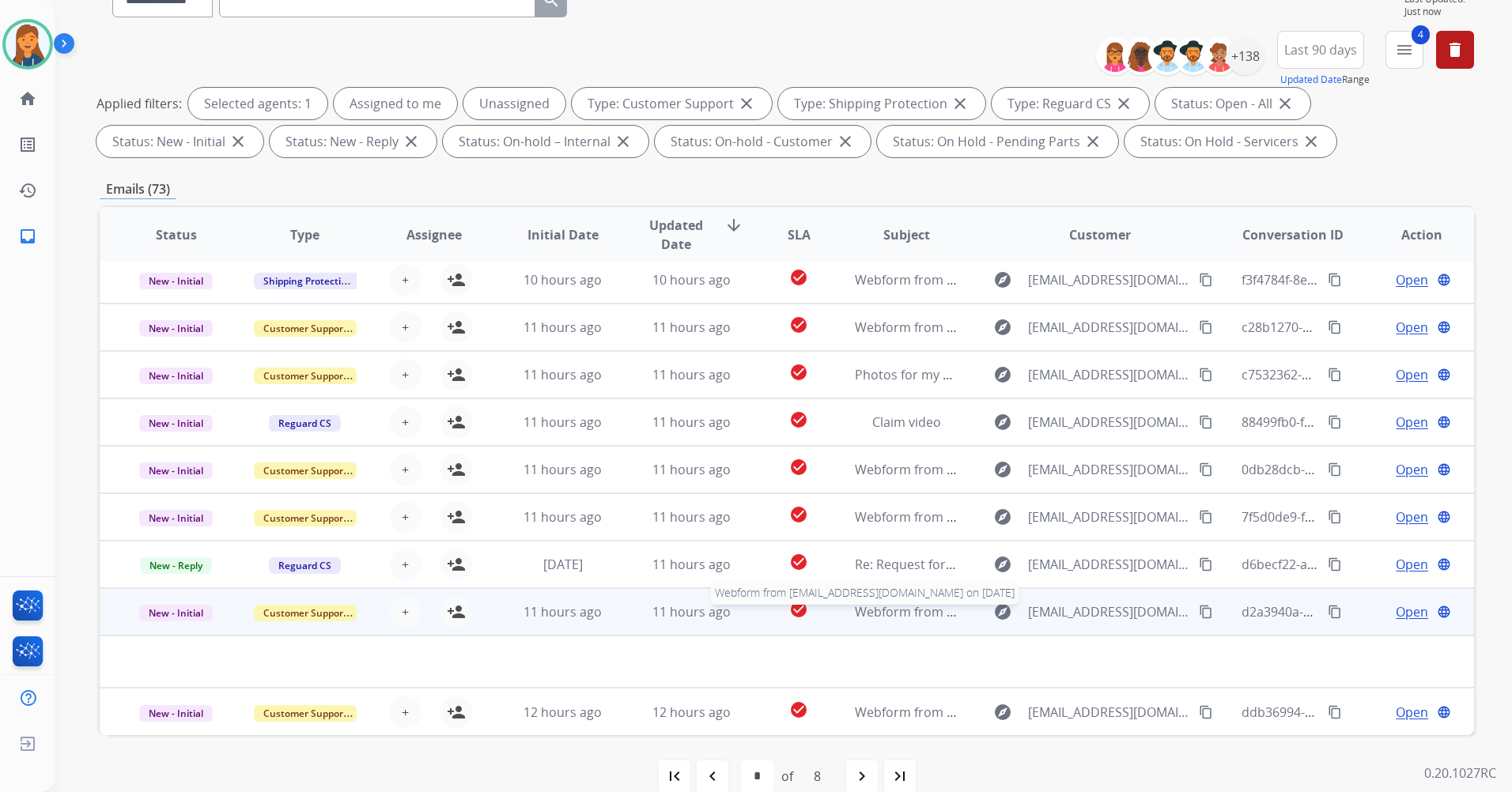
click at [909, 617] on span "Webform from jpdecorte31@gmail.com on 08/24/2025" at bounding box center [1034, 612] width 358 height 18
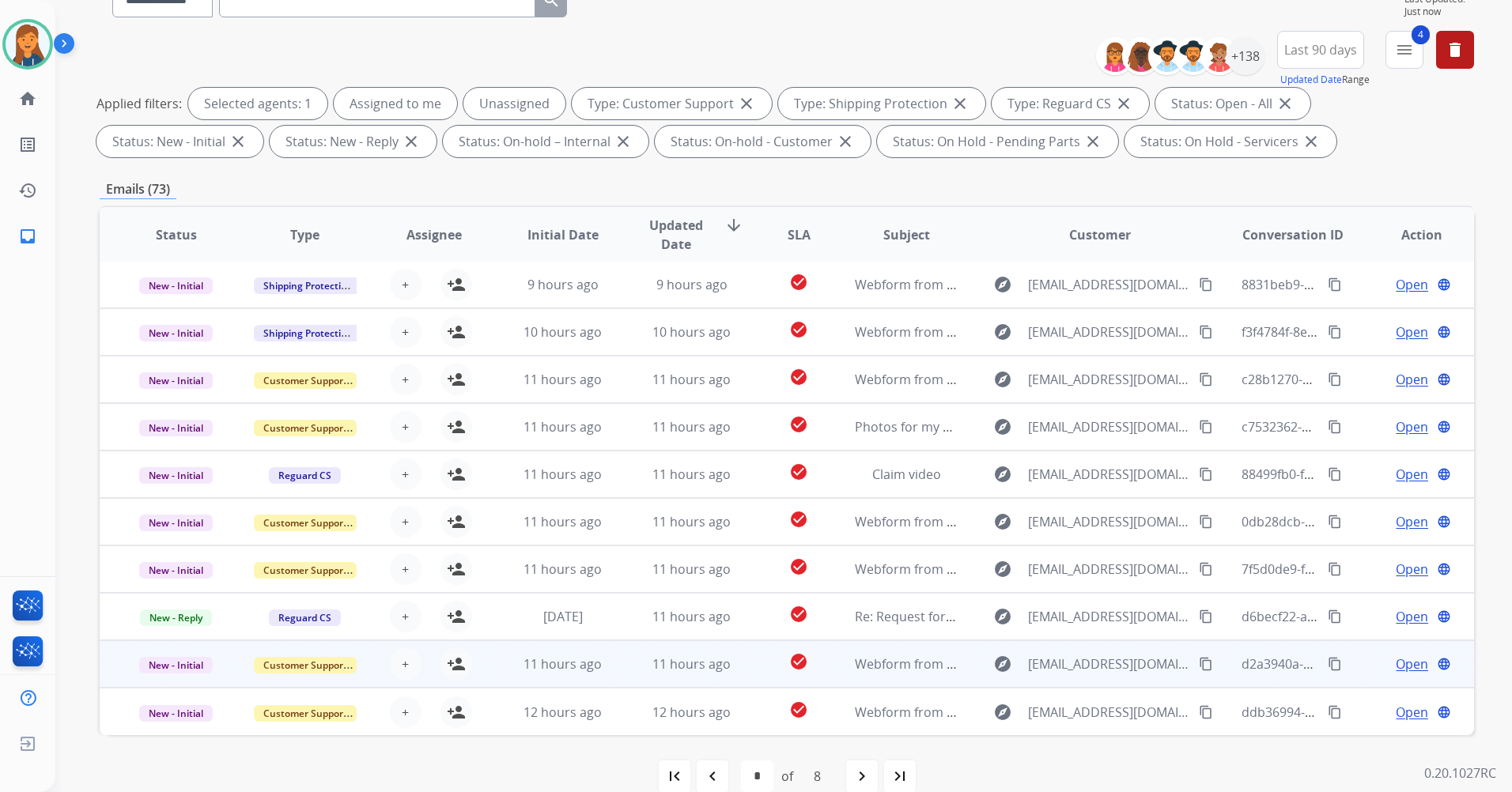
click at [904, 674] on td "Webform from jpdecorte31@gmail.com on 08/24/2025" at bounding box center [893, 664] width 129 height 48
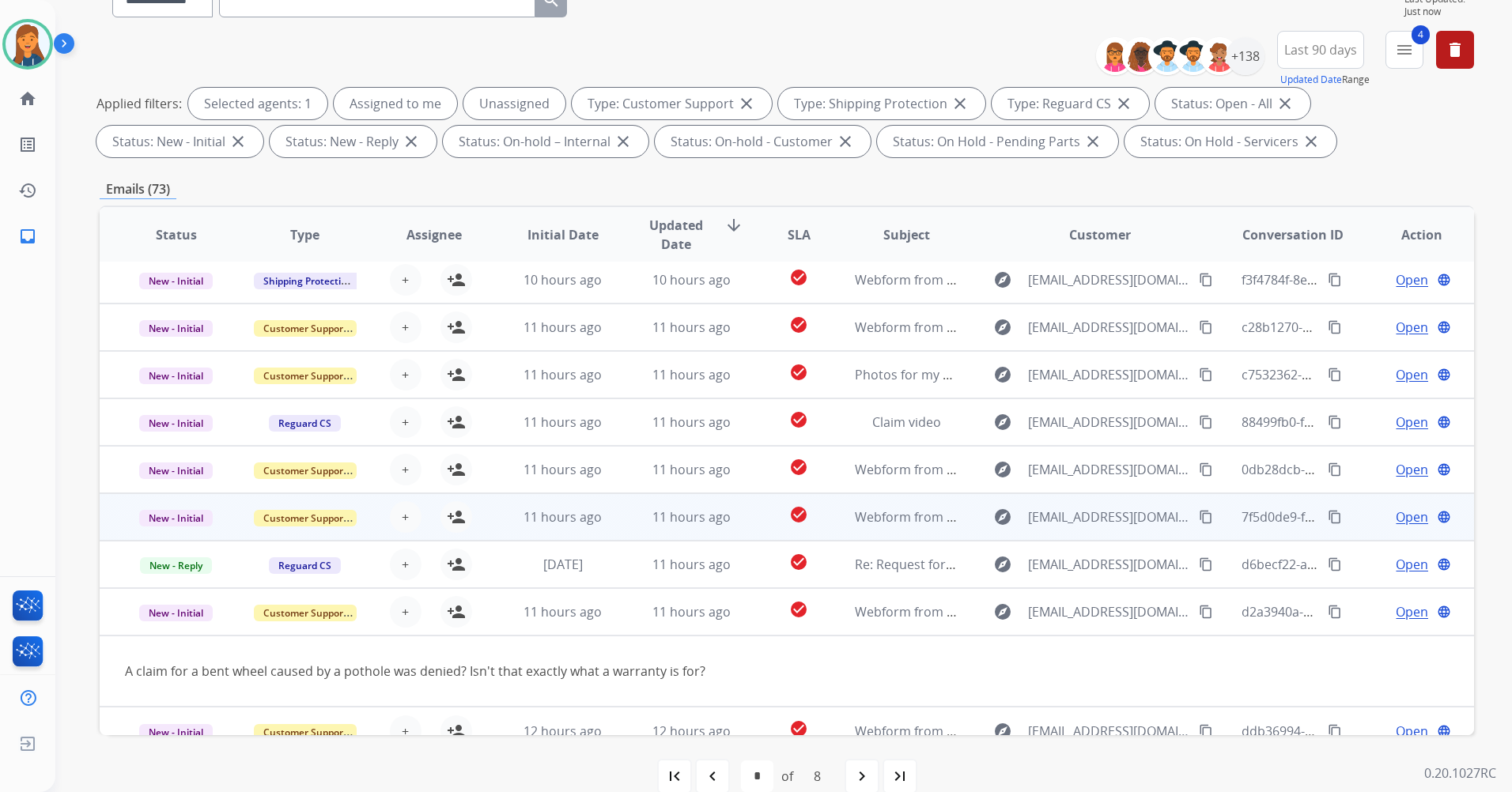
scroll to position [73, 0]
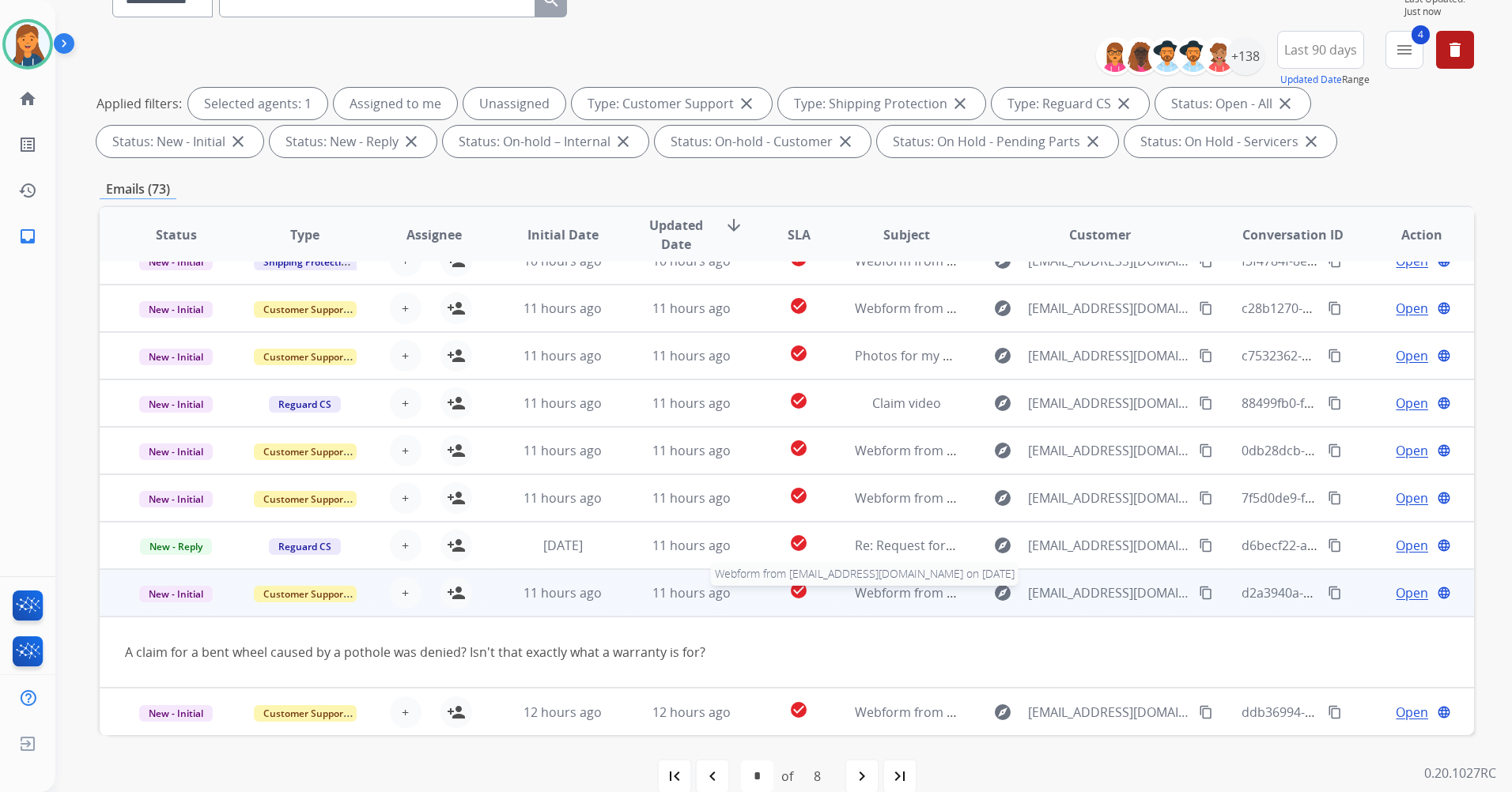
click at [899, 600] on span "Webform from jpdecorte31@gmail.com on 08/24/2025" at bounding box center [1034, 594] width 358 height 18
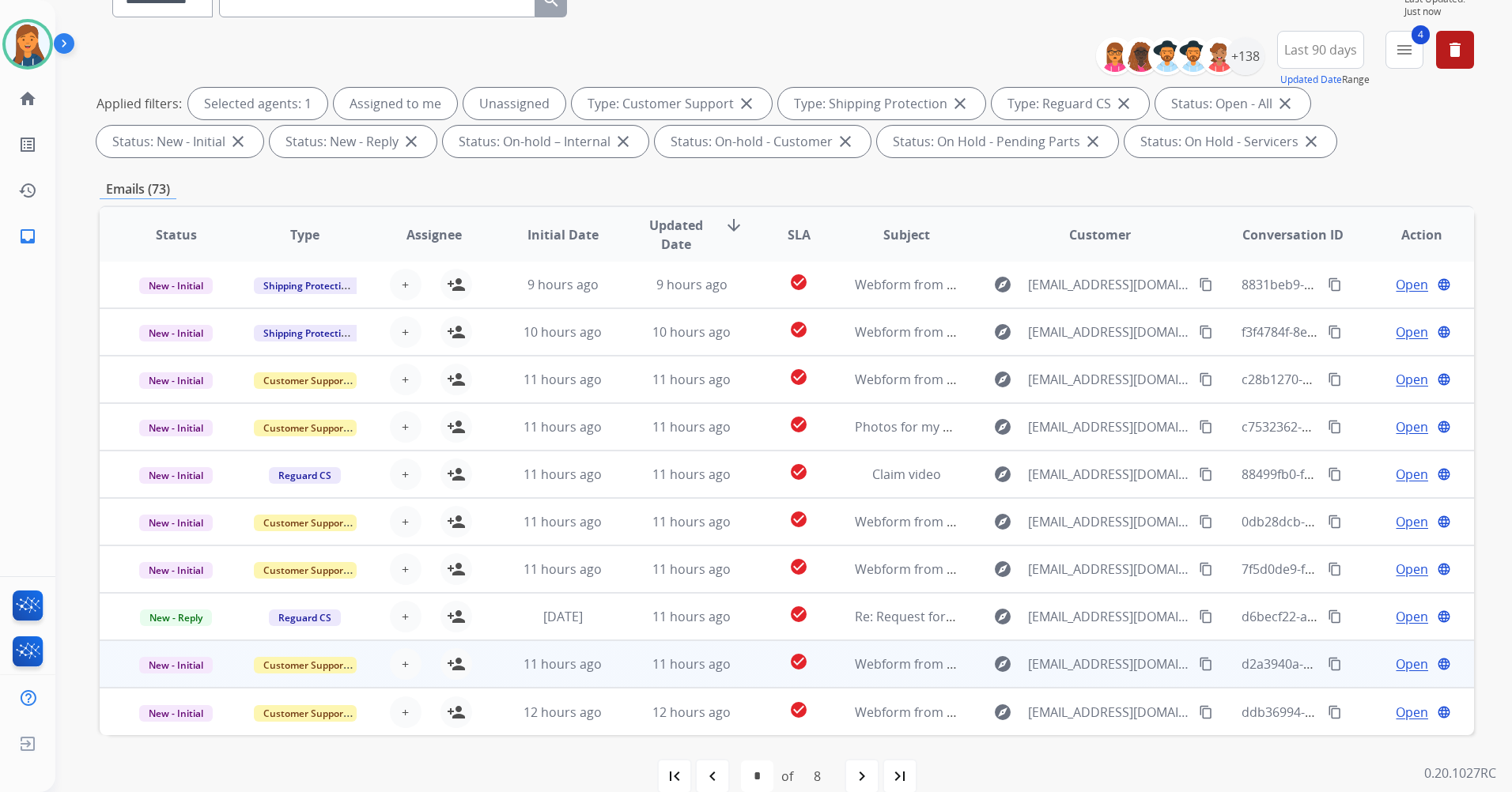
scroll to position [2, 0]
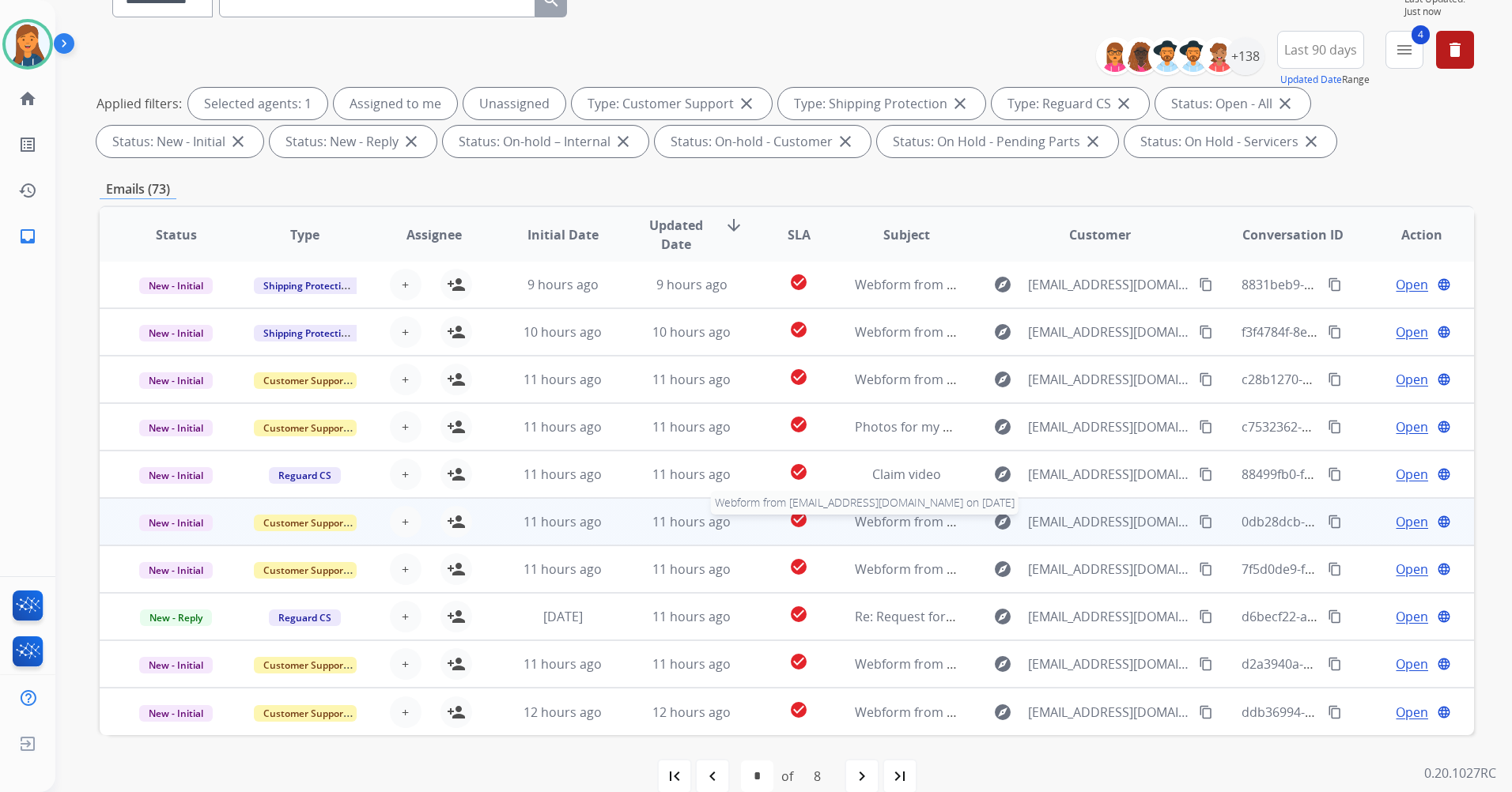
click at [909, 527] on span "Webform from miekahawkins@gmail.com on 08/24/2025" at bounding box center [1034, 522] width 358 height 18
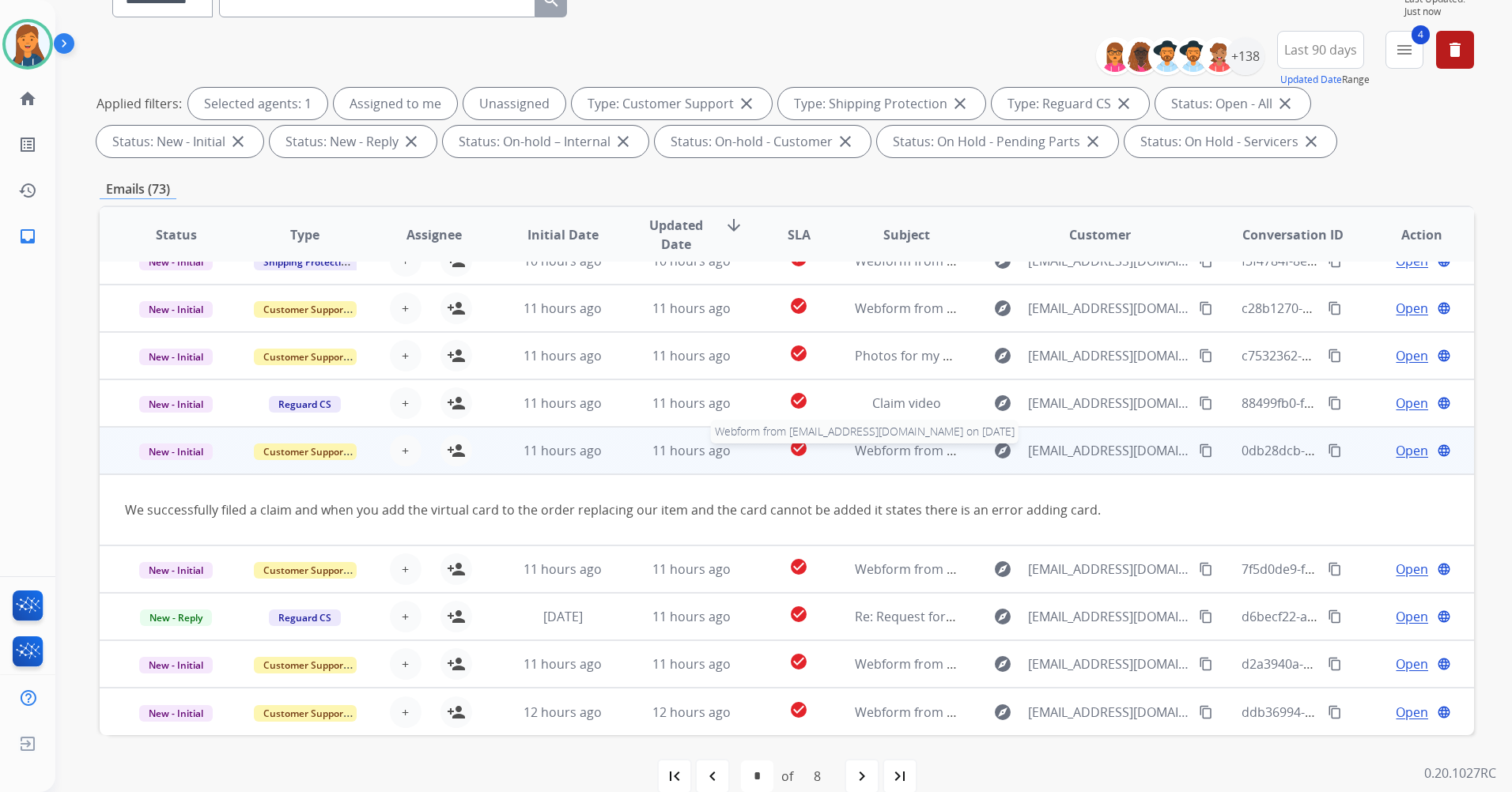
click at [872, 450] on span "Webform from miekahawkins@gmail.com on 08/24/2025" at bounding box center [1034, 451] width 358 height 18
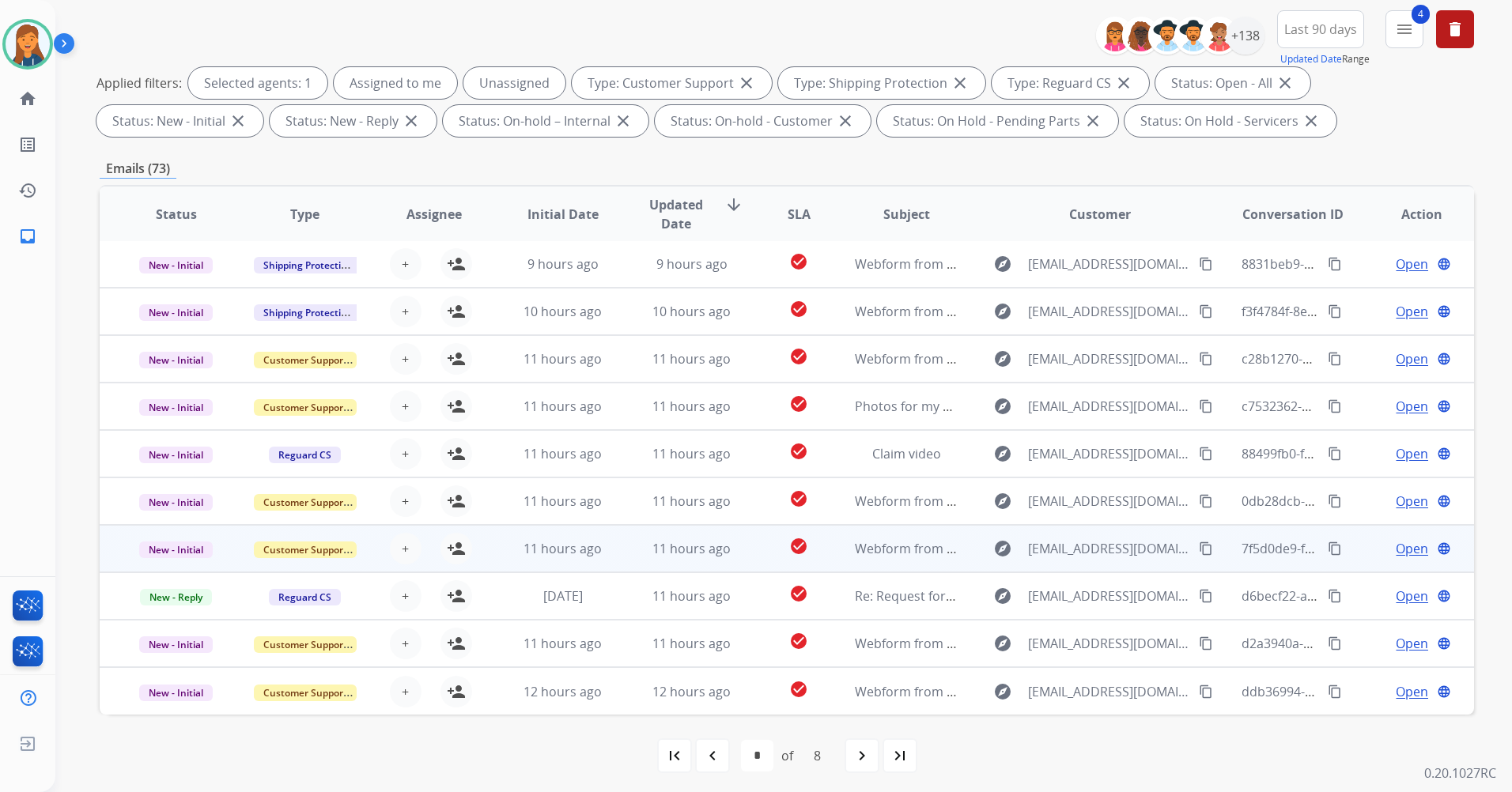
scroll to position [183, 0]
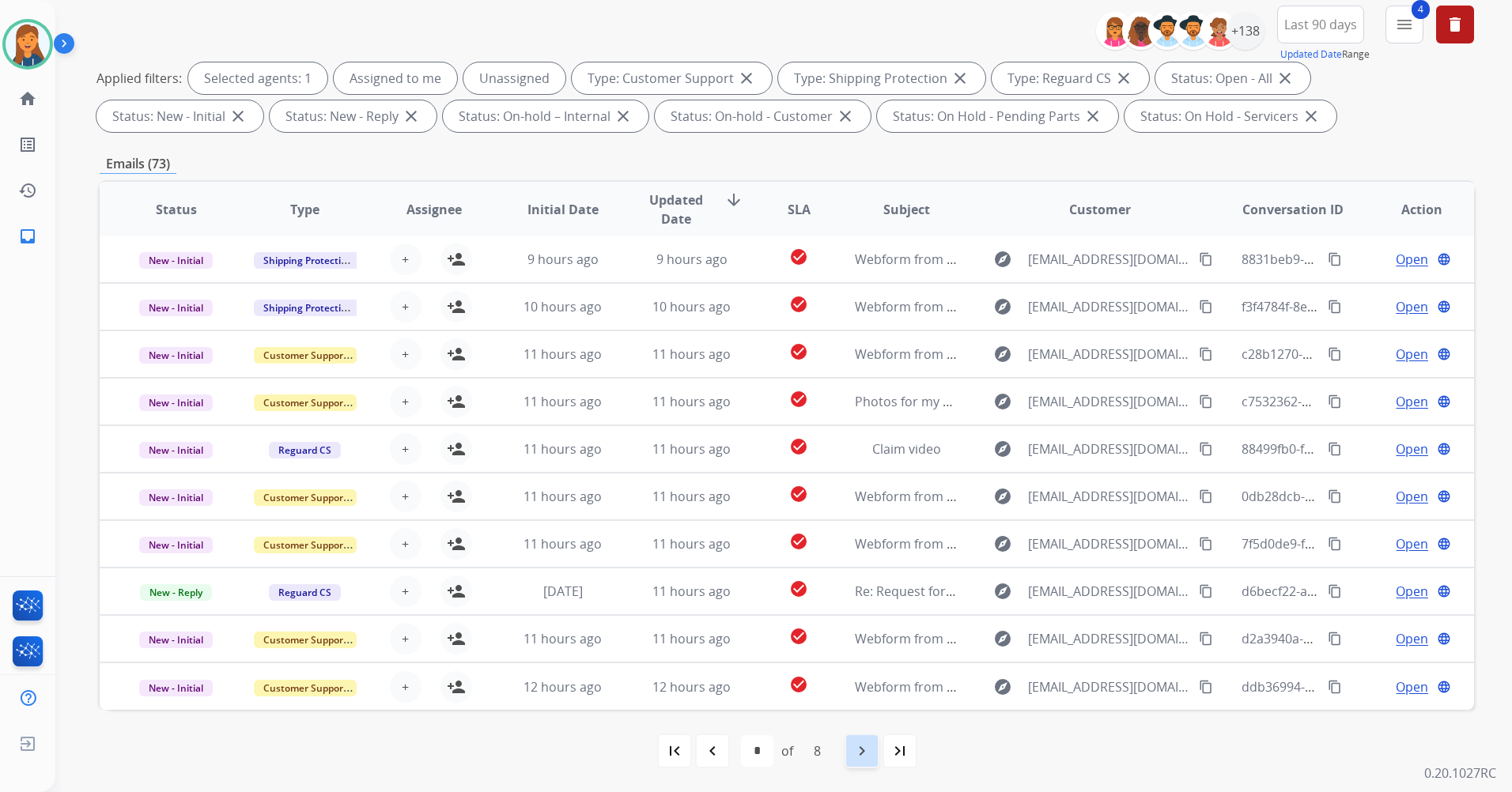
click at [854, 754] on mat-icon "navigate_next" at bounding box center [861, 750] width 19 height 19
click at [866, 748] on mat-icon "navigate_next" at bounding box center [861, 750] width 19 height 19
select select "*"
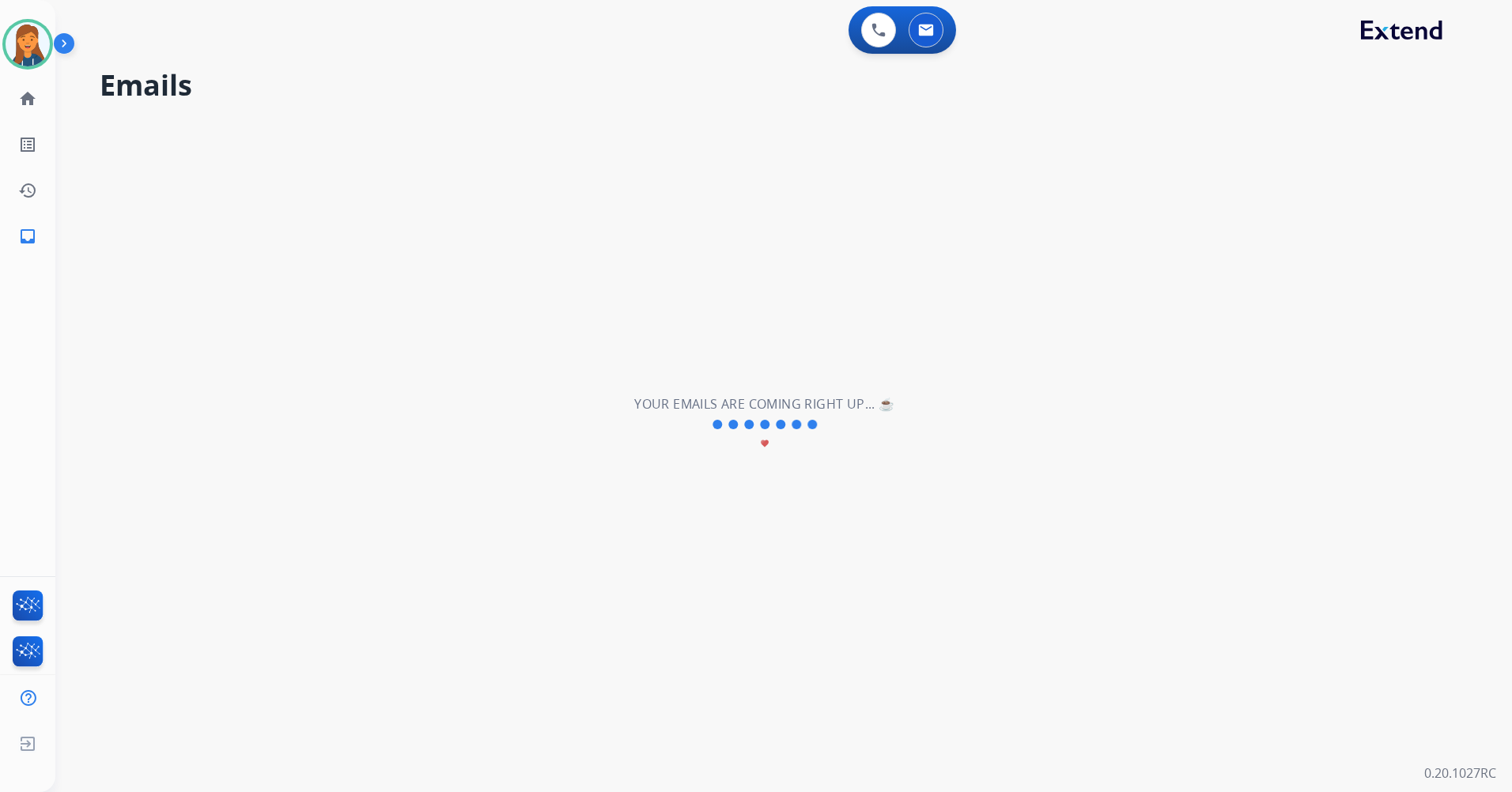
click at [866, 748] on div "**********" at bounding box center [764, 424] width 1419 height 735
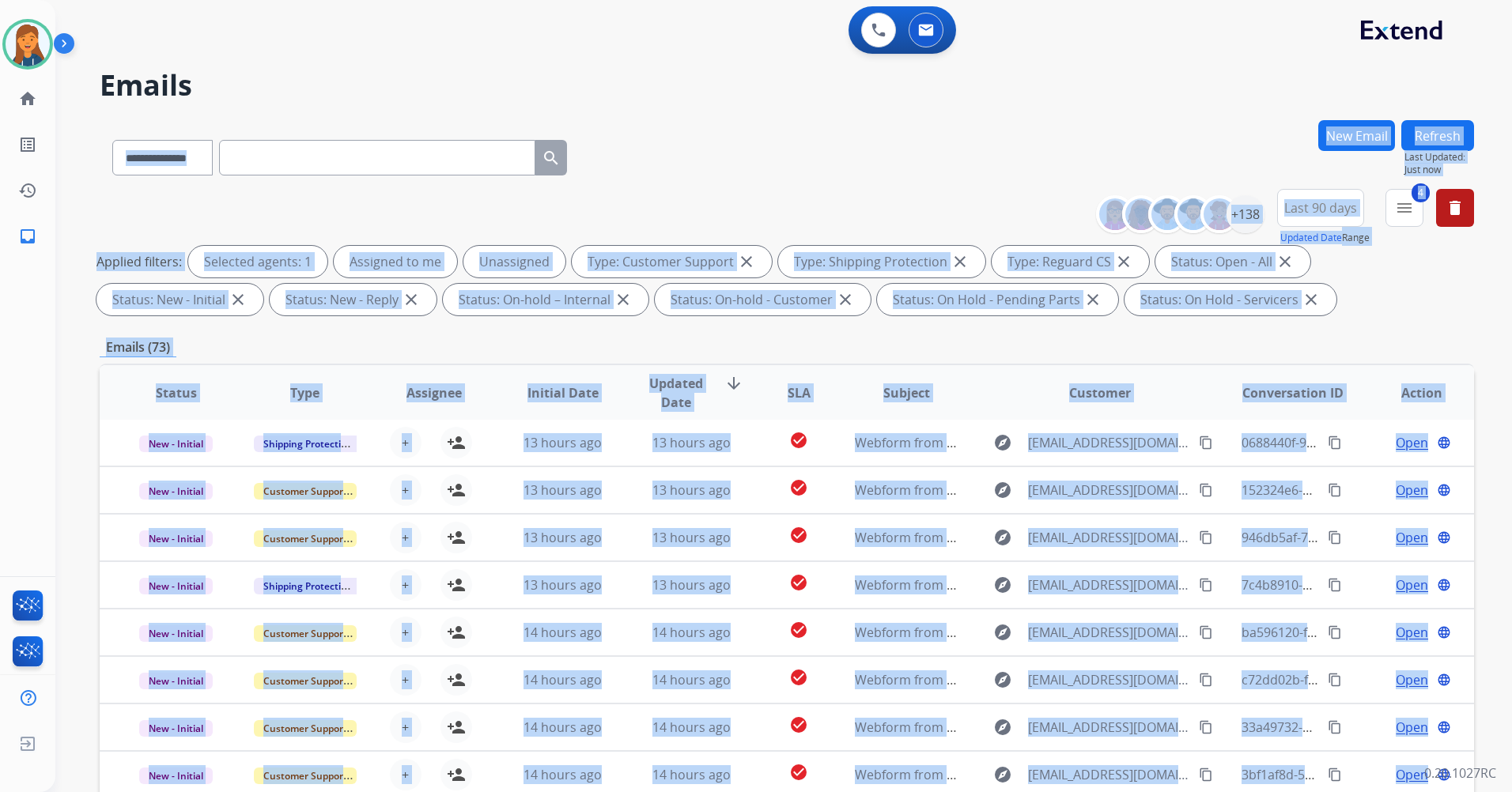
click at [891, 170] on div "**********" at bounding box center [786, 155] width 1375 height 69
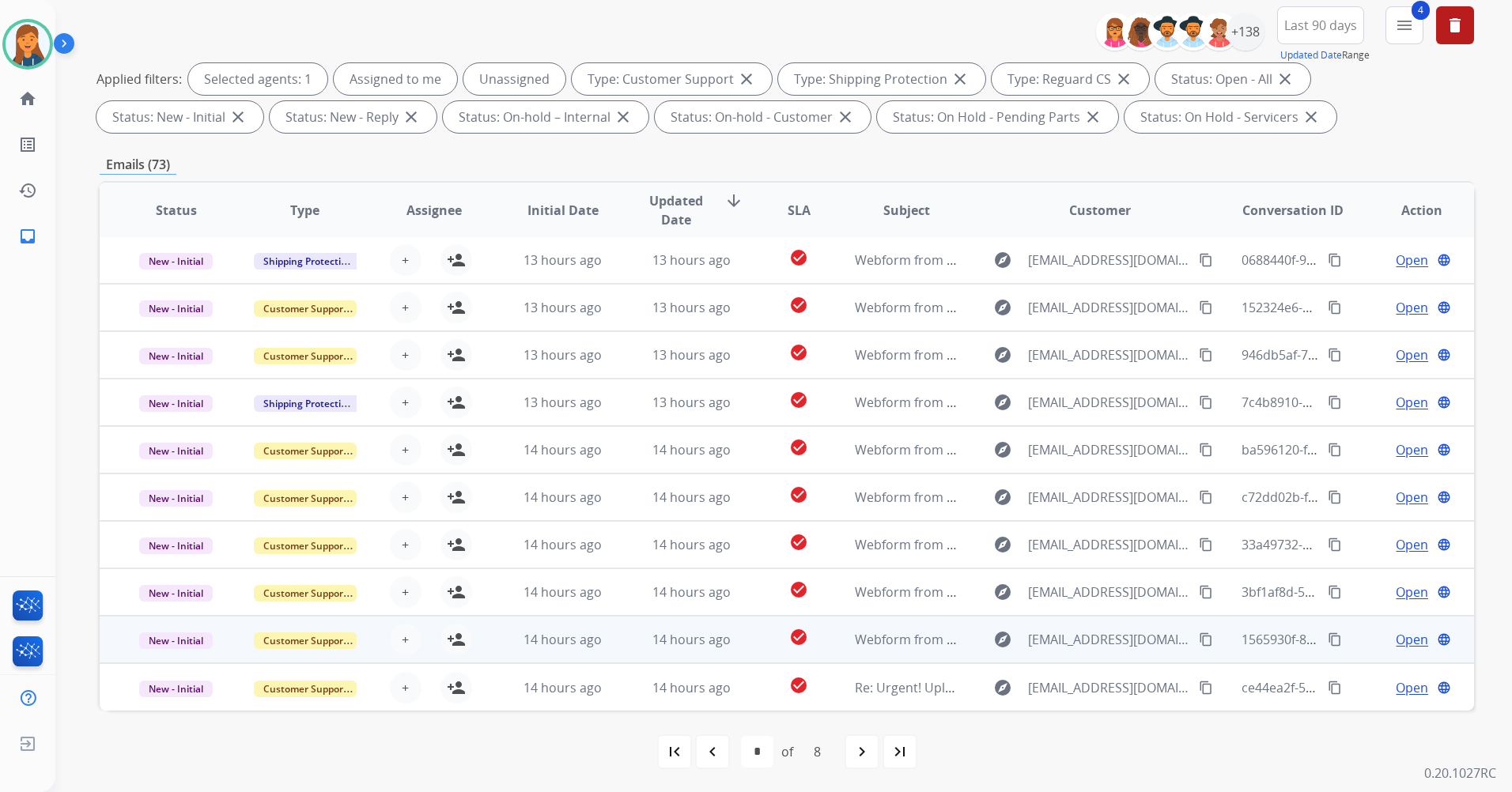
scroll to position [183, 0]
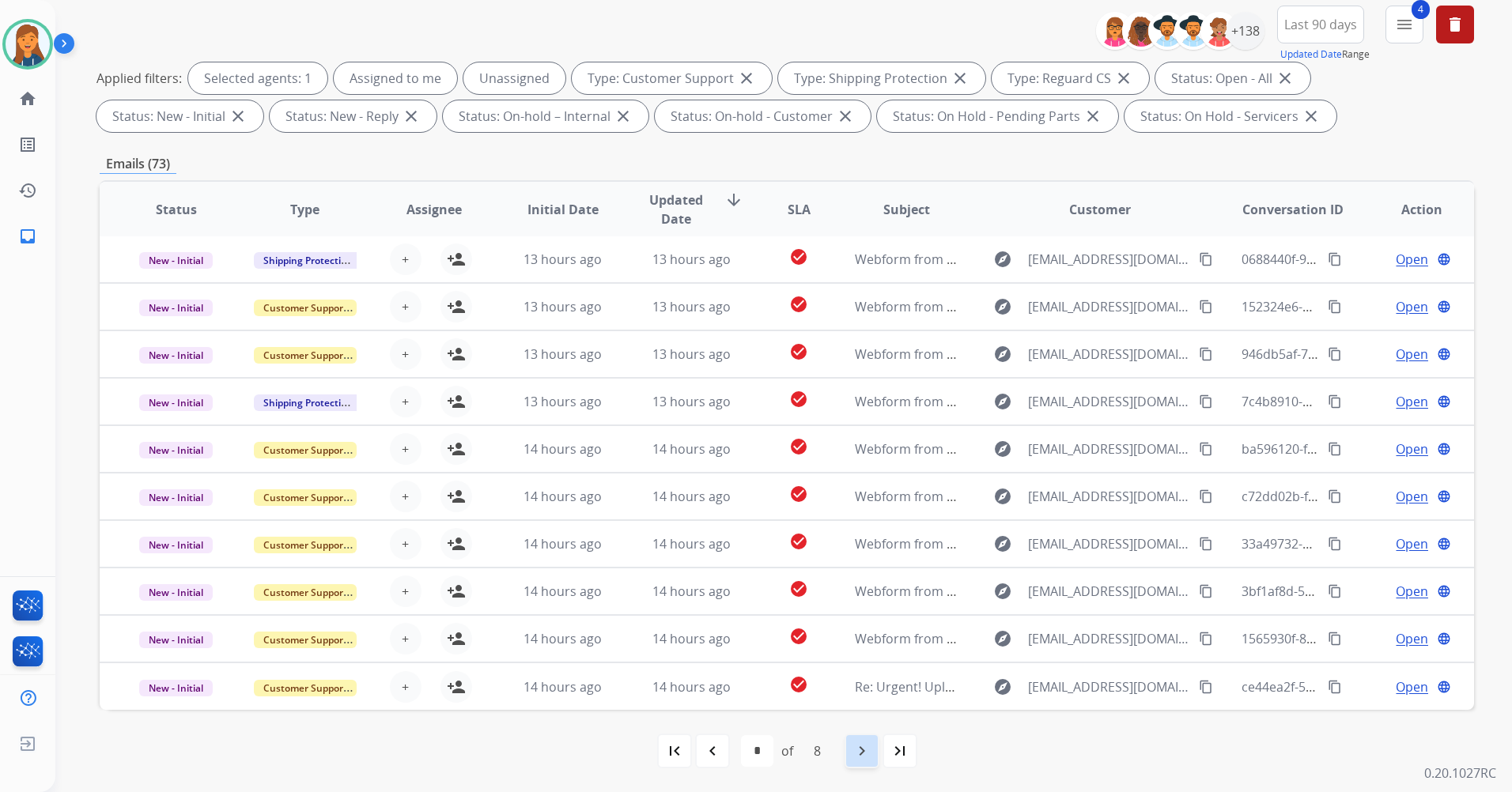
click at [863, 762] on div "navigate_next" at bounding box center [861, 750] width 35 height 35
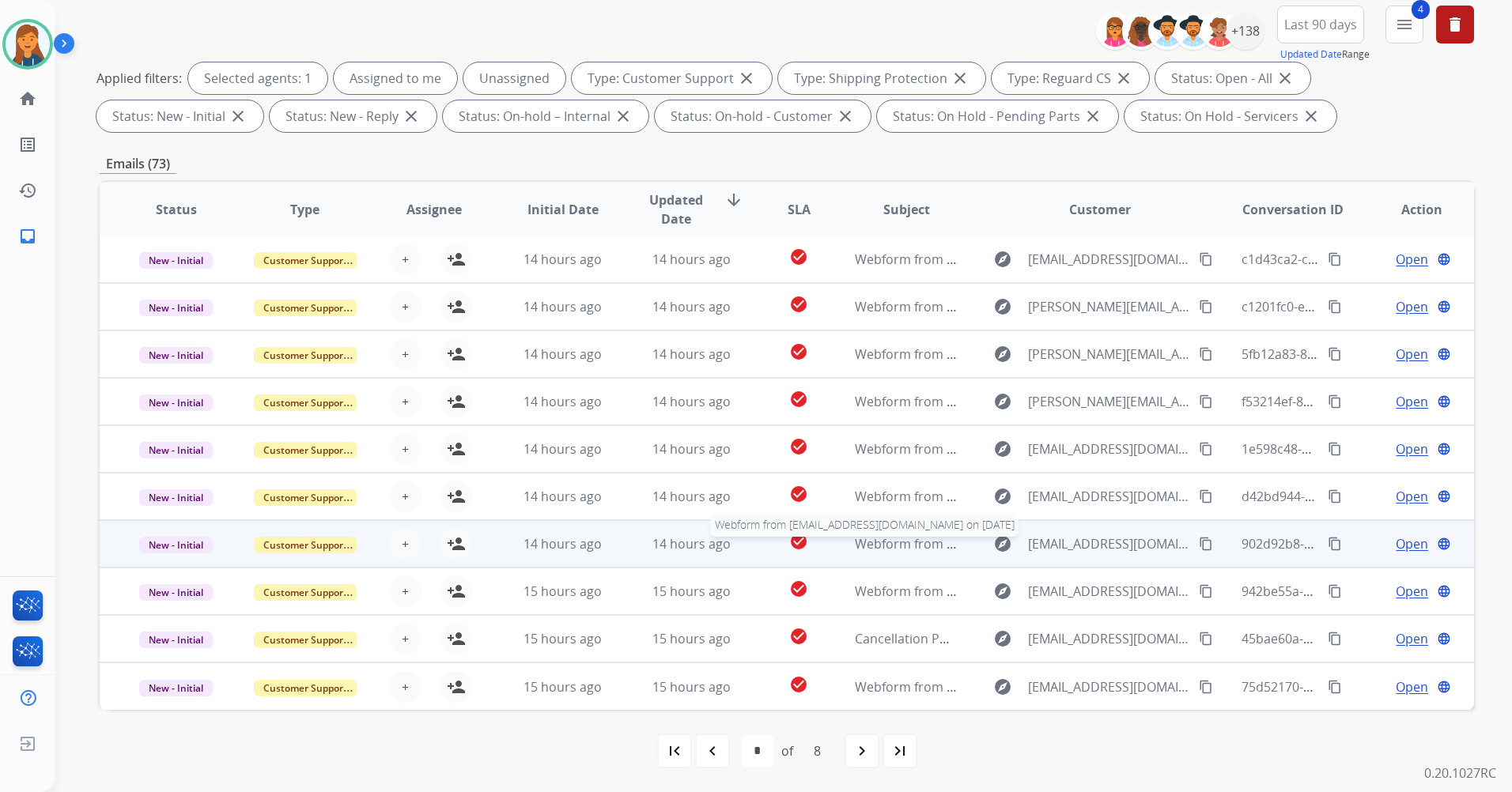
click at [903, 547] on span "Webform from moxiexj@gmail.com on 08/23/2025" at bounding box center [1034, 544] width 358 height 18
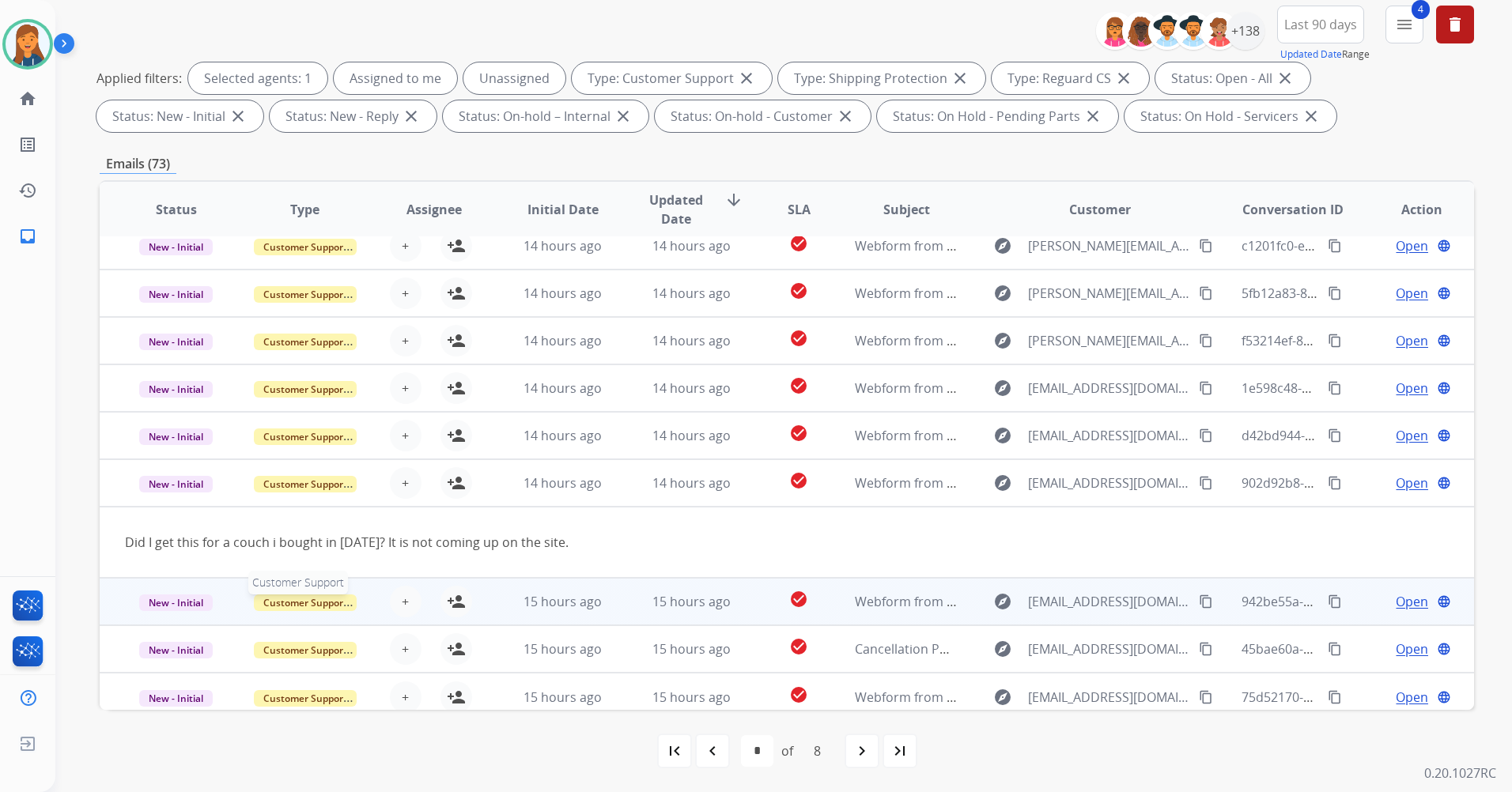
scroll to position [73, 0]
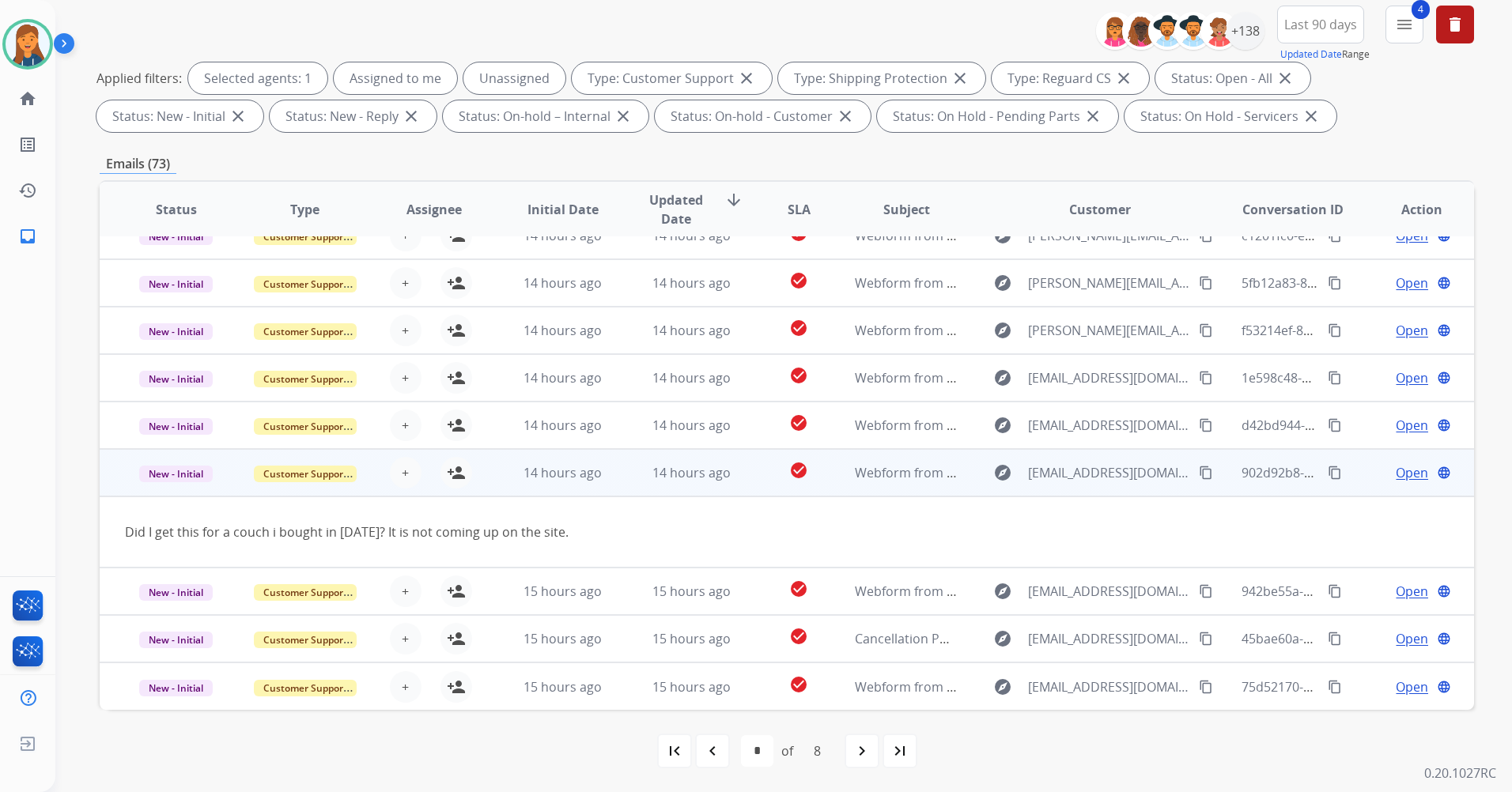
click at [1199, 475] on mat-icon "content_copy" at bounding box center [1206, 473] width 14 height 14
click at [460, 469] on mat-icon "person_add" at bounding box center [456, 472] width 19 height 19
click at [1396, 482] on span "Open" at bounding box center [1412, 472] width 33 height 19
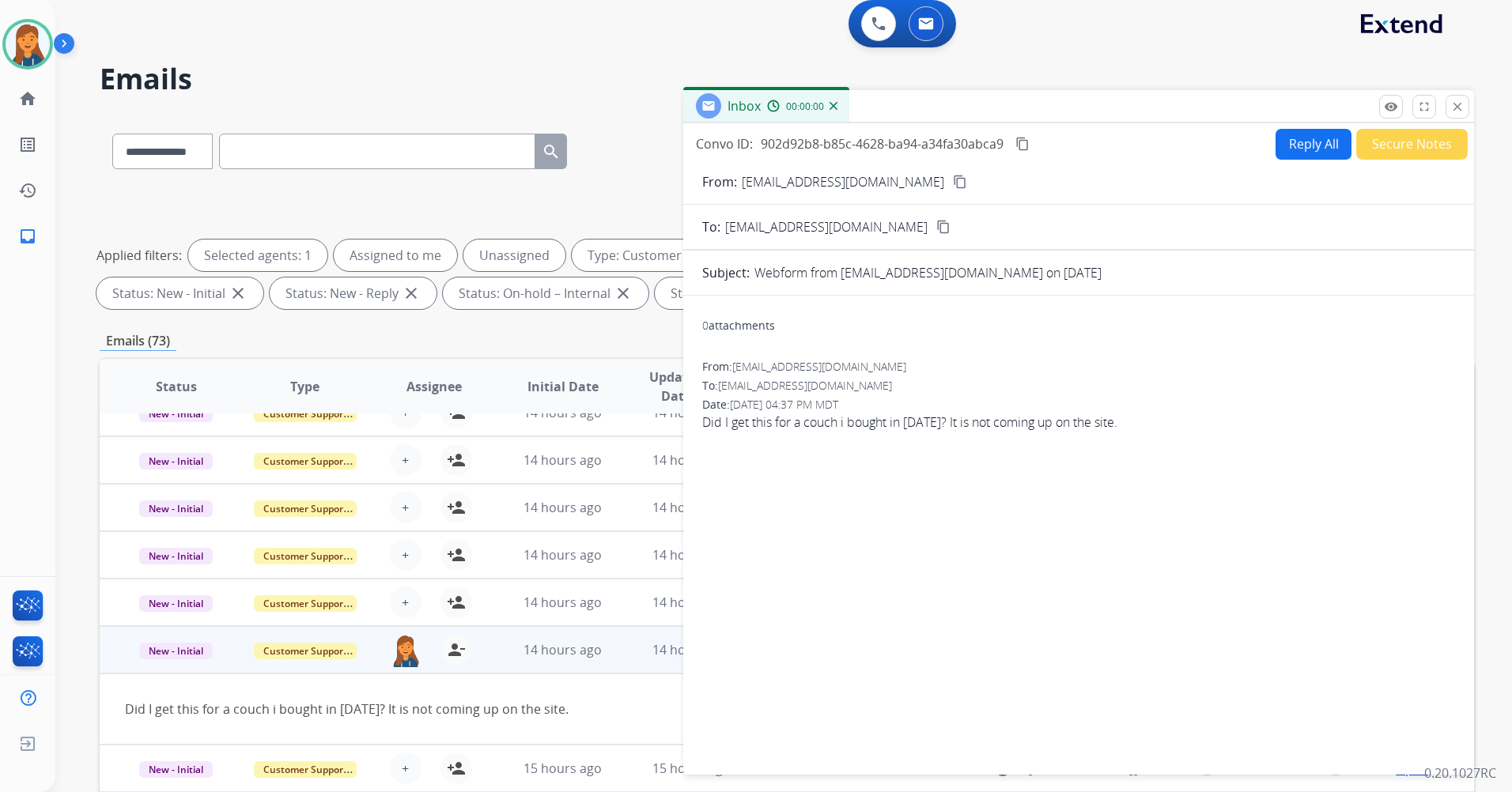
scroll to position [0, 0]
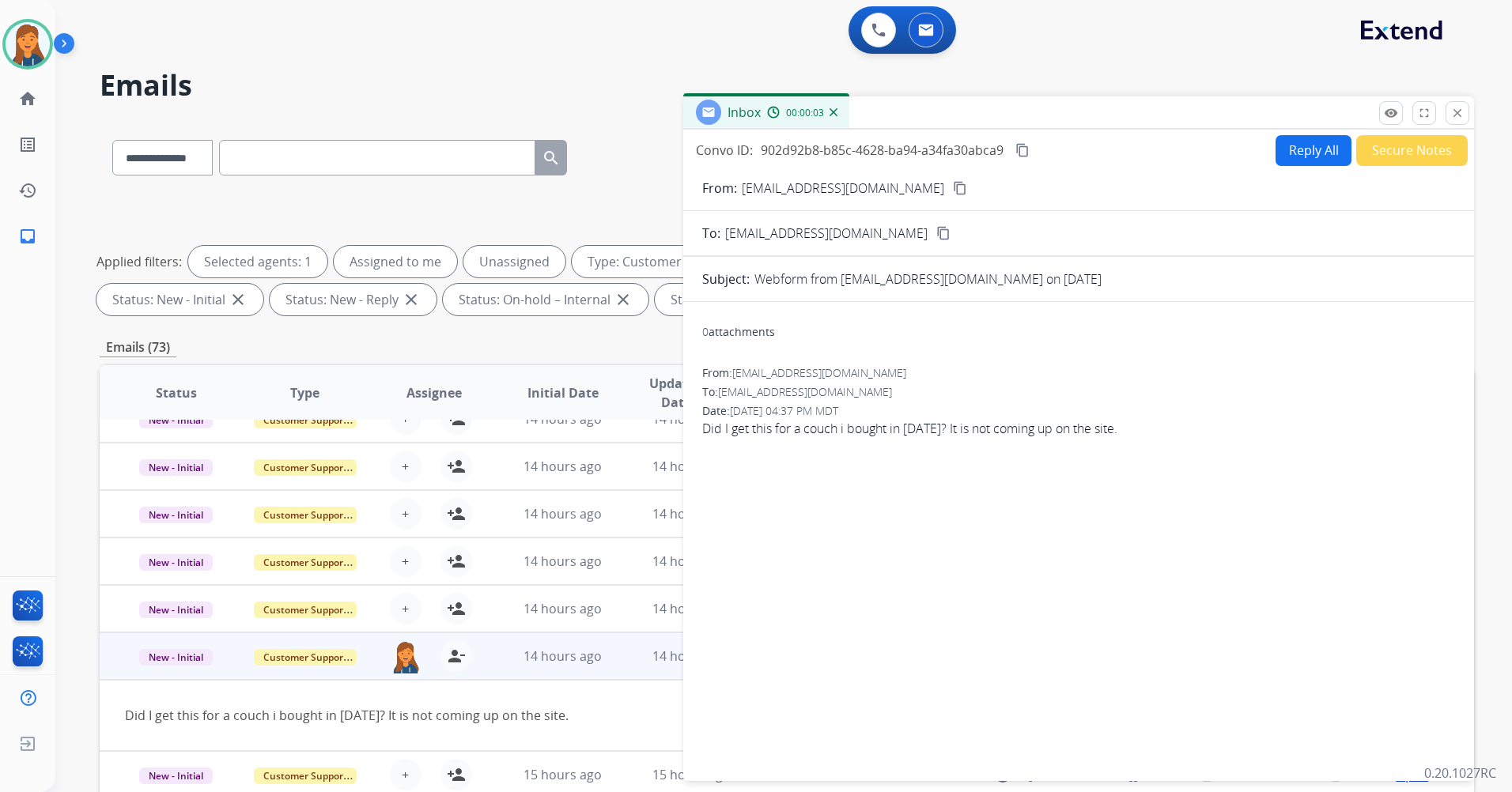
click at [1298, 159] on button "Reply All" at bounding box center [1314, 151] width 76 height 31
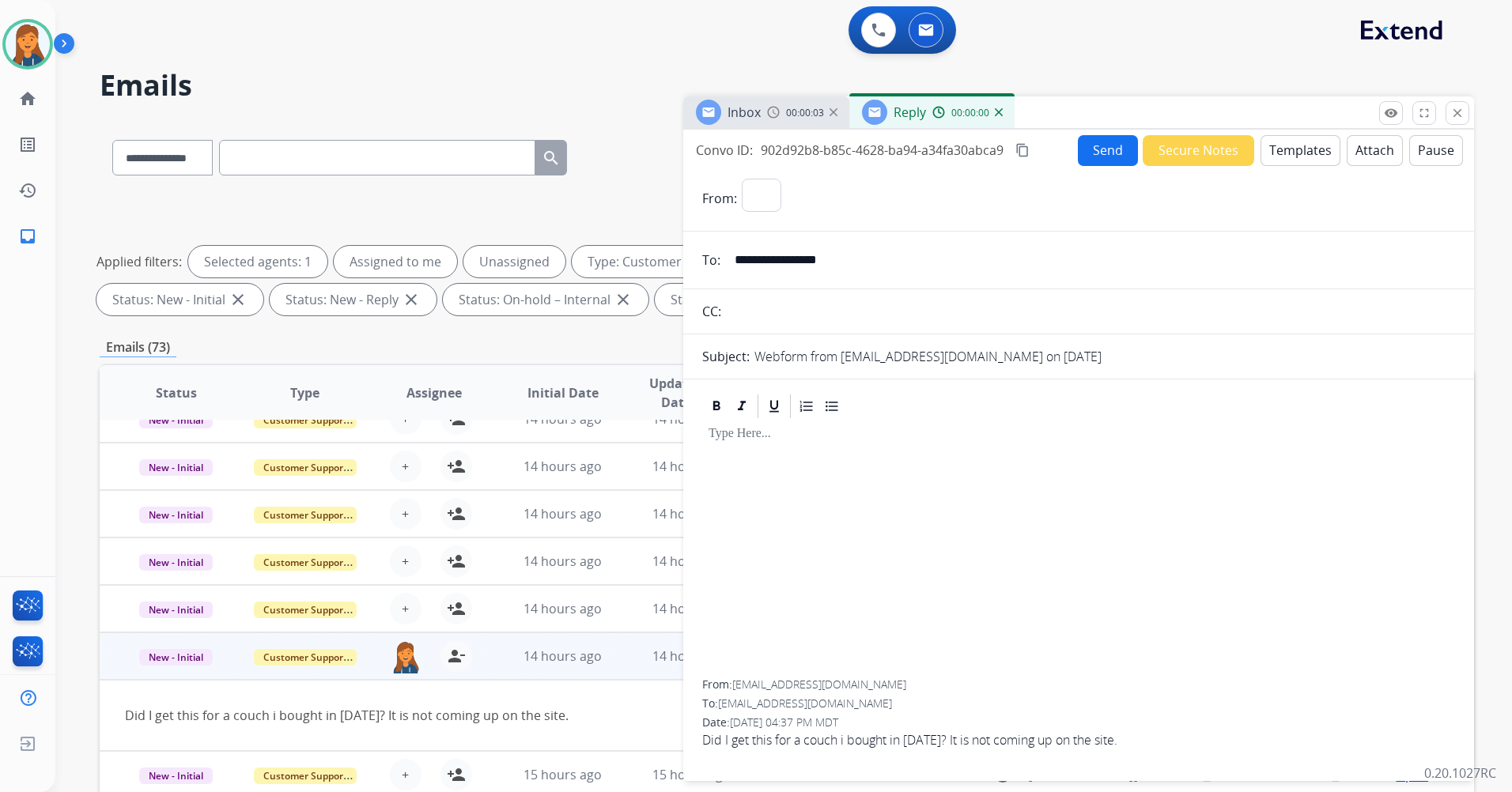
select select "**********"
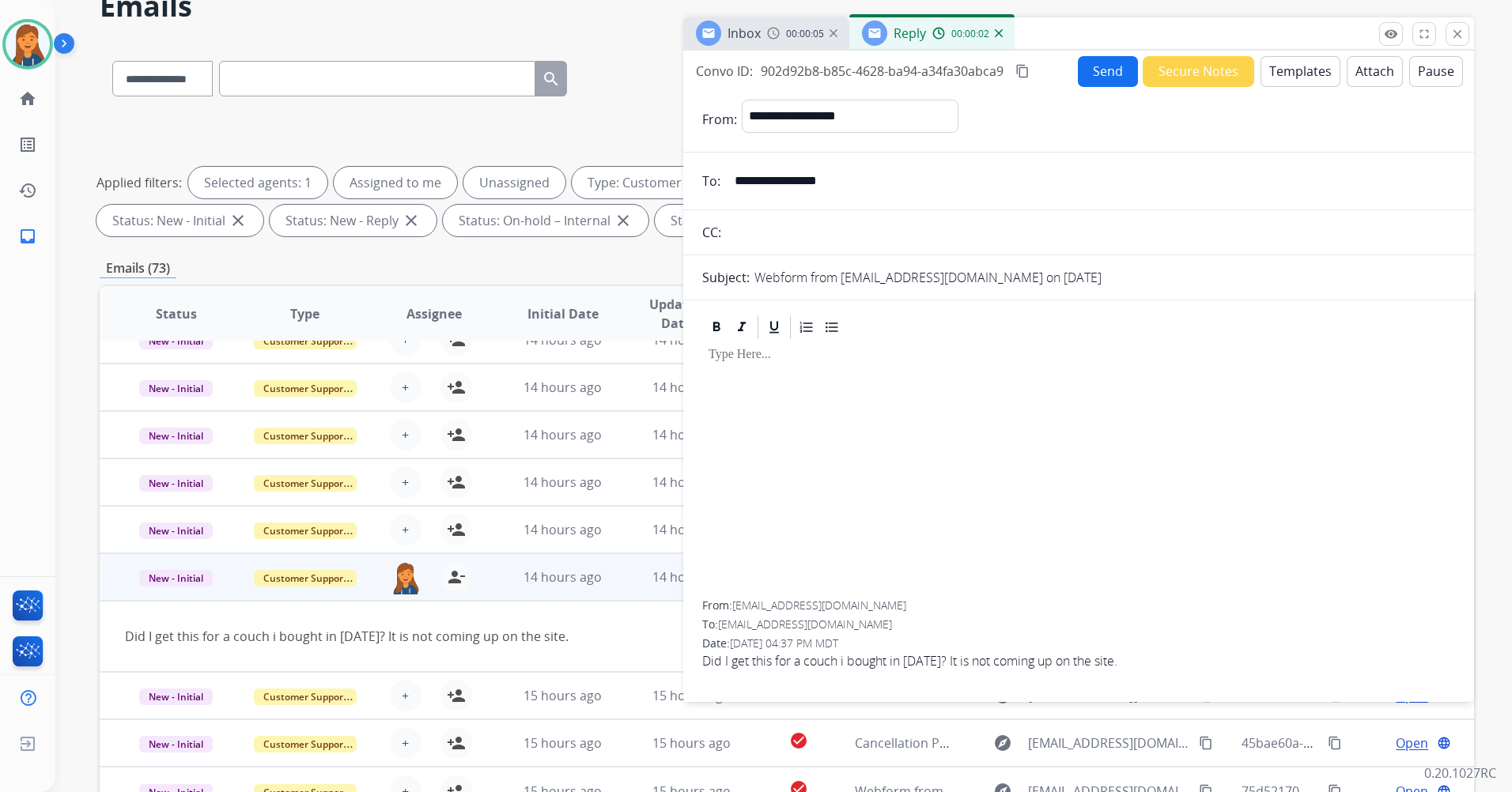
click at [1293, 66] on button "Templates" at bounding box center [1301, 71] width 80 height 31
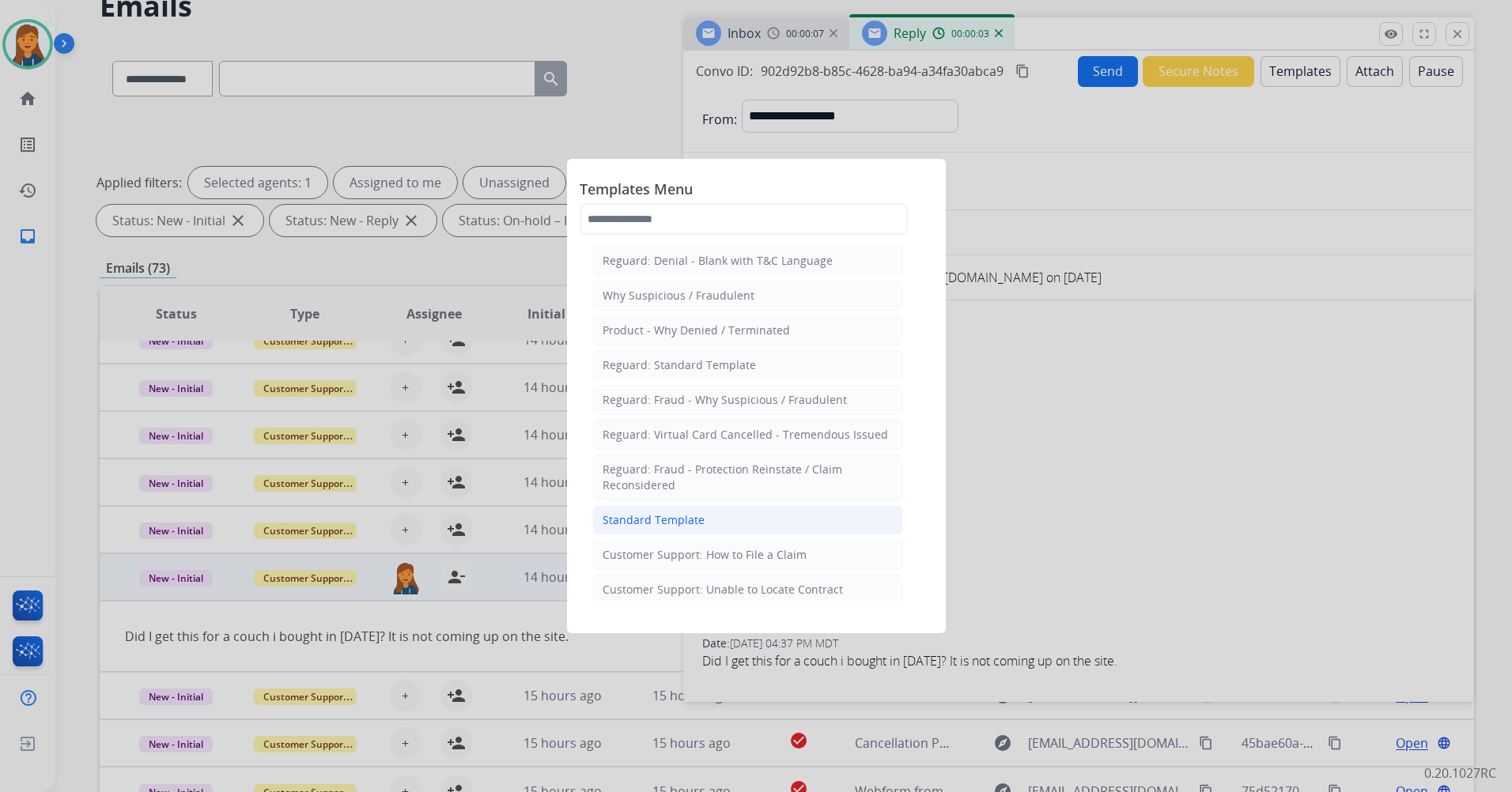
click at [685, 511] on li "Standard Template" at bounding box center [747, 520] width 311 height 30
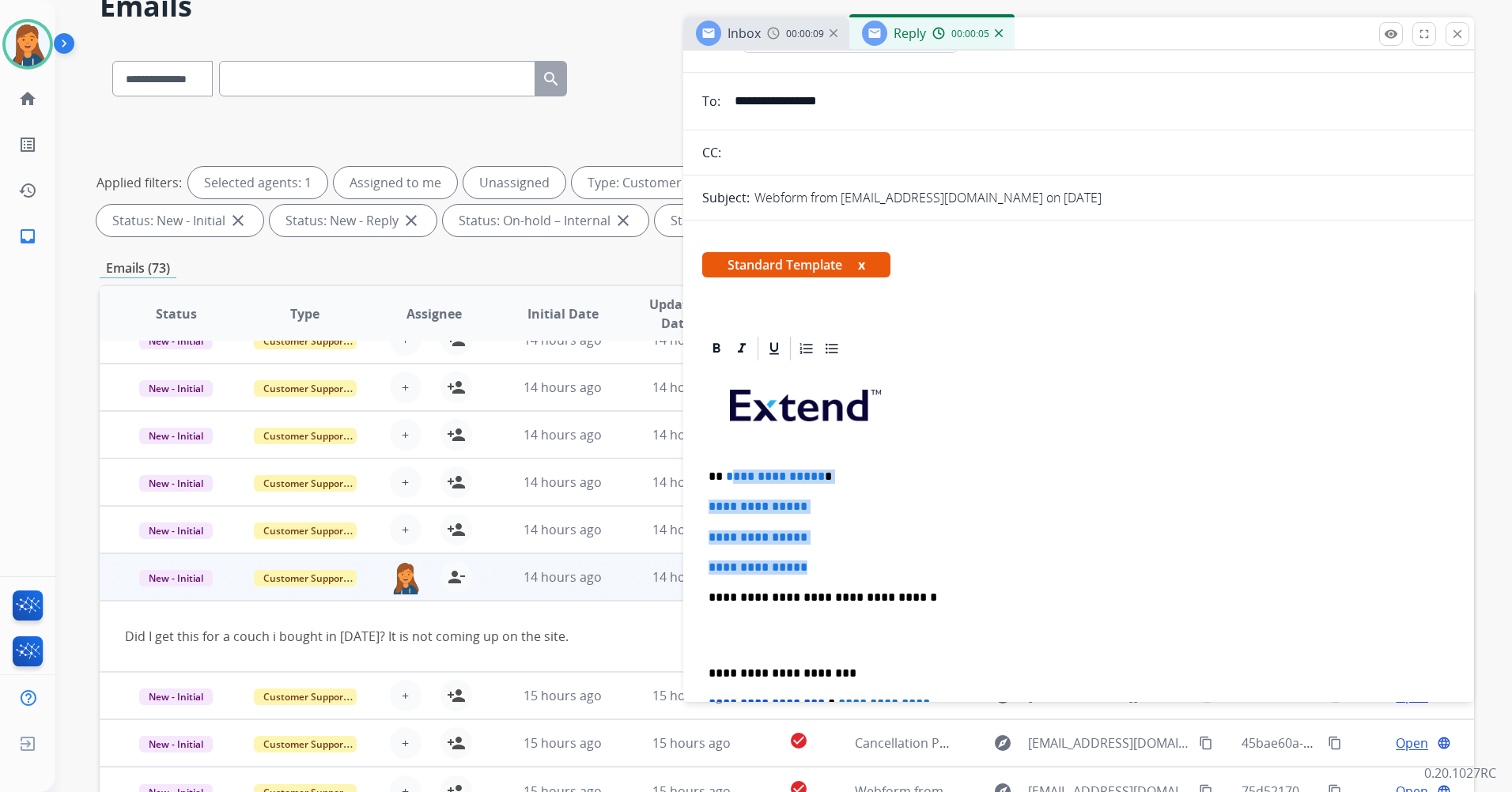
drag, startPoint x: 826, startPoint y: 562, endPoint x: 729, endPoint y: 476, distance: 129.6
click at [729, 476] on div "**********" at bounding box center [1079, 635] width 753 height 544
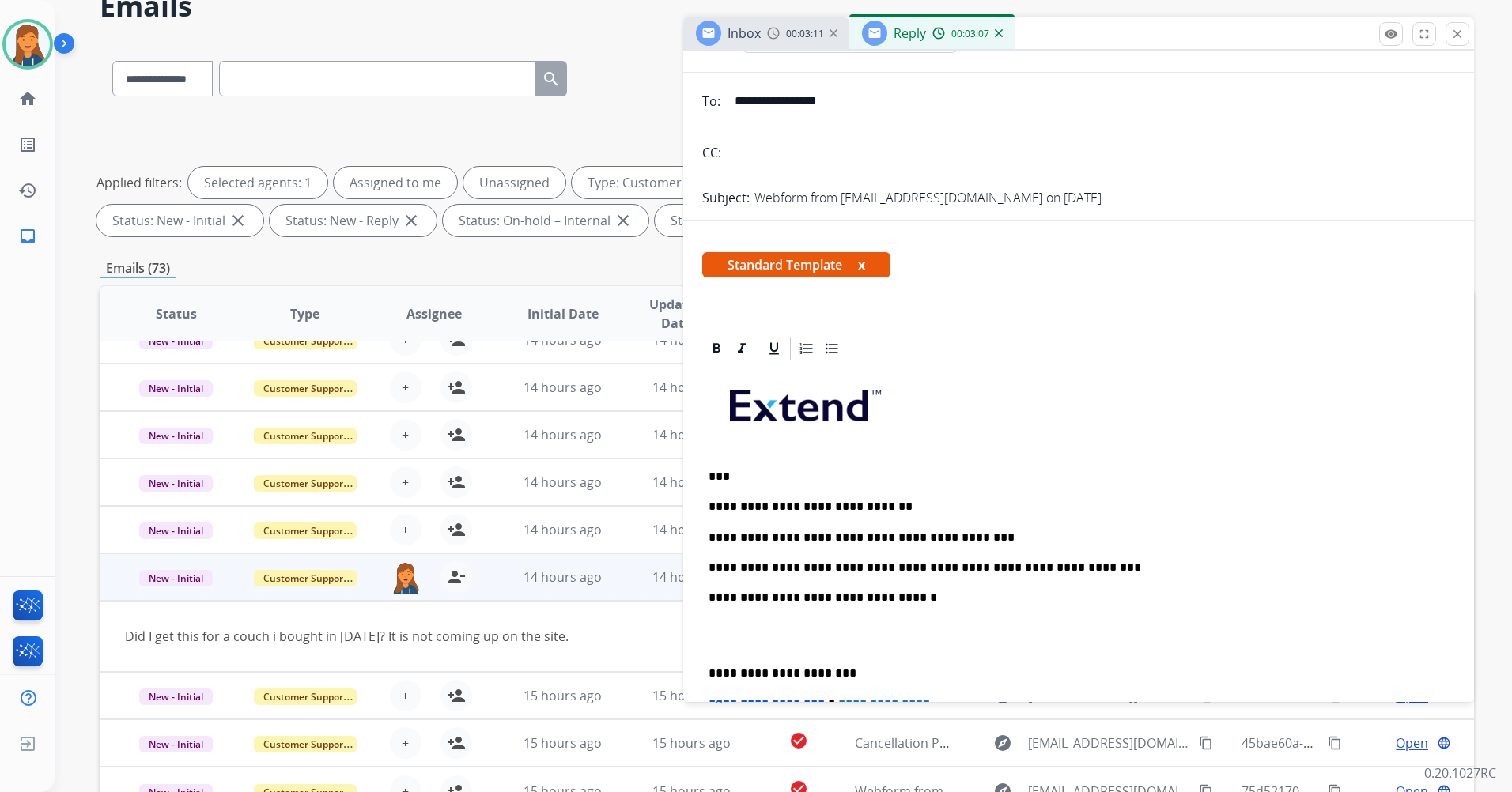
click at [1062, 570] on p "**********" at bounding box center [1072, 568] width 728 height 14
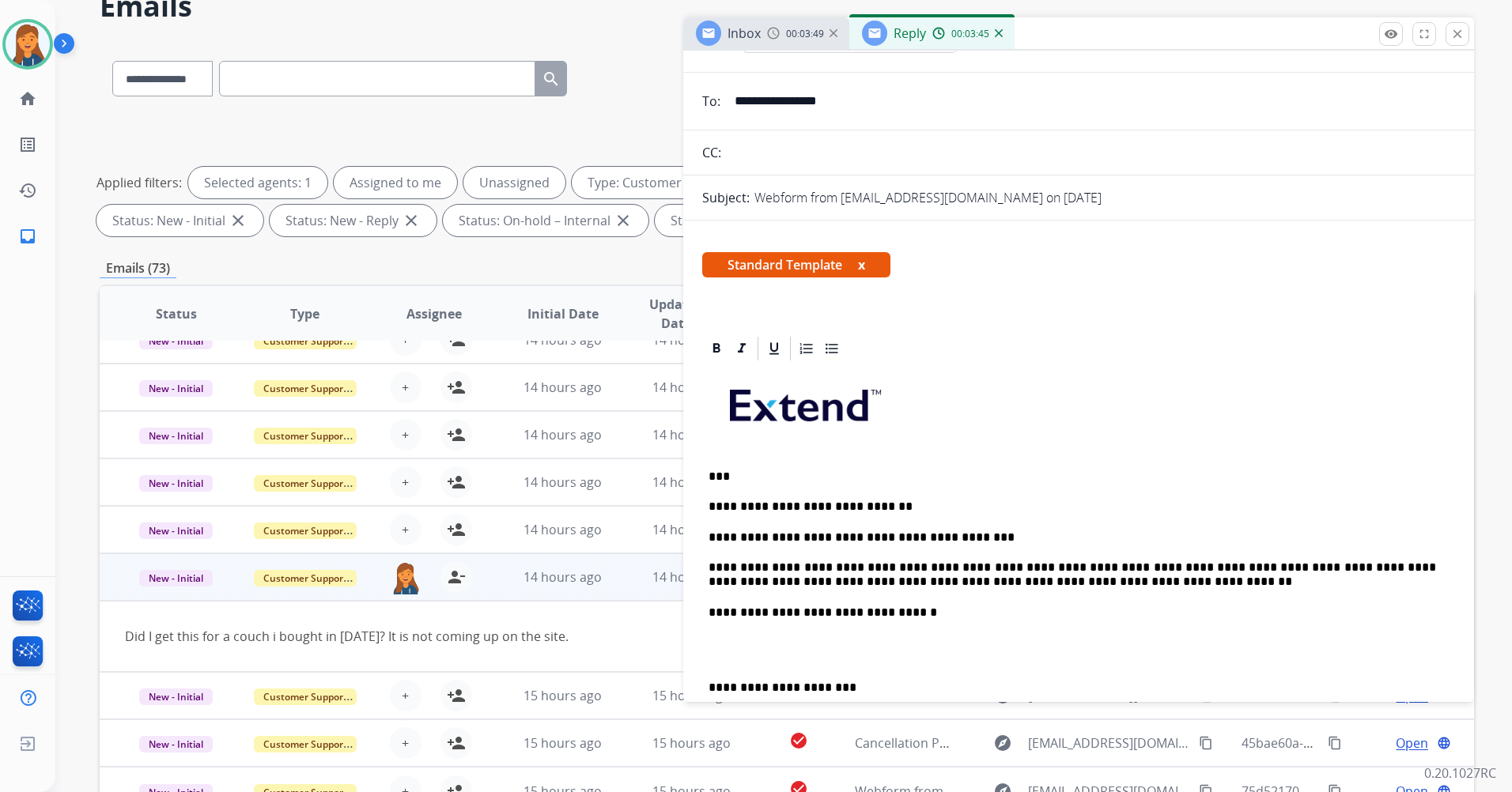
click at [1231, 563] on p "**********" at bounding box center [1072, 575] width 728 height 29
click at [713, 680] on p "**********" at bounding box center [1072, 687] width 728 height 14
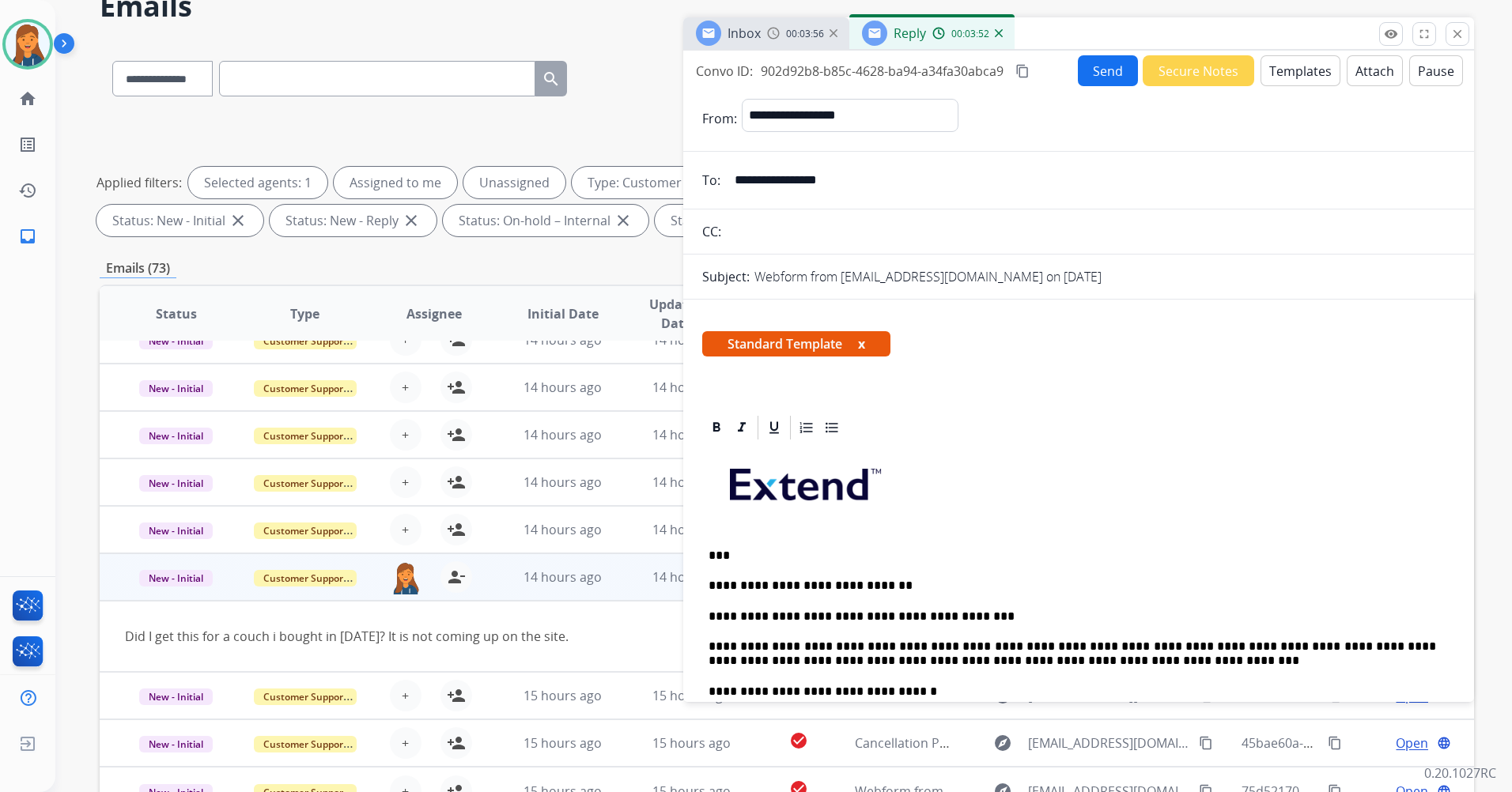
click at [1020, 73] on mat-icon "content_copy" at bounding box center [1023, 71] width 14 height 14
click at [1089, 64] on button "Send" at bounding box center [1108, 70] width 60 height 31
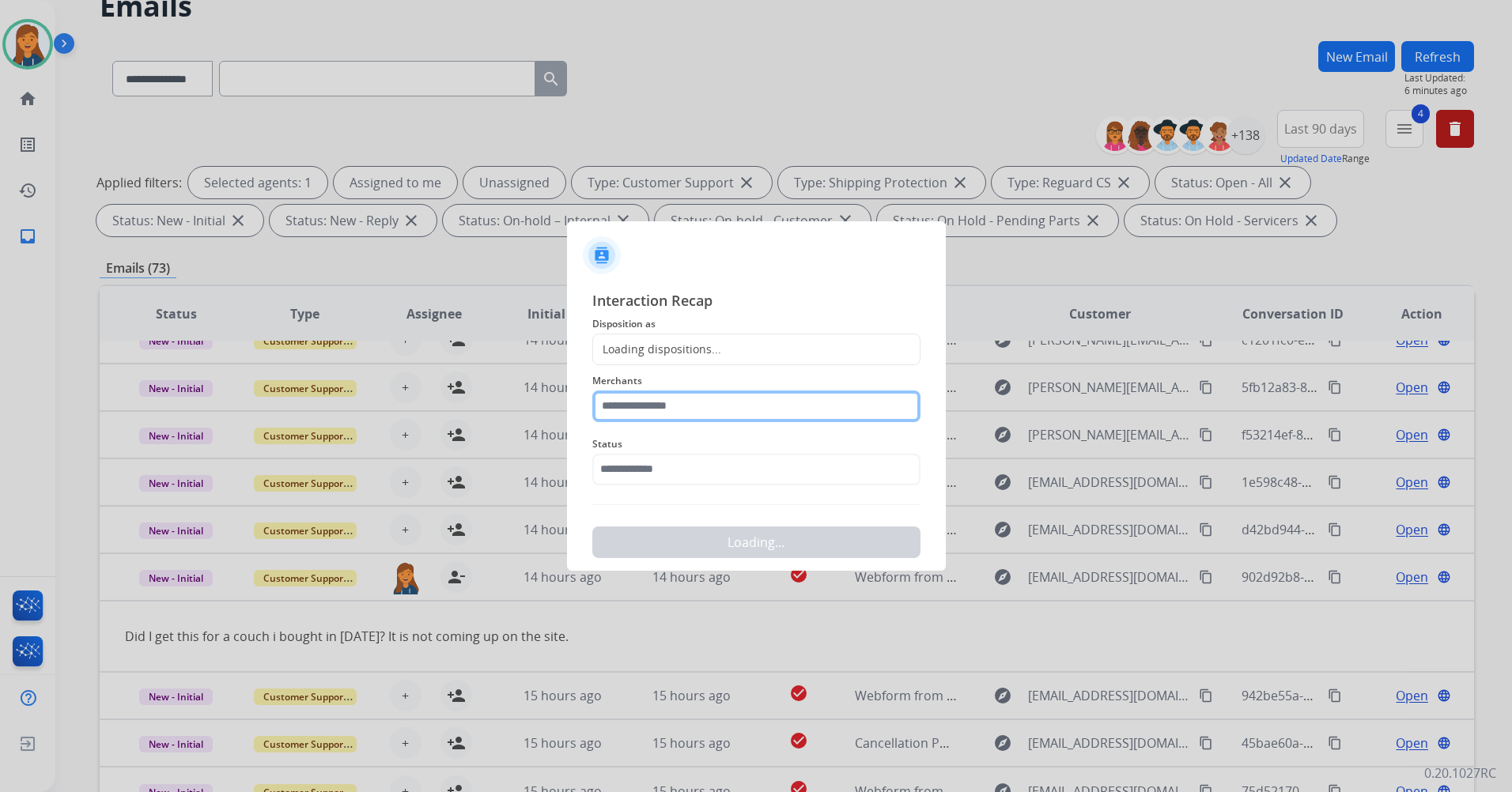
click at [666, 395] on input "text" at bounding box center [756, 407] width 328 height 32
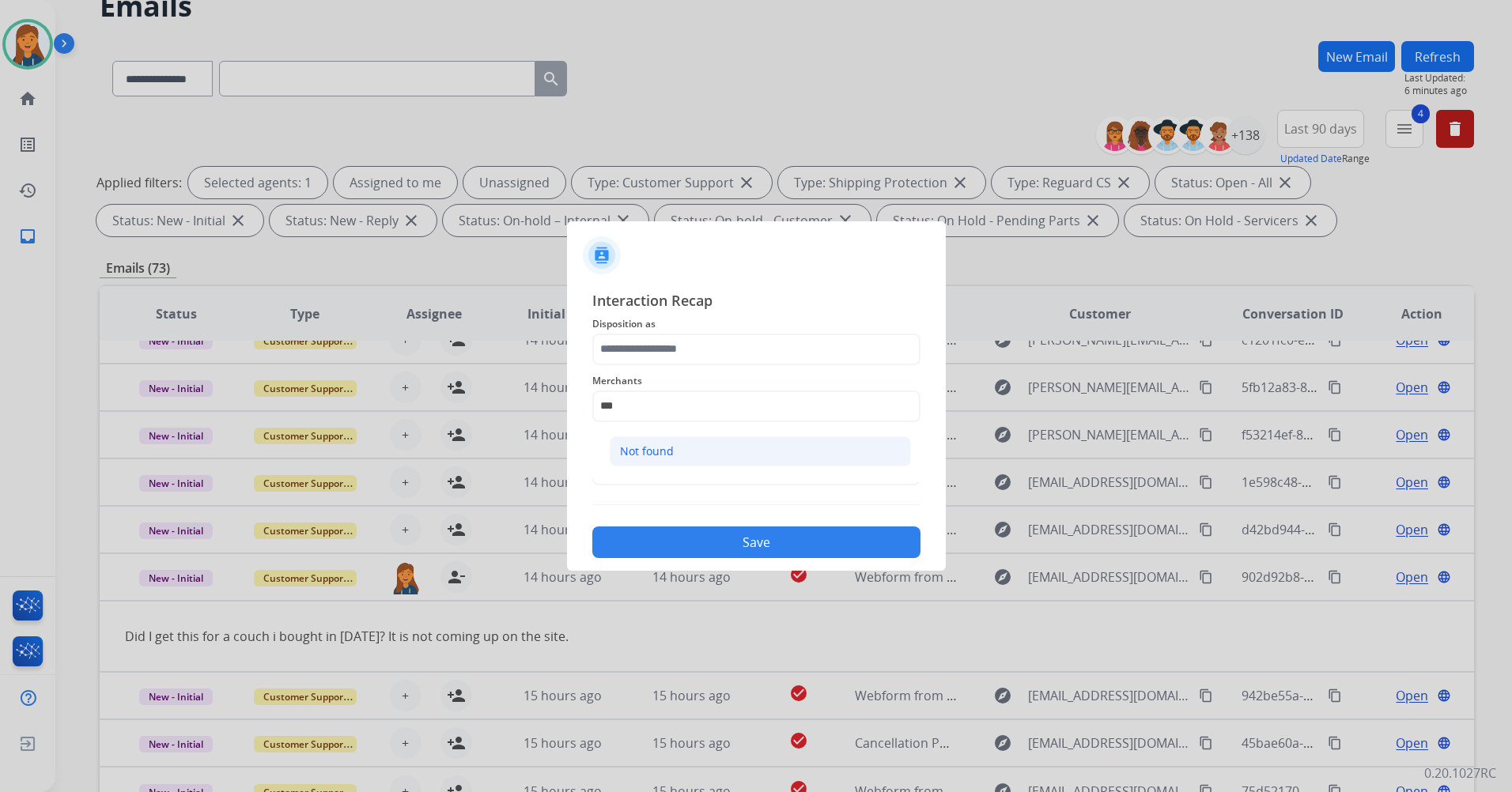
click at [651, 460] on li "Not found" at bounding box center [760, 452] width 301 height 30
type input "*********"
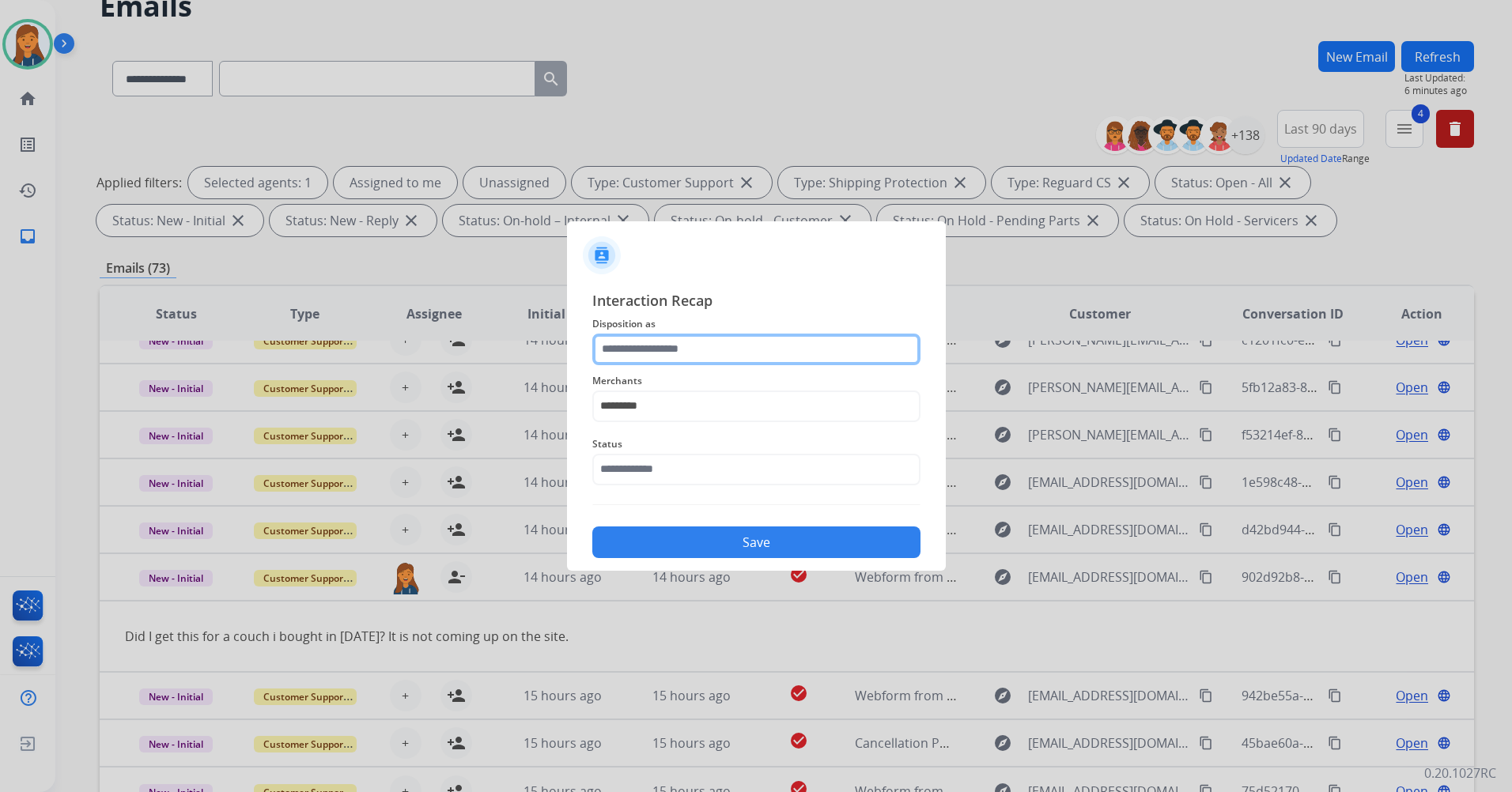
click at [679, 341] on input "text" at bounding box center [756, 350] width 328 height 32
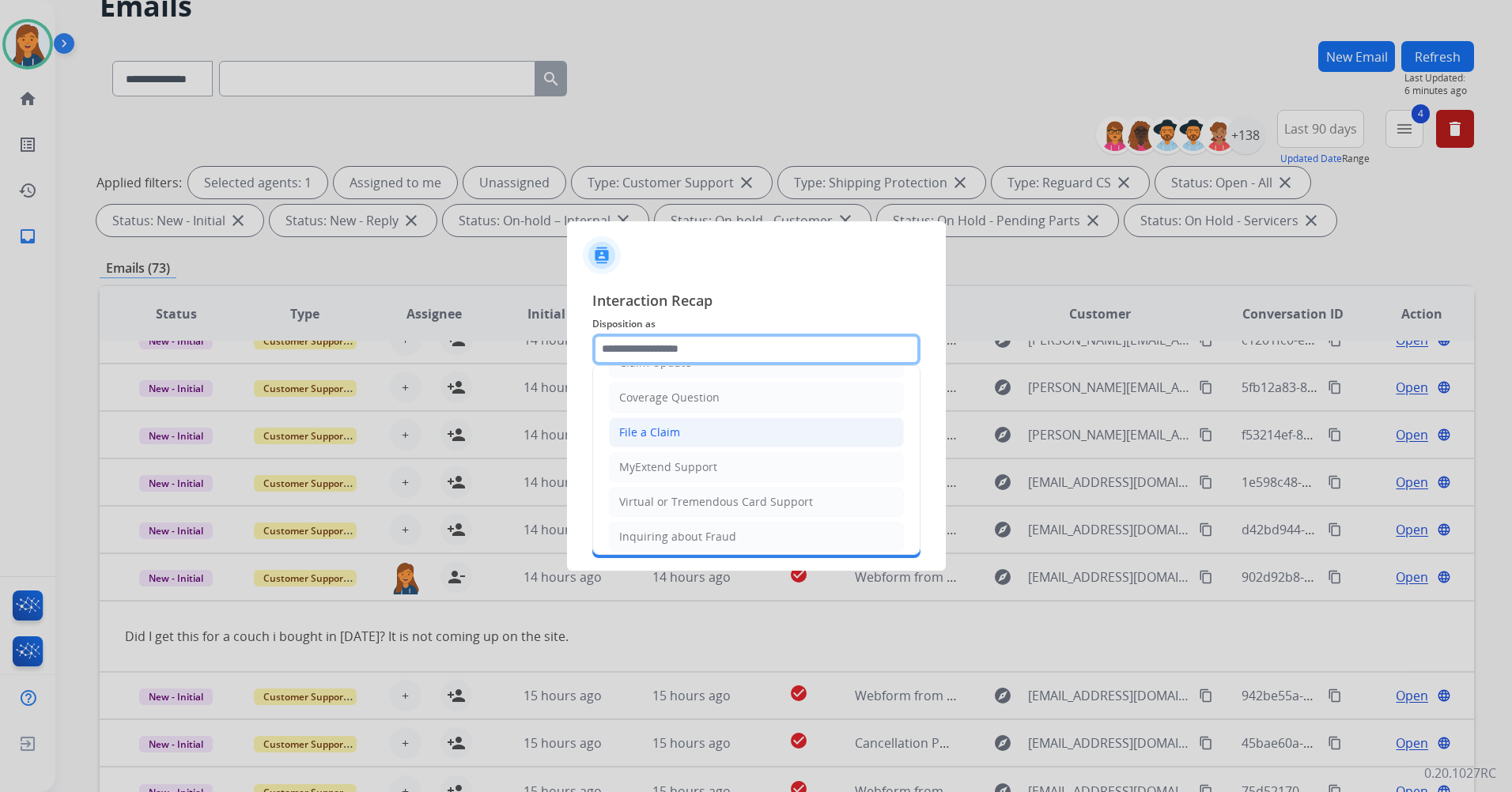
scroll to position [246, 0]
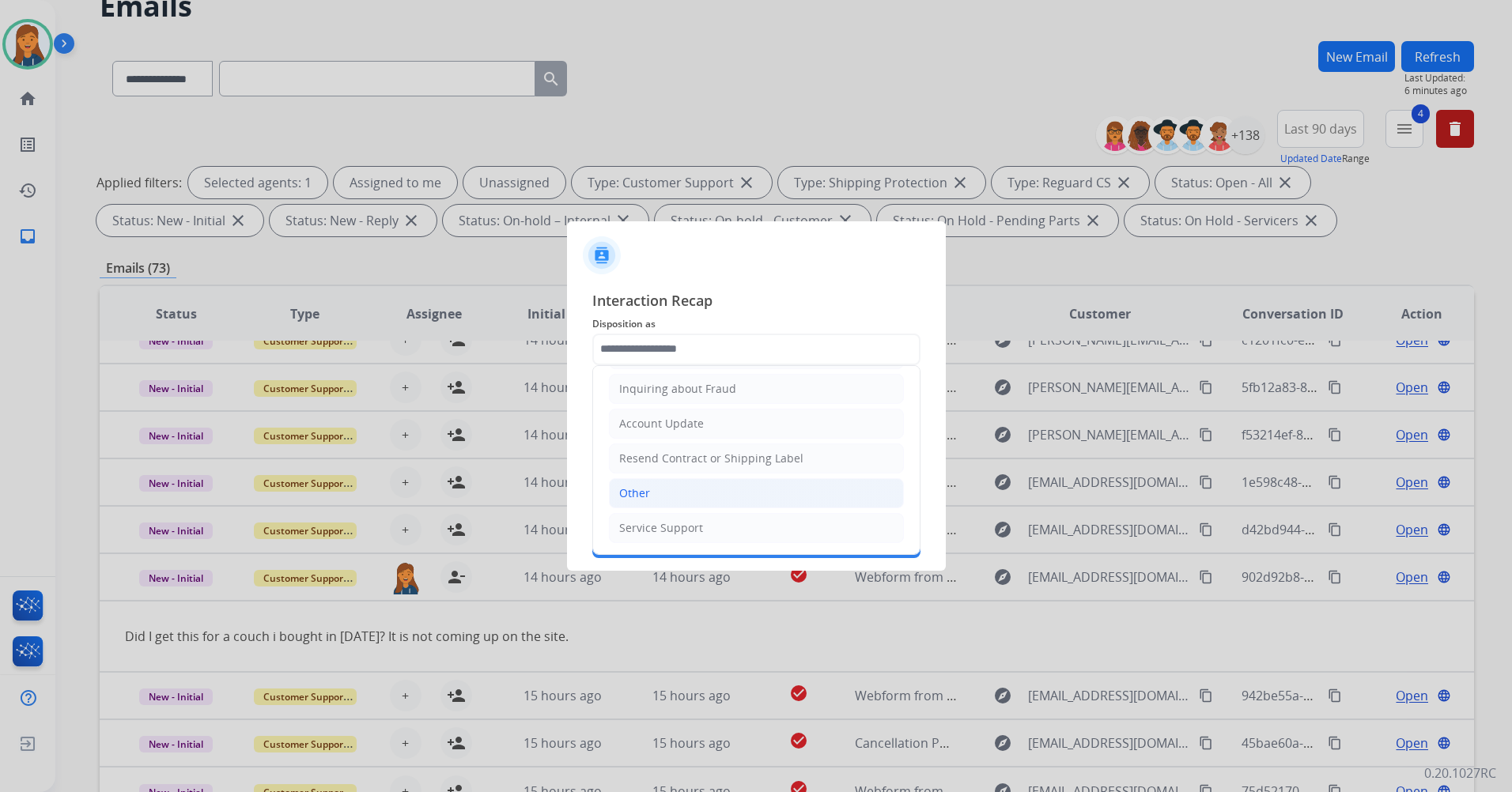
click at [642, 497] on div "Other" at bounding box center [635, 493] width 31 height 16
type input "*****"
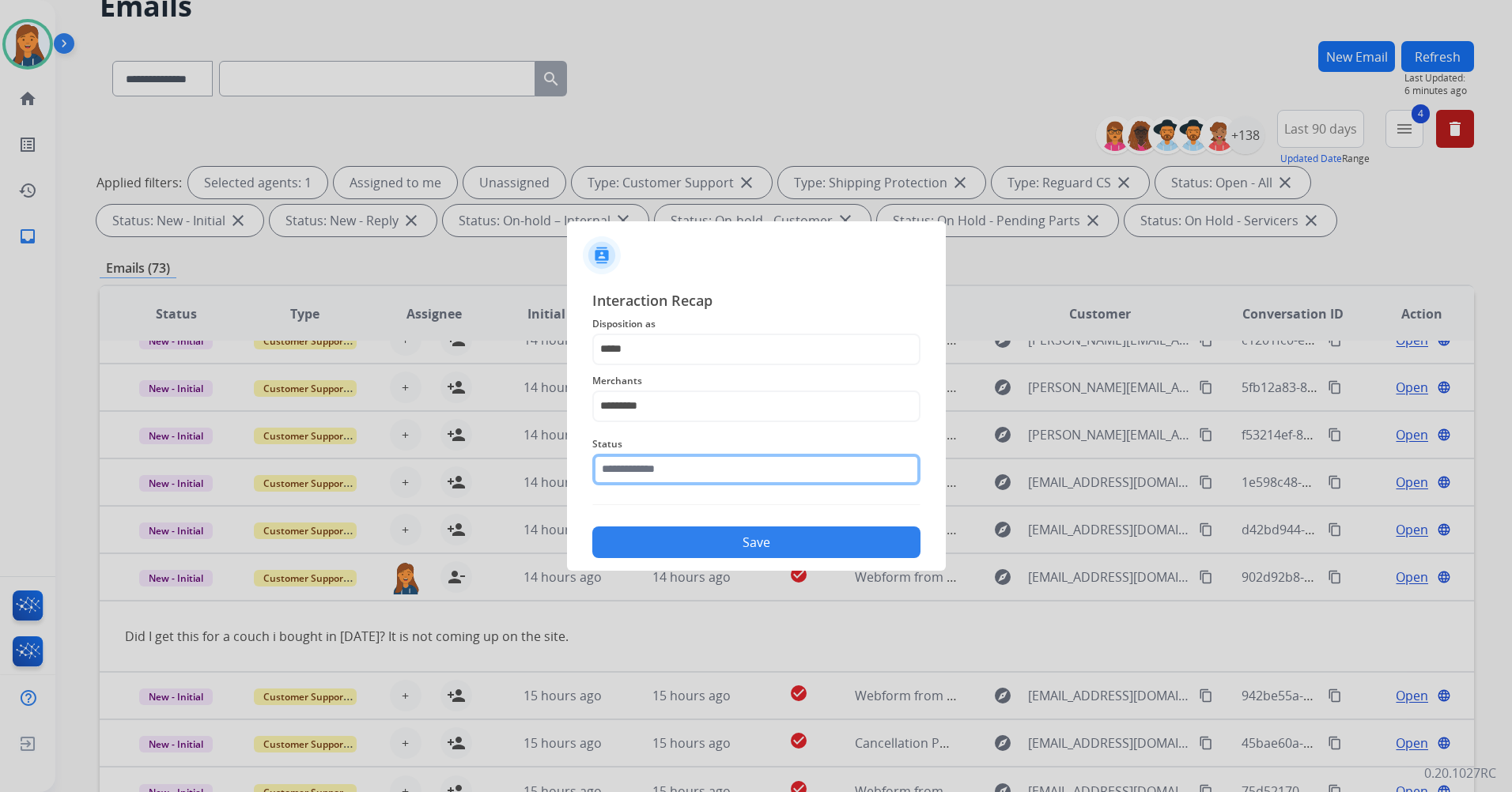
click at [645, 472] on input "text" at bounding box center [756, 470] width 328 height 32
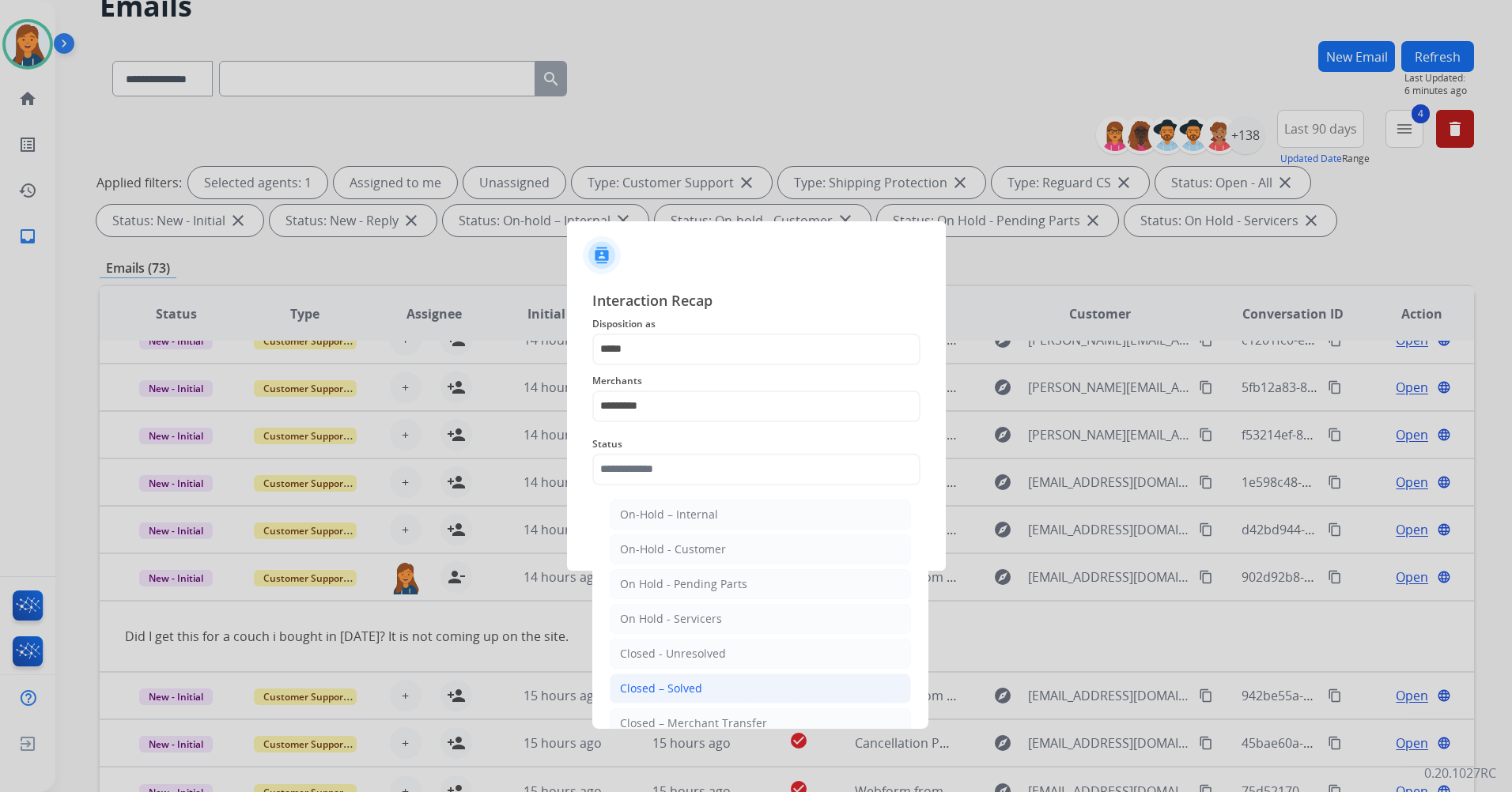
click at [696, 703] on li "Closed – Solved" at bounding box center [760, 688] width 301 height 30
type input "**********"
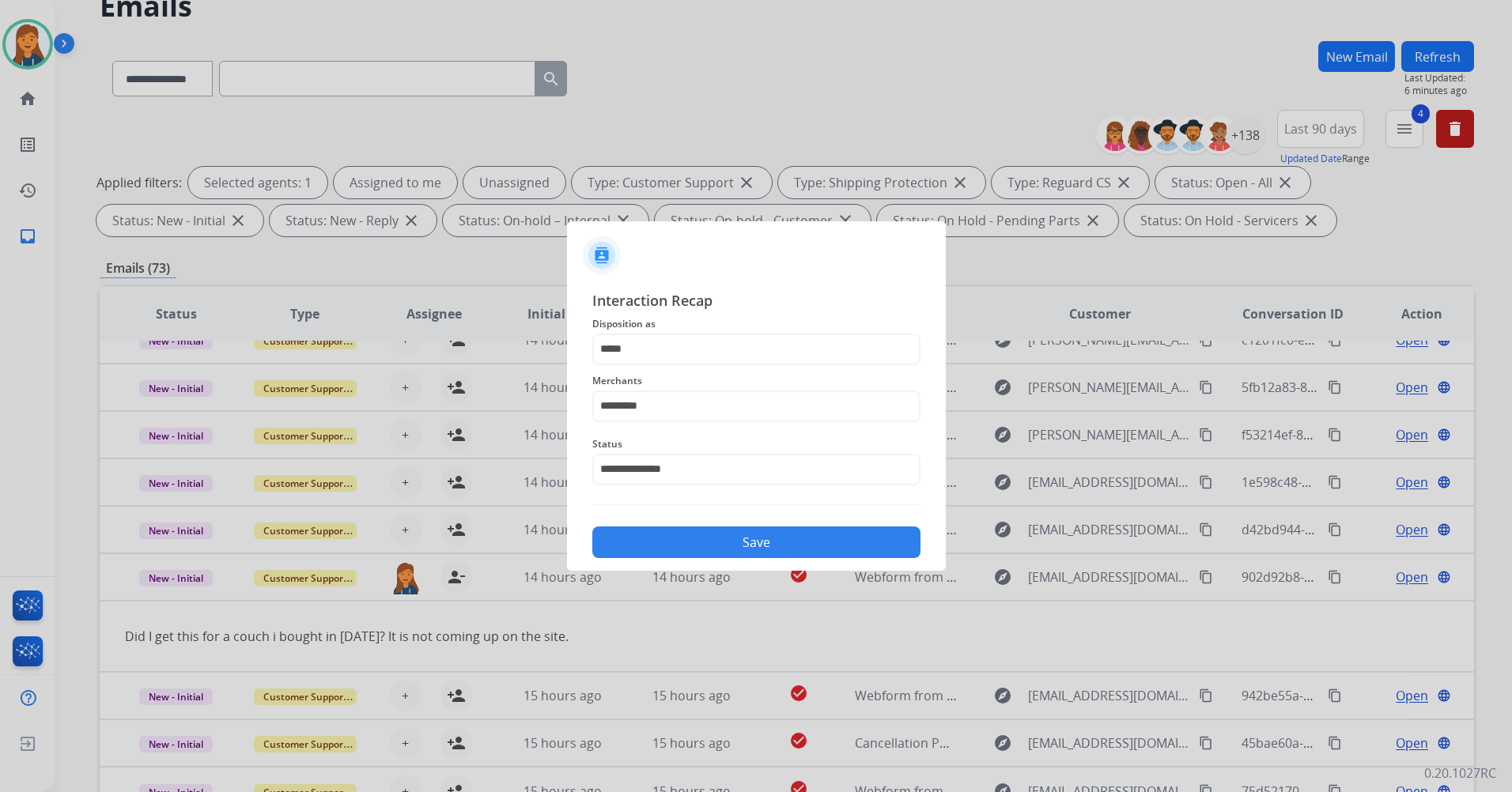
click at [666, 551] on button "Save" at bounding box center [756, 542] width 328 height 32
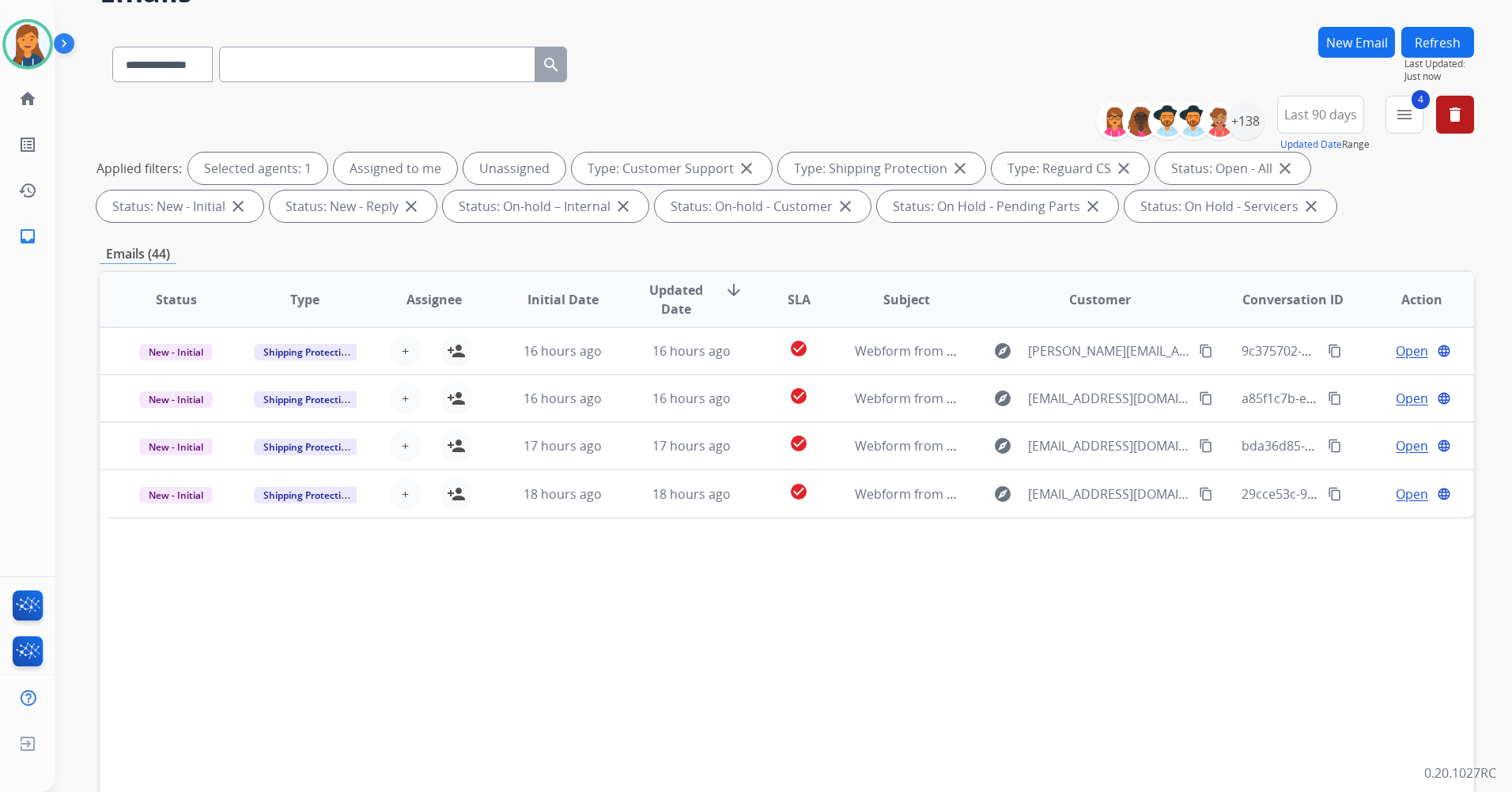
scroll to position [183, 0]
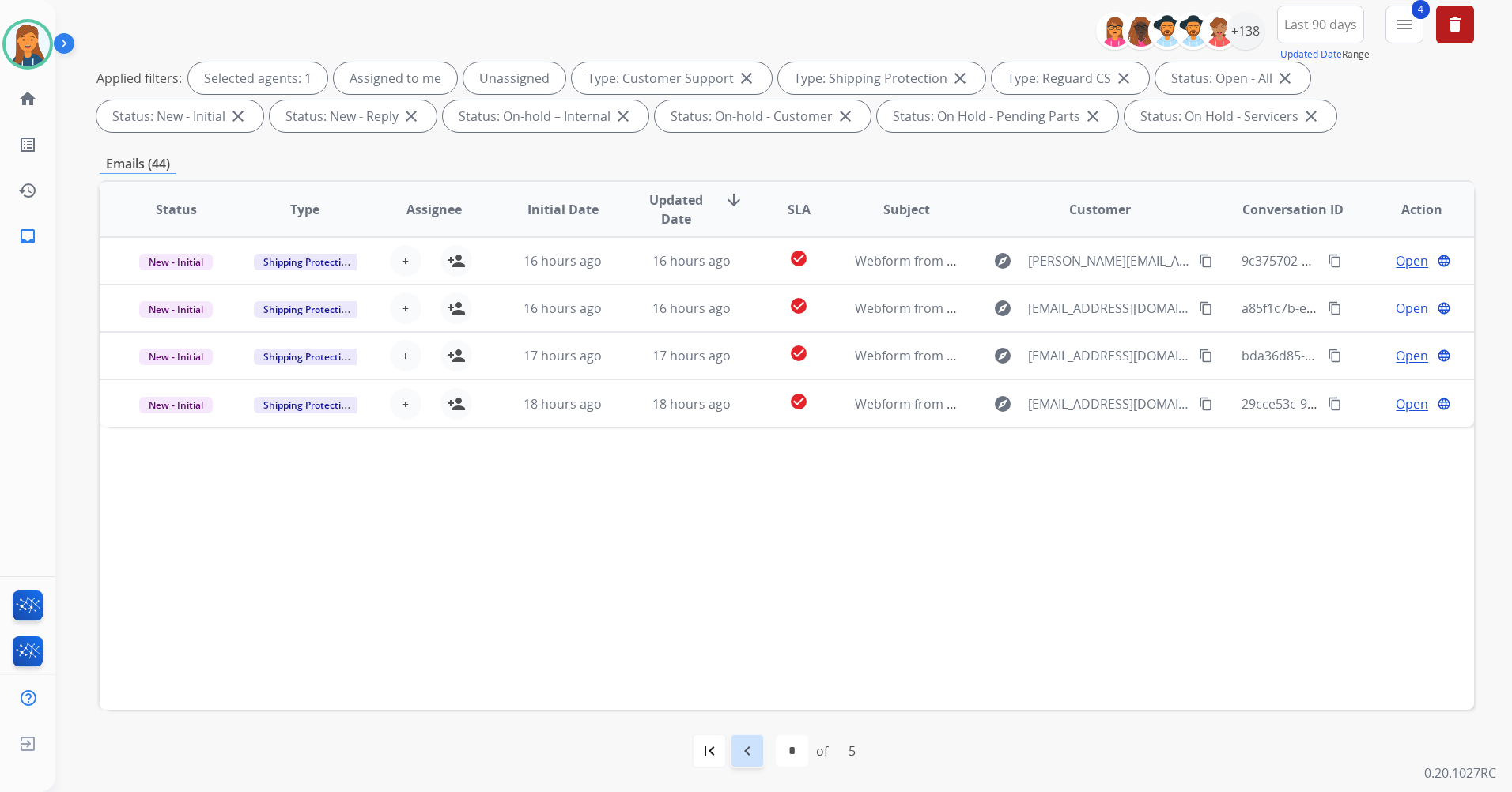
click at [750, 751] on mat-icon "navigate_before" at bounding box center [747, 750] width 19 height 19
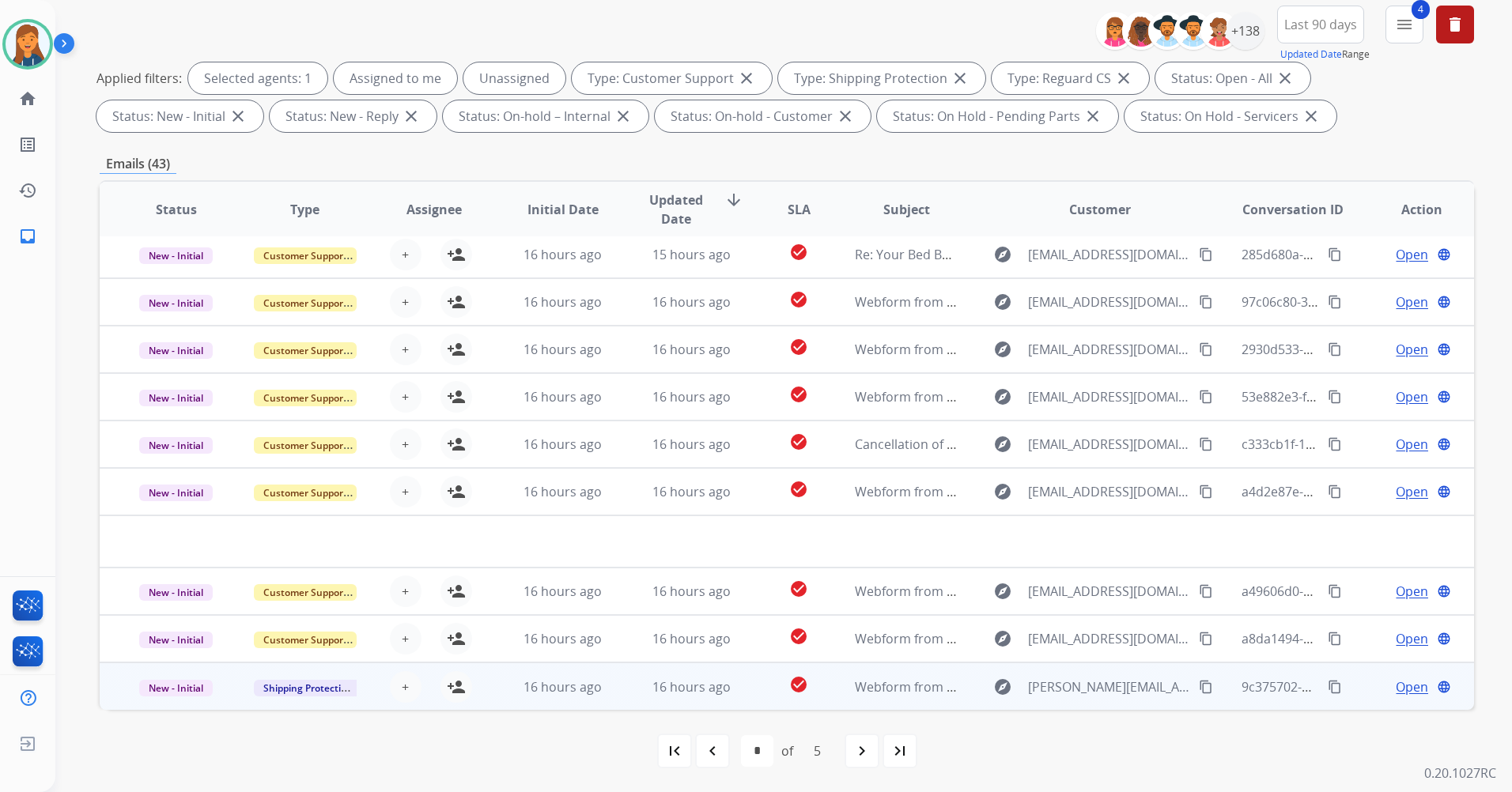
scroll to position [0, 0]
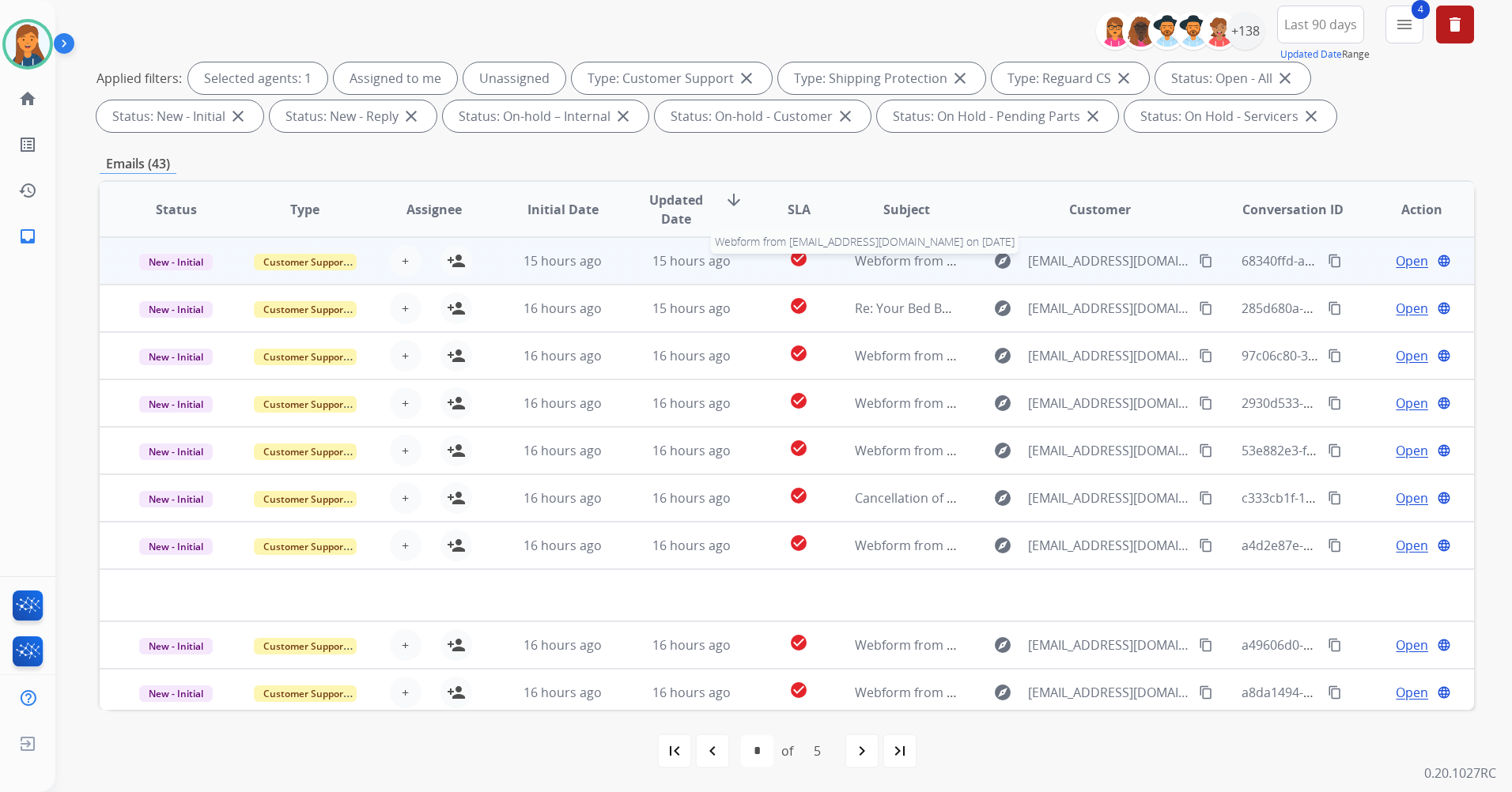
click at [865, 255] on span "Webform from Jennytorres11@gmail.com on 08/23/2025" at bounding box center [1034, 261] width 358 height 18
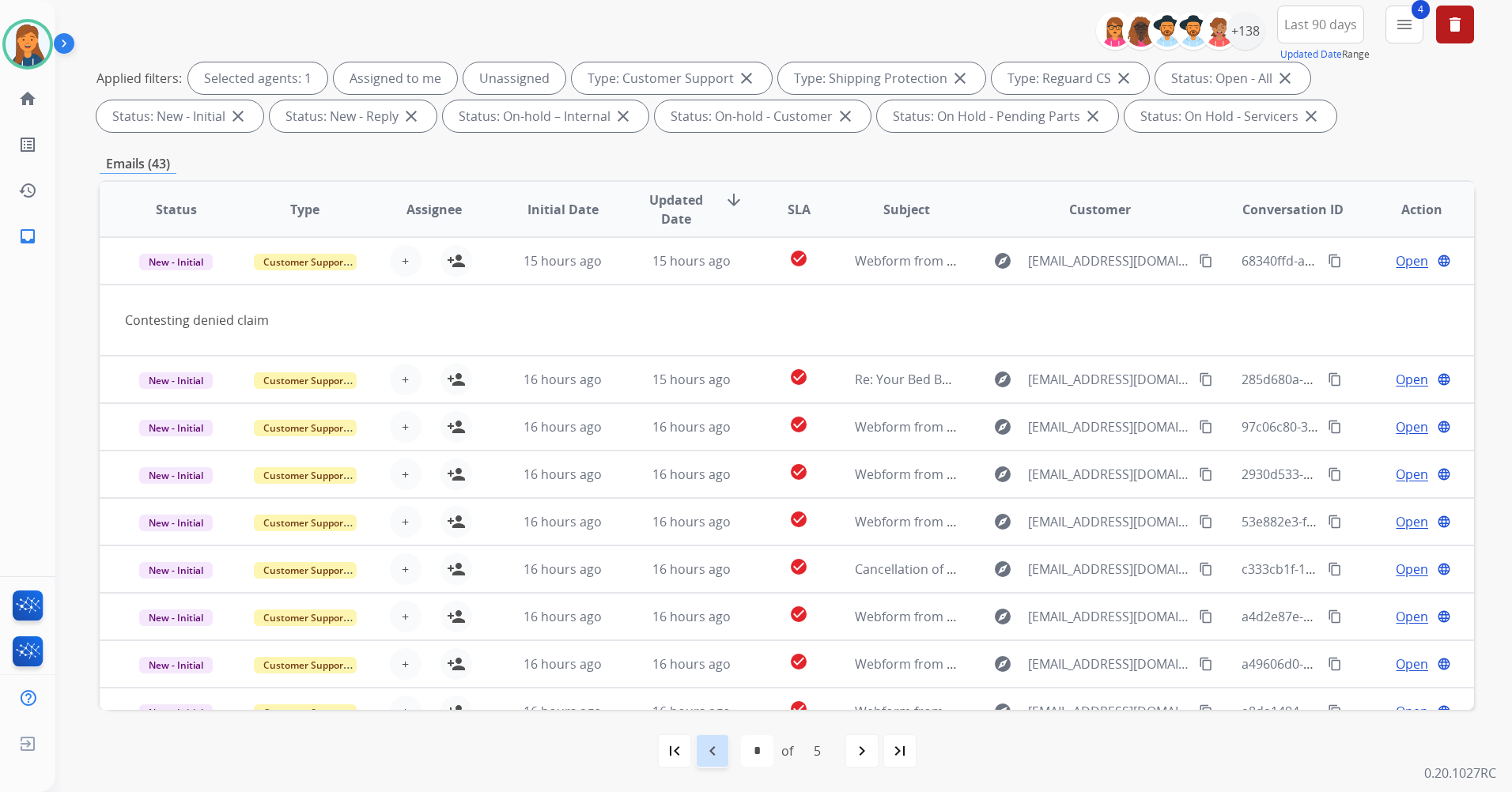
click at [714, 749] on mat-icon "navigate_before" at bounding box center [712, 750] width 19 height 19
select select "*"
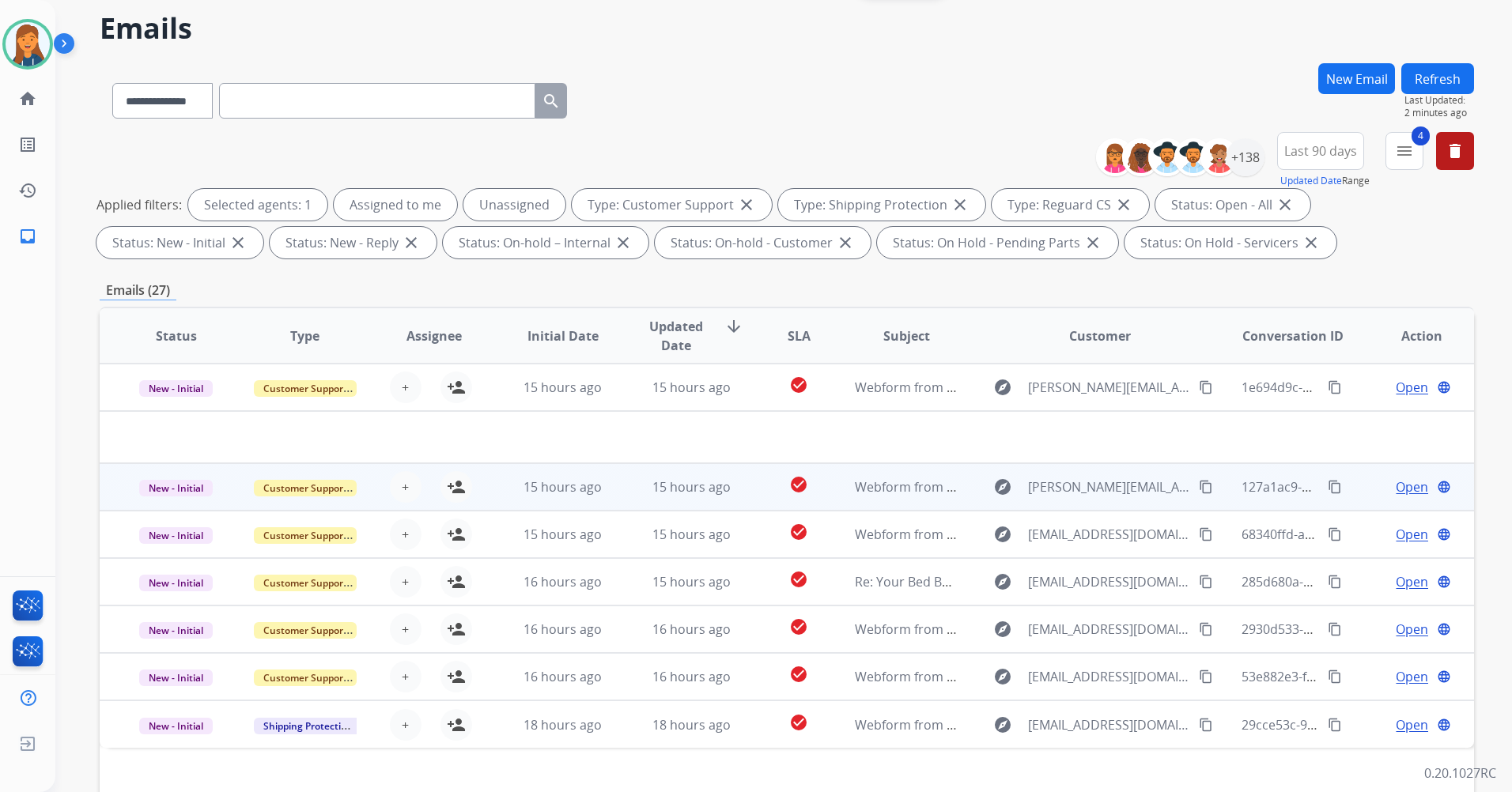
scroll to position [79, 0]
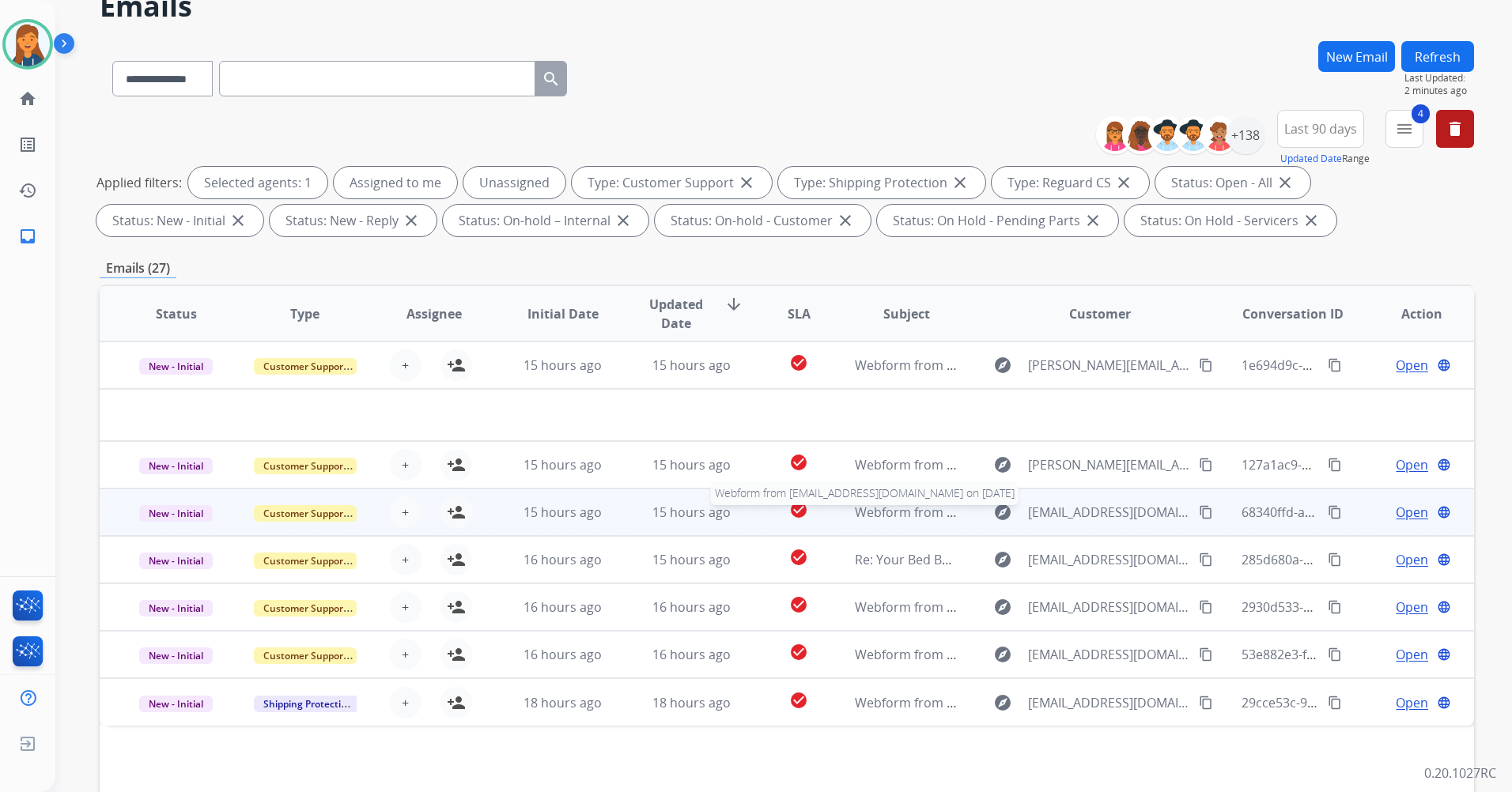
click at [886, 516] on span "Webform from Jennytorres11@gmail.com on 08/23/2025" at bounding box center [1034, 513] width 358 height 18
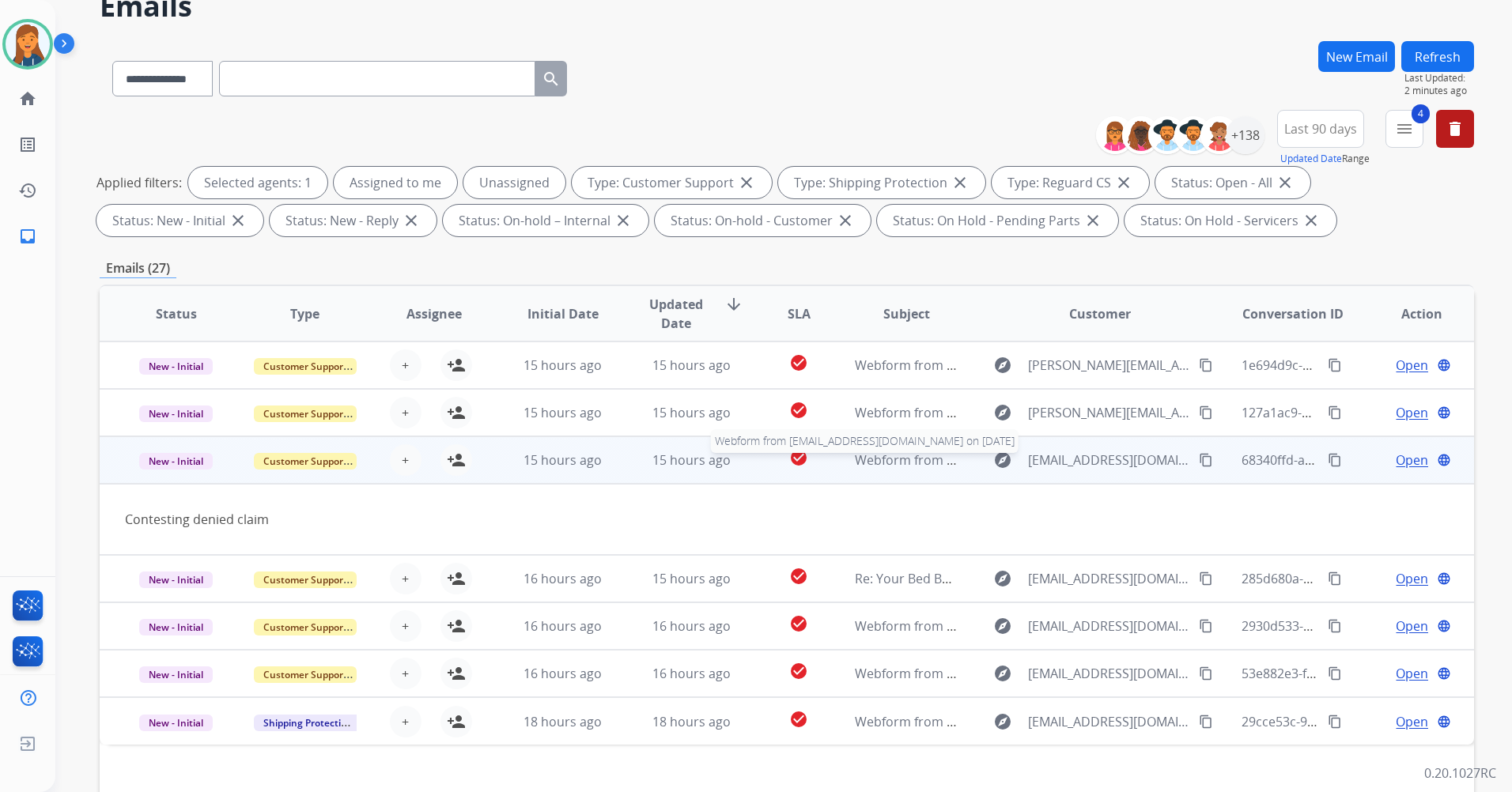
click at [894, 466] on span "Webform from Jennytorres11@gmail.com on 08/23/2025" at bounding box center [1034, 461] width 358 height 18
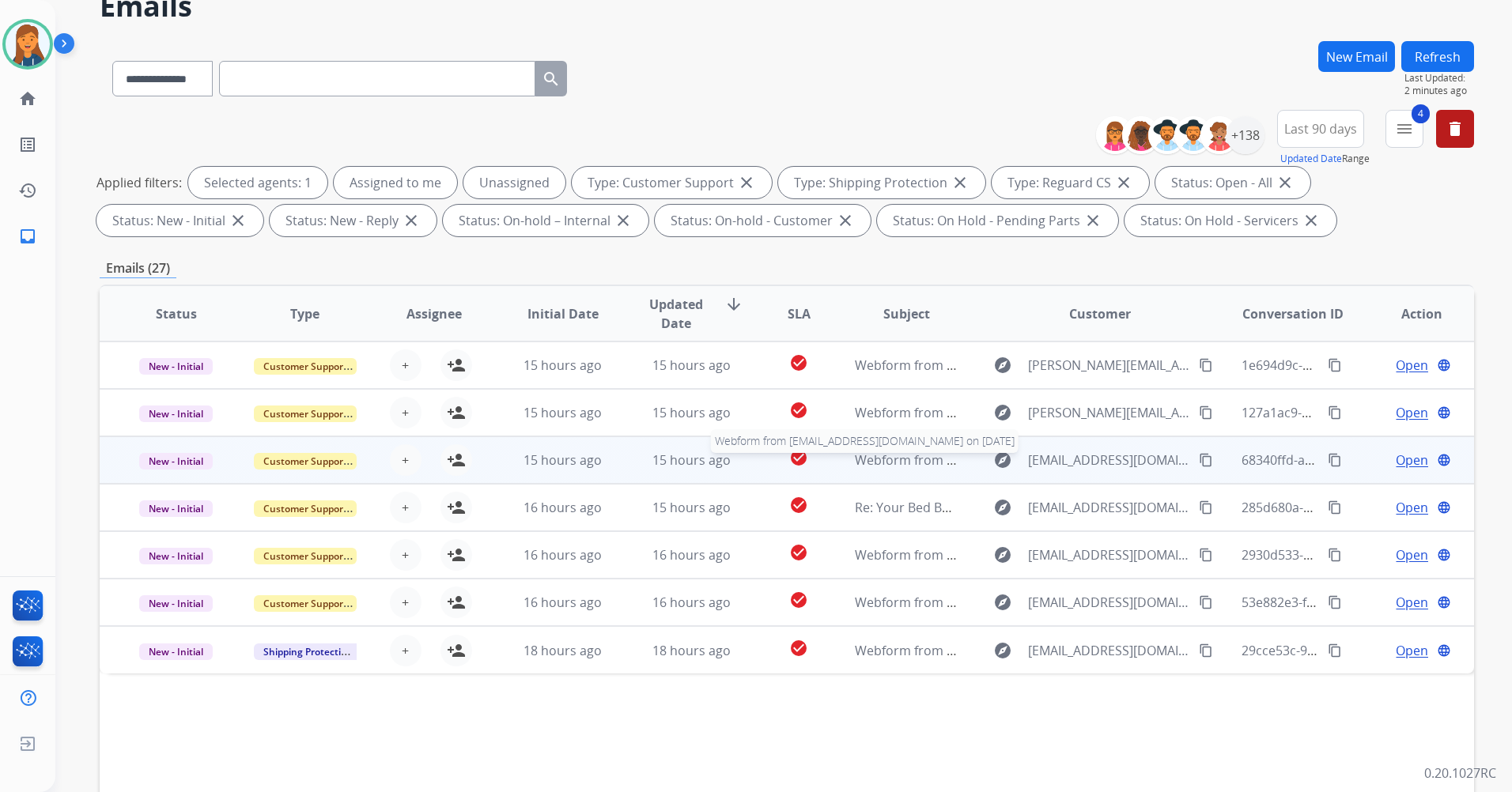
scroll to position [0, 0]
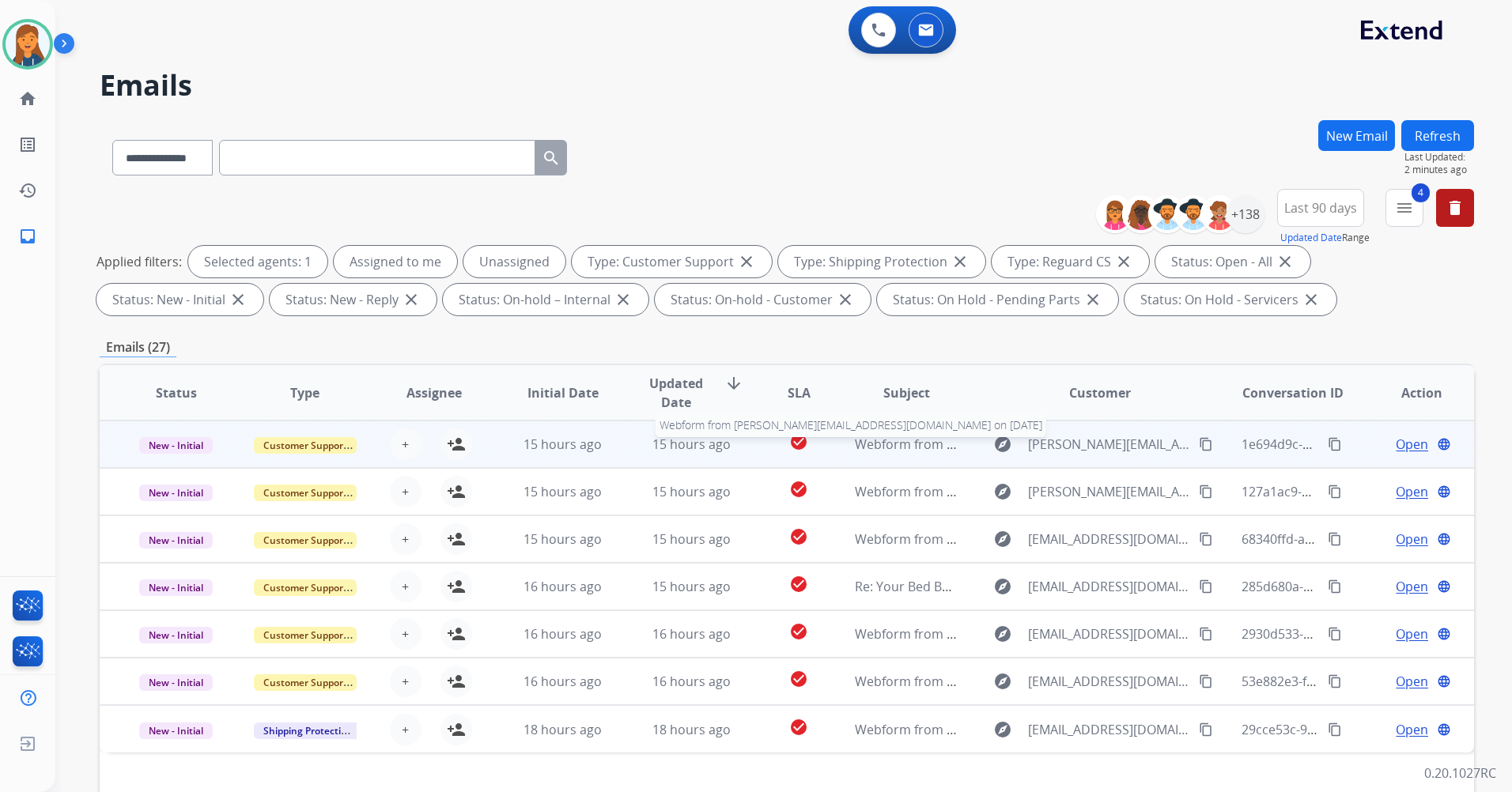
click at [900, 445] on span "Webform from Jeremy.burke1656@gmail.com on 08/23/2025" at bounding box center [1083, 445] width 456 height 18
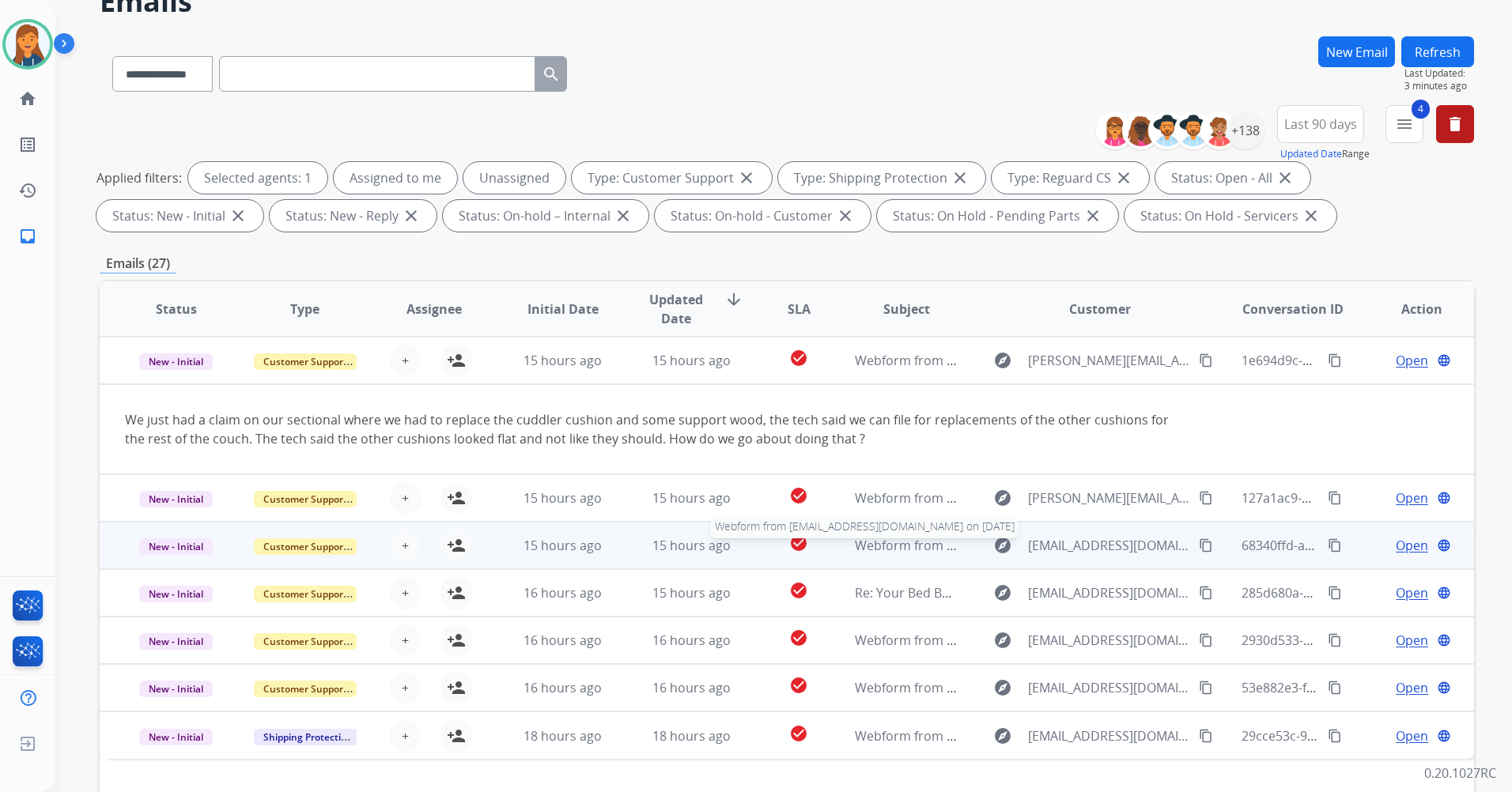
scroll to position [183, 0]
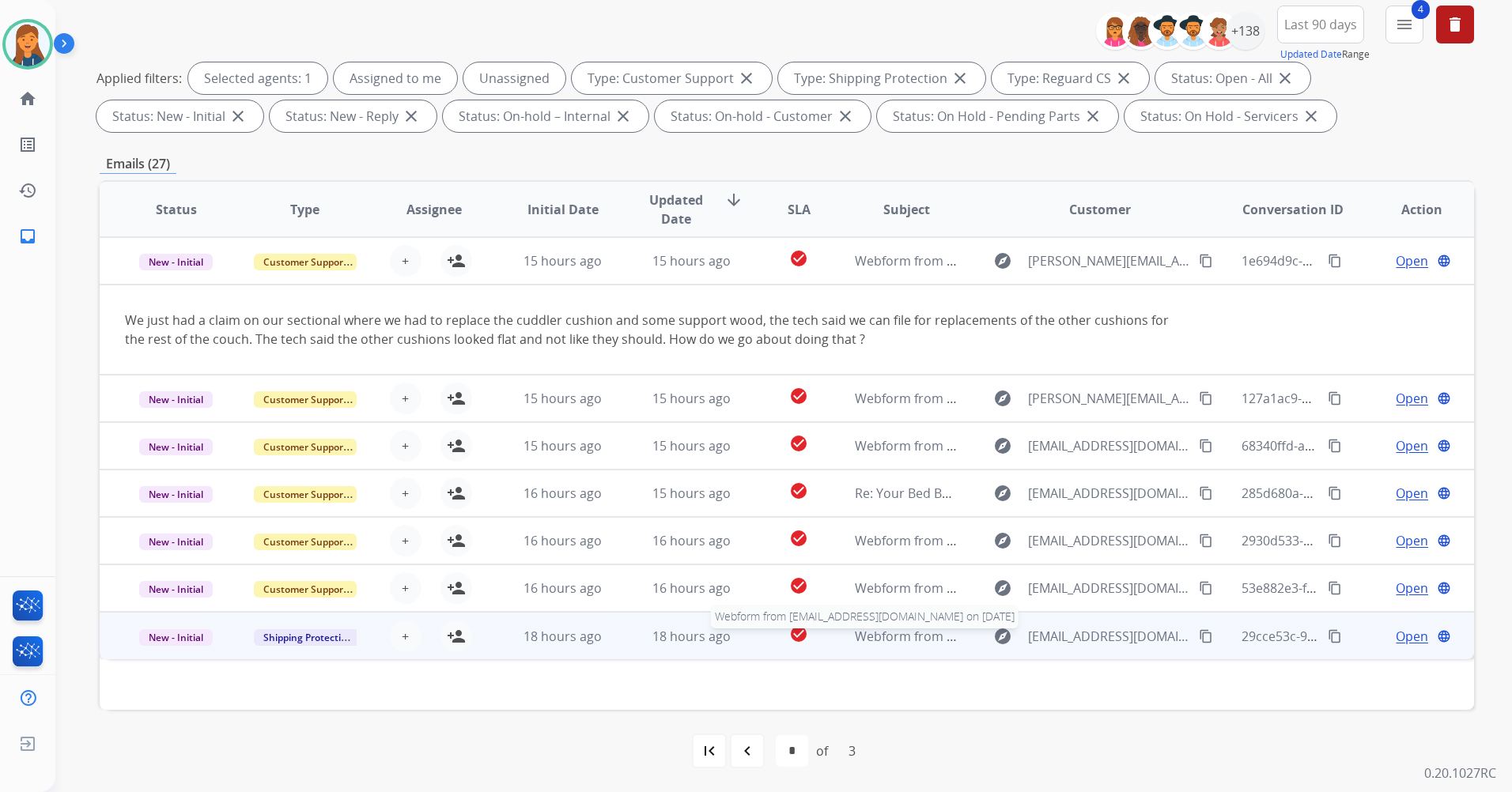
click at [902, 629] on span "Webform from [EMAIL_ADDRESS][DOMAIN_NAME] on [DATE]" at bounding box center [1034, 637] width 358 height 18
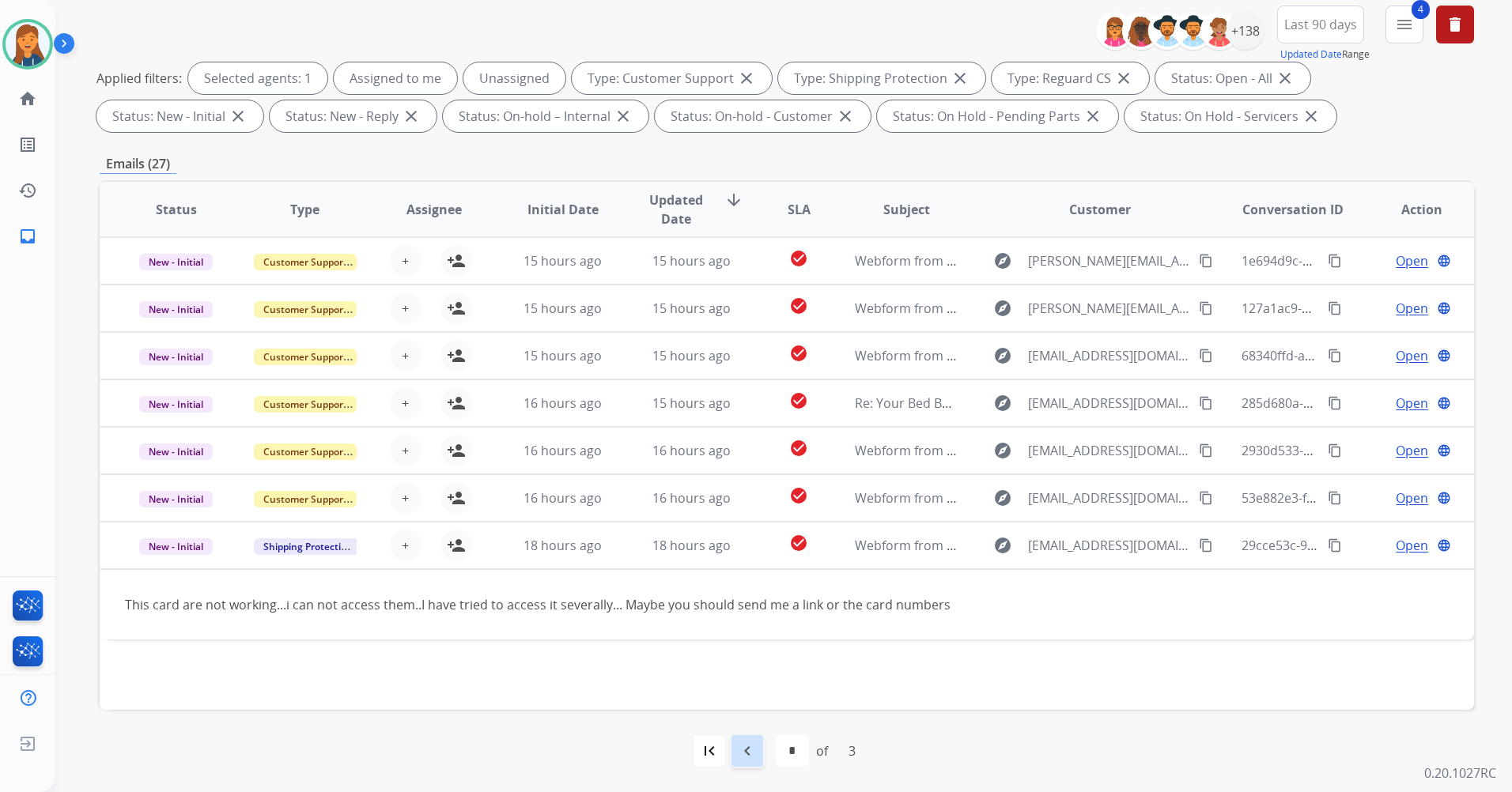
click at [744, 750] on mat-icon "navigate_before" at bounding box center [747, 750] width 19 height 19
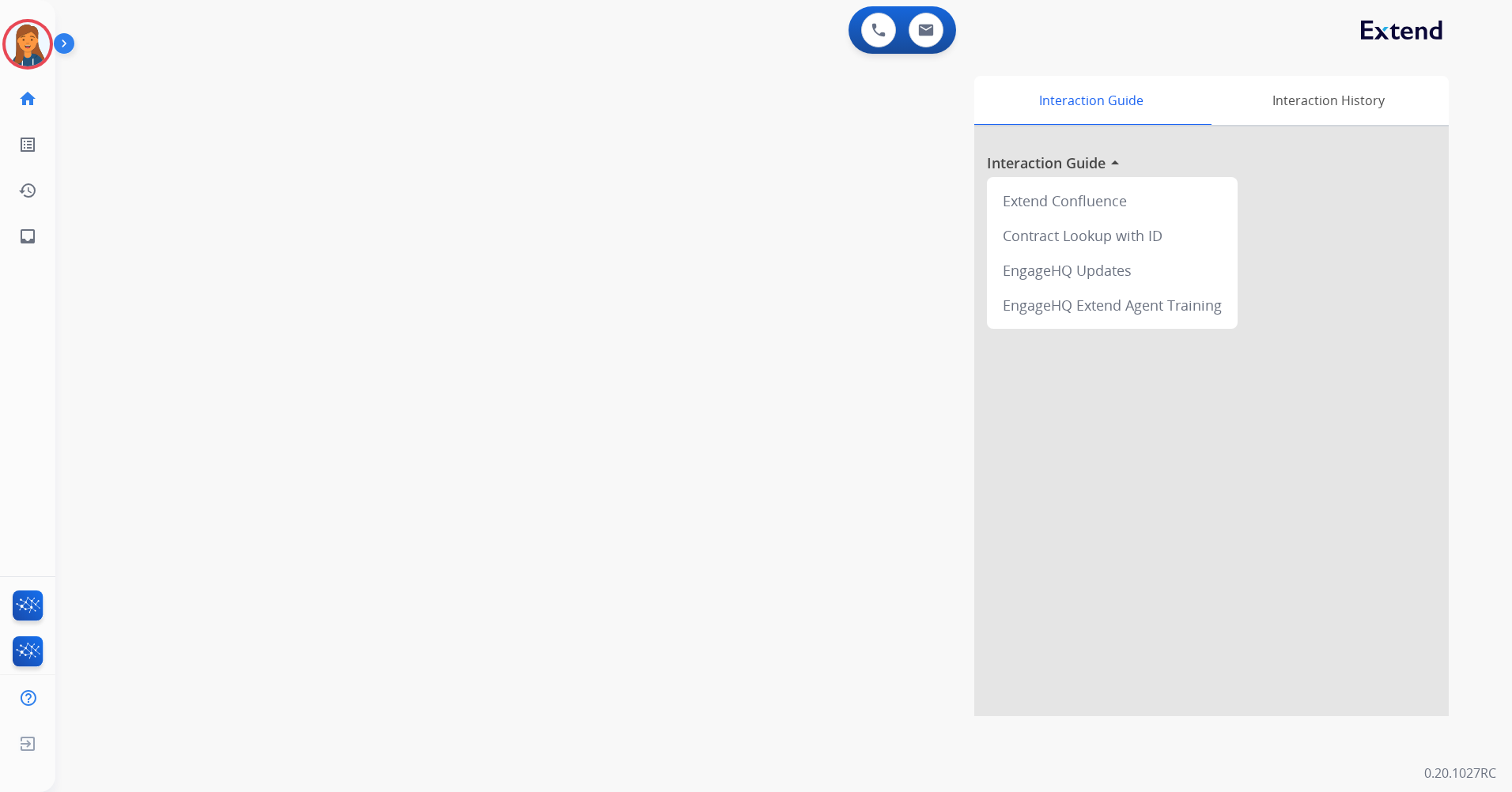
click at [24, 56] on img at bounding box center [27, 44] width 44 height 44
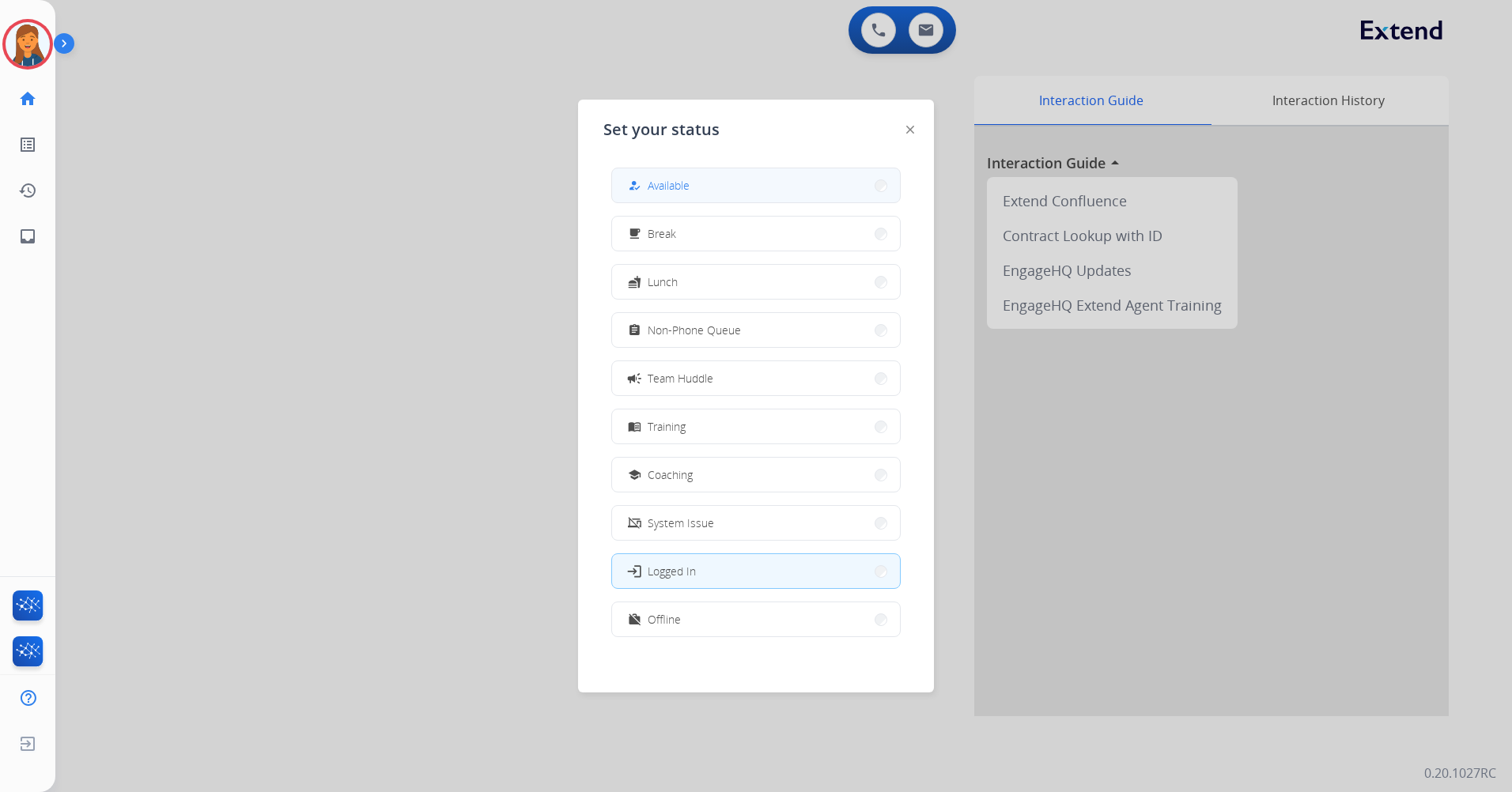
click at [612, 183] on div "how_to_reg Available" at bounding box center [756, 185] width 290 height 35
click at [676, 180] on span "Available" at bounding box center [668, 185] width 42 height 17
